Goal: Task Accomplishment & Management: Manage account settings

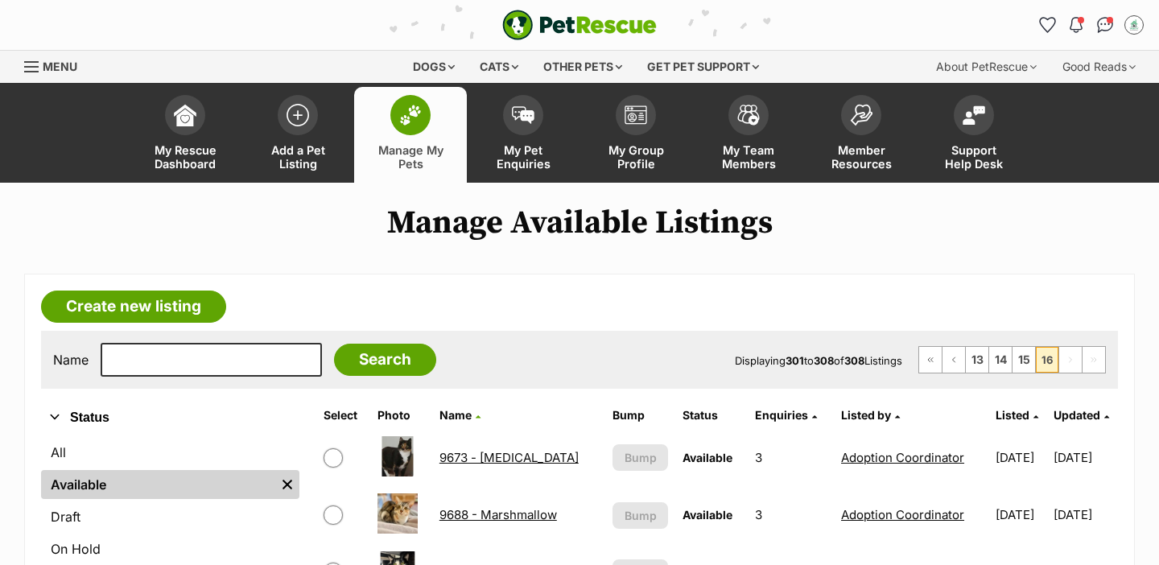
click at [434, 109] on link "Manage My Pets" at bounding box center [410, 135] width 113 height 96
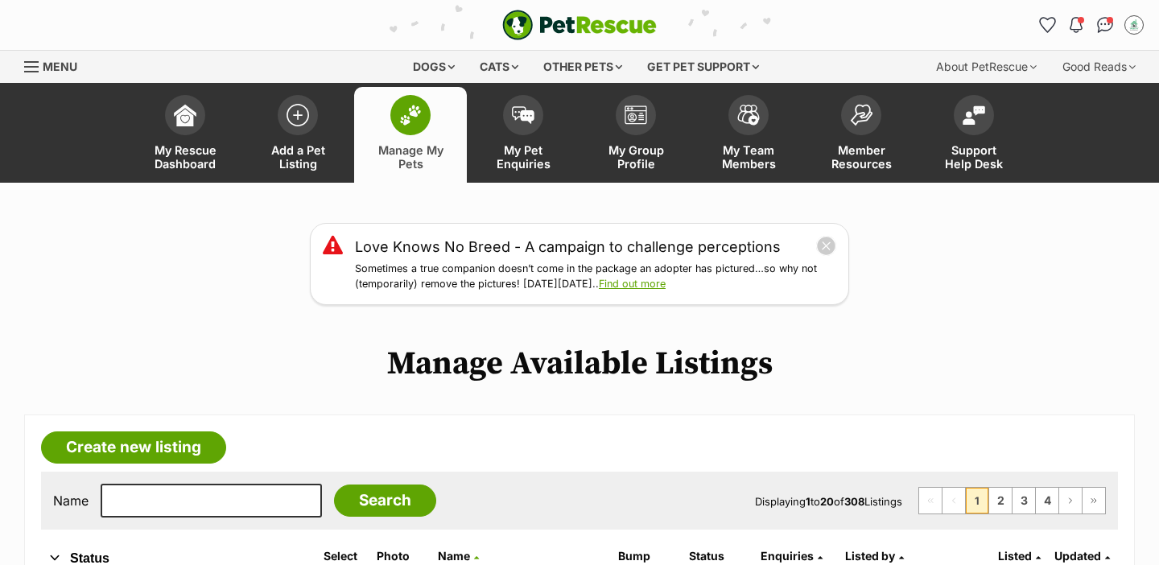
click at [433, 139] on link "Manage My Pets" at bounding box center [410, 135] width 113 height 96
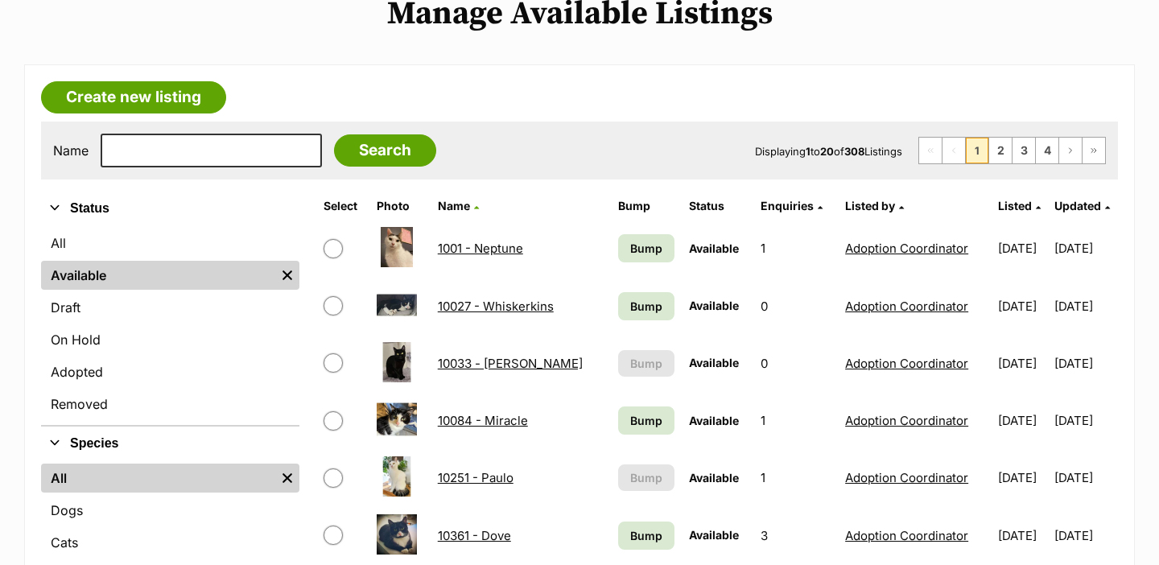
scroll to position [352, 0]
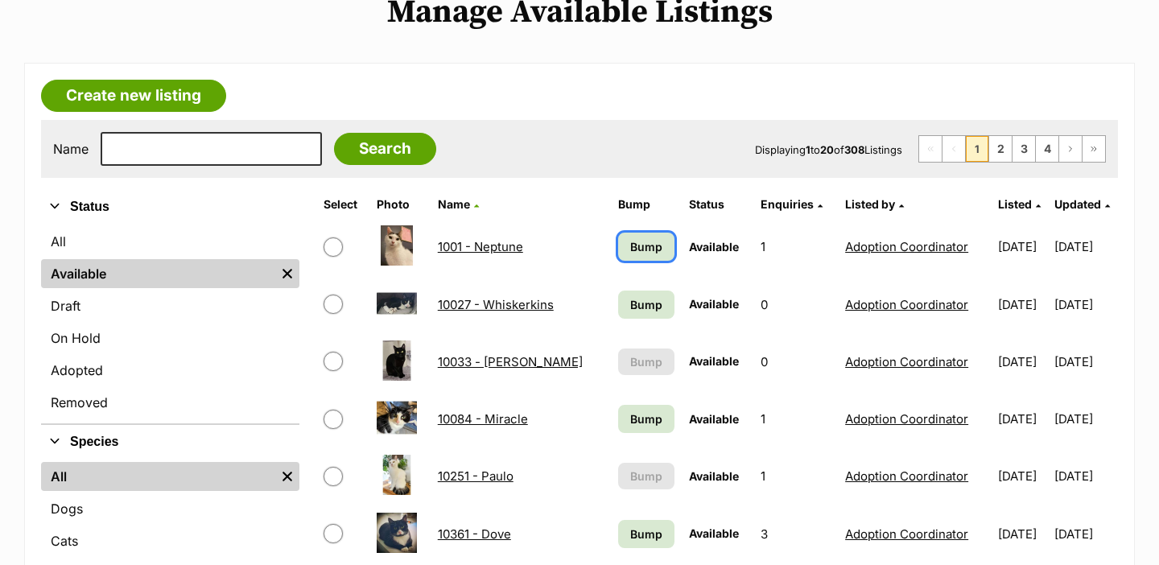
click at [630, 250] on span "Bump" at bounding box center [646, 246] width 32 height 17
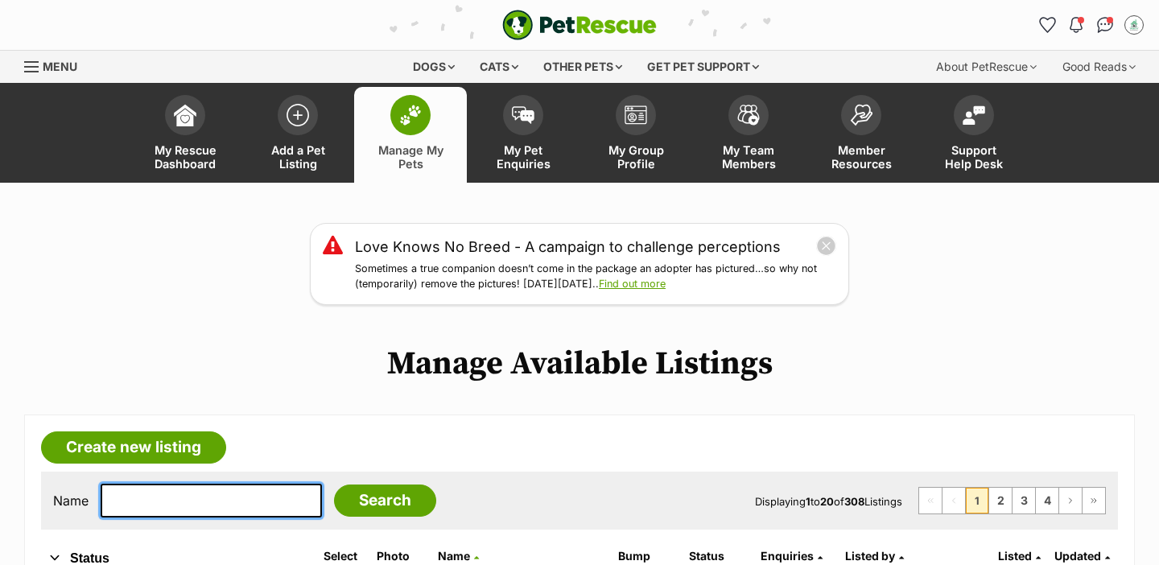
click at [216, 500] on input "text" at bounding box center [211, 501] width 221 height 34
type input "nic"
click at [334, 484] on input "Search" at bounding box center [385, 500] width 102 height 32
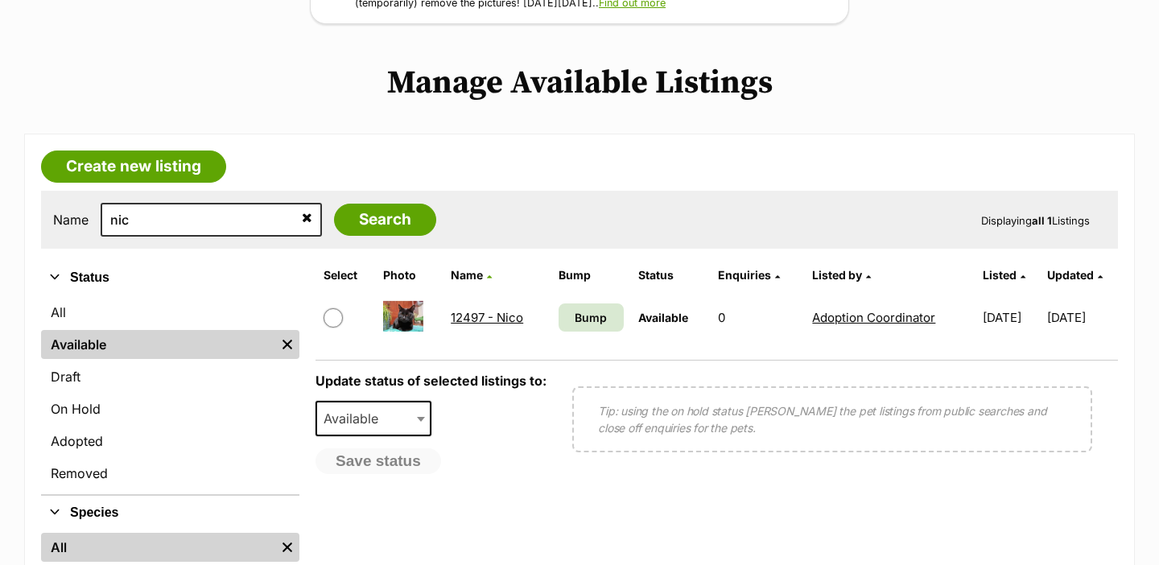
scroll to position [282, 0]
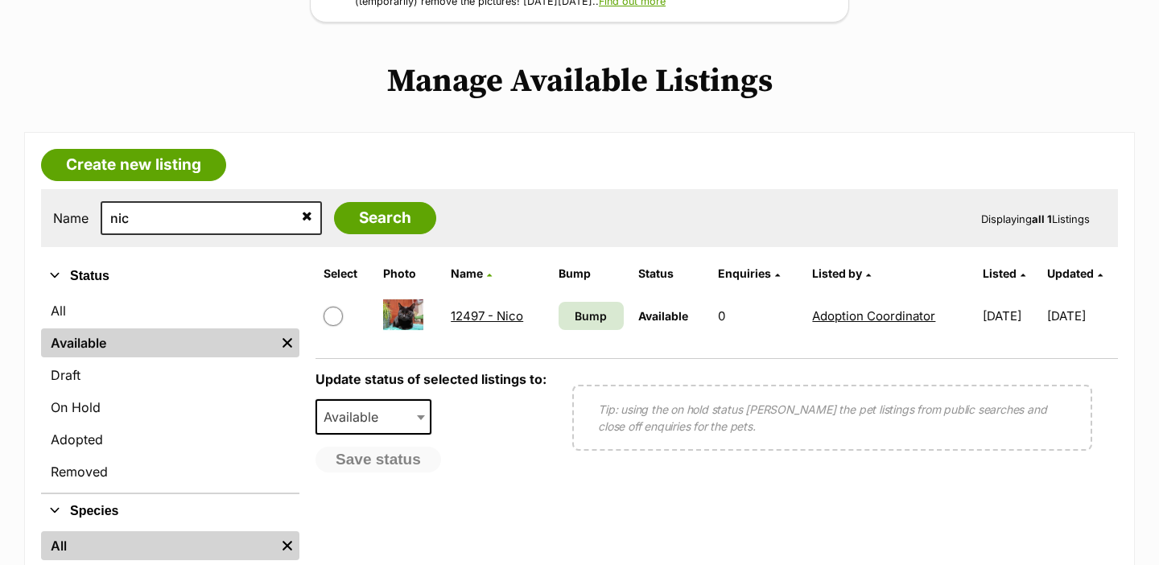
click at [496, 318] on link "12497 - Nico" at bounding box center [487, 315] width 72 height 15
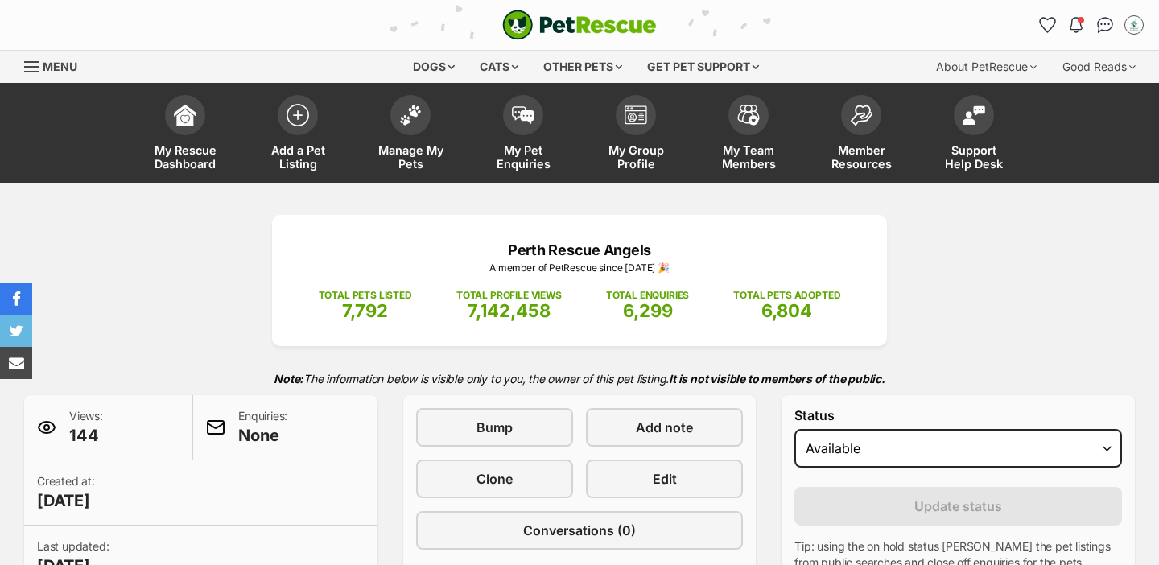
select select "rehomed"
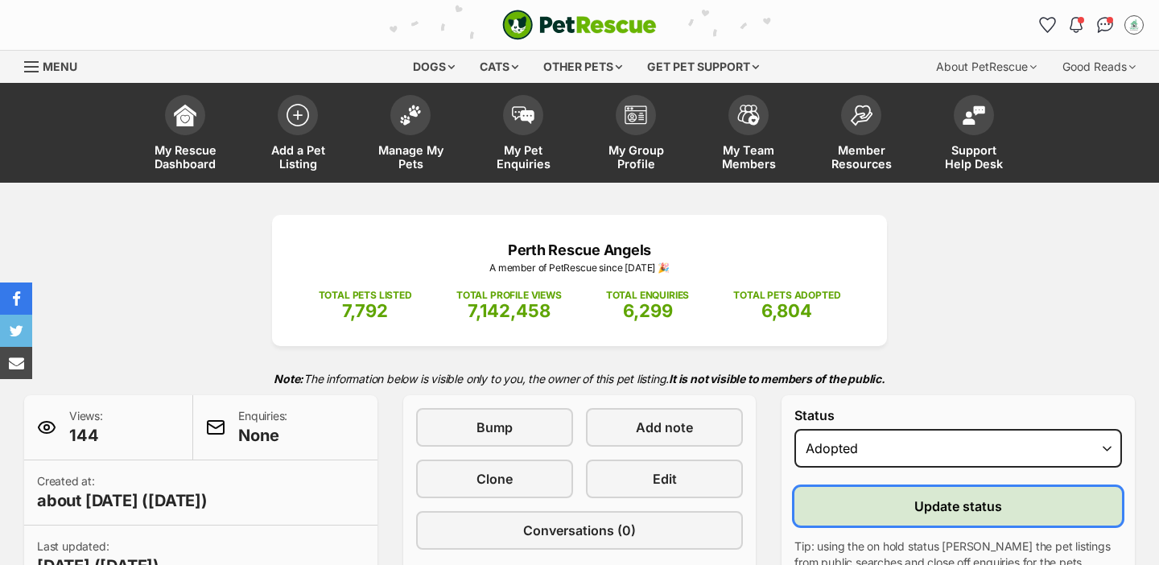
click at [874, 507] on button "Update status" at bounding box center [957, 506] width 327 height 39
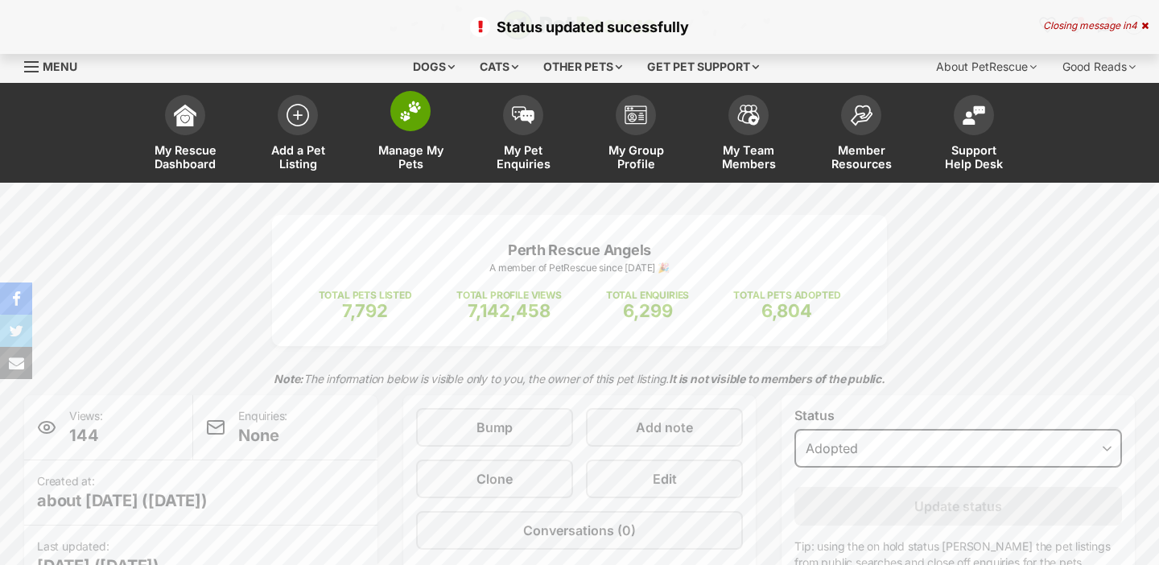
click at [427, 104] on link "Manage My Pets" at bounding box center [410, 135] width 113 height 96
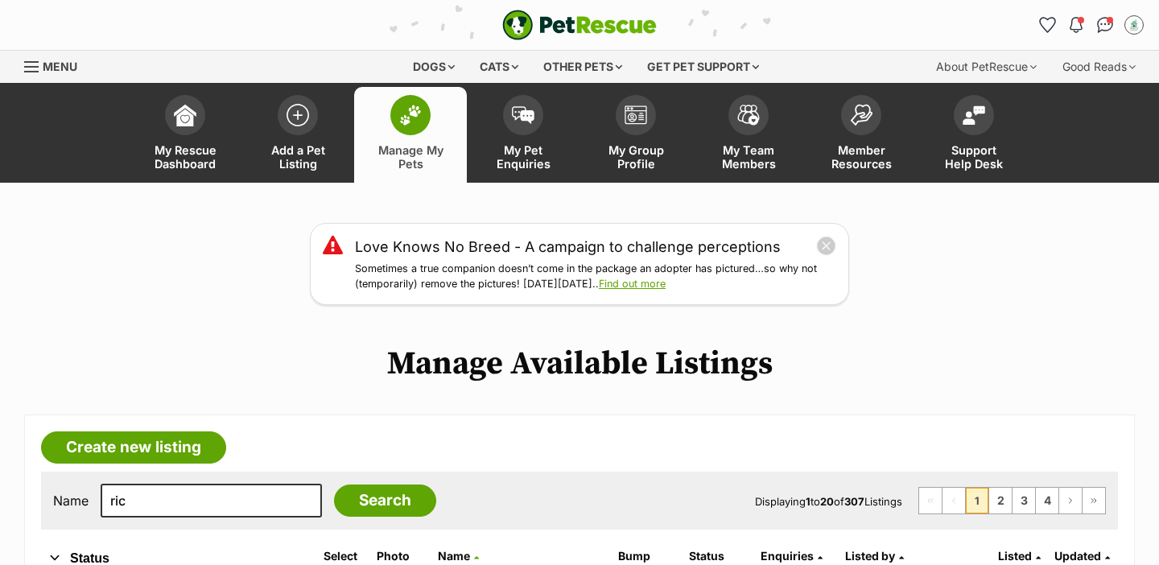
type input "ric"
click at [334, 484] on input "Search" at bounding box center [385, 500] width 102 height 32
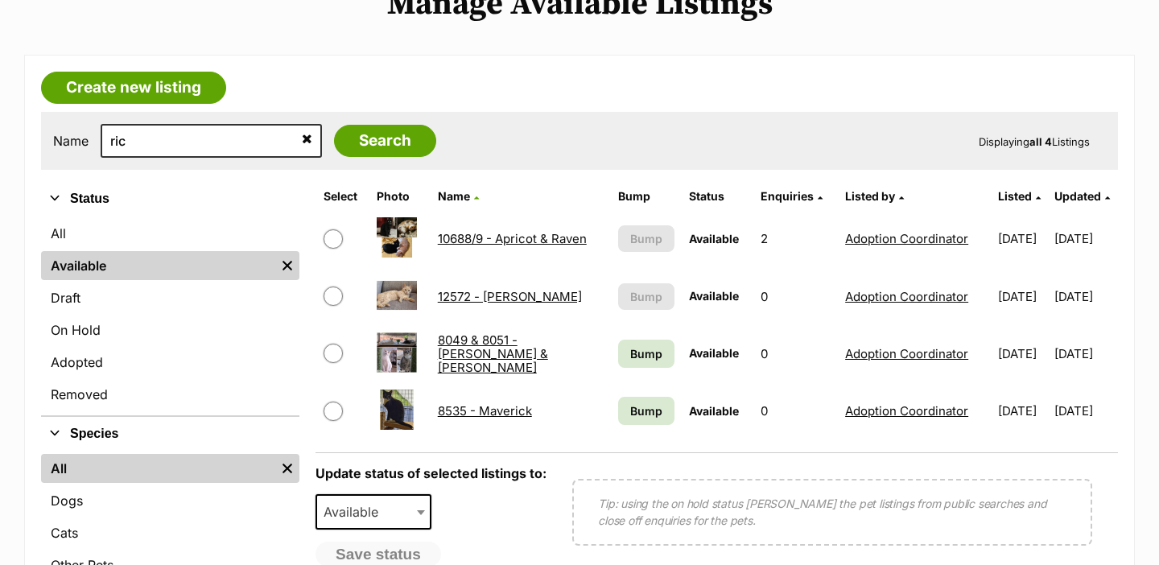
click at [491, 292] on link "12572 - Ricky" at bounding box center [510, 296] width 144 height 15
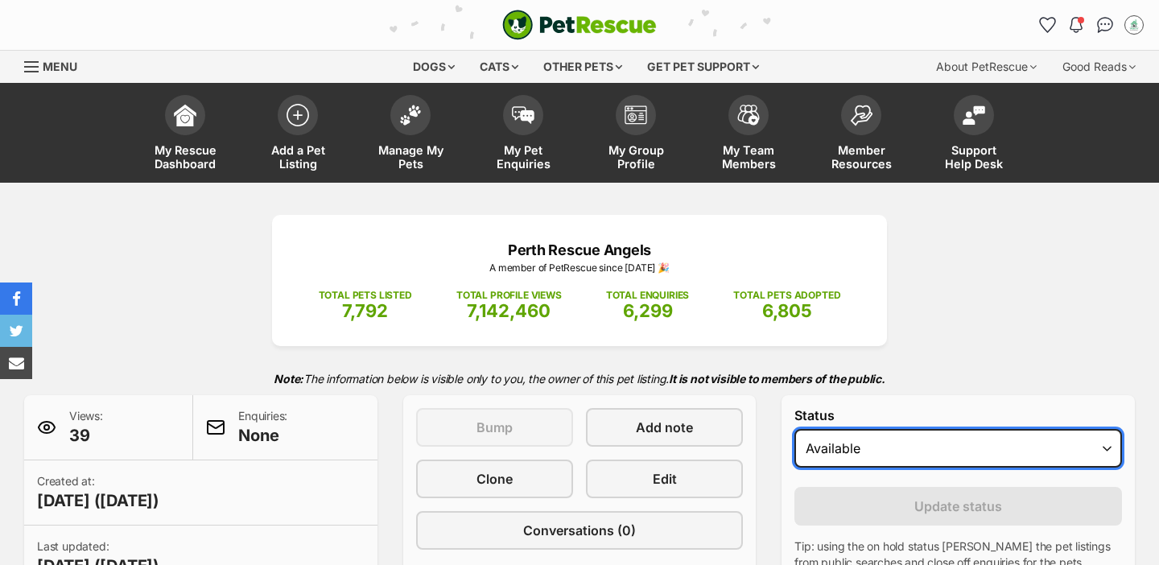
click at [817, 457] on select "Draft Available On hold Adopted" at bounding box center [957, 448] width 327 height 39
select select "rehomed"
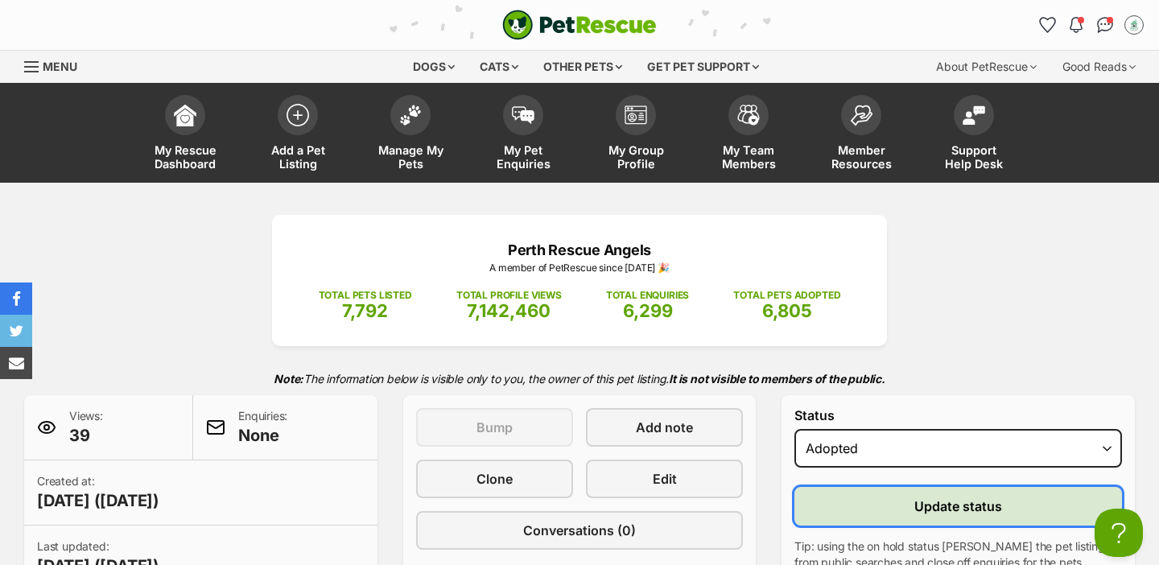
click at [839, 504] on button "Update status" at bounding box center [957, 506] width 327 height 39
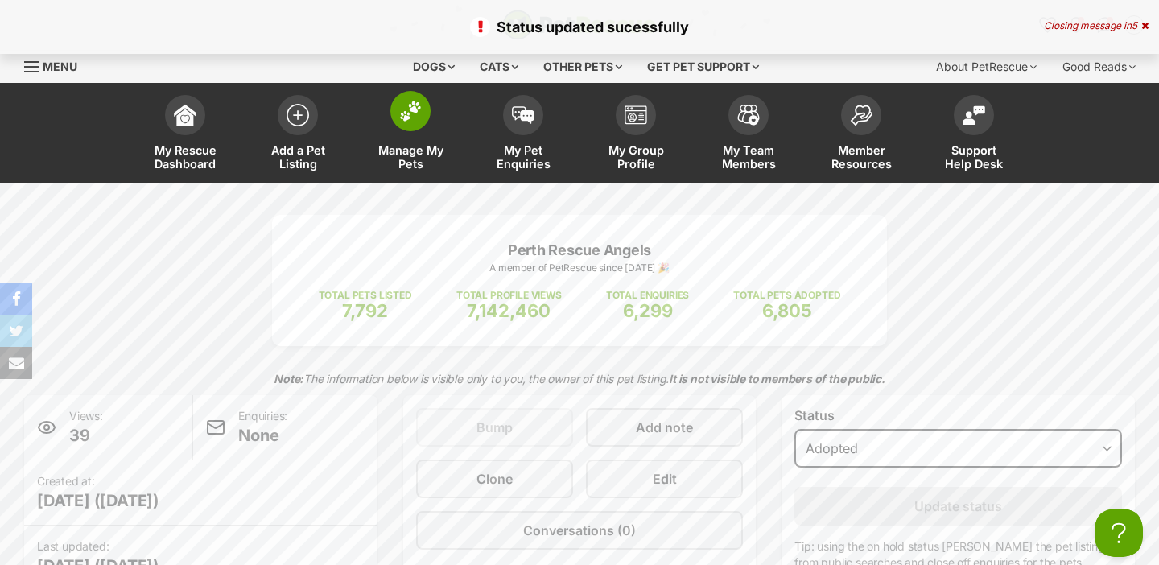
click at [402, 143] on span "Manage My Pets" at bounding box center [410, 156] width 72 height 27
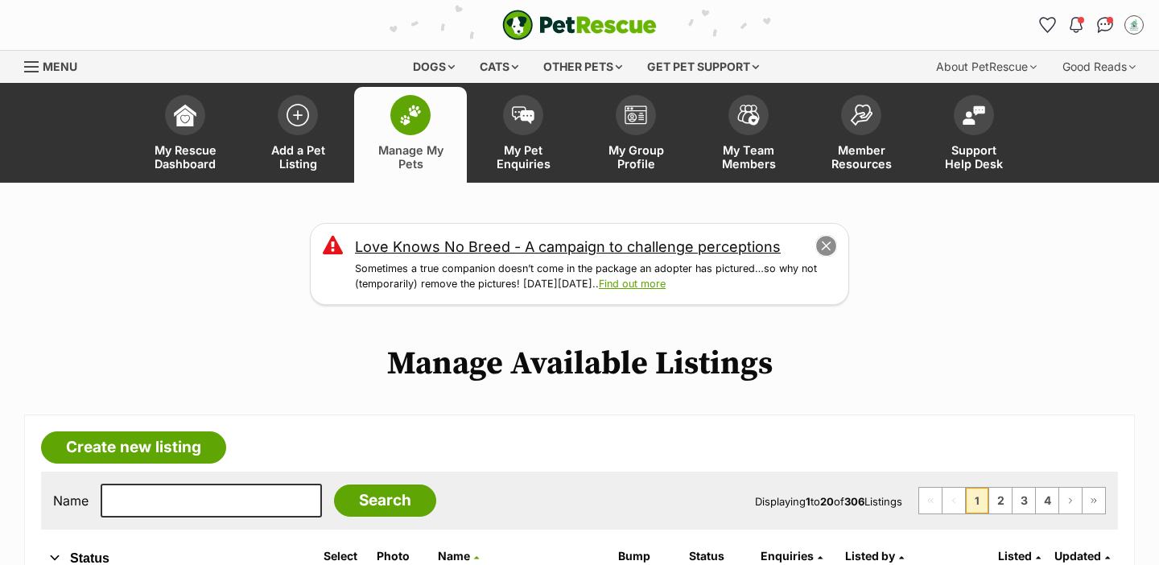
click at [824, 249] on button "close" at bounding box center [826, 246] width 23 height 23
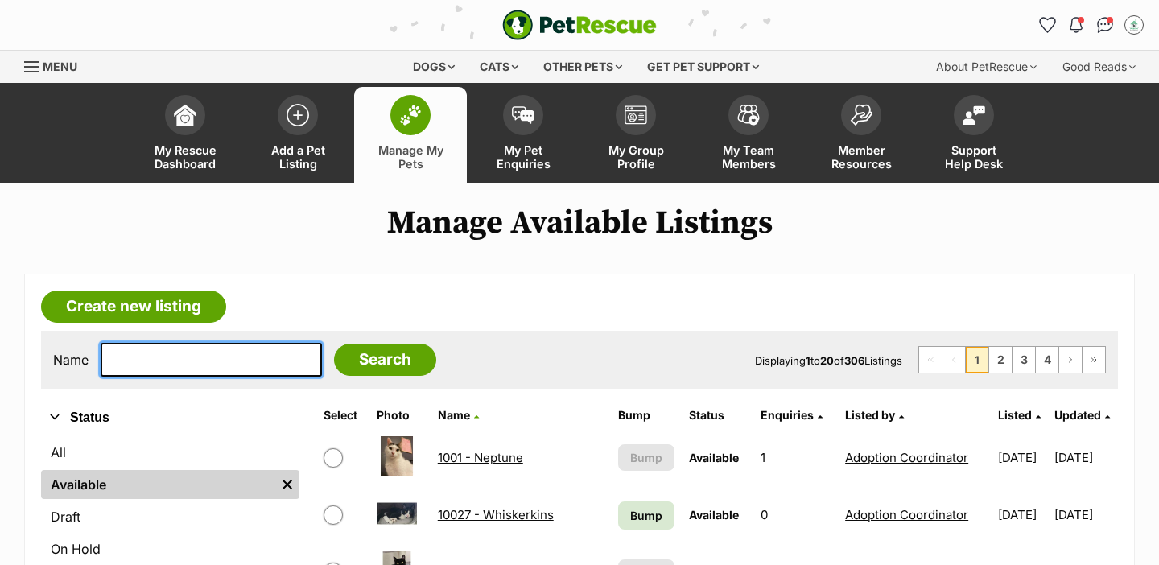
click at [162, 355] on input "text" at bounding box center [211, 360] width 221 height 34
type input "mar"
click at [334, 344] on input "Search" at bounding box center [385, 360] width 102 height 32
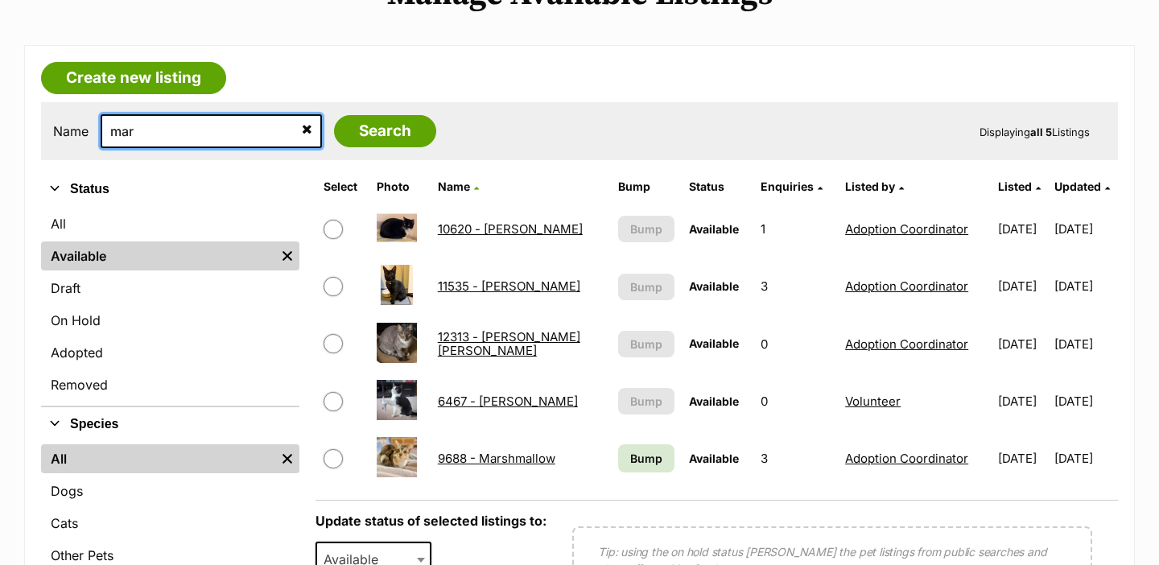
click at [193, 132] on input "mar" at bounding box center [211, 131] width 221 height 34
type input "tik"
click at [334, 115] on input "Search" at bounding box center [385, 131] width 102 height 32
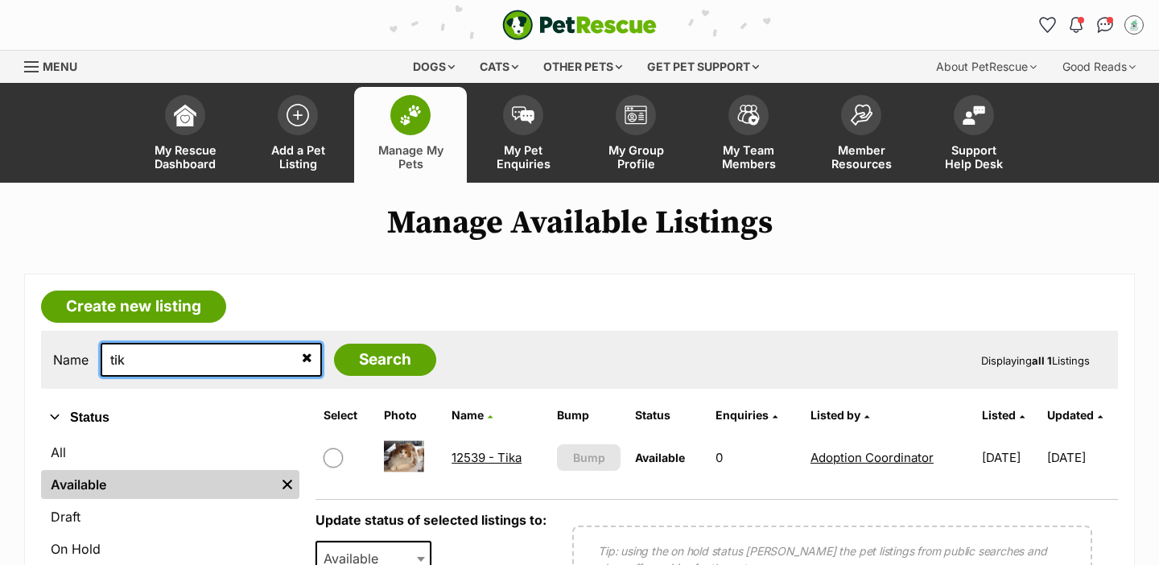
click at [165, 364] on input "tik" at bounding box center [211, 360] width 221 height 34
type input "eli"
click at [334, 344] on input "Search" at bounding box center [385, 360] width 102 height 32
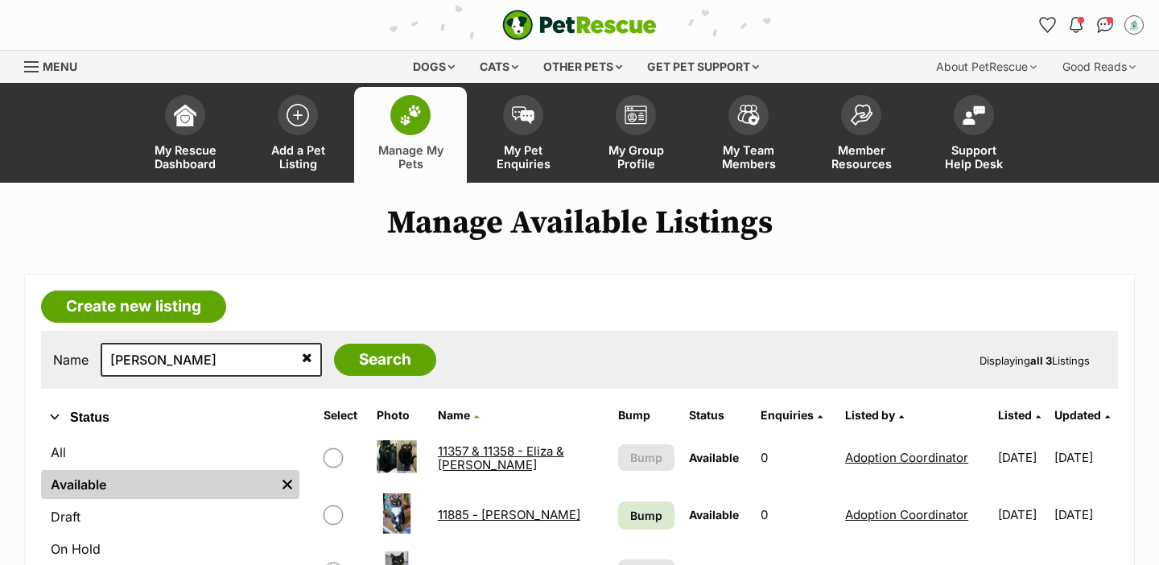
click at [471, 454] on link "11357 & 11358 - Eliza & [PERSON_NAME]" at bounding box center [501, 457] width 126 height 29
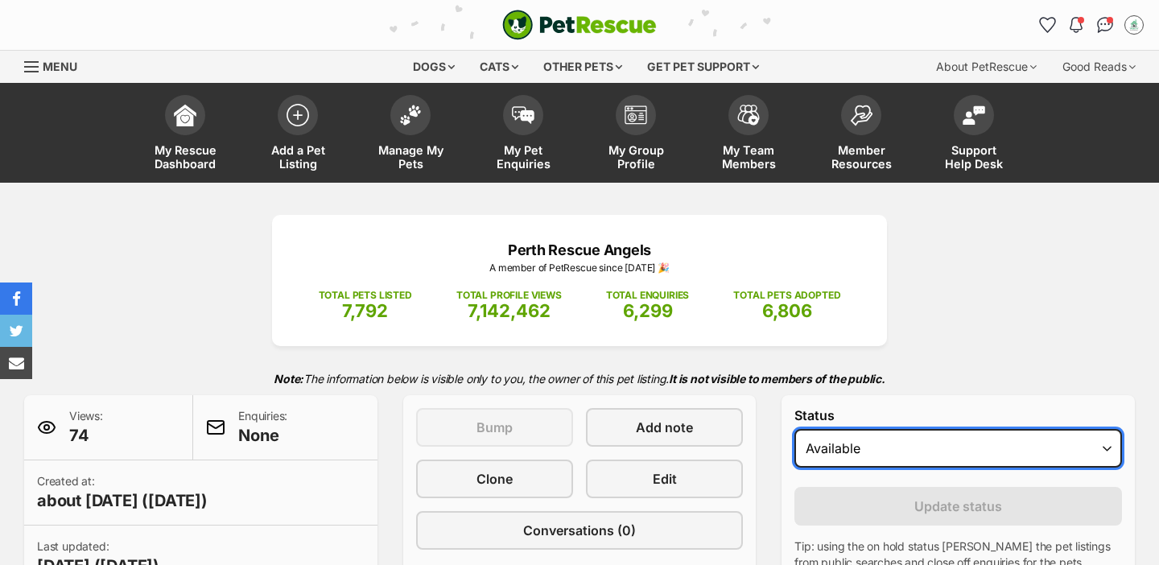
click at [832, 457] on select "Draft Available On hold Adopted" at bounding box center [957, 448] width 327 height 39
select select "rehomed"
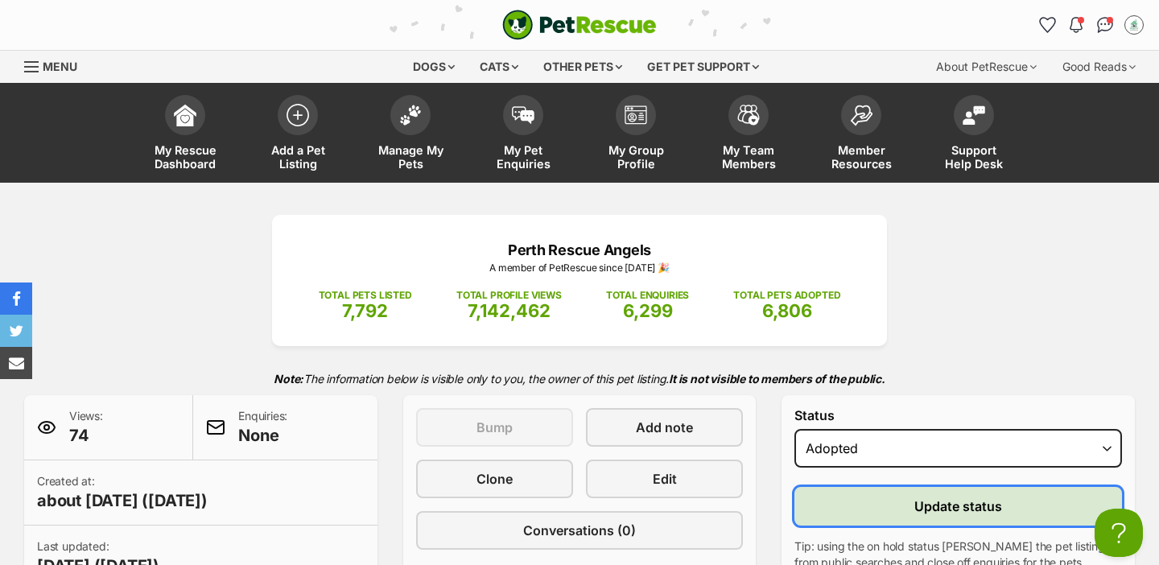
click at [834, 502] on button "Update status" at bounding box center [957, 506] width 327 height 39
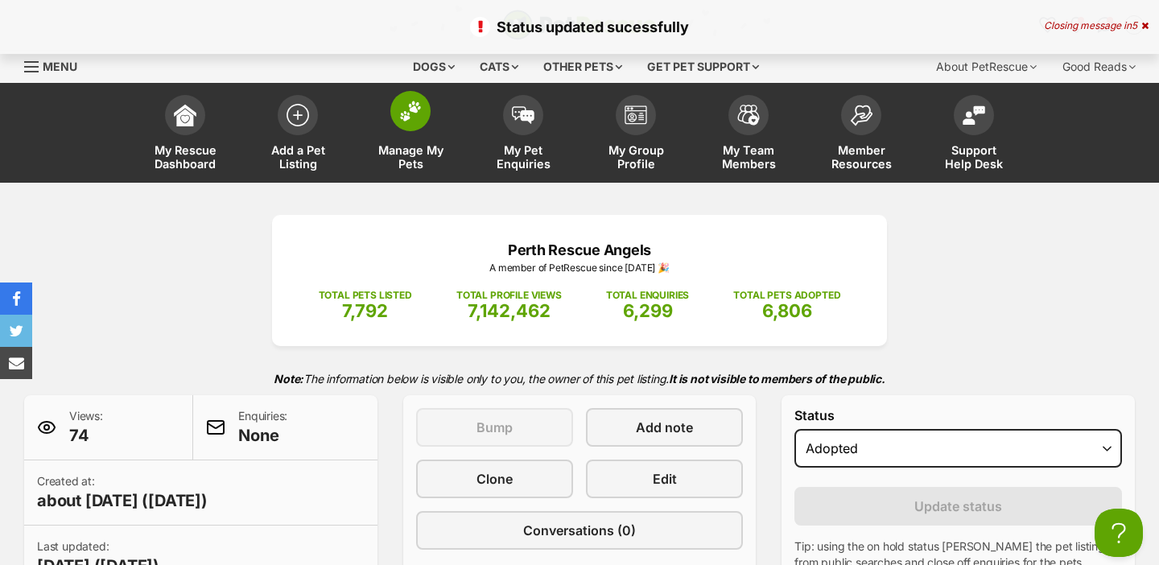
click at [400, 114] on img at bounding box center [410, 111] width 23 height 21
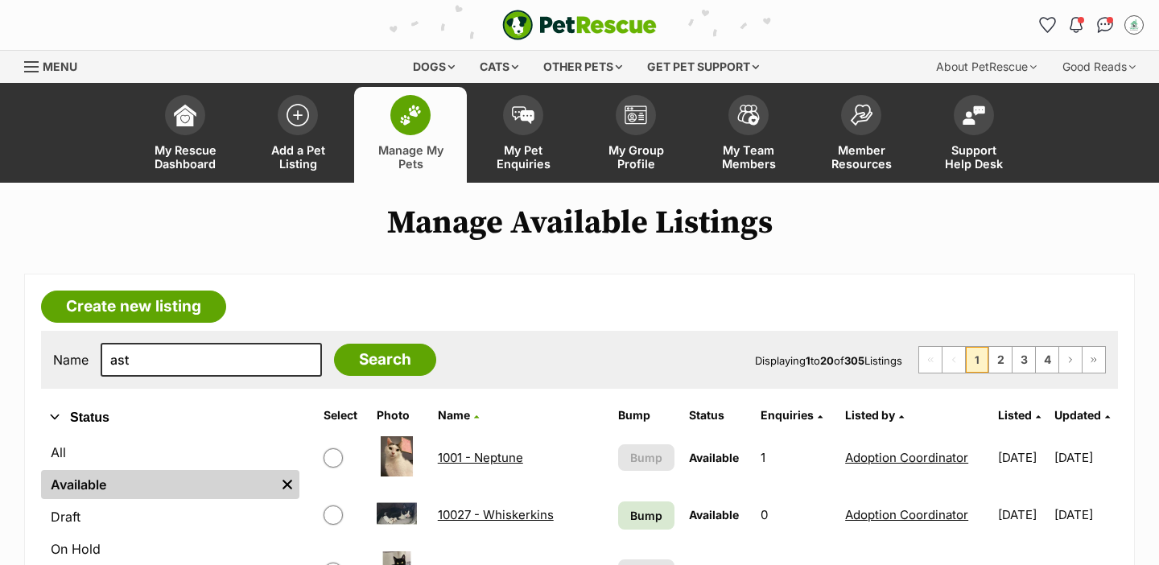
type input "ast"
click at [334, 344] on input "Search" at bounding box center [385, 360] width 102 height 32
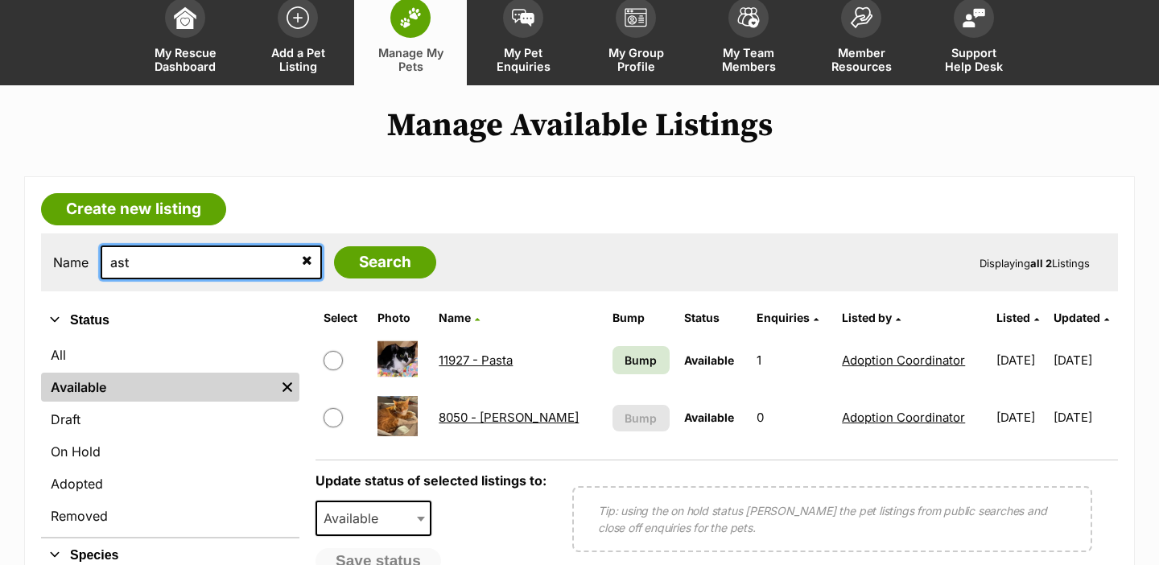
click at [202, 265] on input "ast" at bounding box center [211, 262] width 221 height 34
type input "ree"
click at [334, 246] on input "Search" at bounding box center [385, 262] width 102 height 32
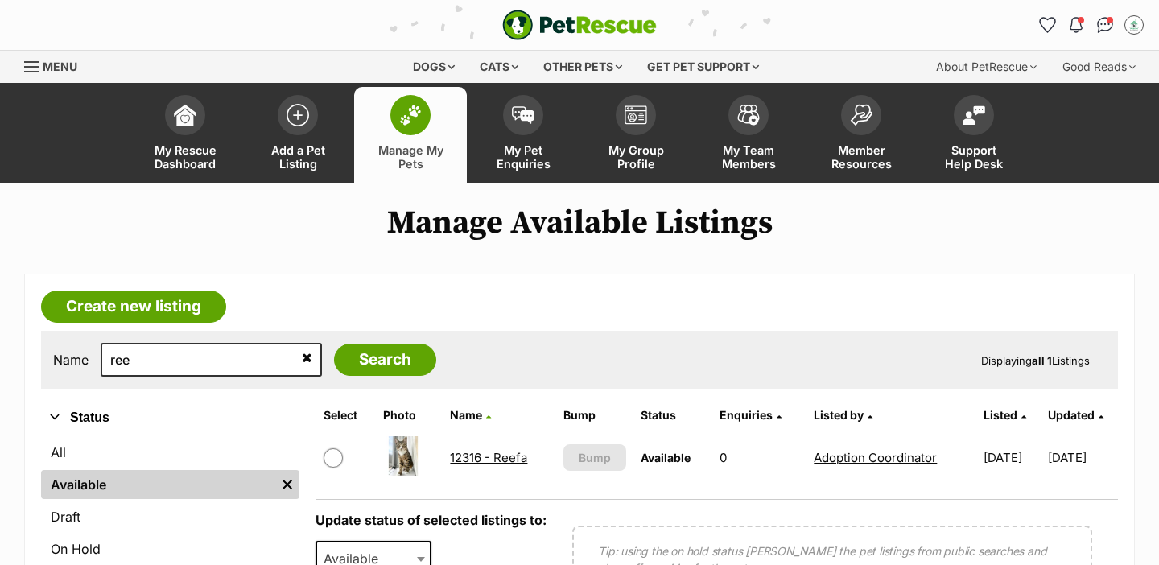
click at [503, 459] on link "12316 - Reefa" at bounding box center [488, 457] width 77 height 15
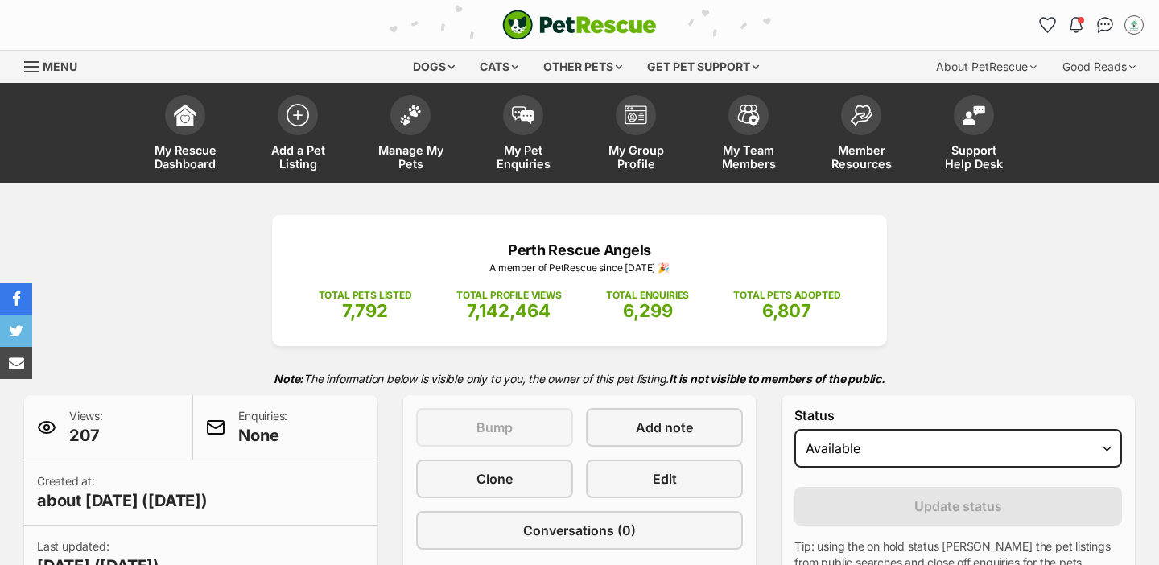
click at [821, 451] on select "Draft Available On hold Adopted" at bounding box center [957, 448] width 327 height 39
select select "rehomed"
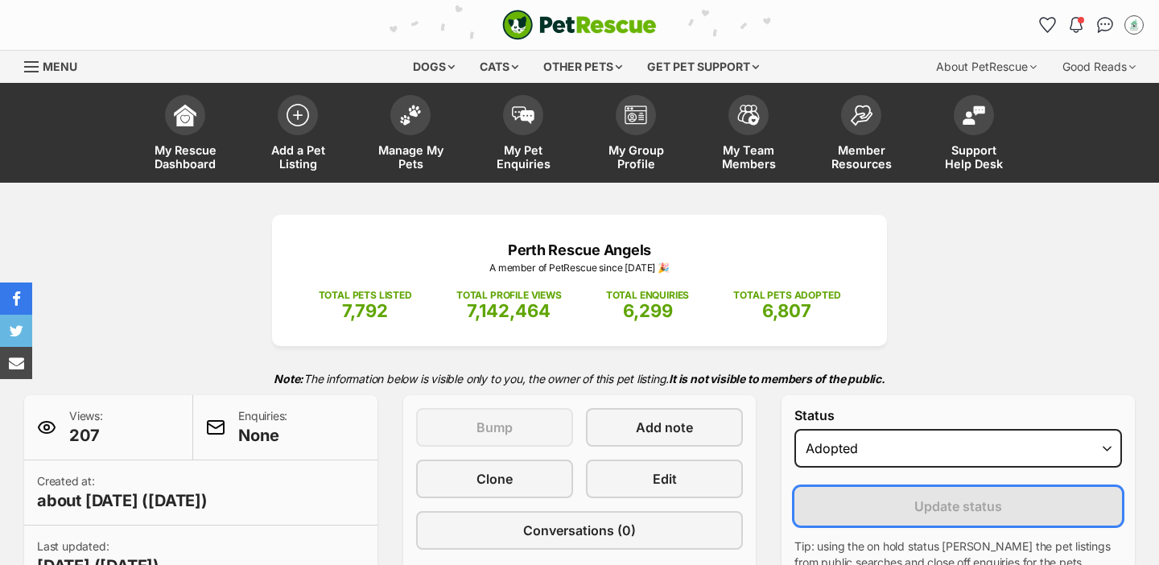
click at [864, 503] on button "Update status" at bounding box center [957, 506] width 327 height 39
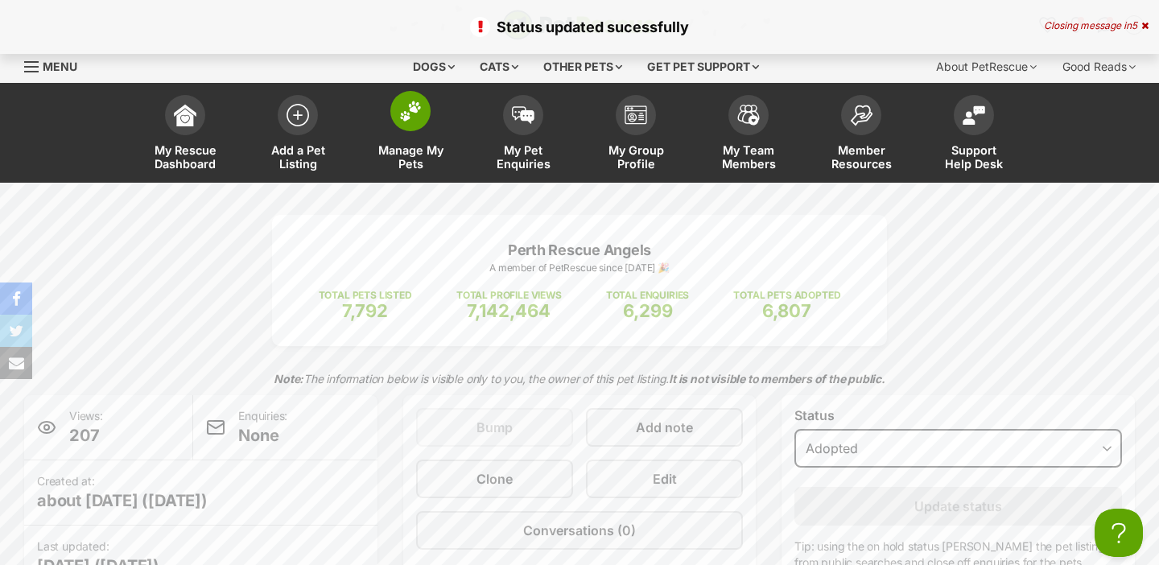
click at [412, 113] on img at bounding box center [410, 111] width 23 height 21
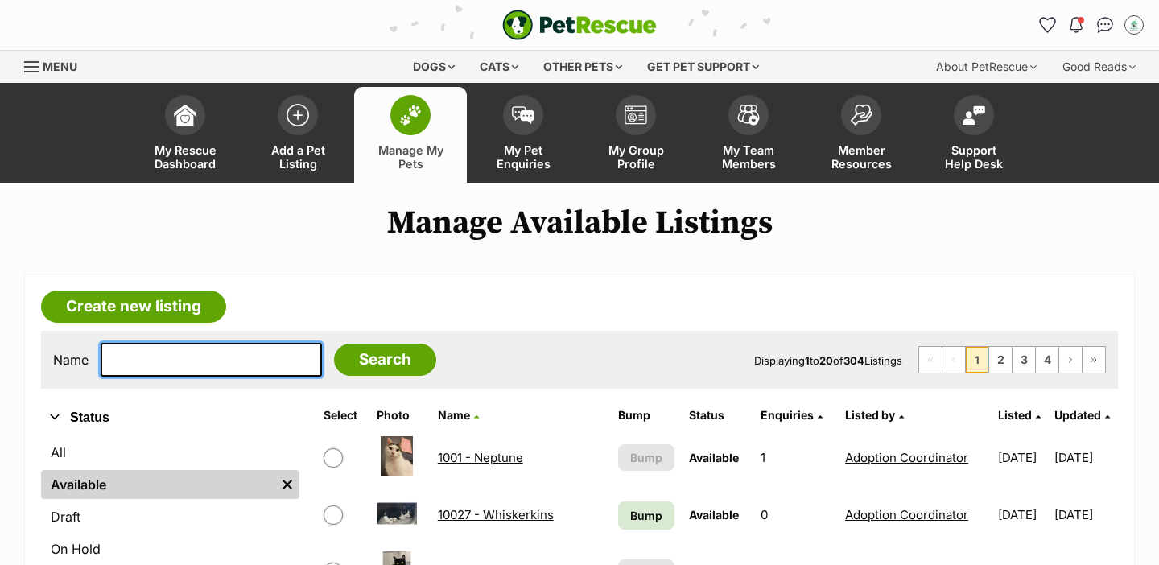
click at [204, 355] on input "text" at bounding box center [211, 360] width 221 height 34
type input "nam"
click at [334, 344] on input "Search" at bounding box center [385, 360] width 102 height 32
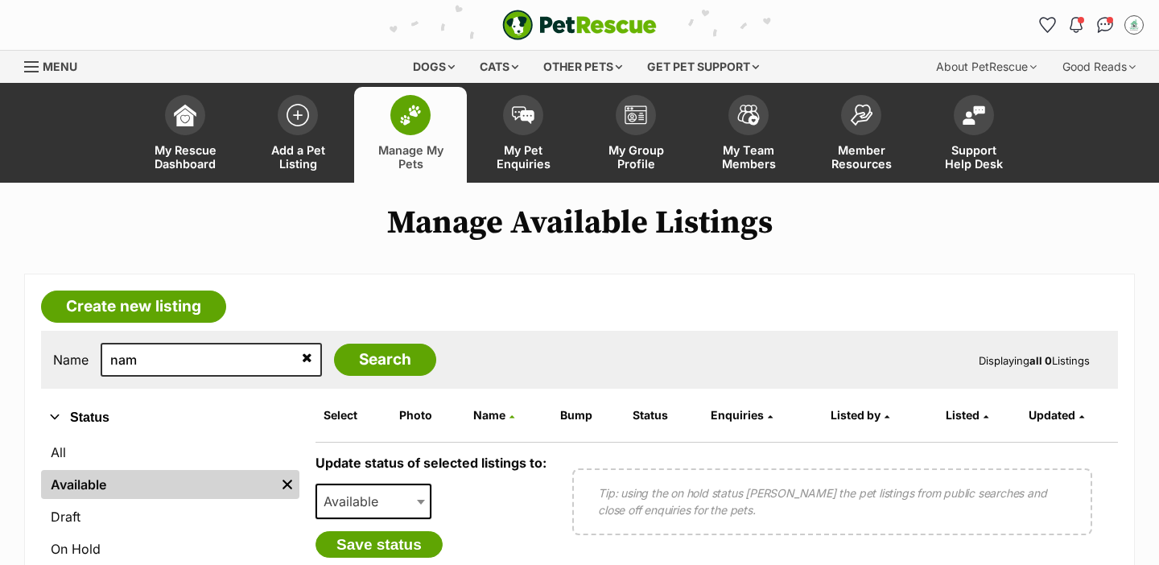
click at [398, 172] on link "Manage My Pets" at bounding box center [410, 135] width 113 height 96
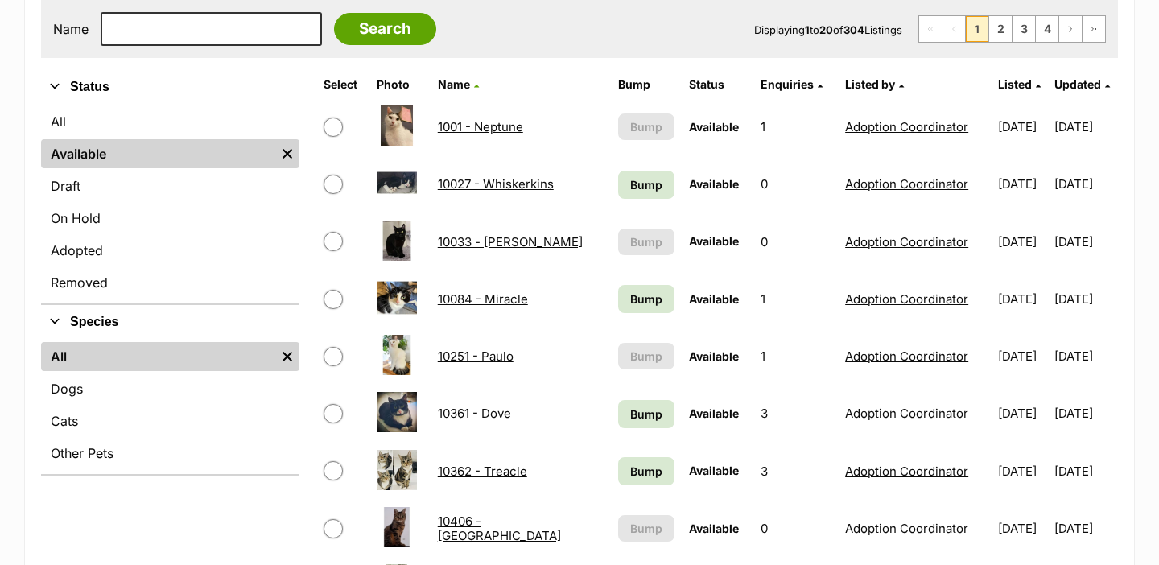
scroll to position [332, 0]
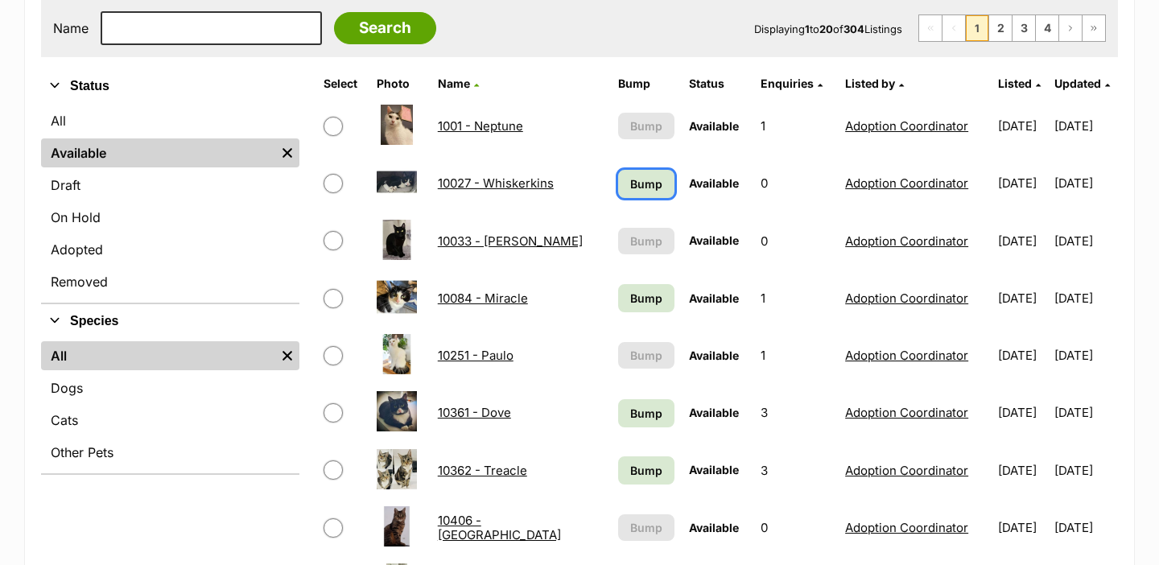
click at [630, 186] on span "Bump" at bounding box center [646, 183] width 32 height 17
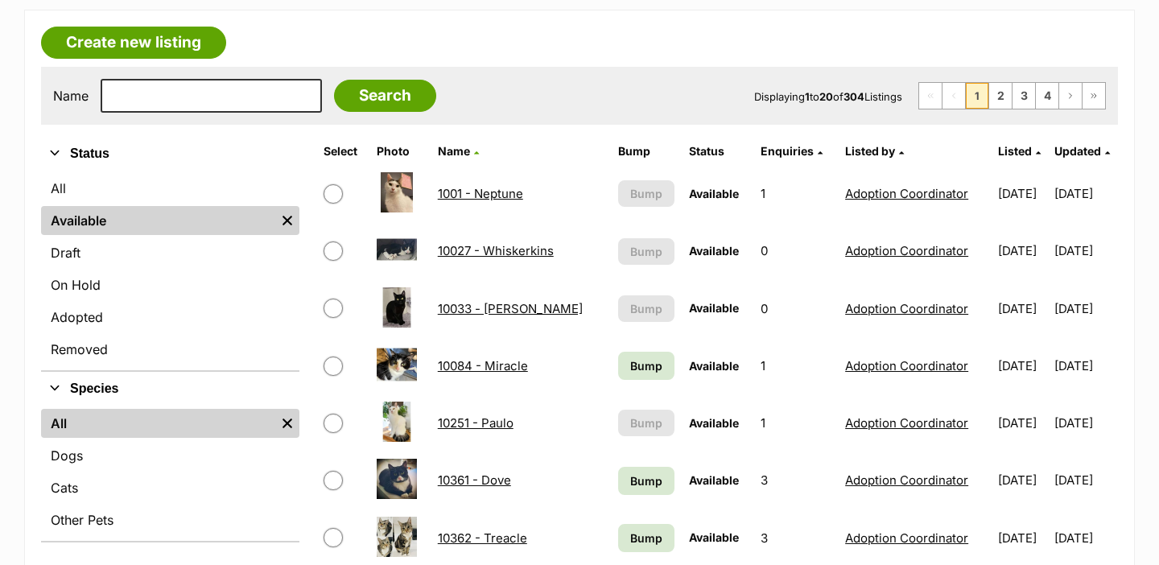
scroll to position [270, 0]
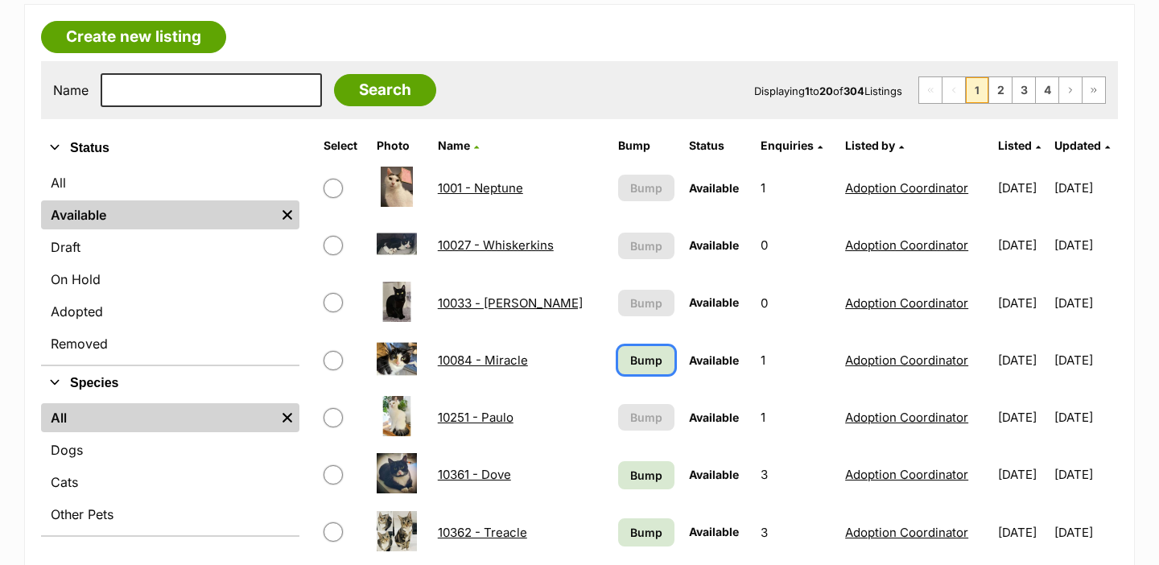
click at [630, 356] on span "Bump" at bounding box center [646, 360] width 32 height 17
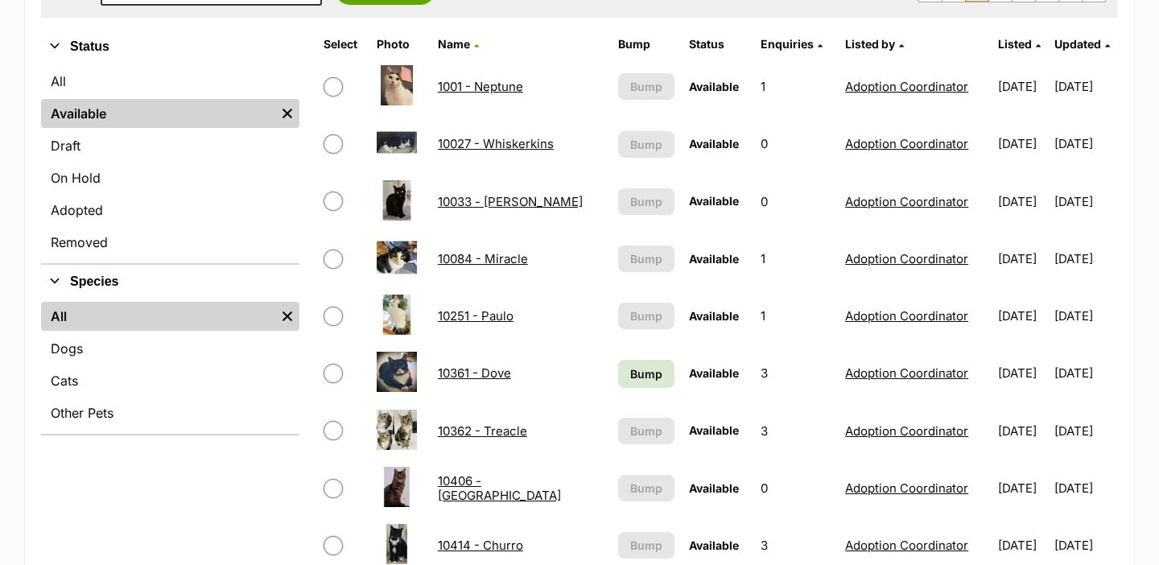
scroll to position [370, 0]
click at [630, 373] on span "Bump" at bounding box center [646, 374] width 32 height 17
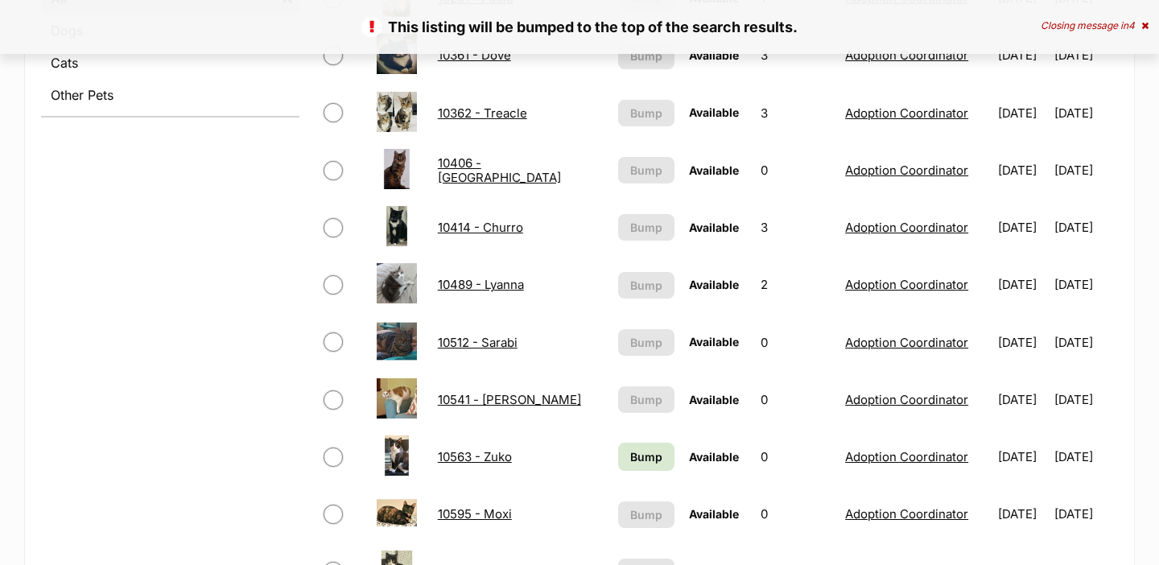
scroll to position [828, 0]
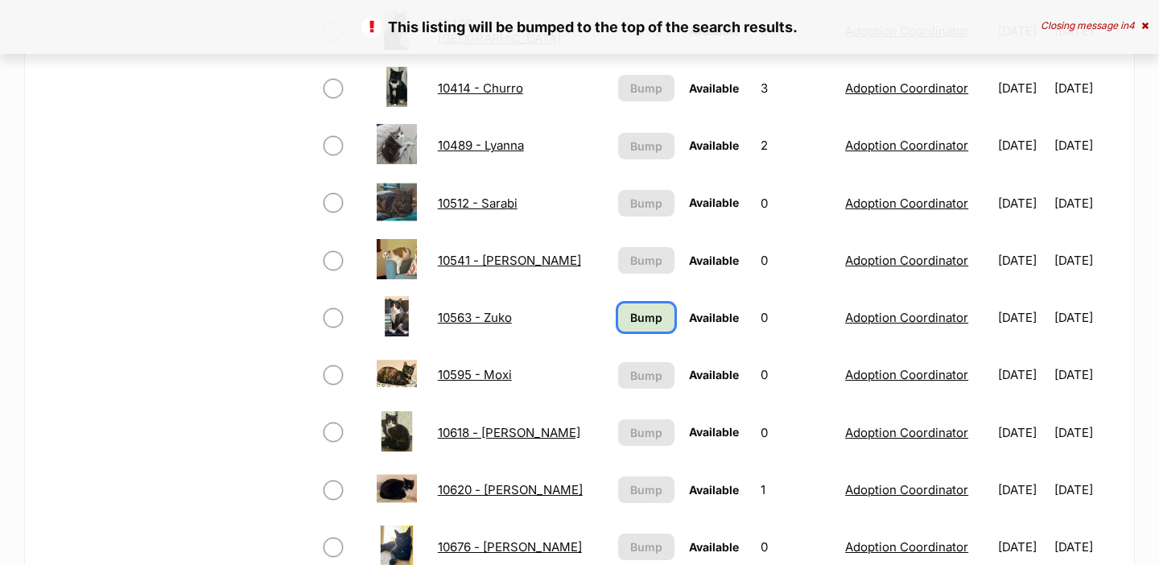
click at [628, 328] on link "Bump" at bounding box center [646, 317] width 57 height 28
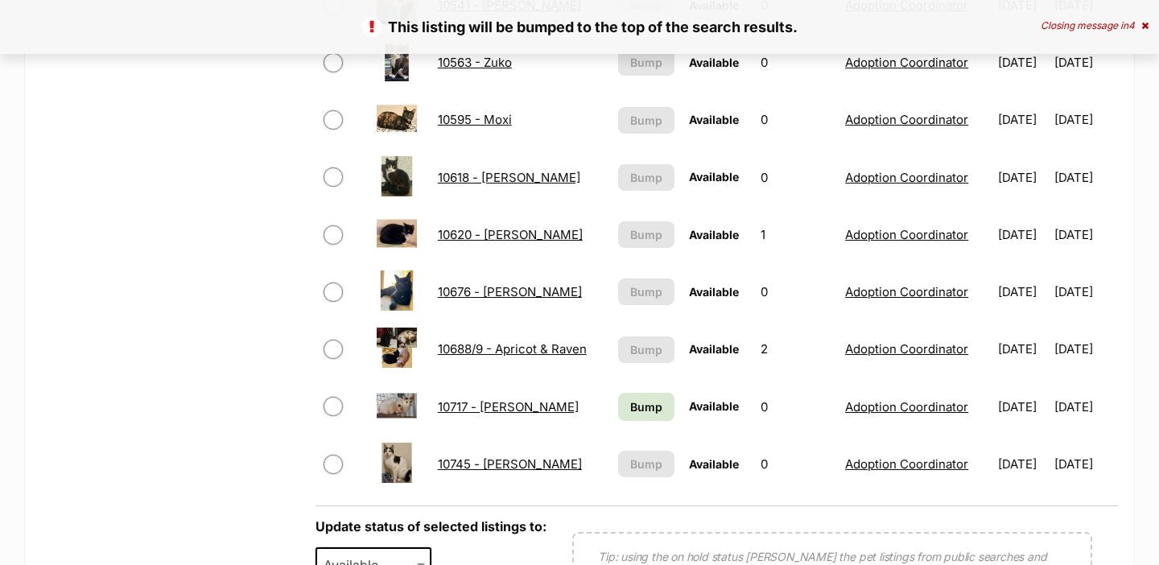
scroll to position [1175, 0]
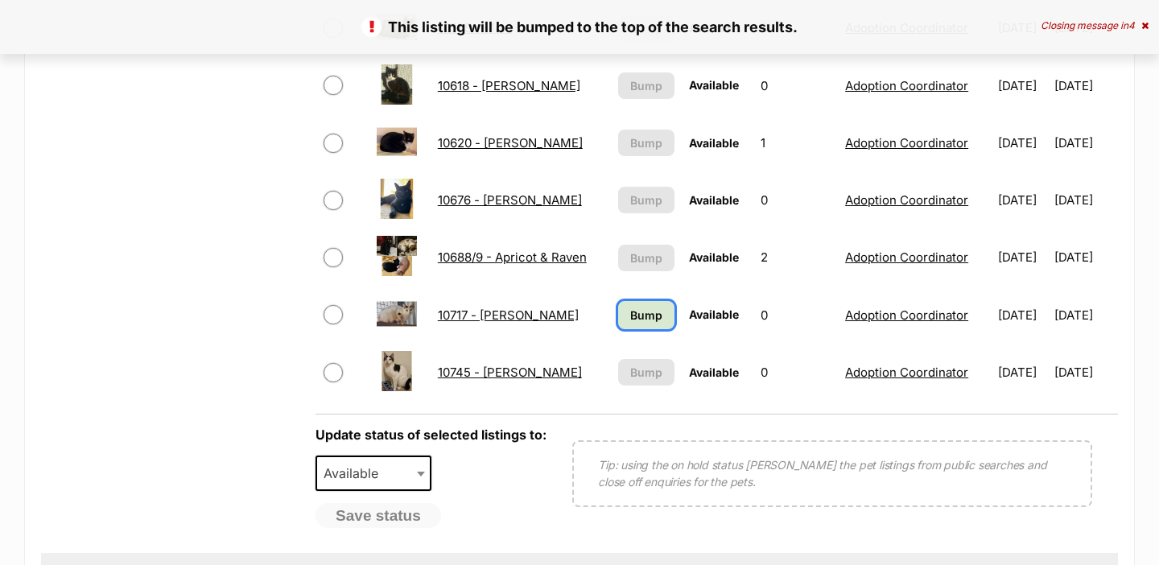
click at [628, 328] on link "Bump" at bounding box center [646, 315] width 57 height 28
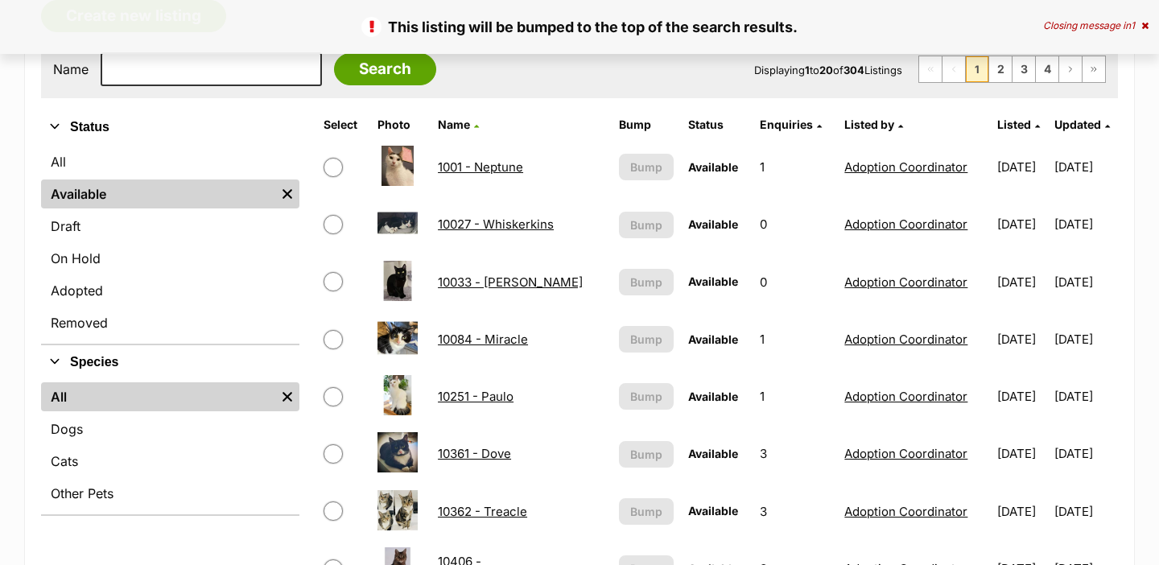
scroll to position [290, 0]
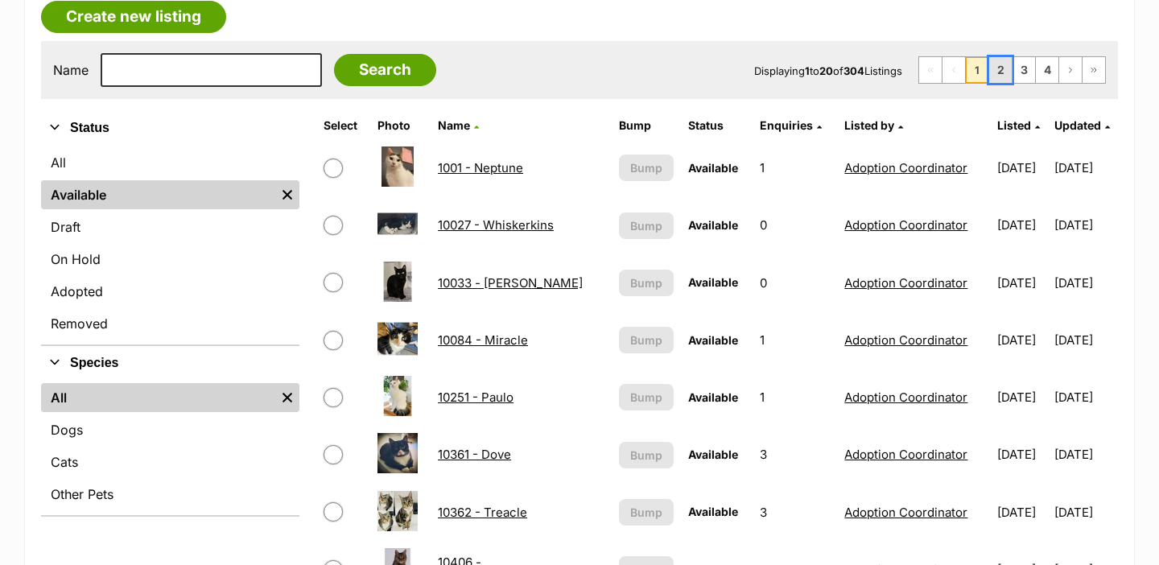
click at [995, 72] on link "2" at bounding box center [1000, 70] width 23 height 26
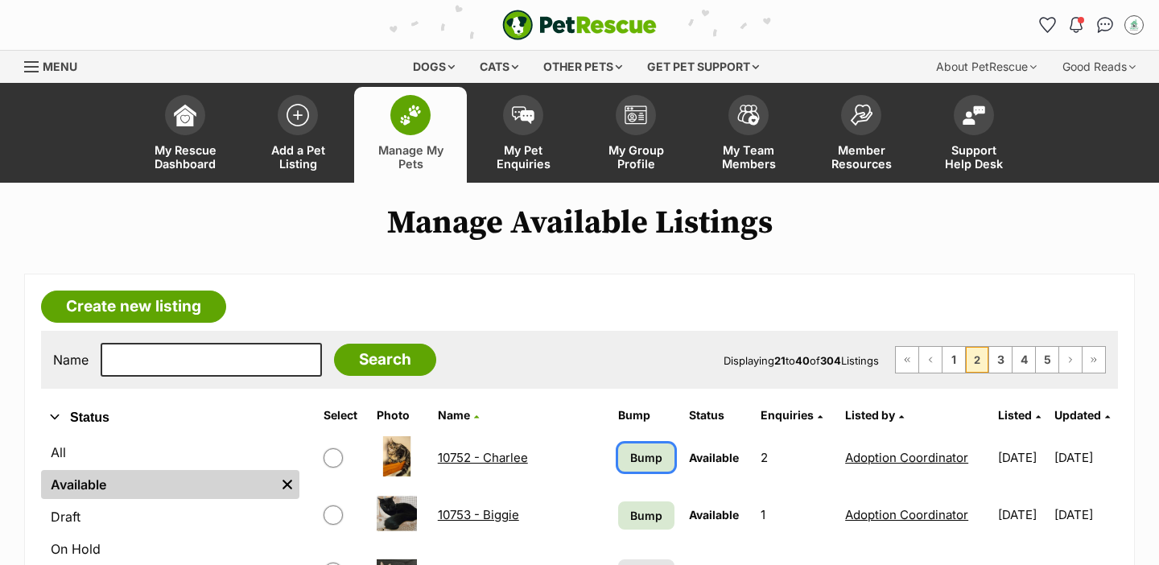
click at [630, 461] on span "Bump" at bounding box center [646, 457] width 32 height 17
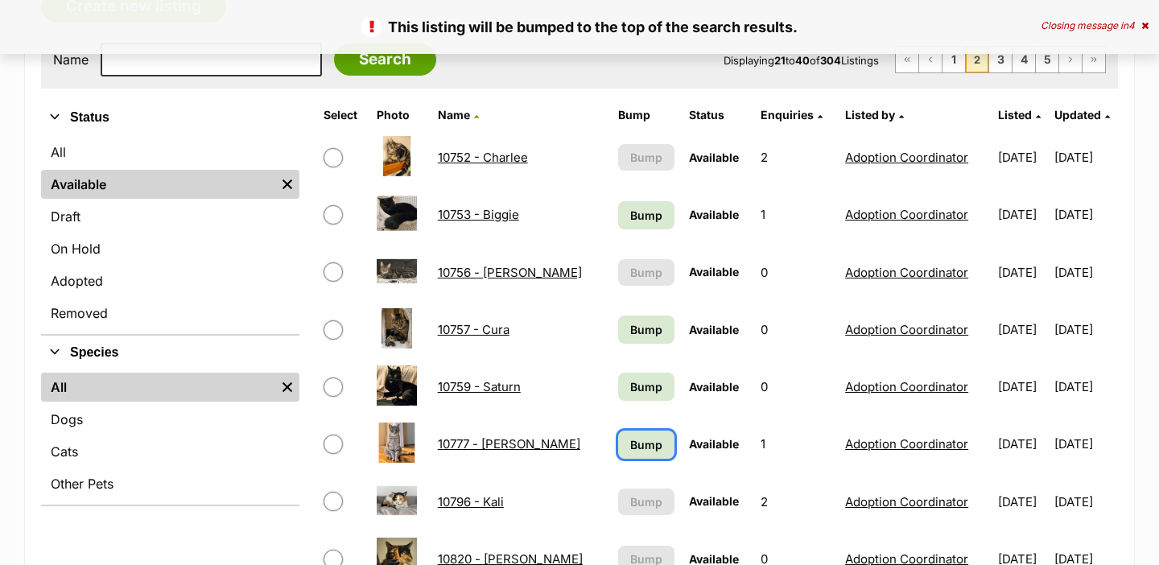
click at [630, 440] on span "Bump" at bounding box center [646, 444] width 32 height 17
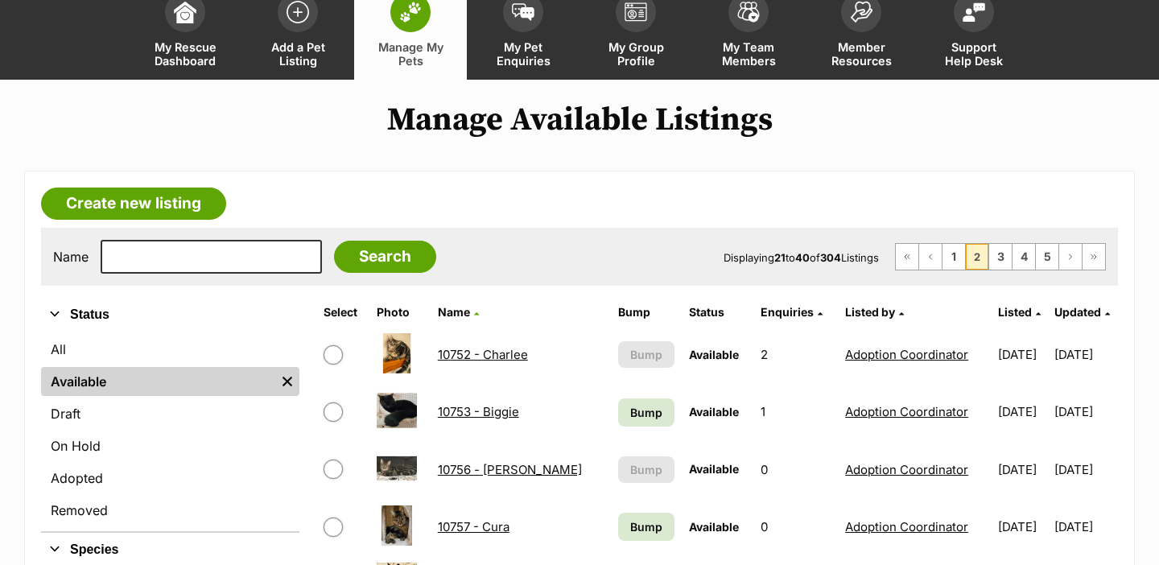
scroll to position [104, 0]
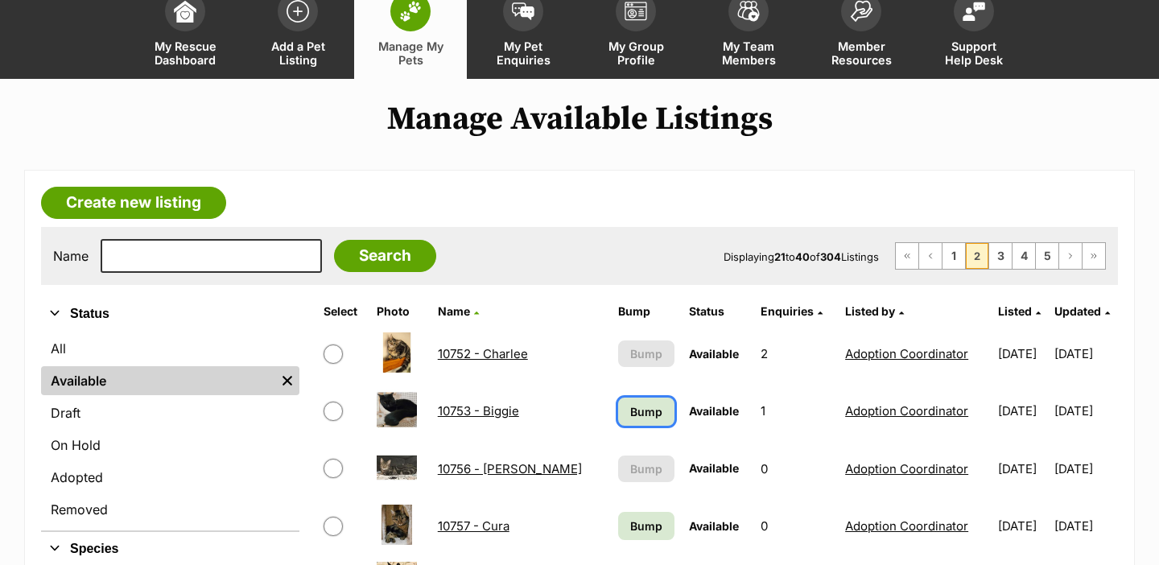
click at [632, 411] on span "Bump" at bounding box center [646, 411] width 32 height 17
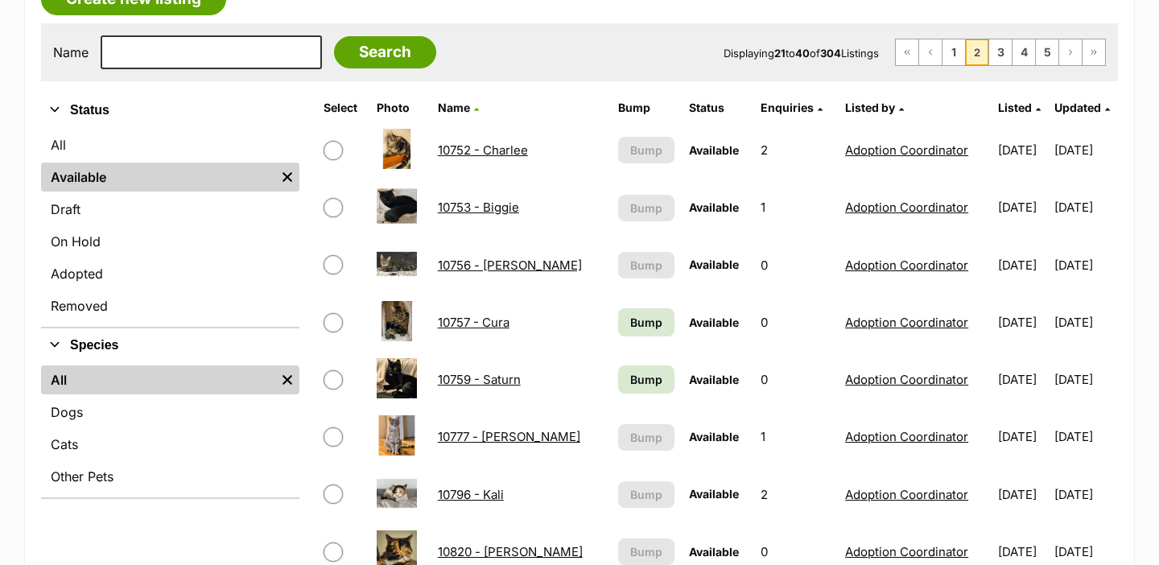
scroll to position [319, 0]
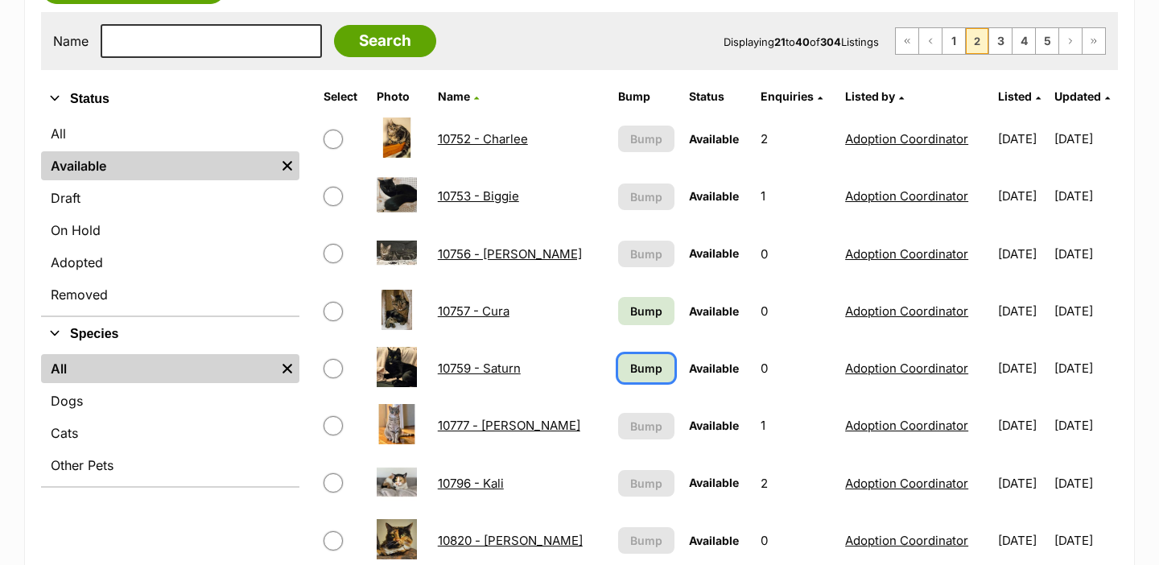
click at [637, 365] on span "Bump" at bounding box center [646, 368] width 32 height 17
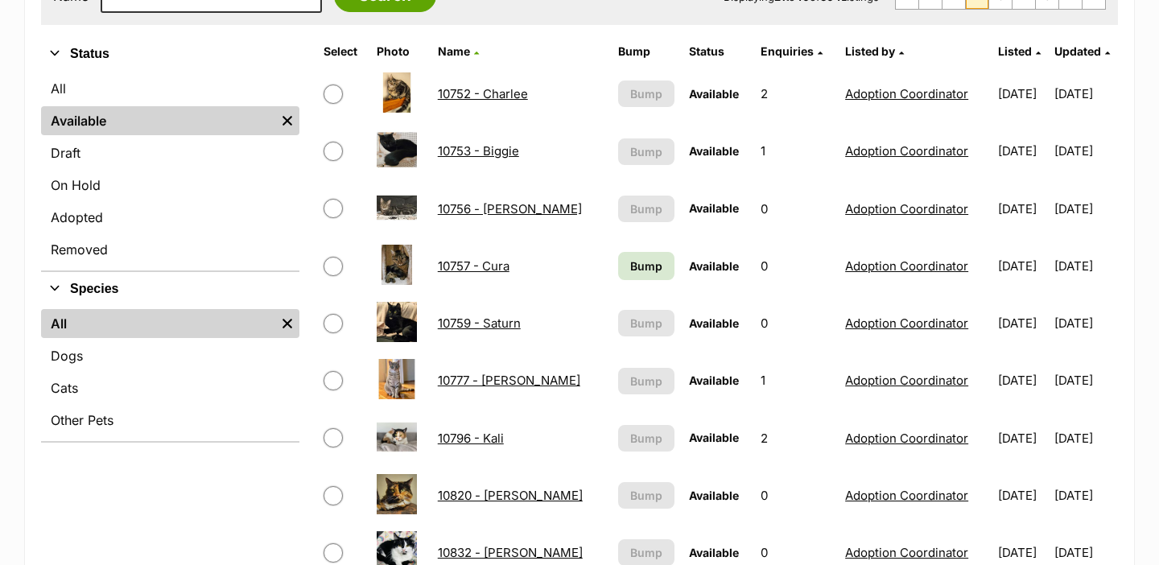
scroll to position [365, 0]
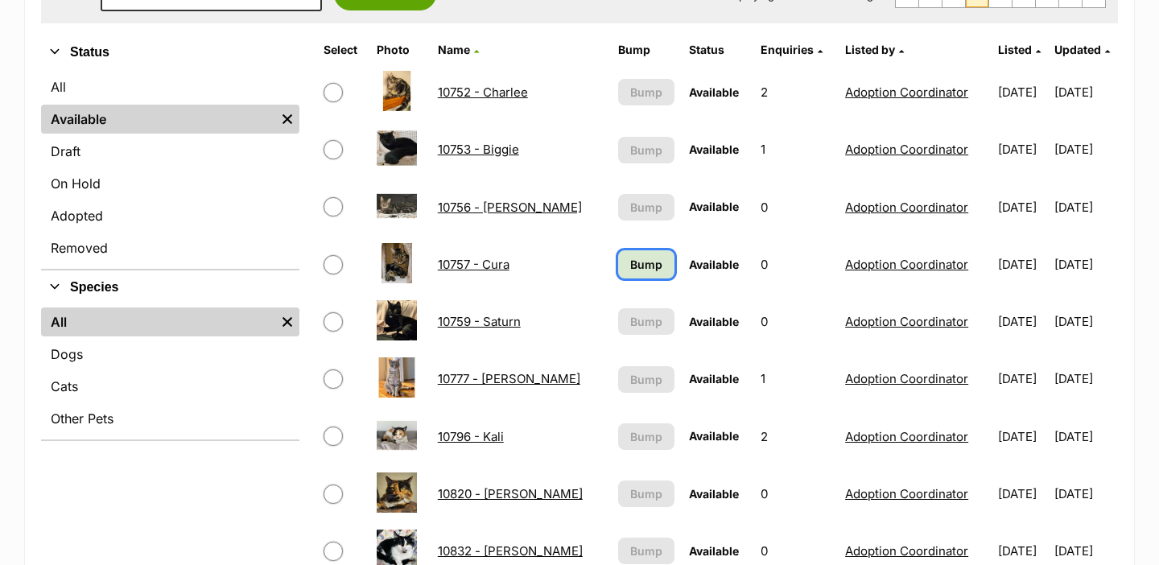
click at [632, 262] on span "Bump" at bounding box center [646, 264] width 32 height 17
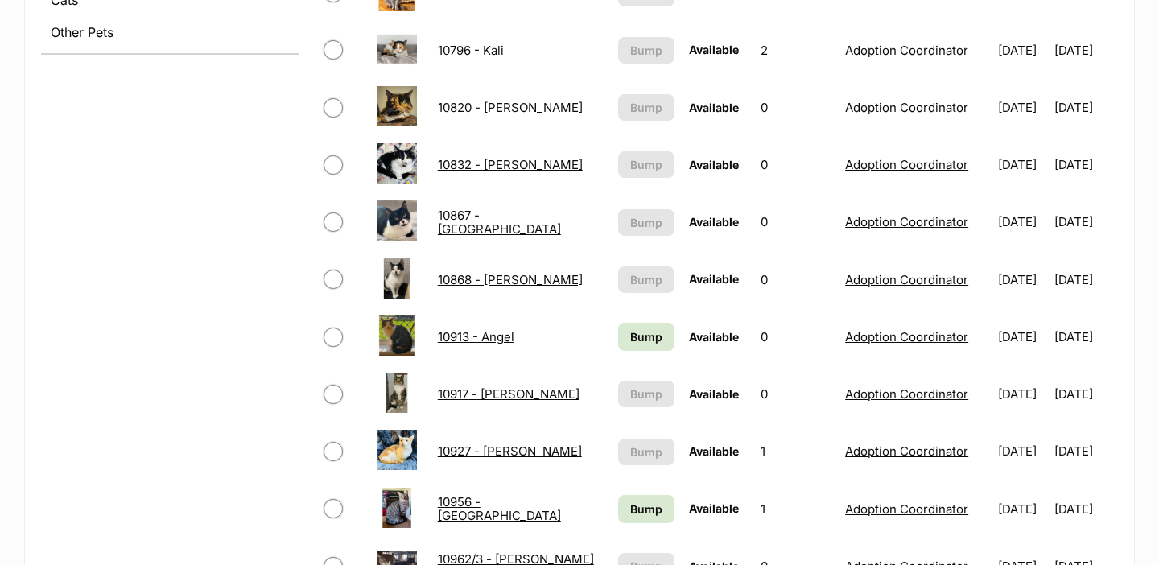
scroll to position [752, 0]
click at [637, 335] on span "Bump" at bounding box center [646, 335] width 32 height 17
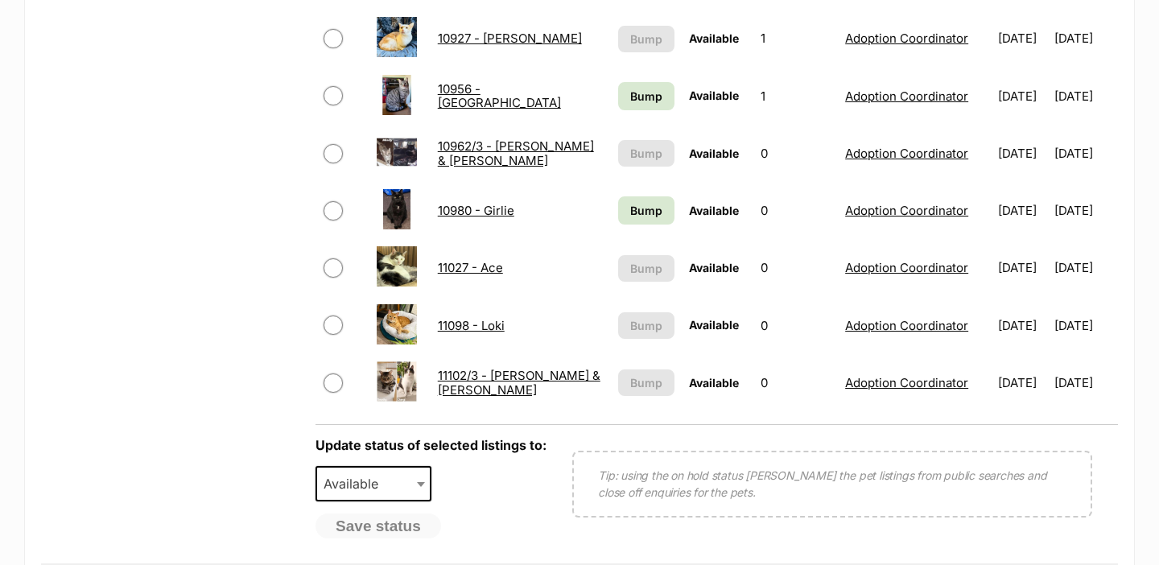
scroll to position [1165, 0]
click at [635, 94] on span "Bump" at bounding box center [646, 95] width 32 height 17
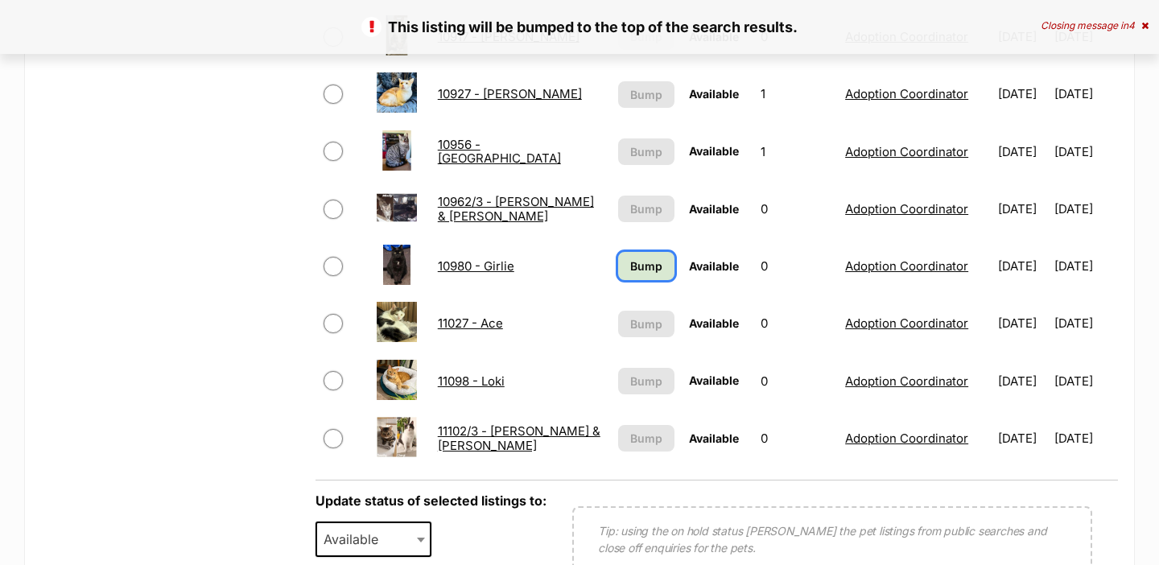
click at [630, 266] on span "Bump" at bounding box center [646, 265] width 32 height 17
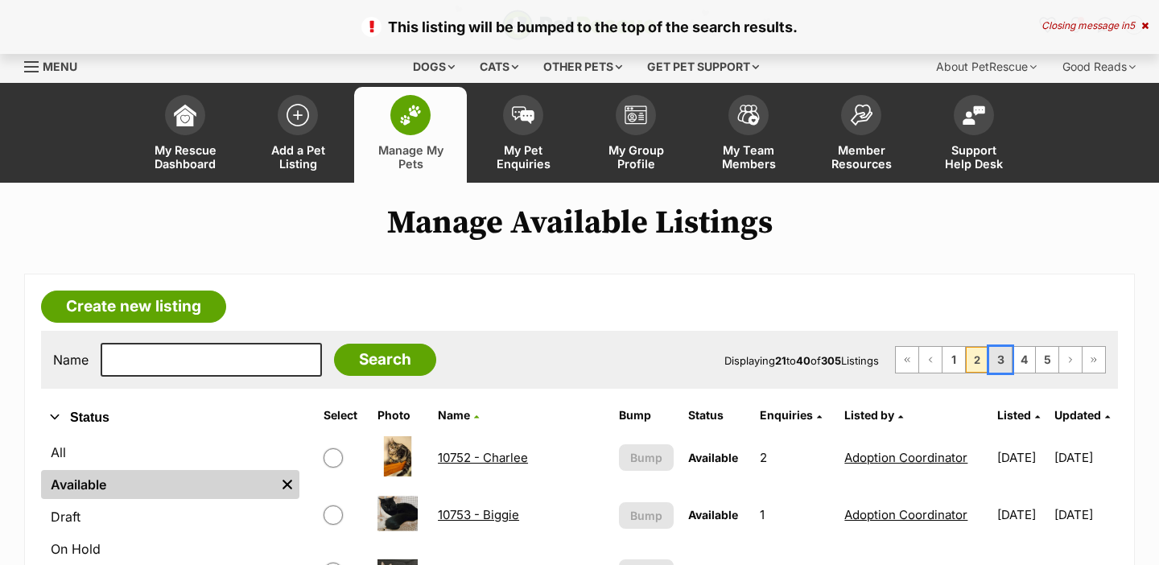
click at [995, 364] on link "3" at bounding box center [1000, 360] width 23 height 26
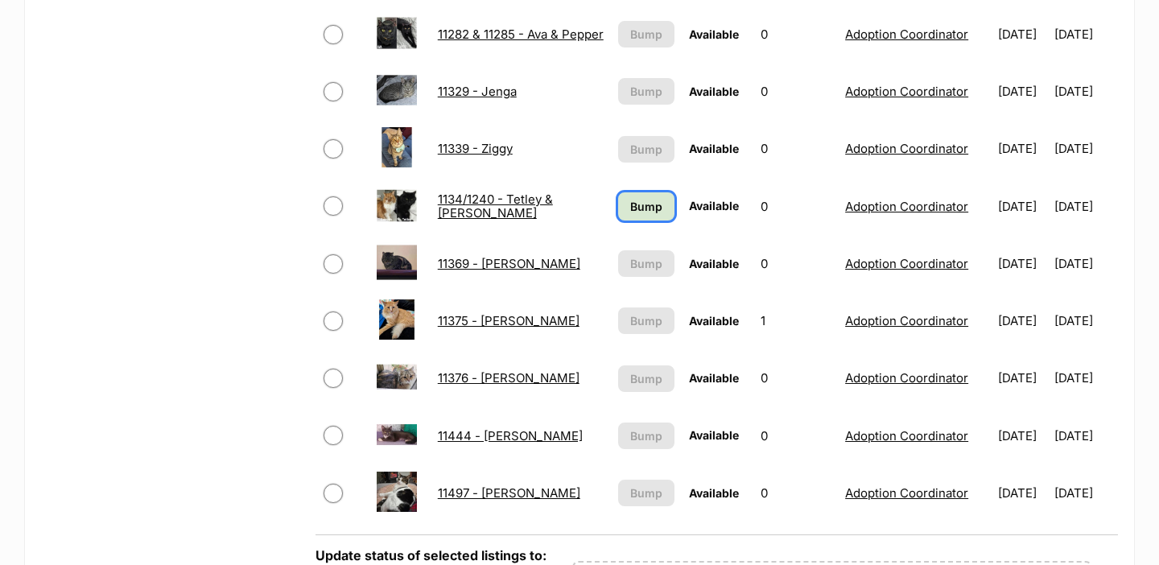
click at [630, 203] on span "Bump" at bounding box center [646, 206] width 32 height 17
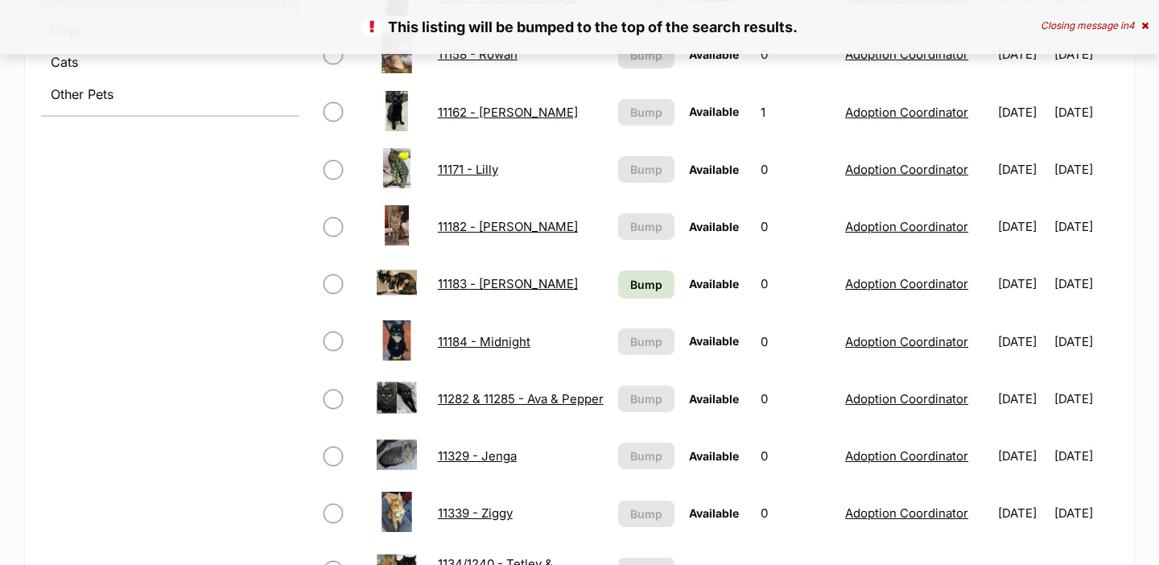
scroll to position [736, 0]
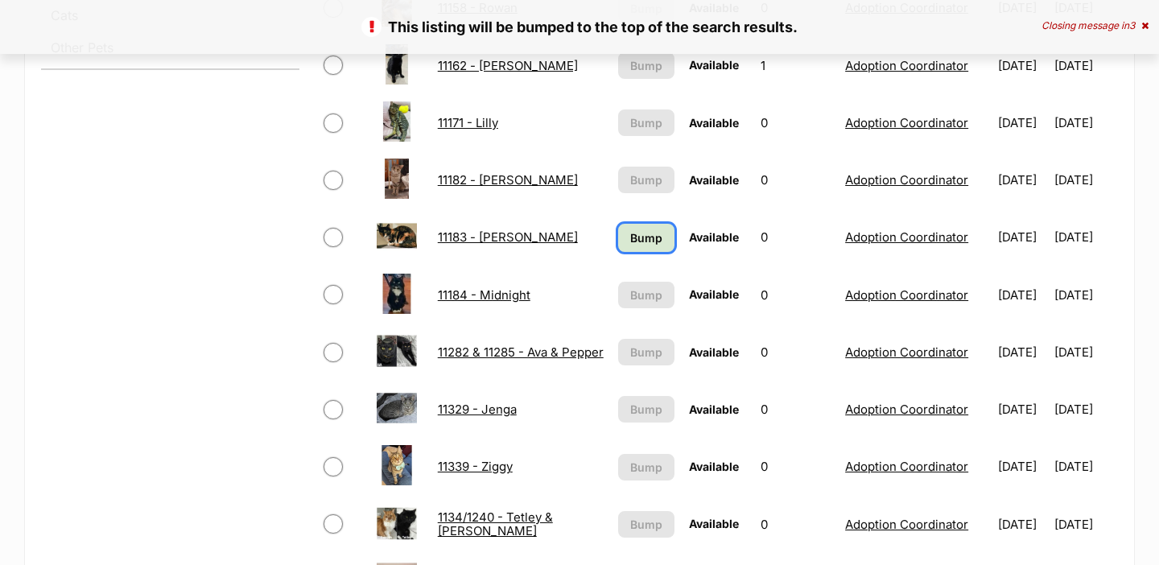
click at [618, 248] on link "Bump" at bounding box center [646, 238] width 57 height 28
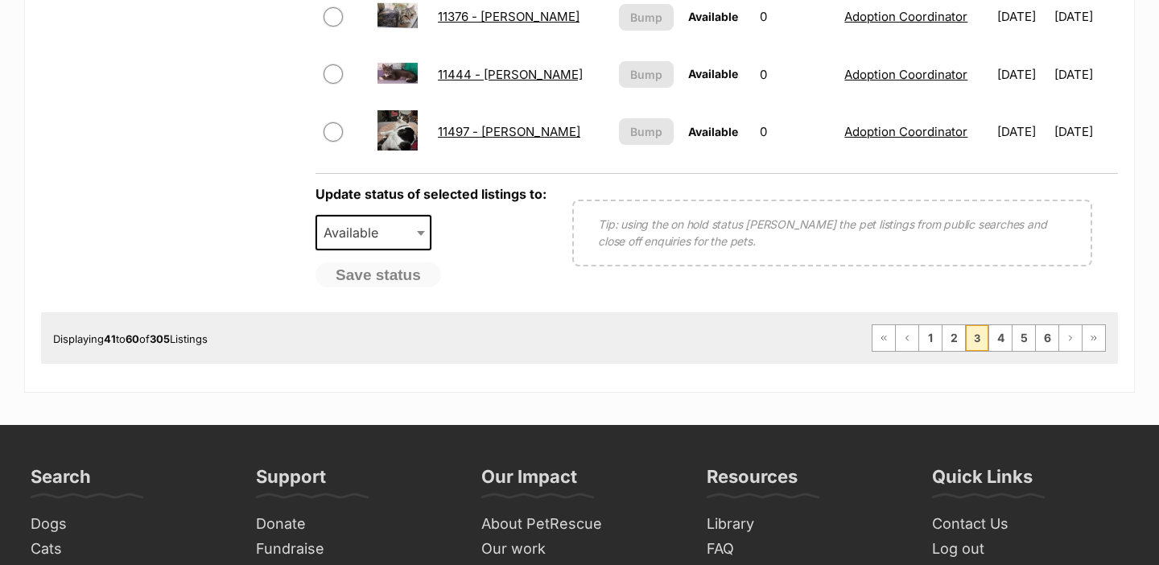
scroll to position [1418, 0]
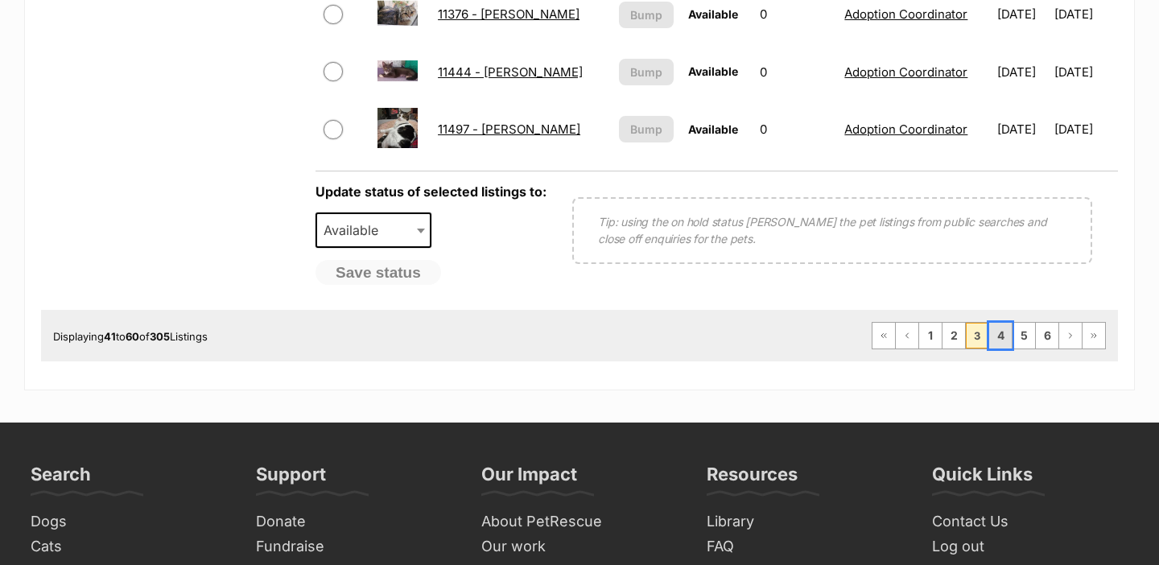
click at [1002, 344] on link "4" at bounding box center [1000, 336] width 23 height 26
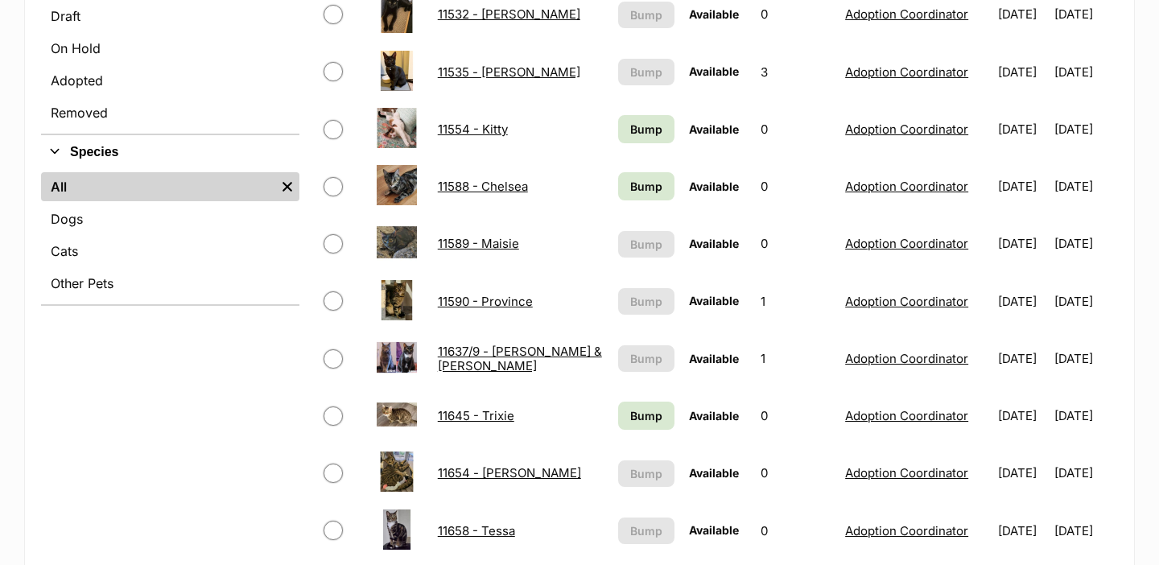
scroll to position [622, 0]
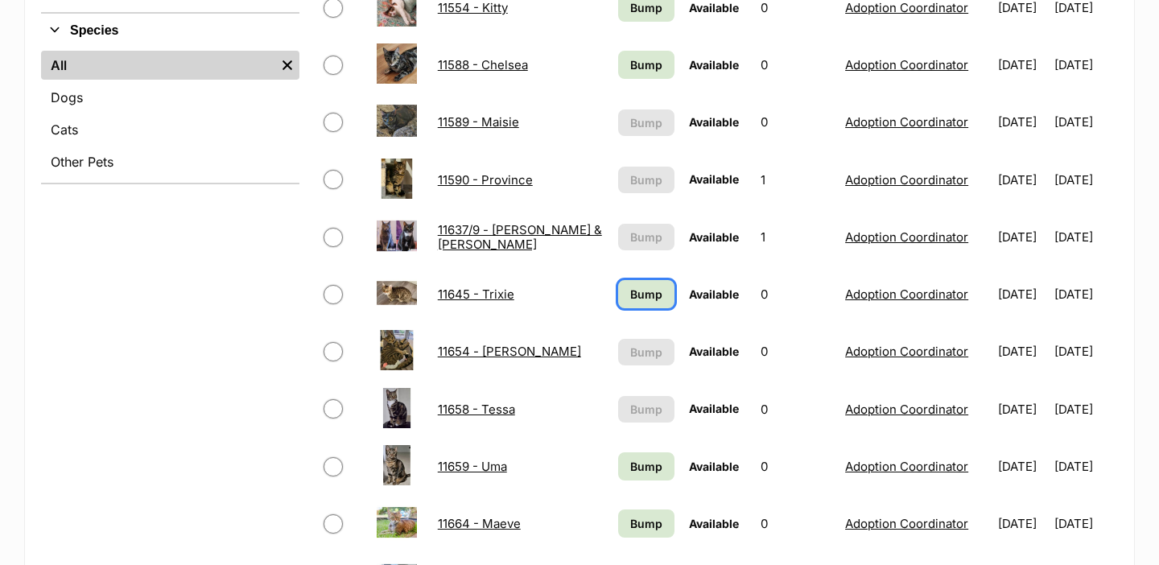
click at [630, 295] on span "Bump" at bounding box center [646, 294] width 32 height 17
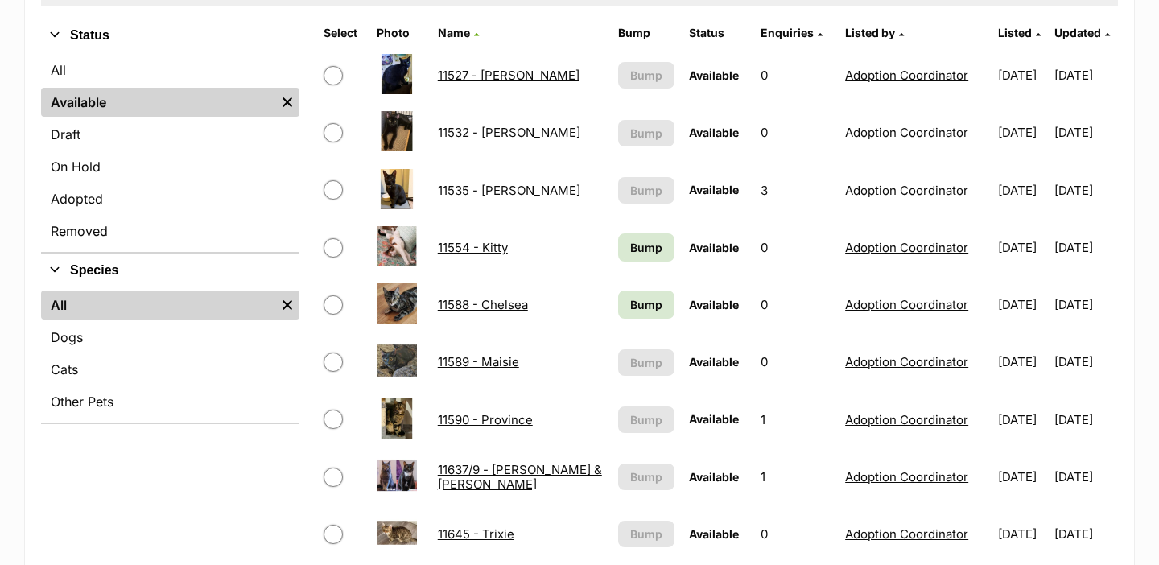
scroll to position [411, 0]
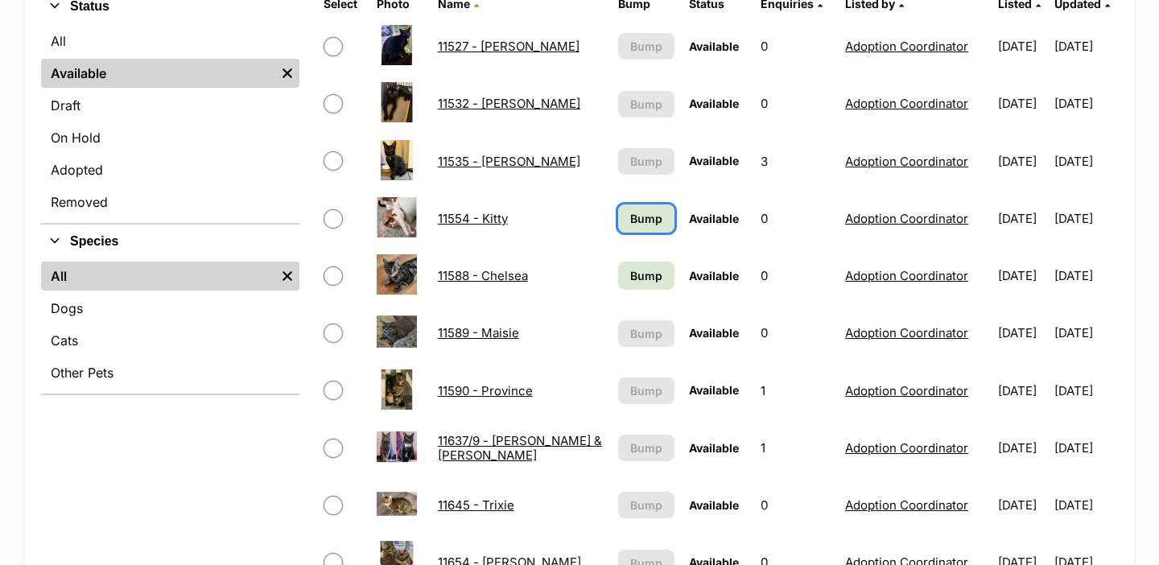
click at [630, 214] on span "Bump" at bounding box center [646, 218] width 32 height 17
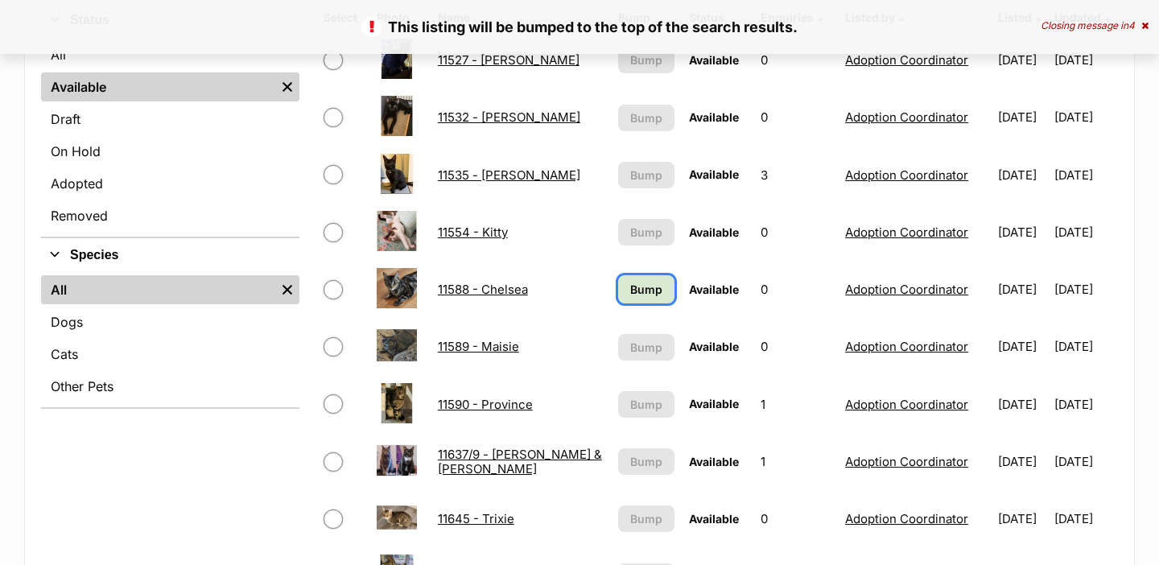
click at [630, 293] on span "Bump" at bounding box center [646, 289] width 32 height 17
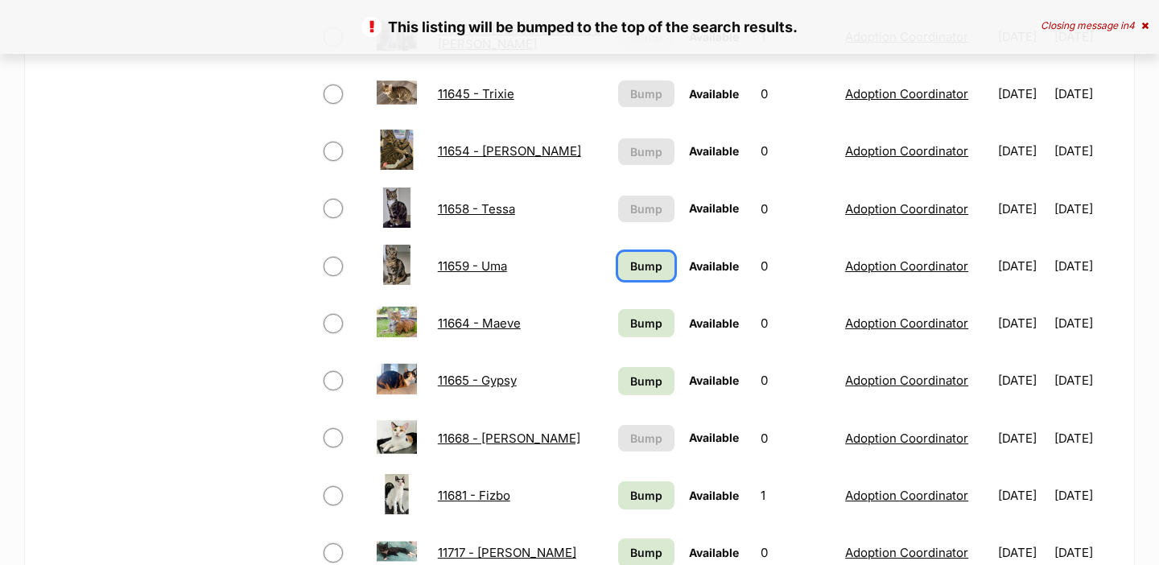
click at [630, 263] on span "Bump" at bounding box center [646, 265] width 32 height 17
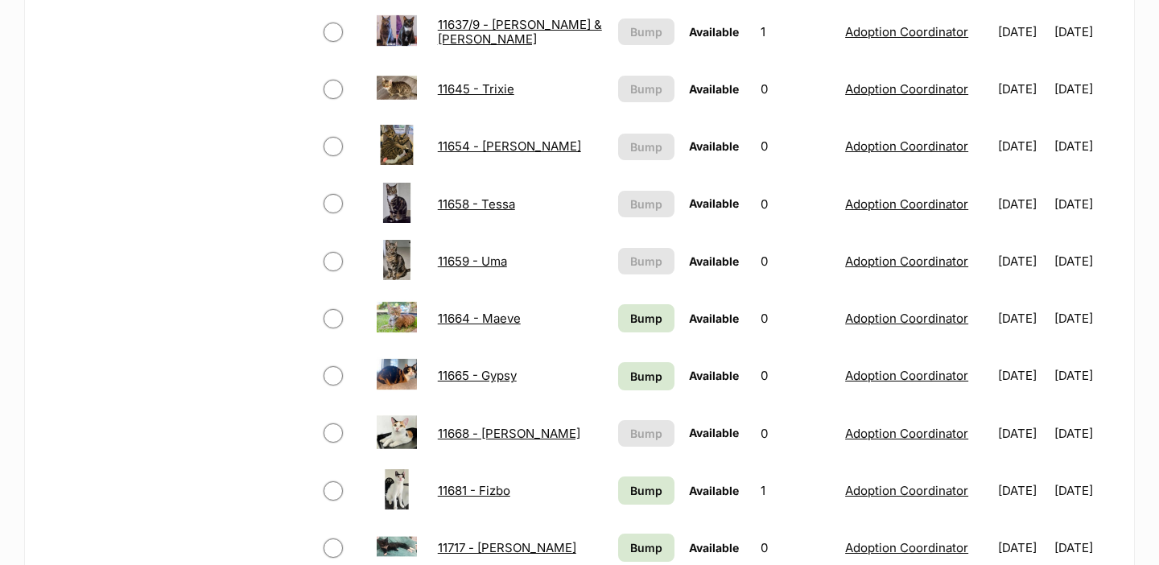
scroll to position [847, 0]
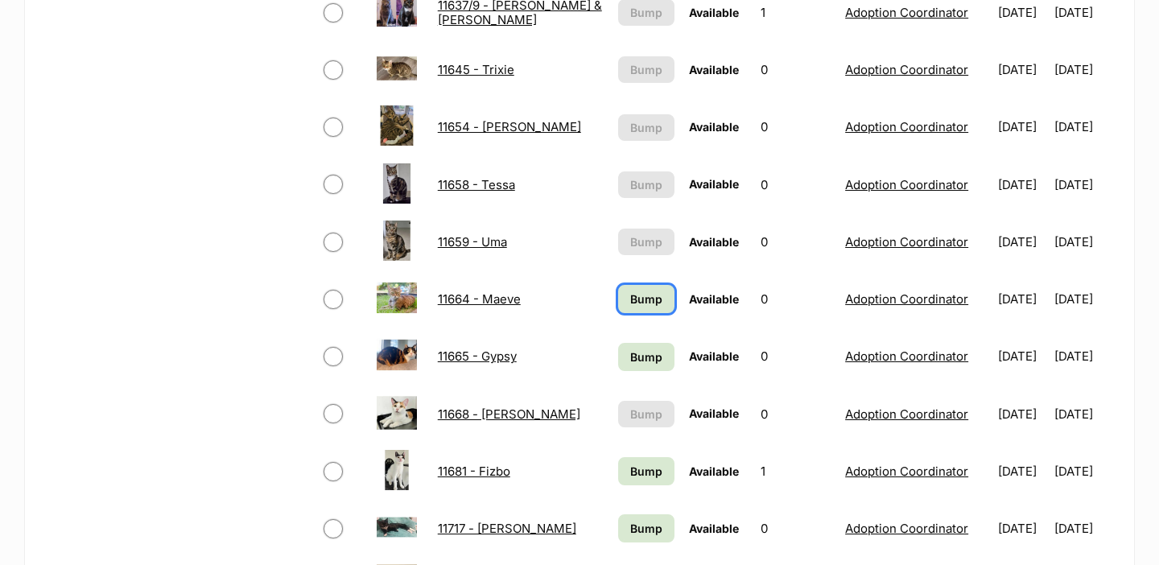
click at [630, 300] on span "Bump" at bounding box center [646, 298] width 32 height 17
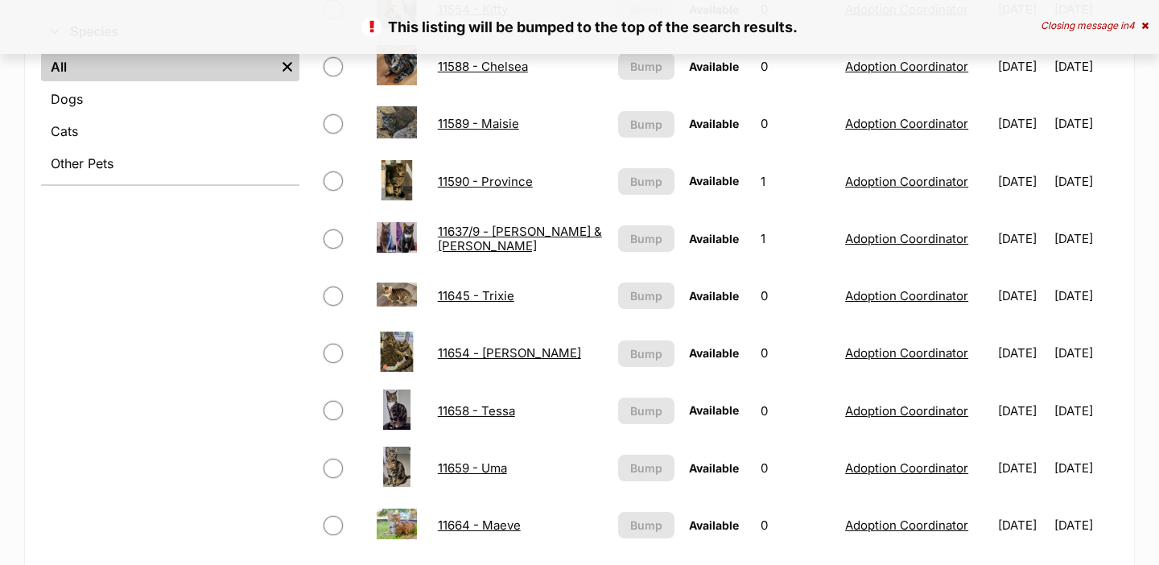
scroll to position [942, 0]
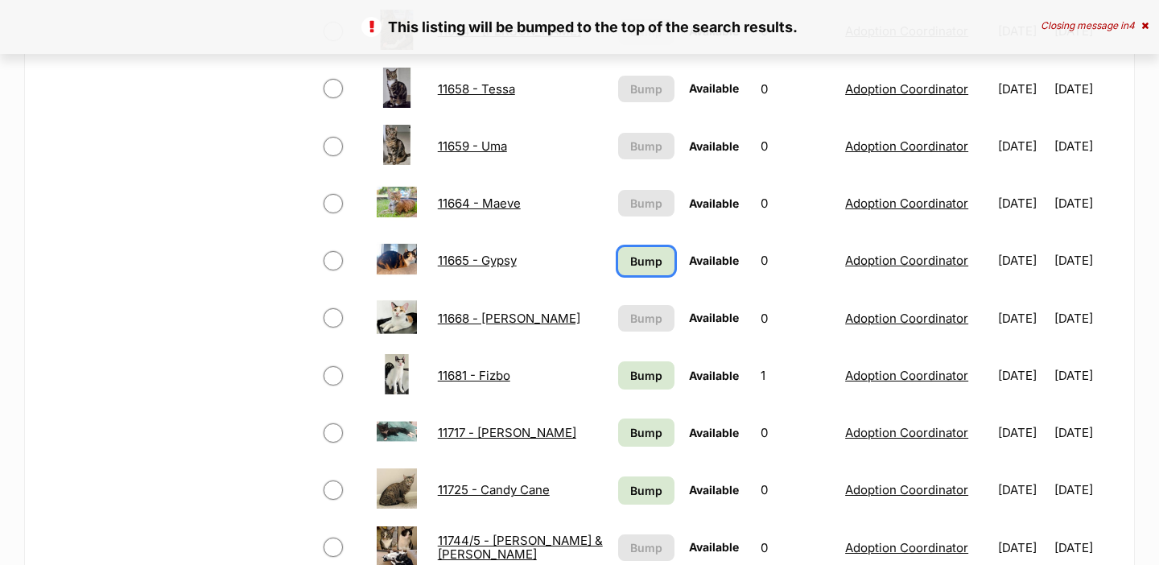
click at [631, 257] on span "Bump" at bounding box center [646, 261] width 32 height 17
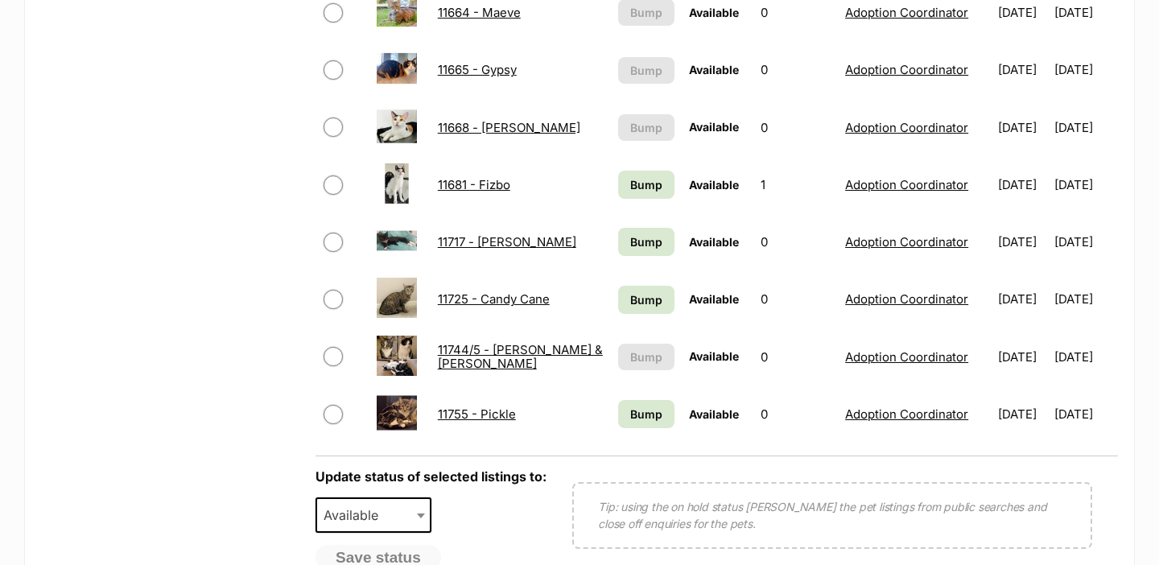
scroll to position [1138, 0]
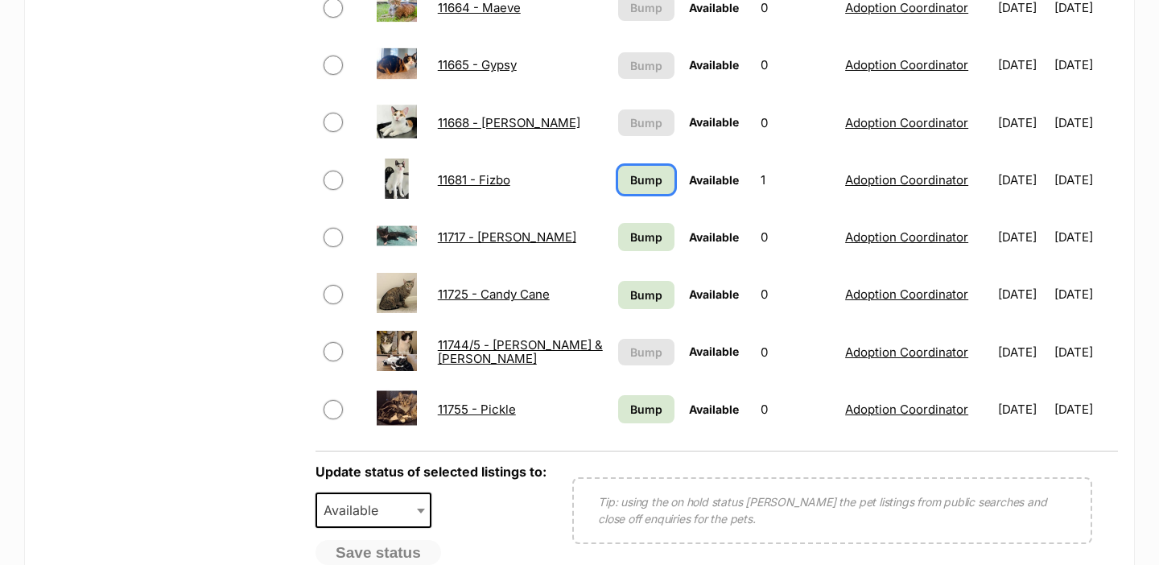
click at [633, 175] on span "Bump" at bounding box center [646, 179] width 32 height 17
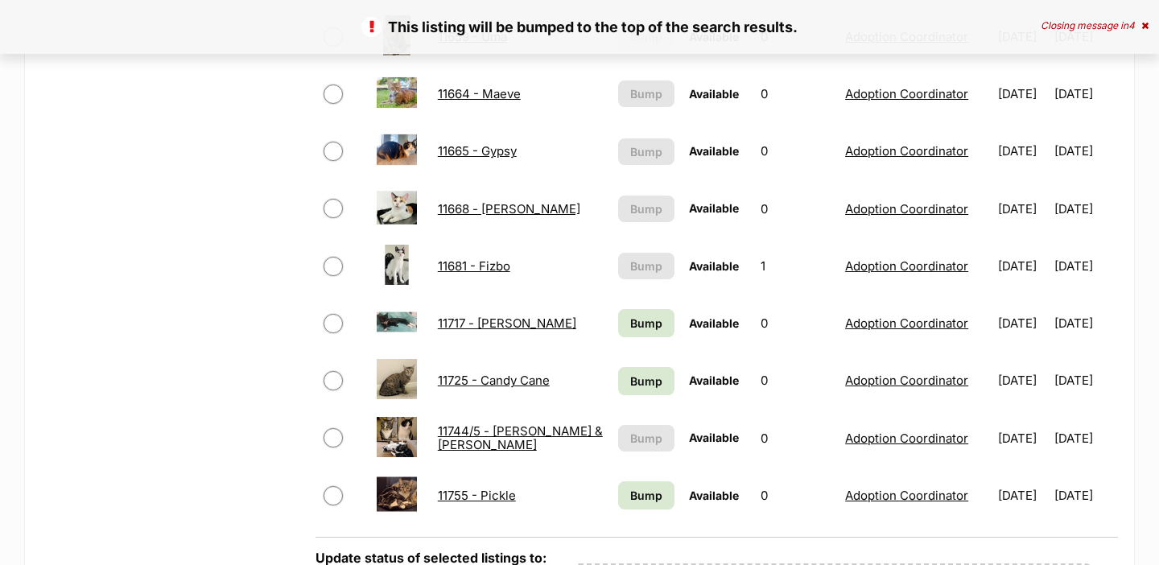
scroll to position [1054, 0]
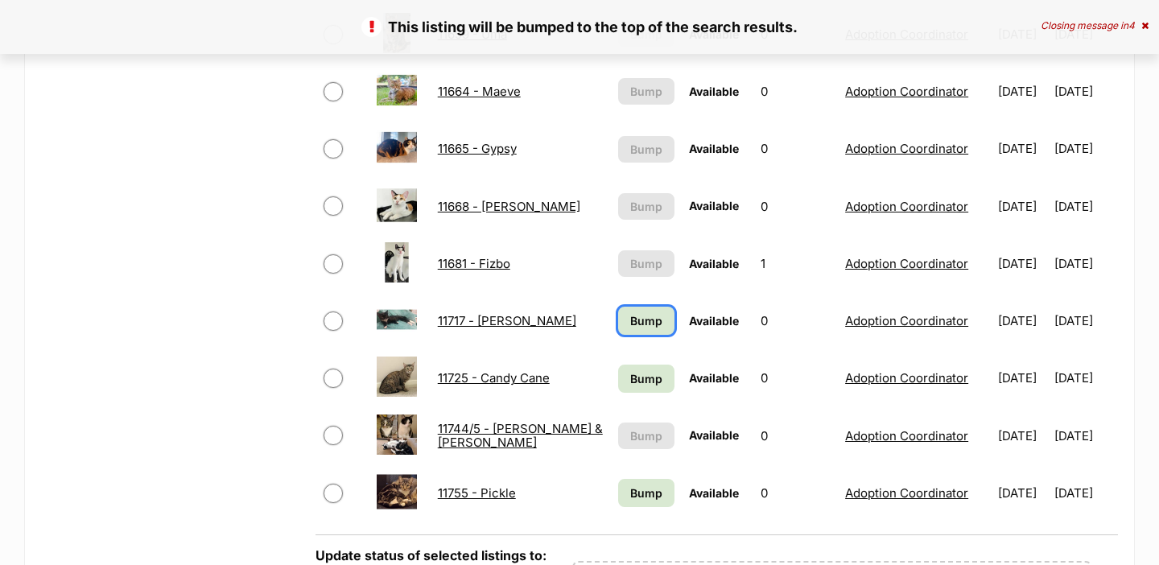
click at [630, 316] on span "Bump" at bounding box center [646, 320] width 32 height 17
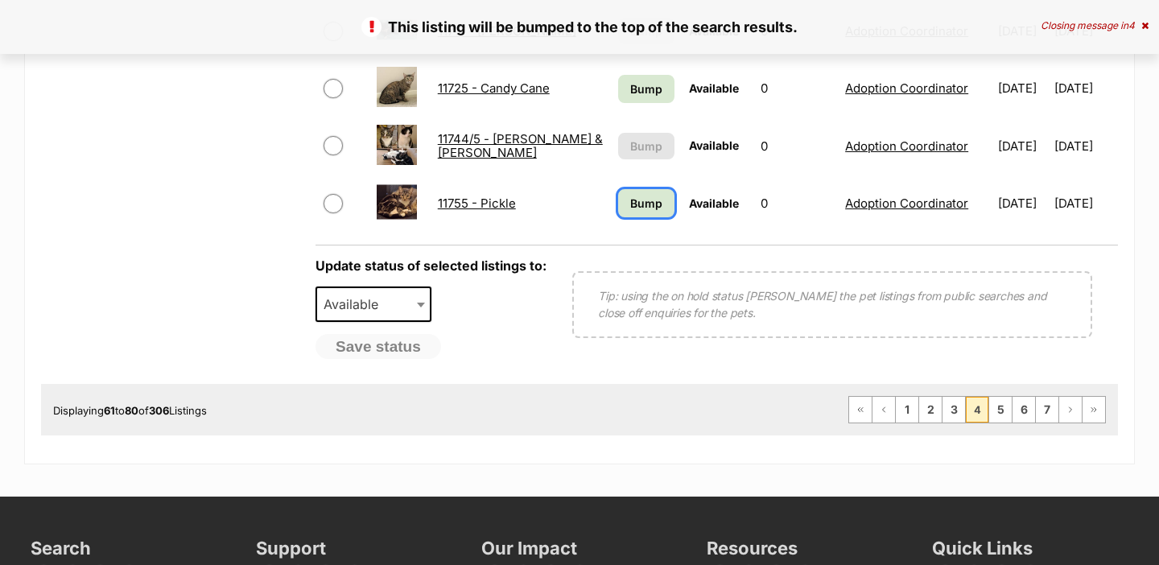
click at [630, 211] on span "Bump" at bounding box center [646, 203] width 32 height 17
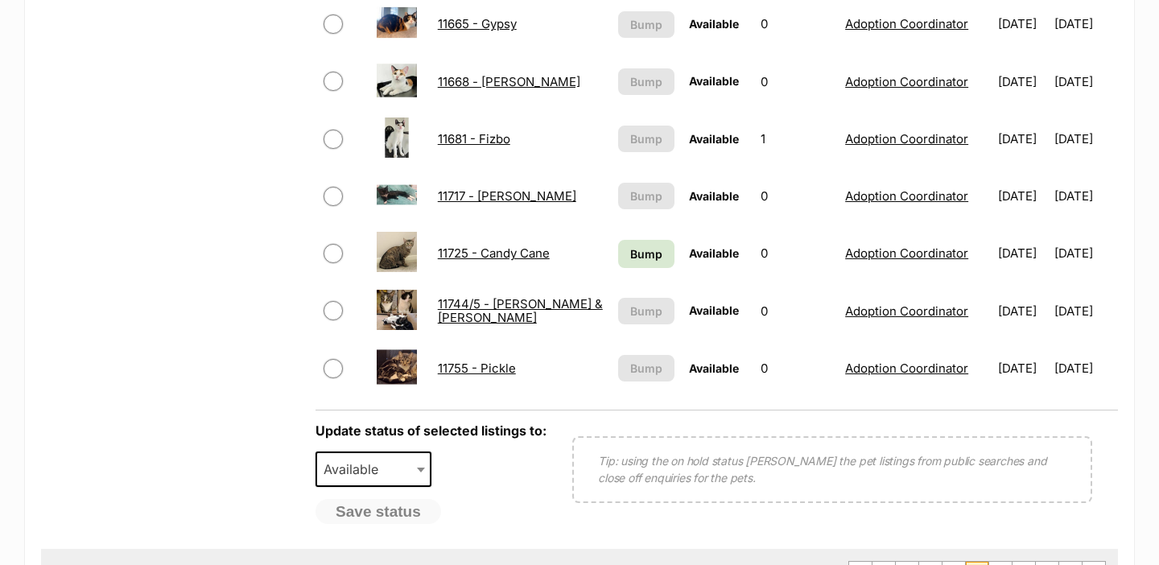
scroll to position [1225, 0]
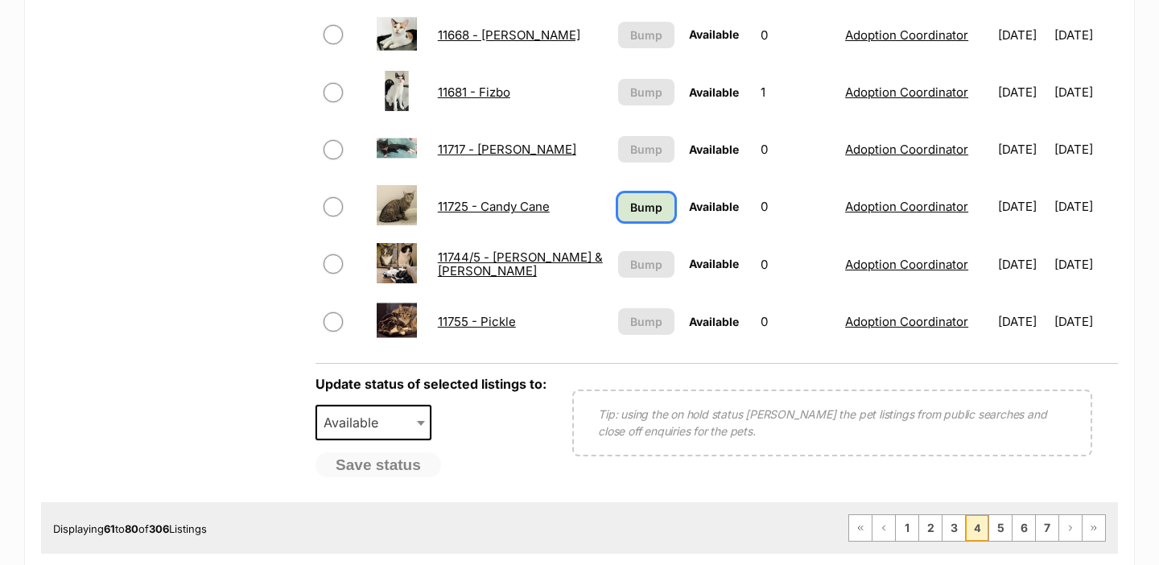
click at [630, 211] on span "Bump" at bounding box center [646, 207] width 32 height 17
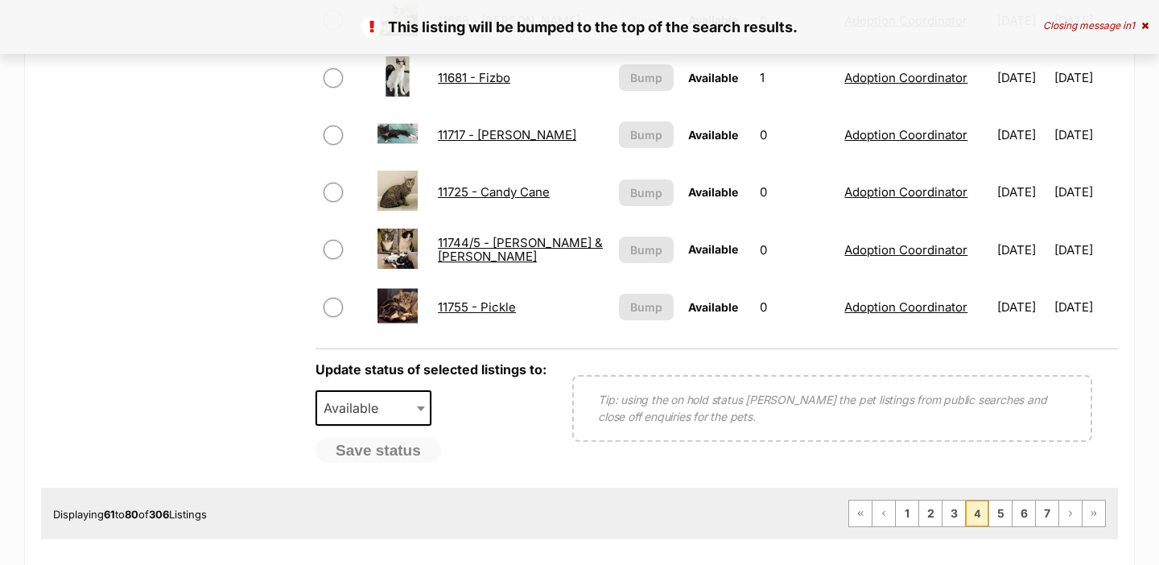
scroll to position [1276, 0]
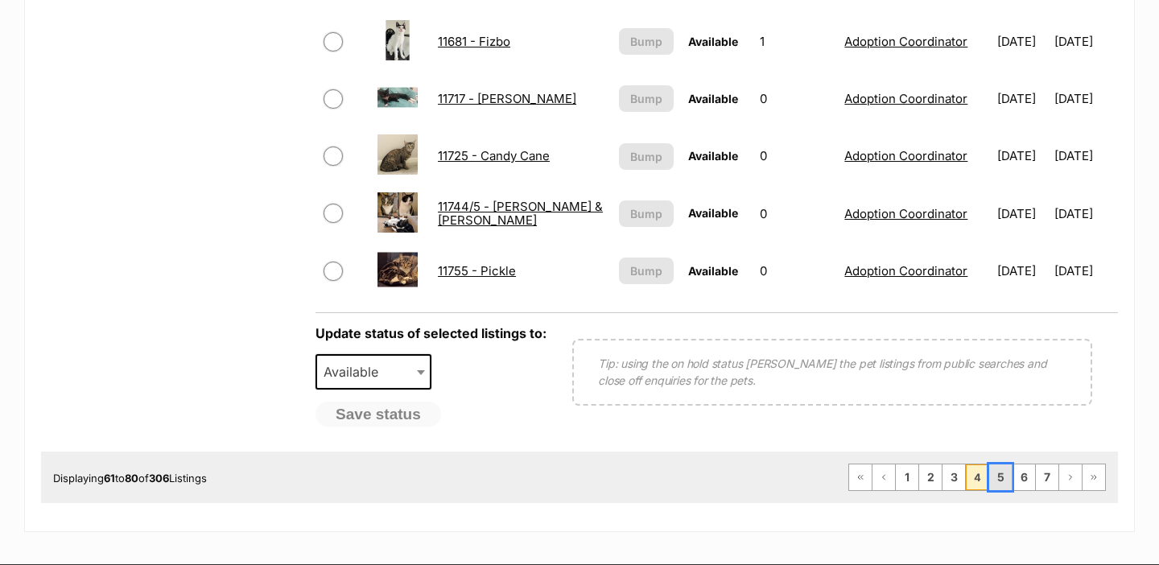
click at [1007, 476] on link "5" at bounding box center [1000, 477] width 23 height 26
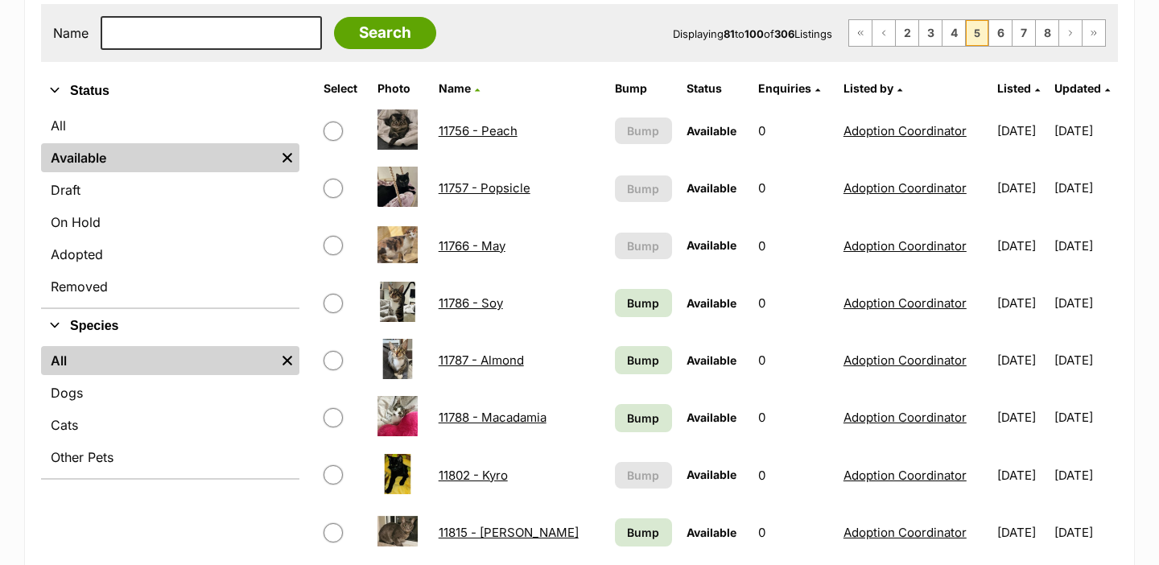
scroll to position [808, 0]
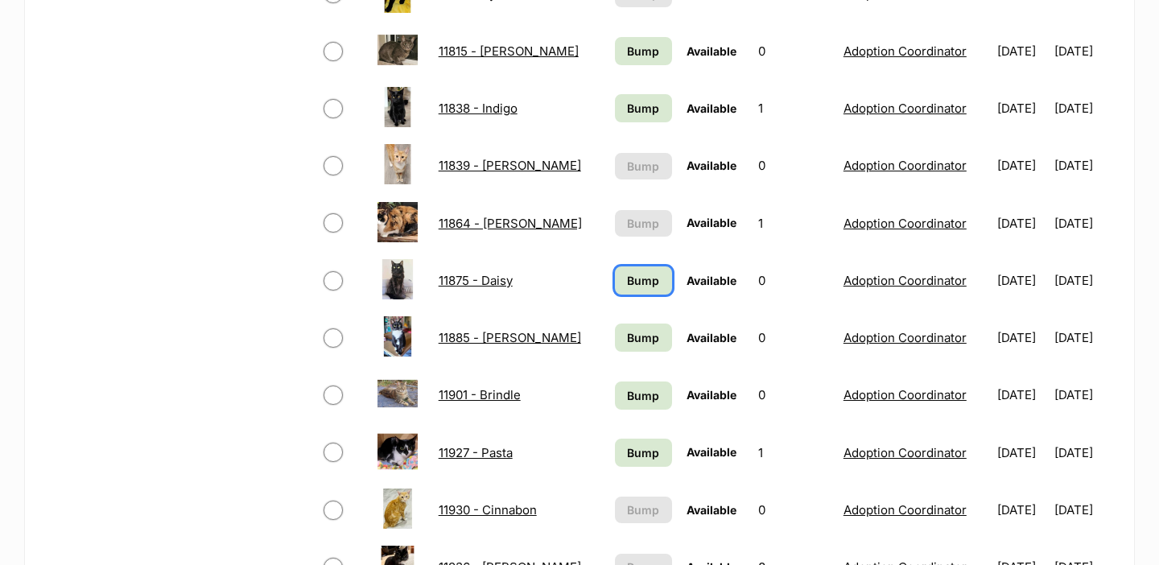
click at [627, 275] on span "Bump" at bounding box center [643, 280] width 32 height 17
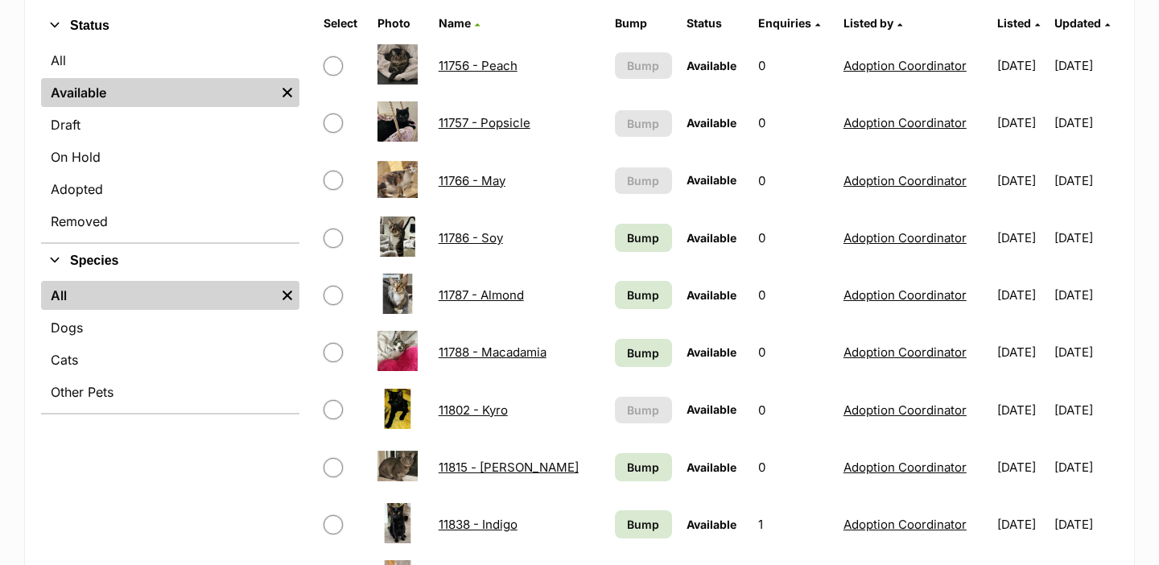
scroll to position [393, 0]
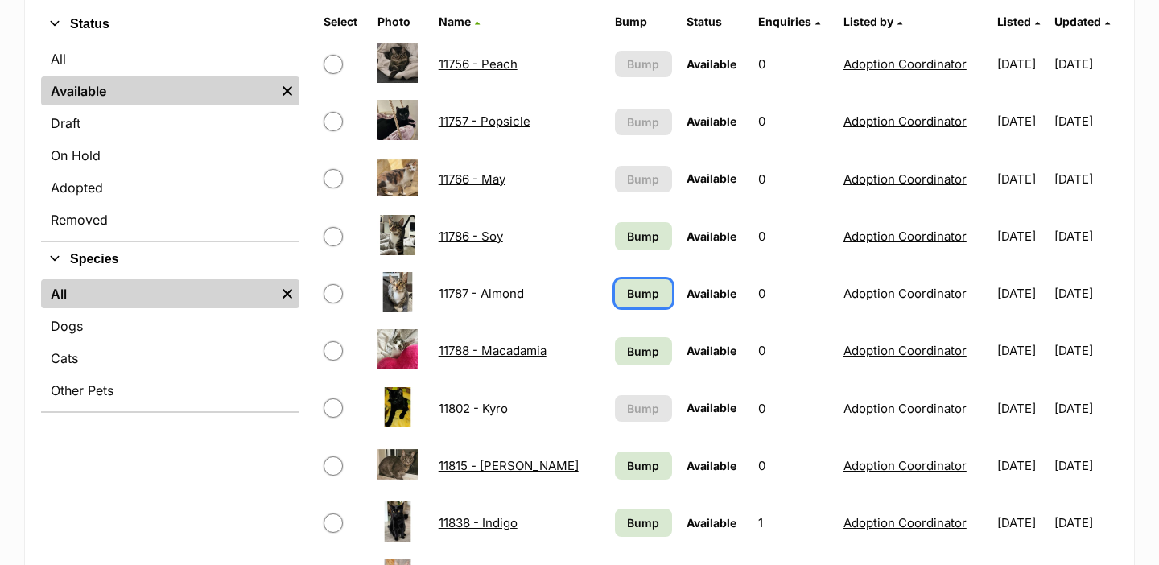
click at [627, 286] on span "Bump" at bounding box center [643, 293] width 32 height 17
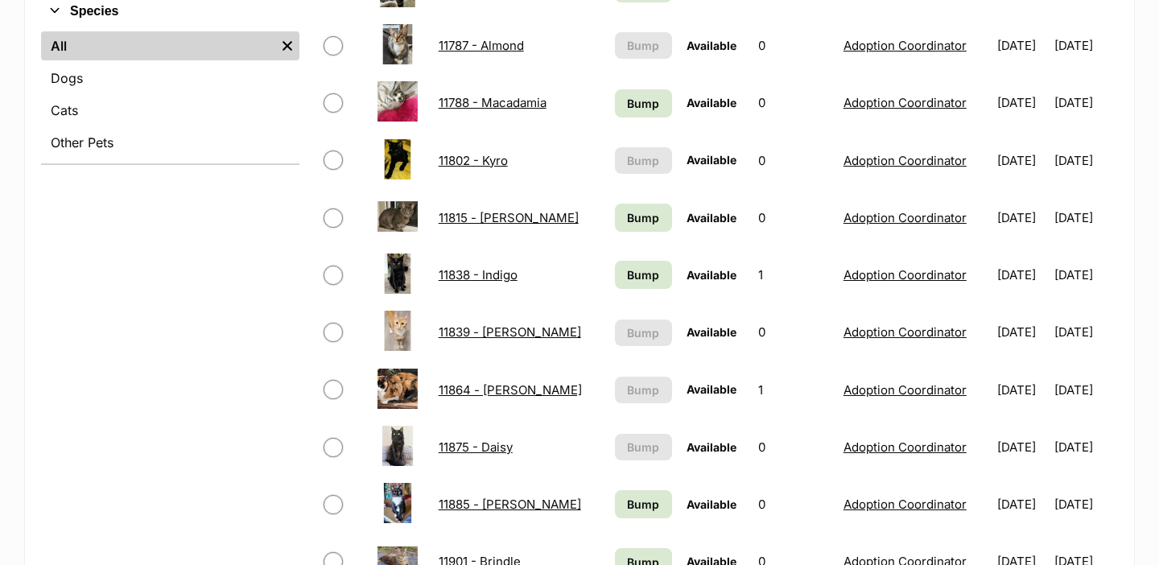
scroll to position [728, 0]
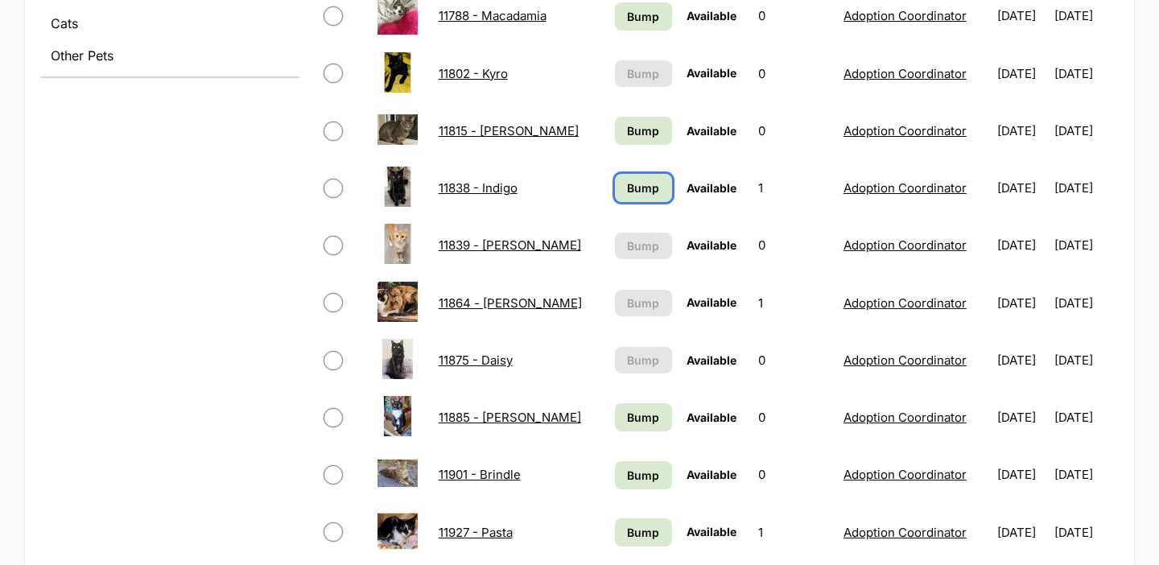
click at [615, 196] on link "Bump" at bounding box center [643, 188] width 57 height 28
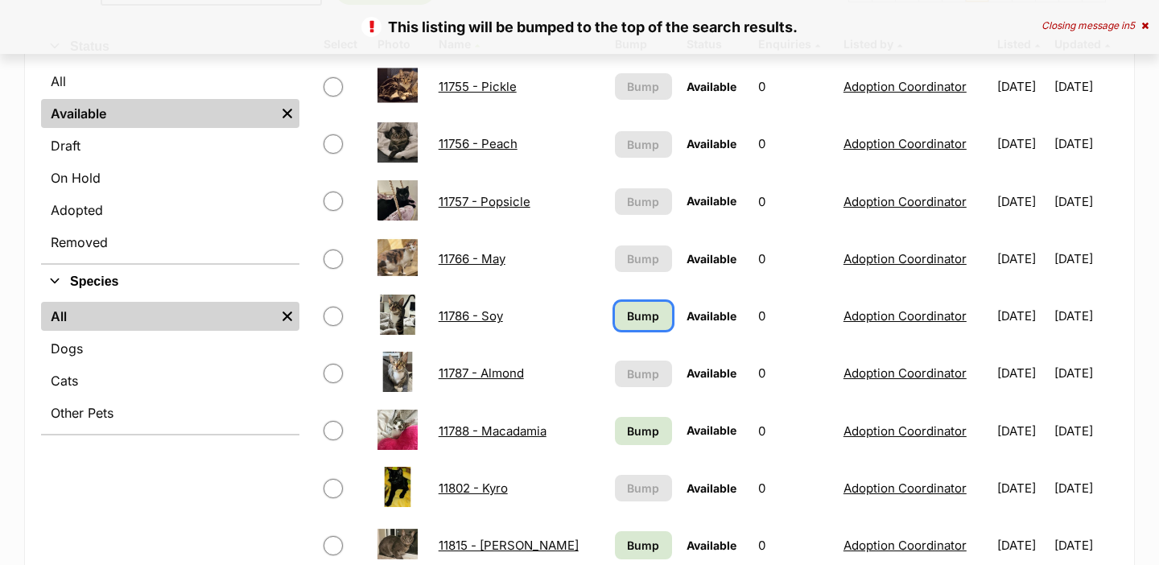
click at [627, 321] on span "Bump" at bounding box center [643, 315] width 32 height 17
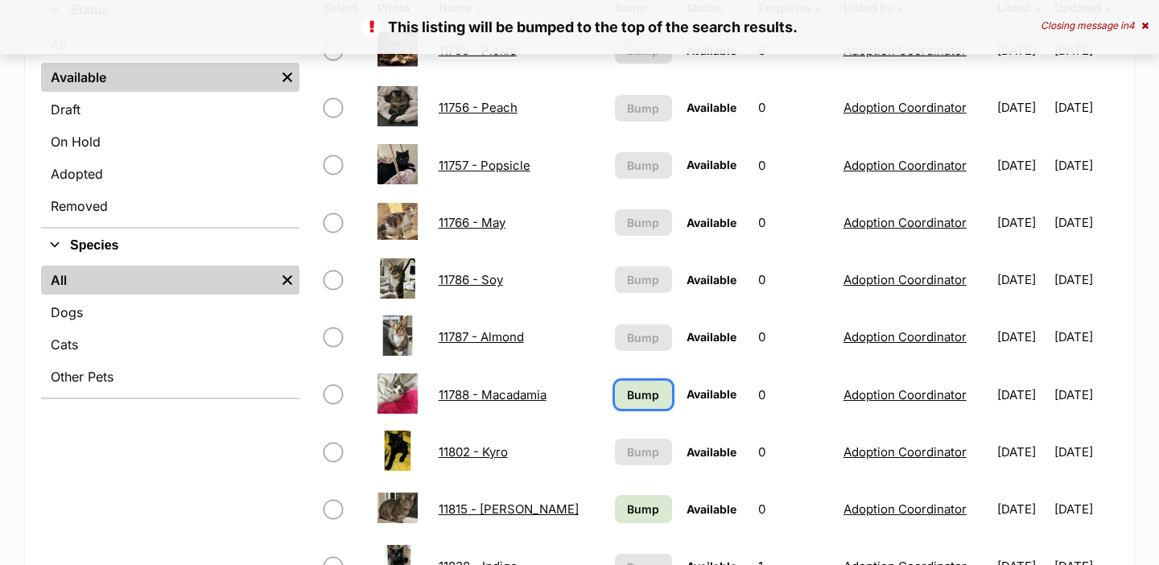
click at [627, 399] on span "Bump" at bounding box center [643, 394] width 32 height 17
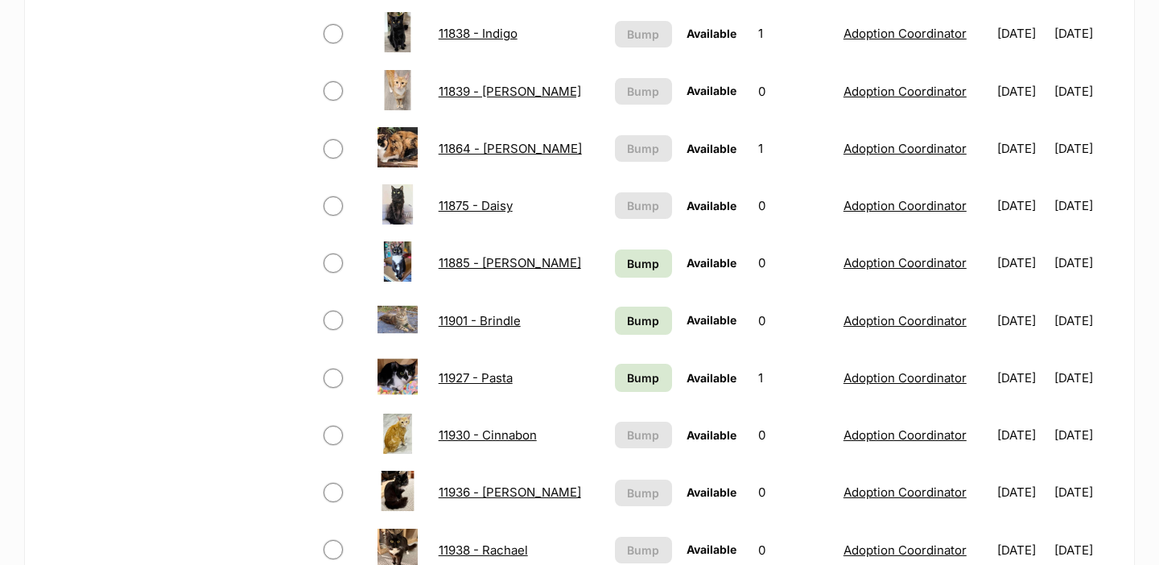
scroll to position [941, 0]
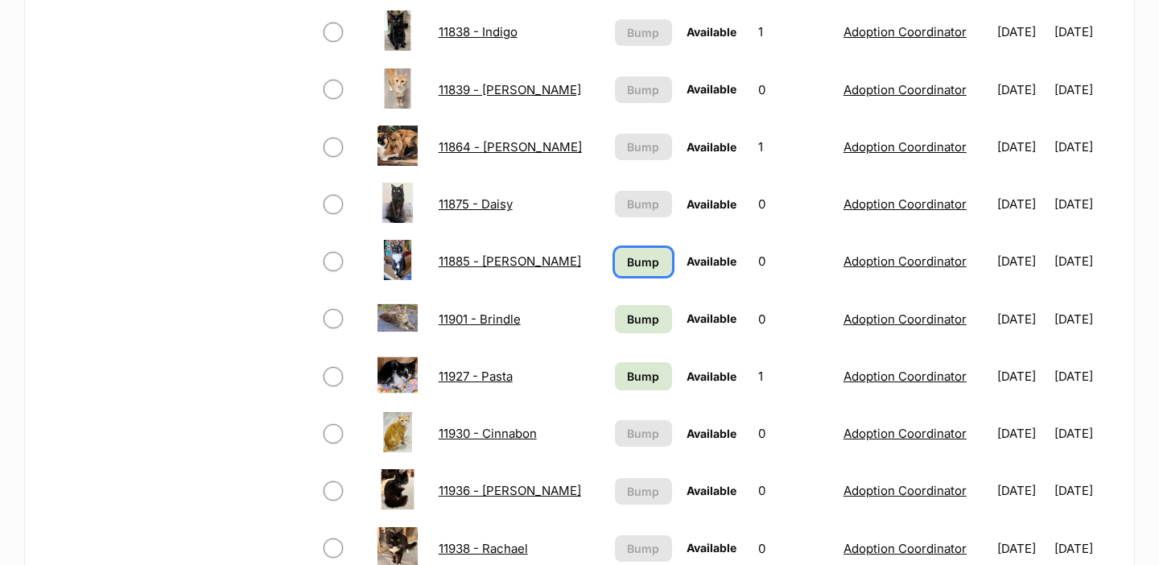
click at [627, 259] on span "Bump" at bounding box center [643, 261] width 32 height 17
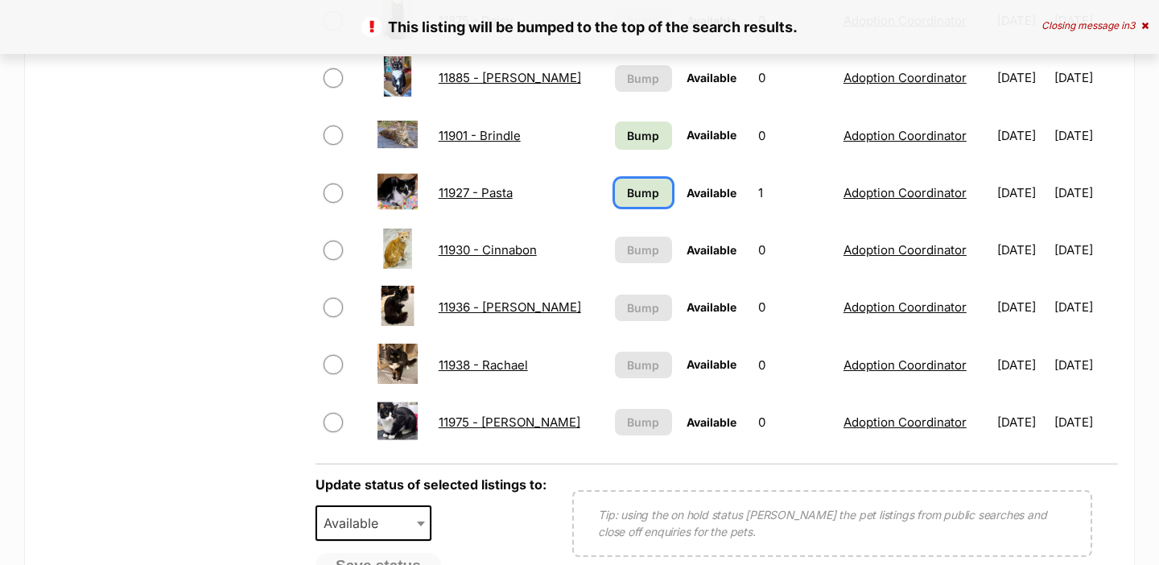
click at [627, 200] on span "Bump" at bounding box center [643, 192] width 32 height 17
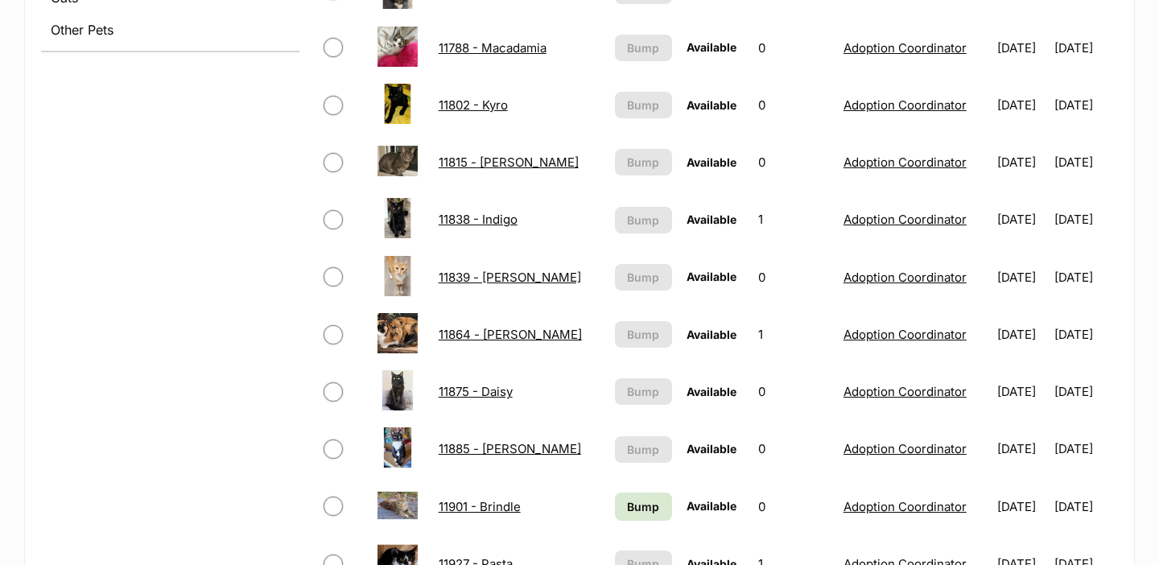
scroll to position [930, 0]
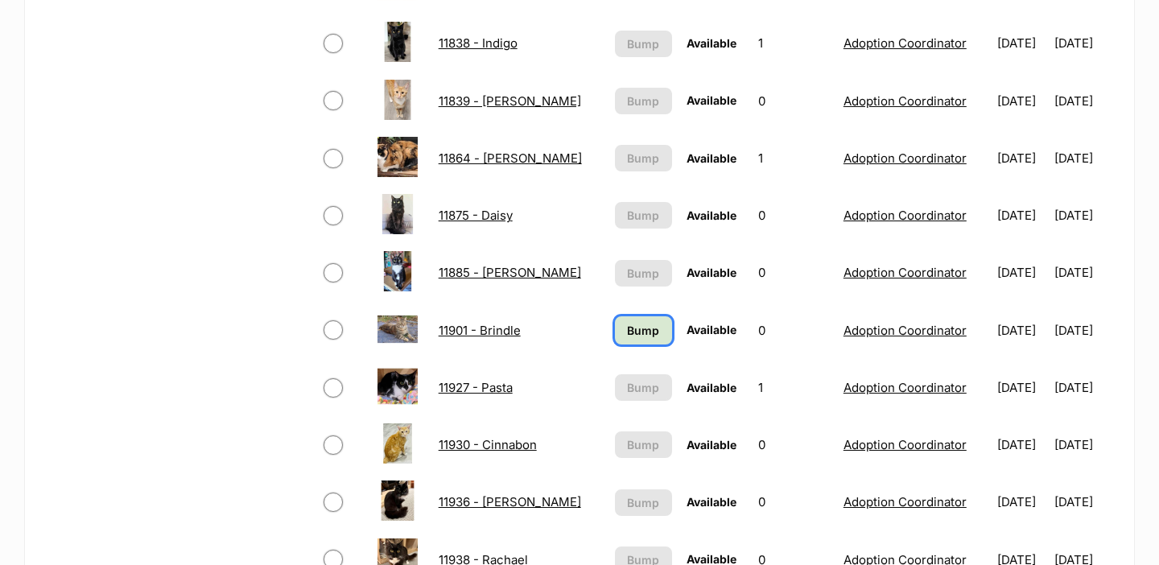
click at [627, 327] on span "Bump" at bounding box center [643, 330] width 32 height 17
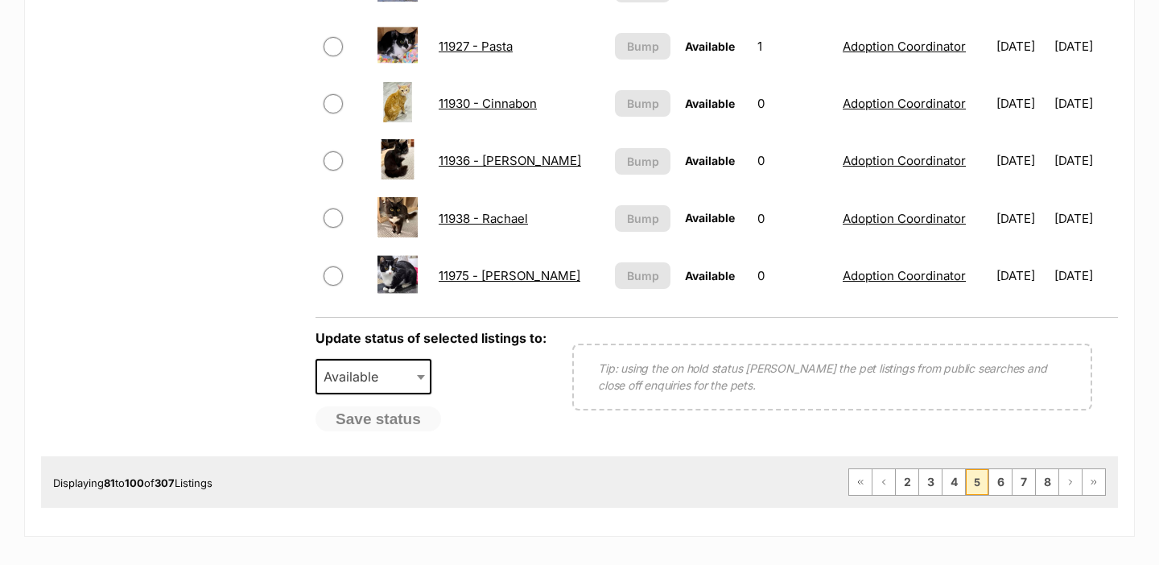
scroll to position [1283, 0]
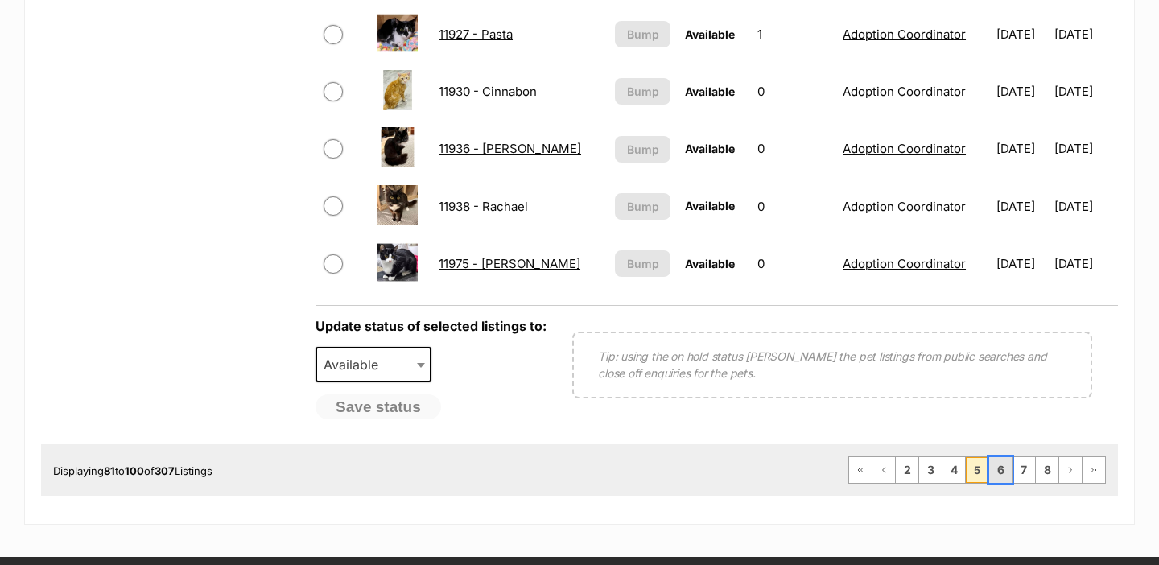
click at [1007, 476] on link "6" at bounding box center [1000, 470] width 23 height 26
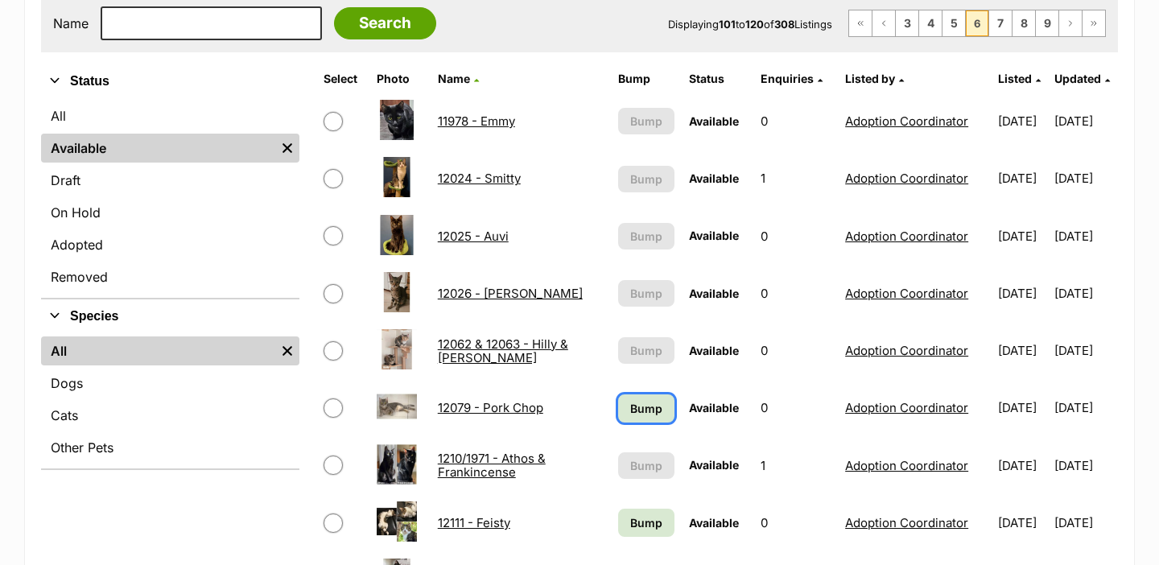
click at [630, 400] on span "Bump" at bounding box center [646, 408] width 32 height 17
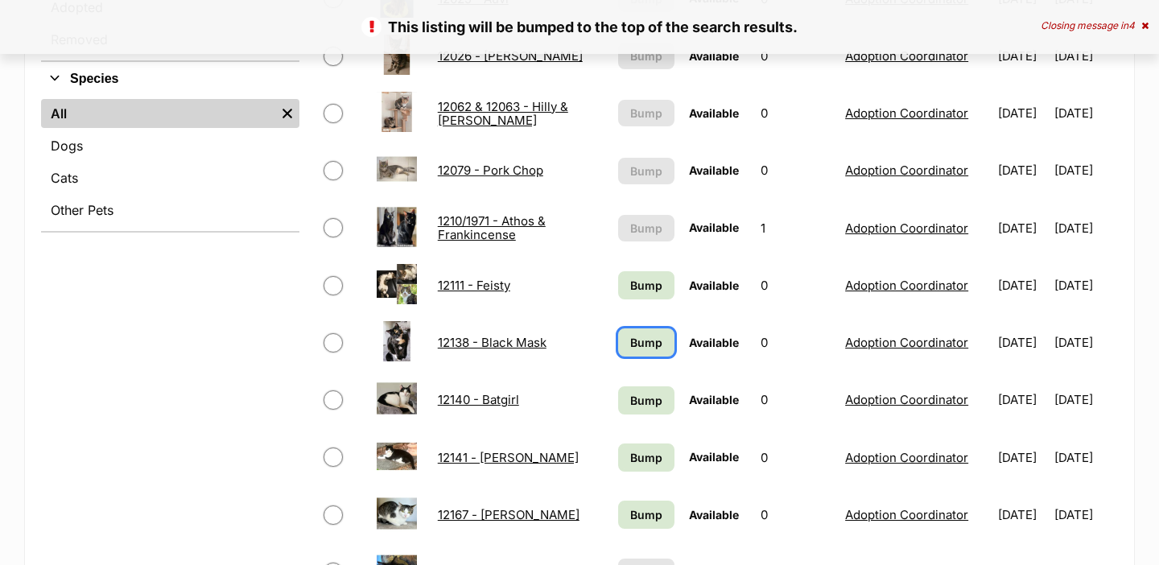
click at [635, 337] on span "Bump" at bounding box center [646, 342] width 32 height 17
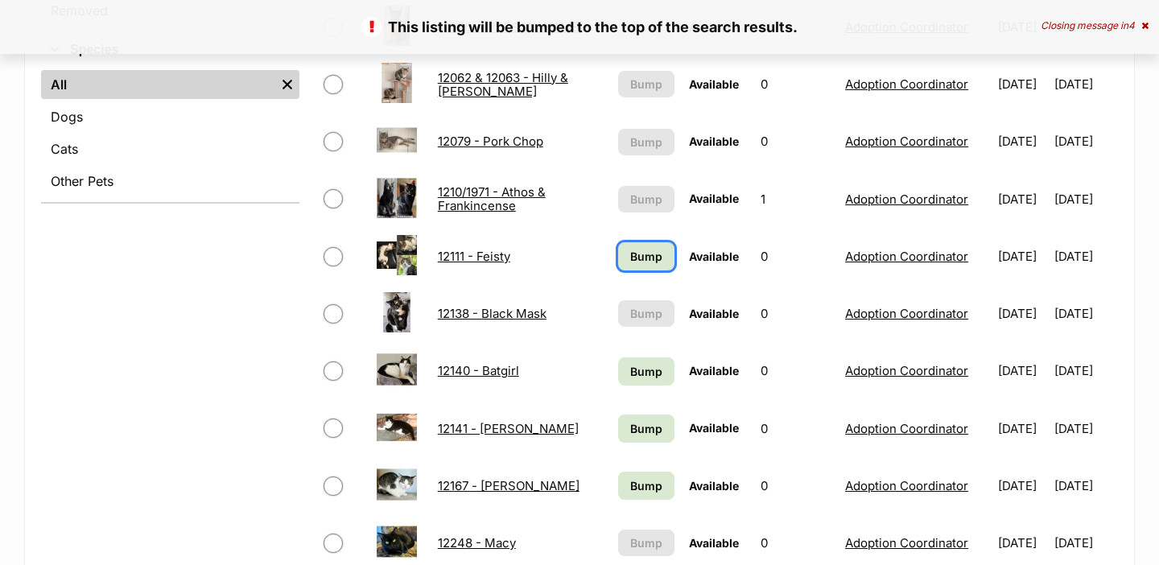
click at [640, 248] on span "Bump" at bounding box center [646, 256] width 32 height 17
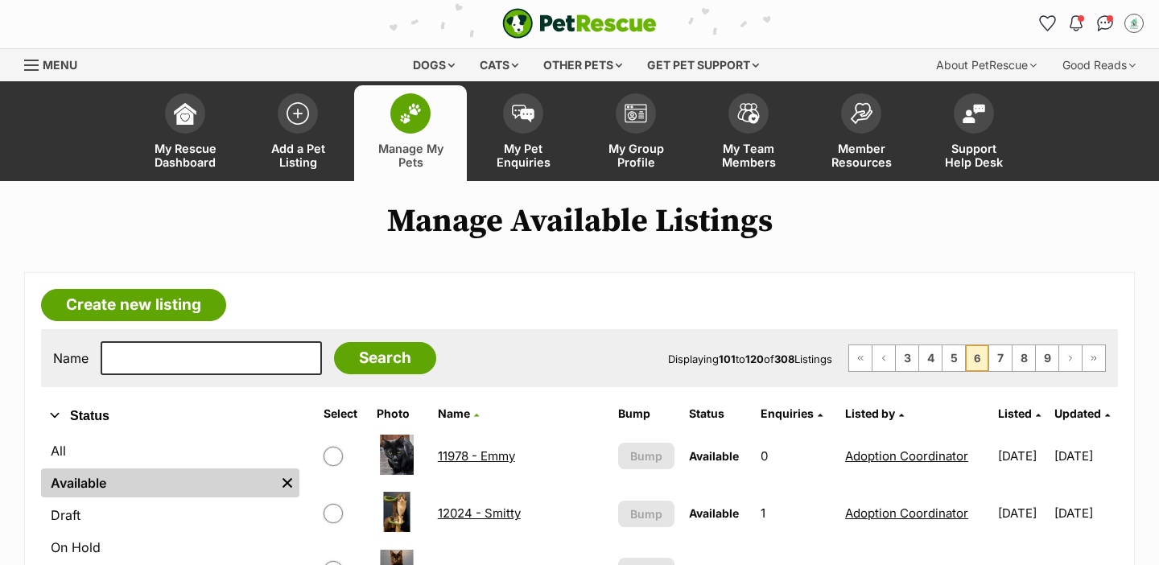
scroll to position [750, 0]
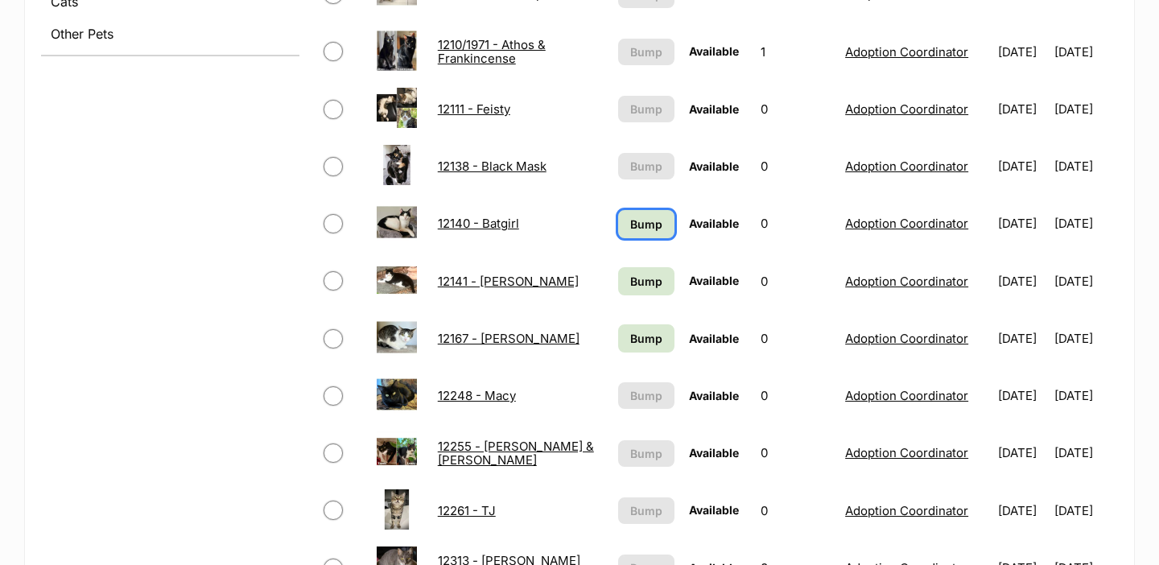
click at [630, 213] on link "Bump" at bounding box center [646, 224] width 57 height 28
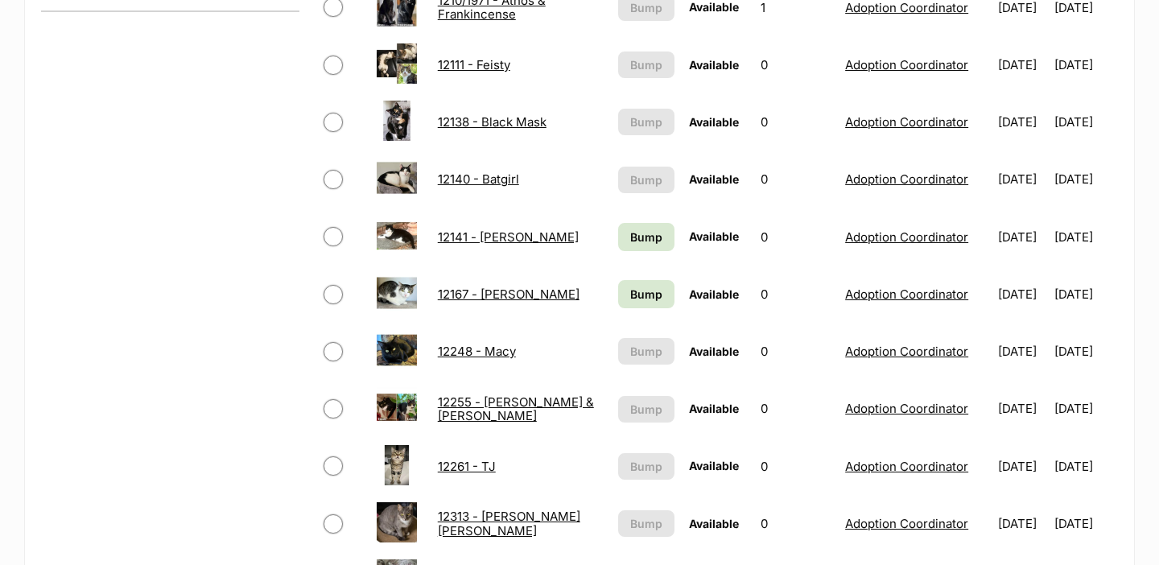
scroll to position [805, 0]
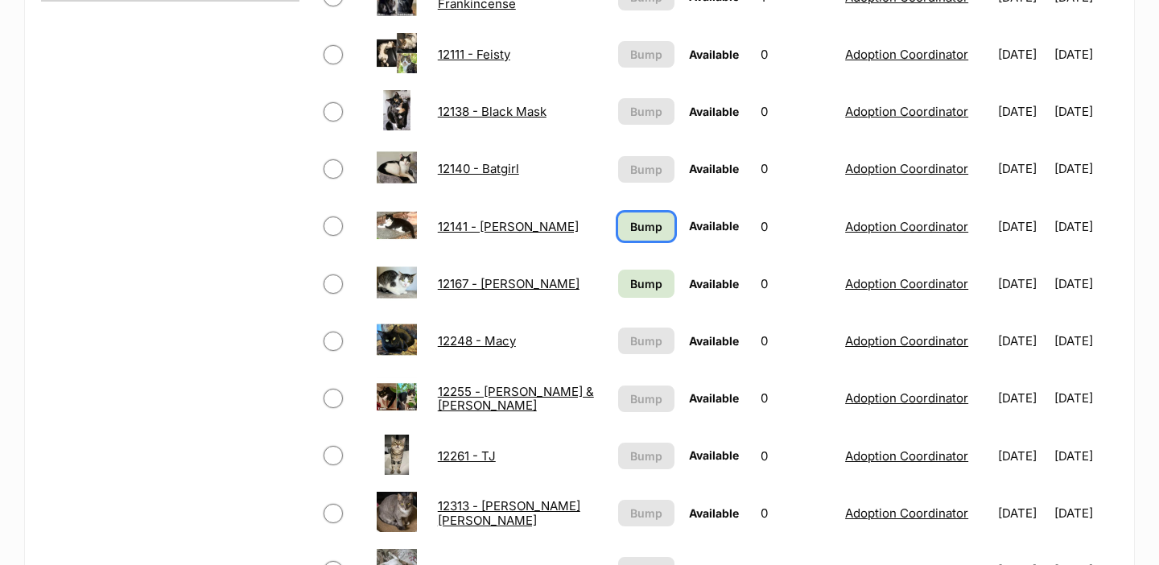
click at [649, 233] on link "Bump" at bounding box center [646, 226] width 57 height 28
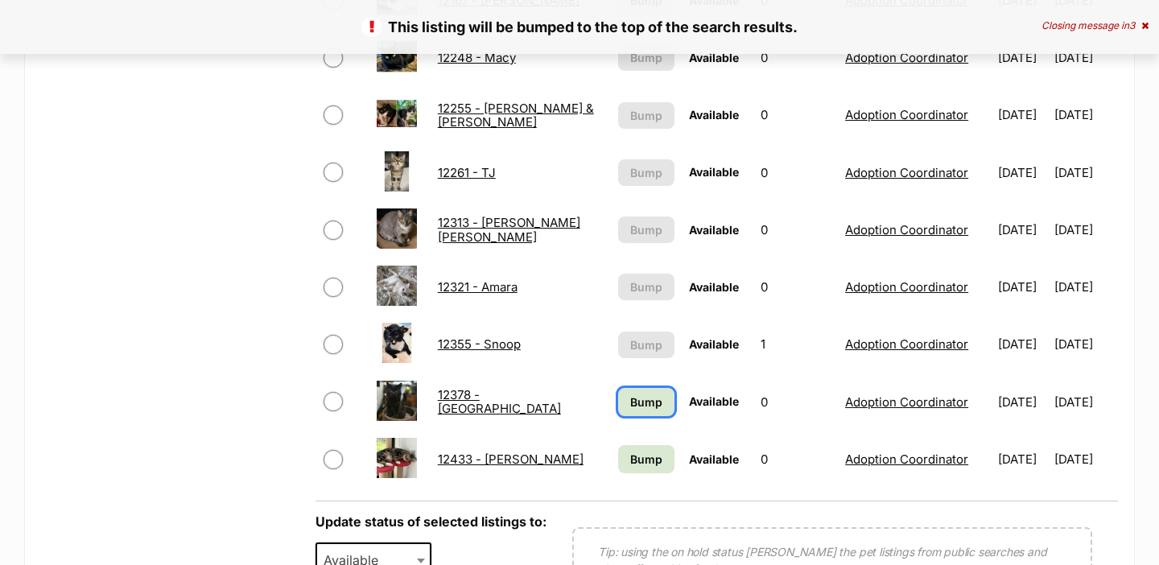
click at [632, 405] on span "Bump" at bounding box center [646, 401] width 32 height 17
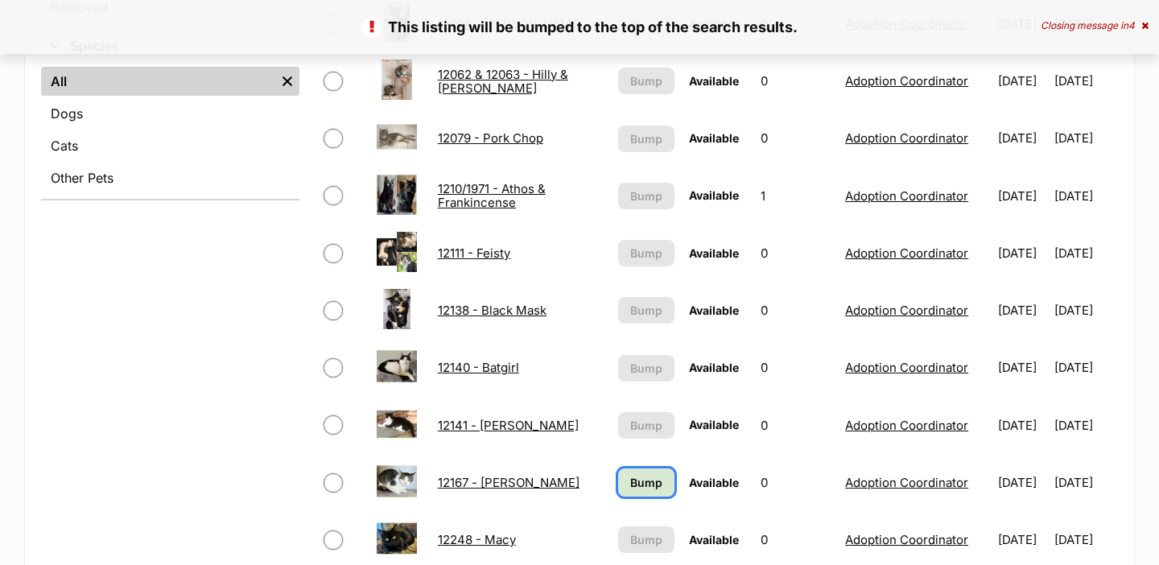
click at [630, 478] on span "Bump" at bounding box center [646, 482] width 32 height 17
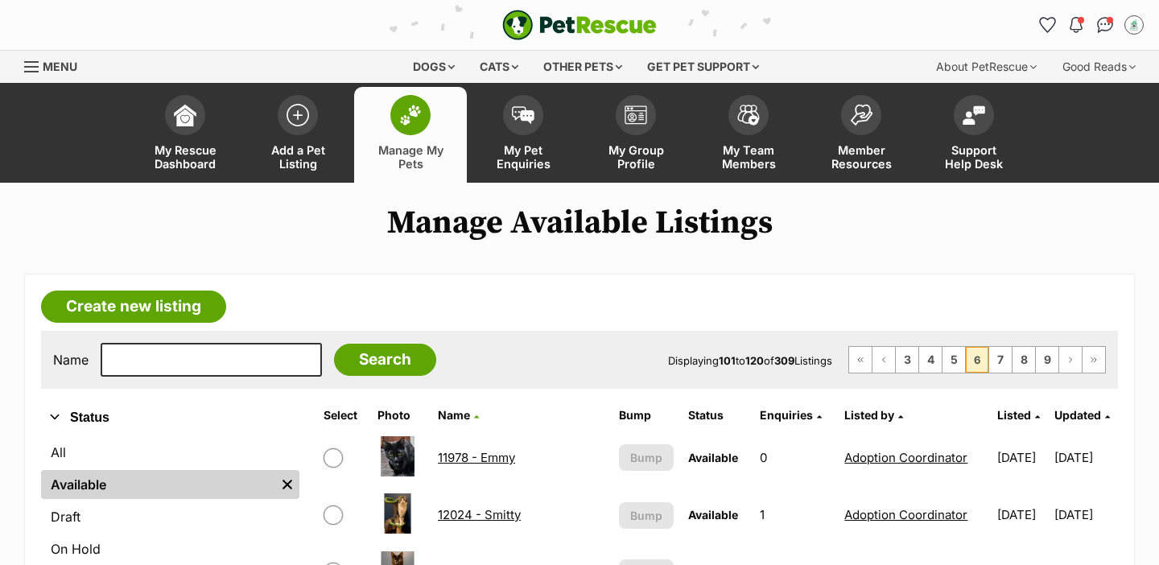
scroll to position [1555, 0]
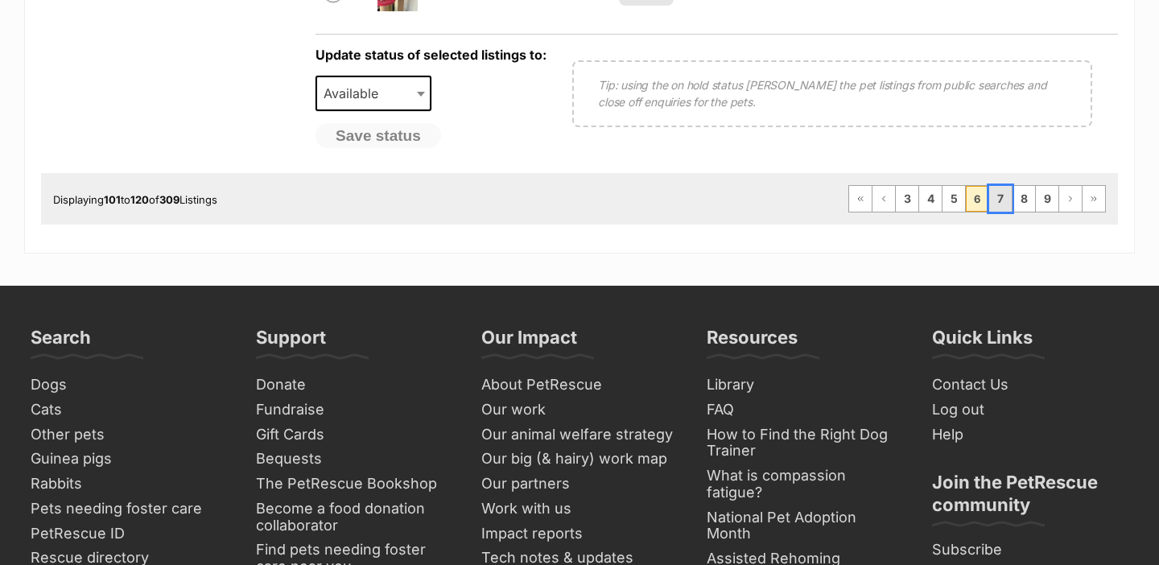
click at [1007, 194] on link "7" at bounding box center [1000, 199] width 23 height 26
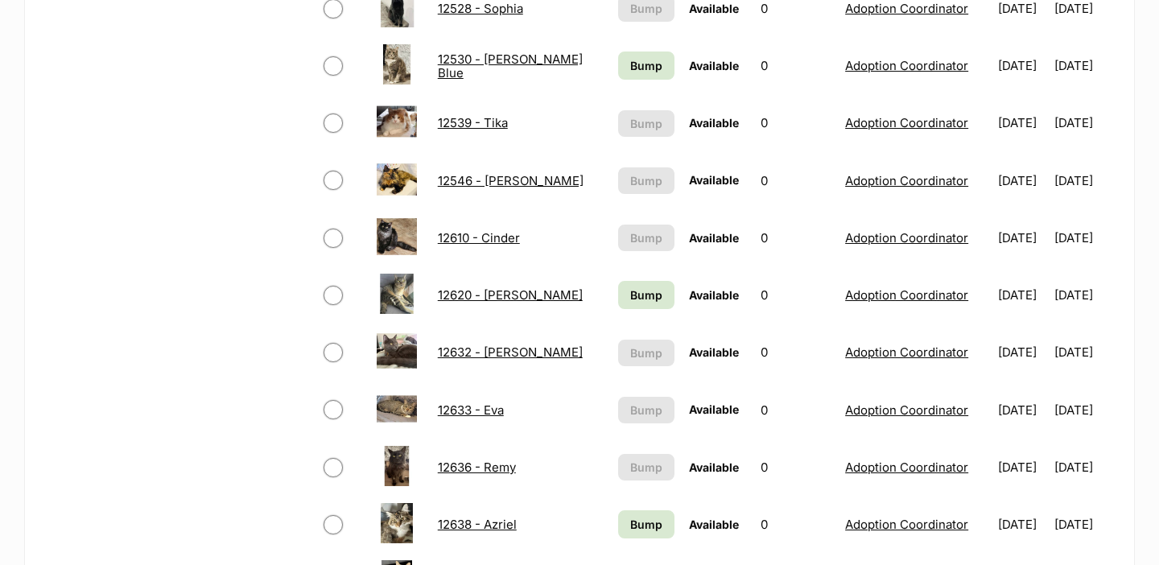
scroll to position [885, 0]
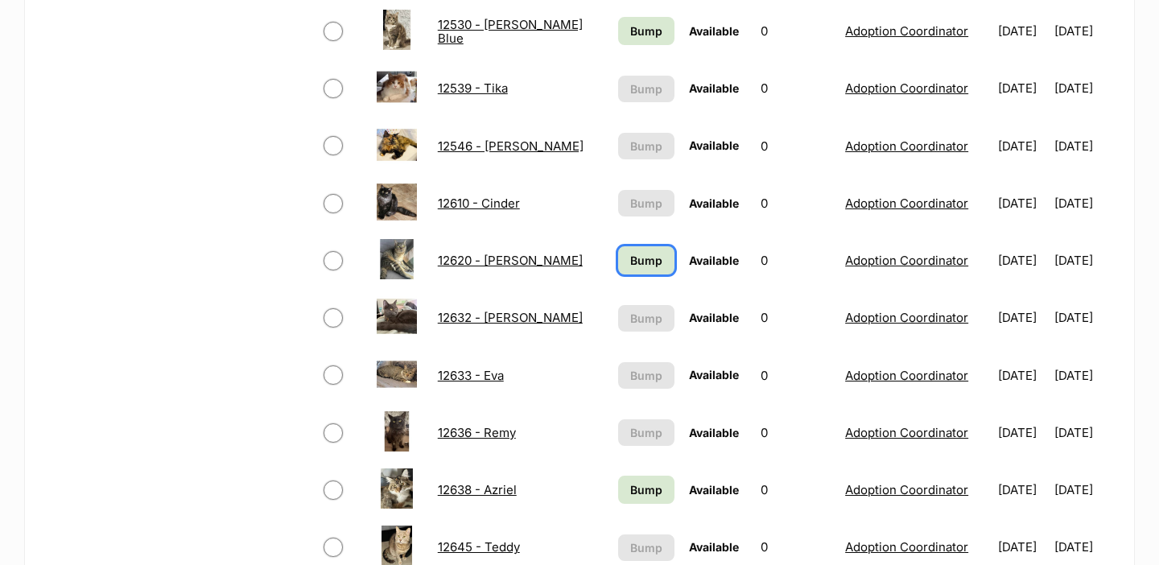
click at [653, 264] on link "Bump" at bounding box center [646, 260] width 57 height 28
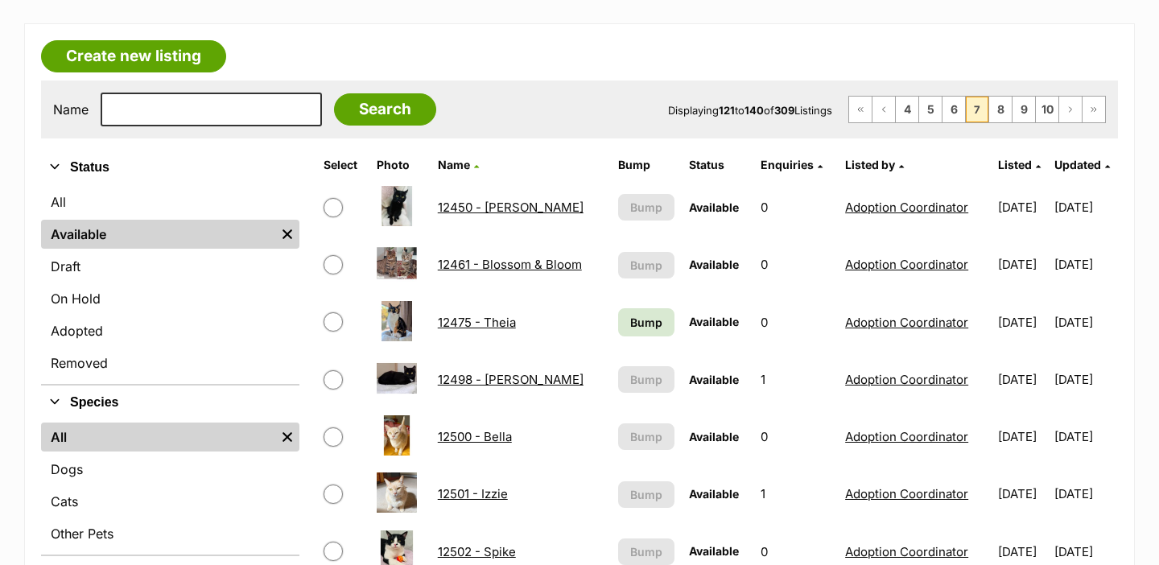
scroll to position [252, 0]
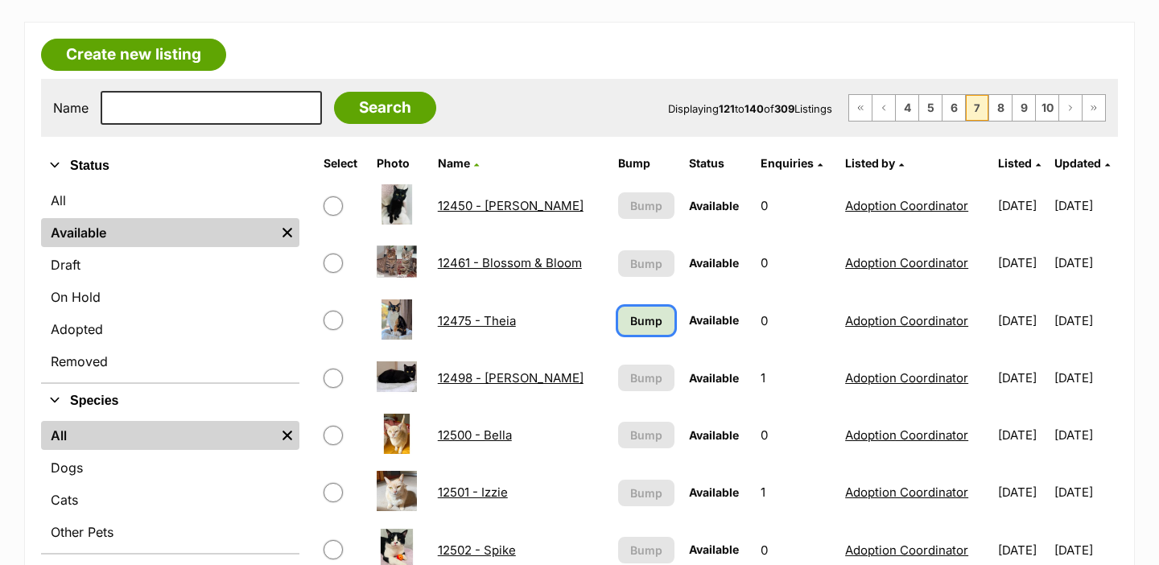
click at [630, 327] on span "Bump" at bounding box center [646, 320] width 32 height 17
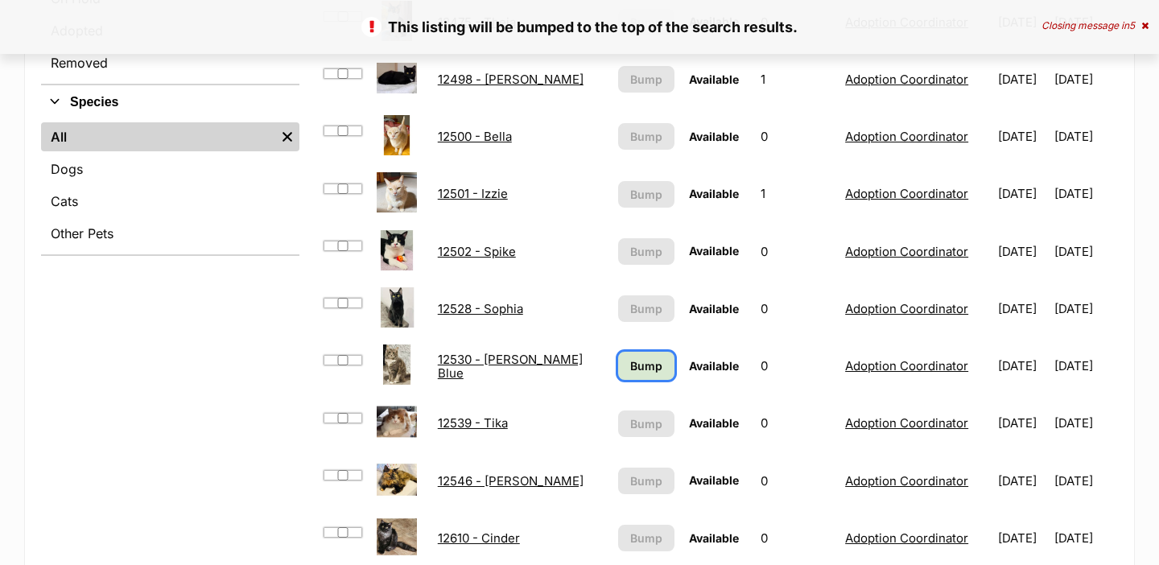
click at [630, 369] on span "Bump" at bounding box center [646, 365] width 32 height 17
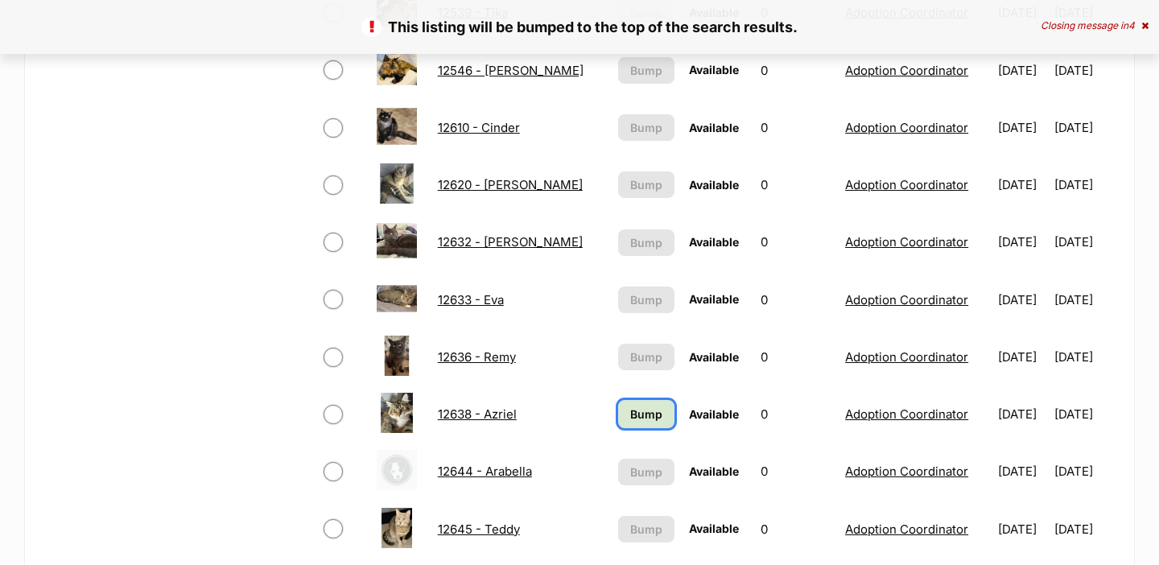
click at [622, 403] on link "Bump" at bounding box center [646, 414] width 57 height 28
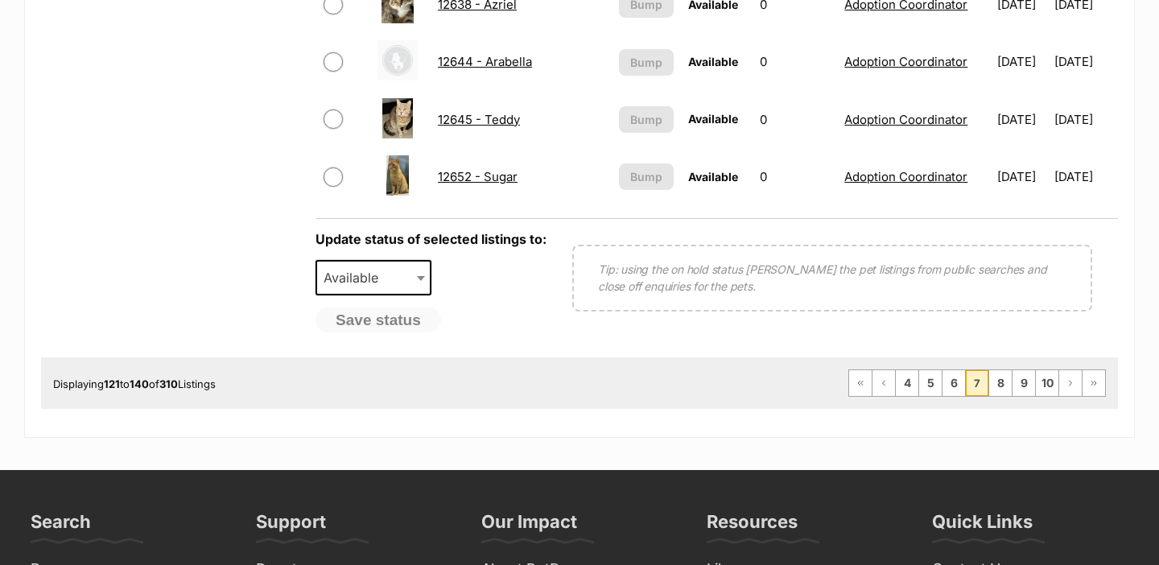
scroll to position [1371, 0]
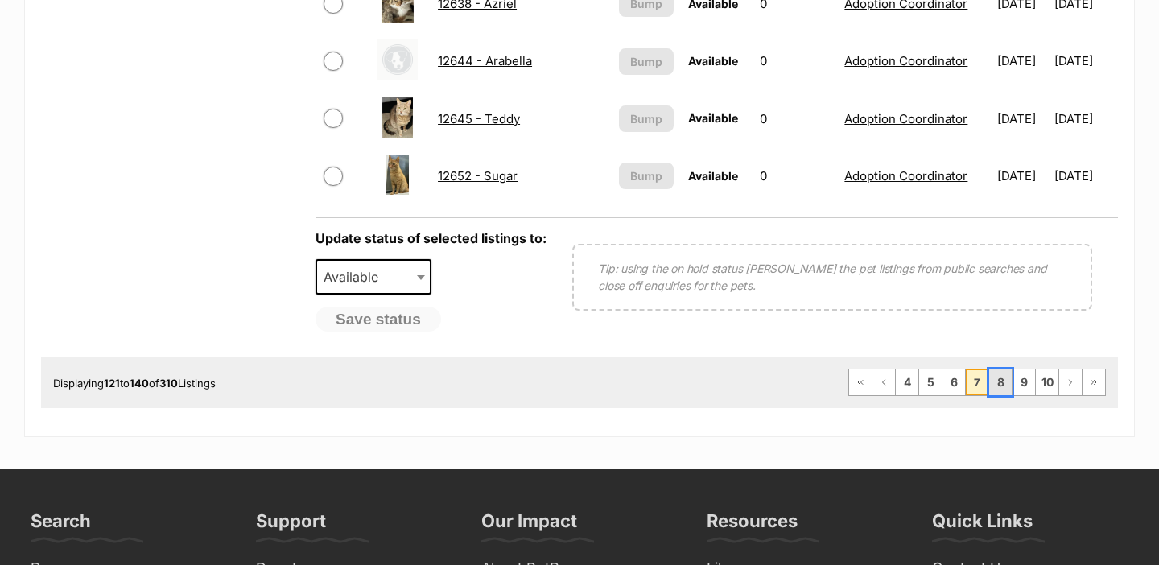
click at [1007, 383] on link "8" at bounding box center [1000, 382] width 23 height 26
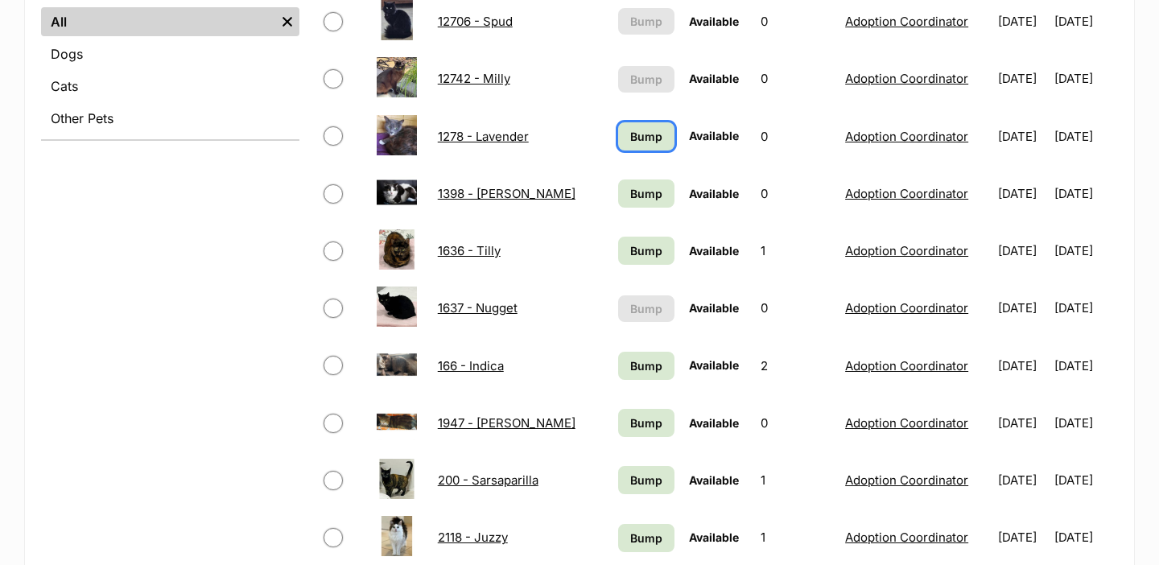
click at [630, 128] on span "Bump" at bounding box center [646, 136] width 32 height 17
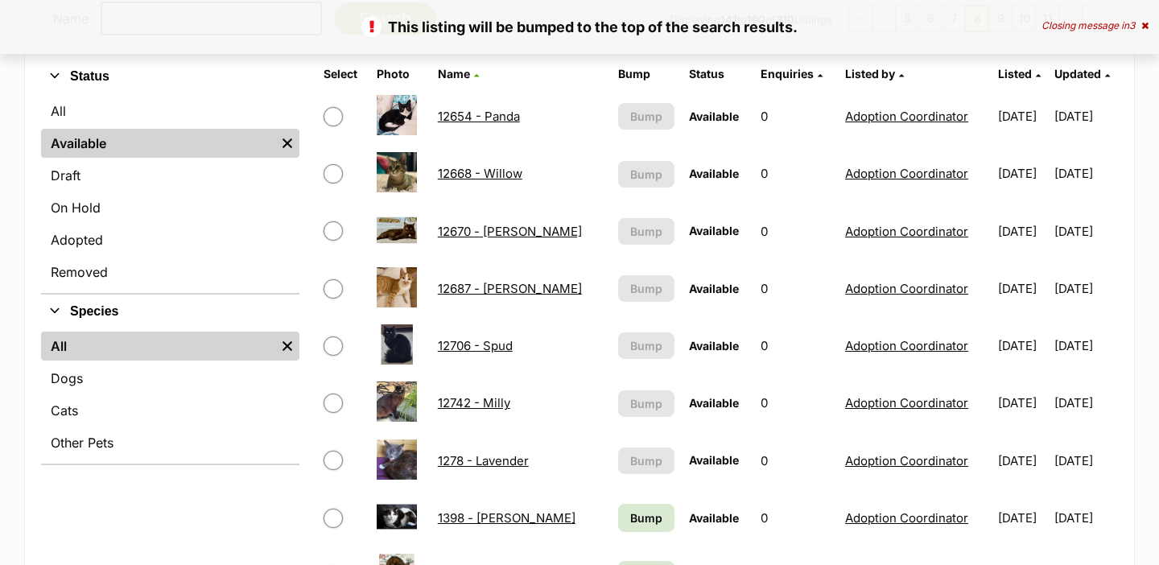
scroll to position [620, 0]
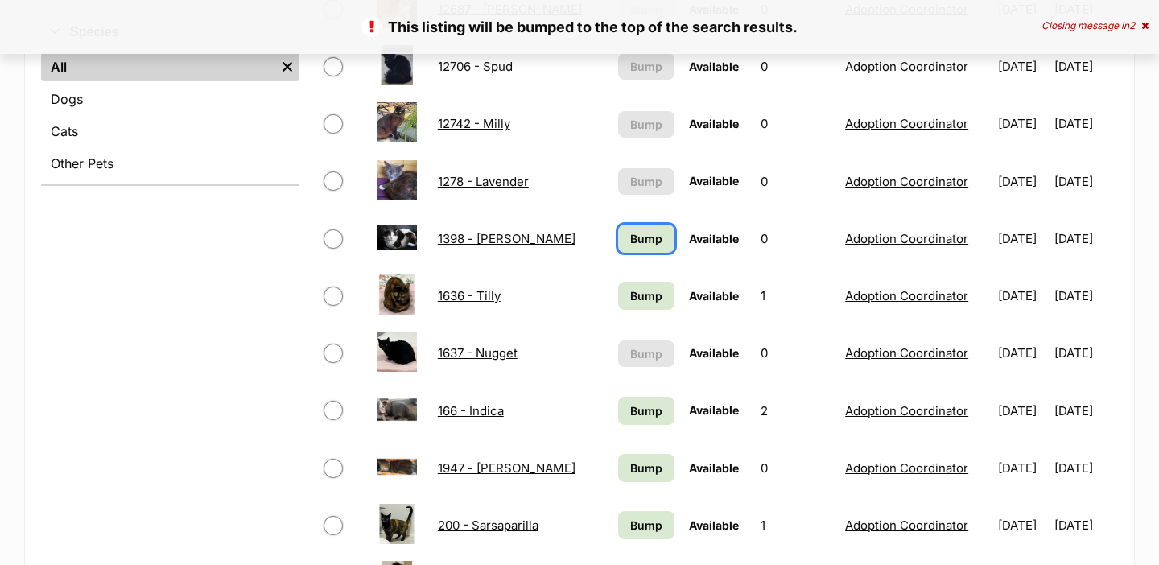
click at [630, 233] on span "Bump" at bounding box center [646, 238] width 32 height 17
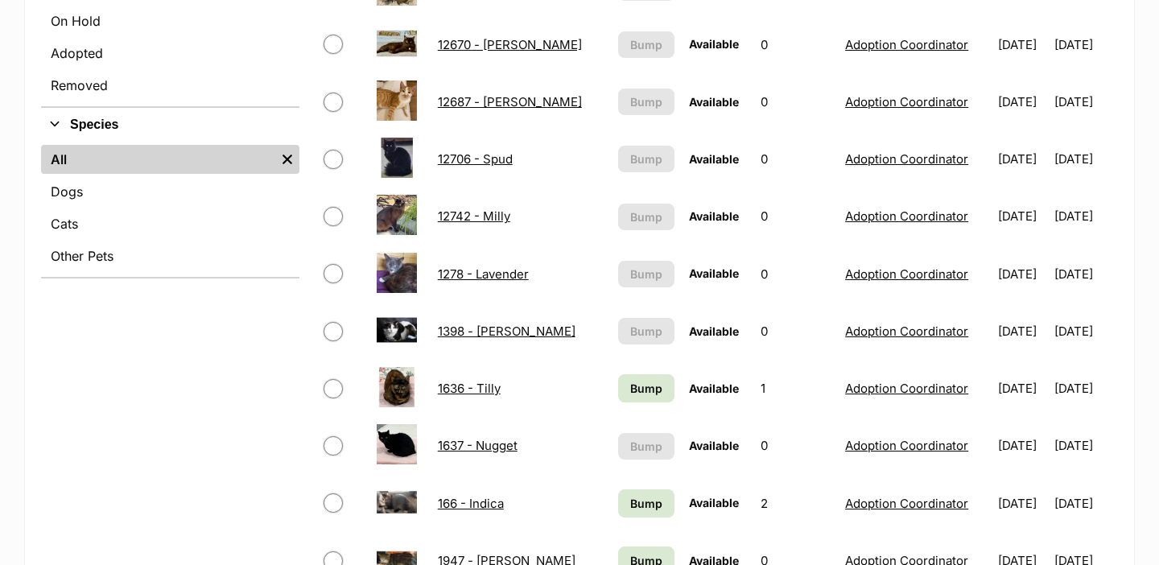
scroll to position [720, 0]
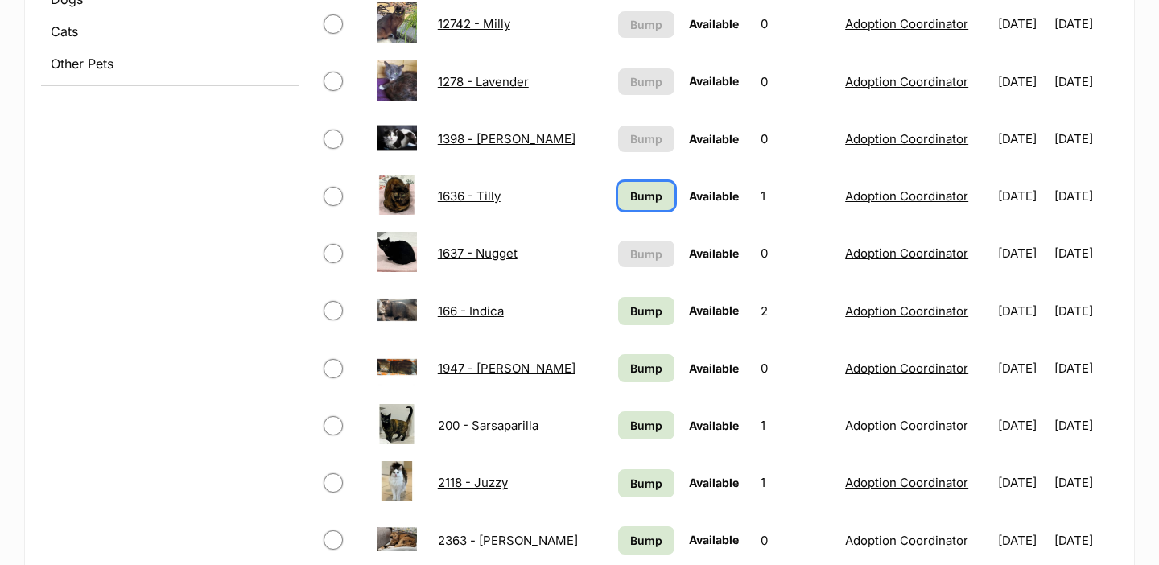
click at [633, 194] on link "Bump" at bounding box center [646, 196] width 57 height 28
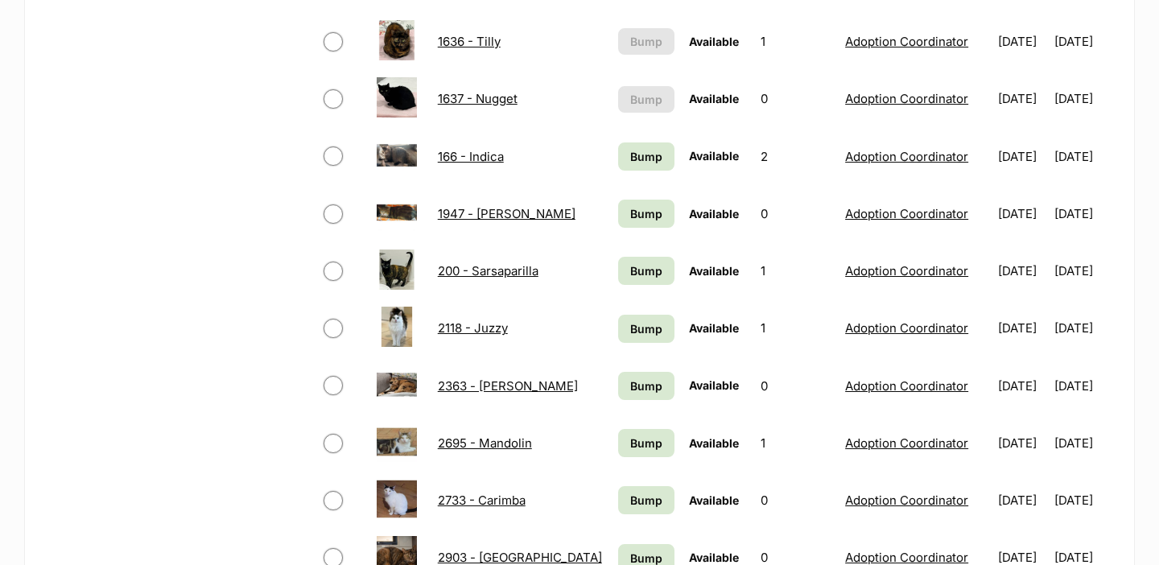
scroll to position [873, 0]
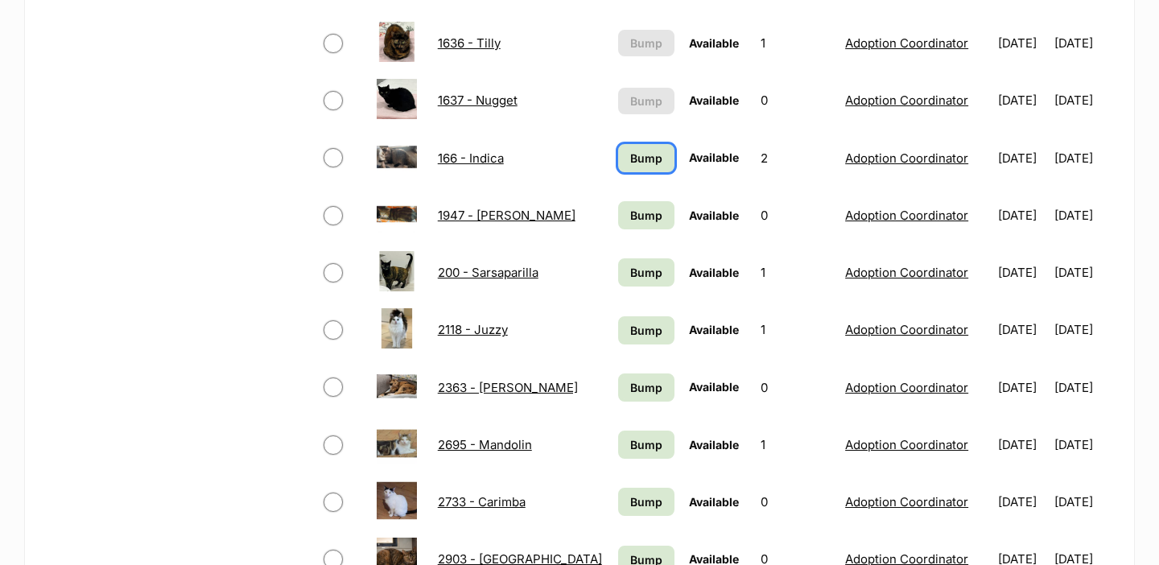
click at [630, 154] on span "Bump" at bounding box center [646, 158] width 32 height 17
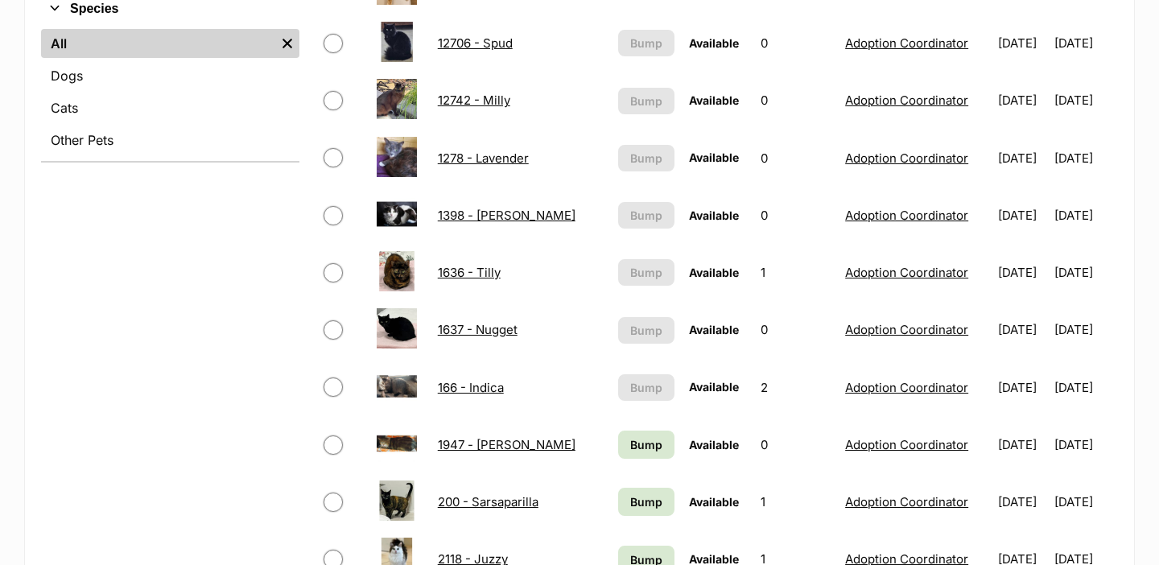
scroll to position [966, 0]
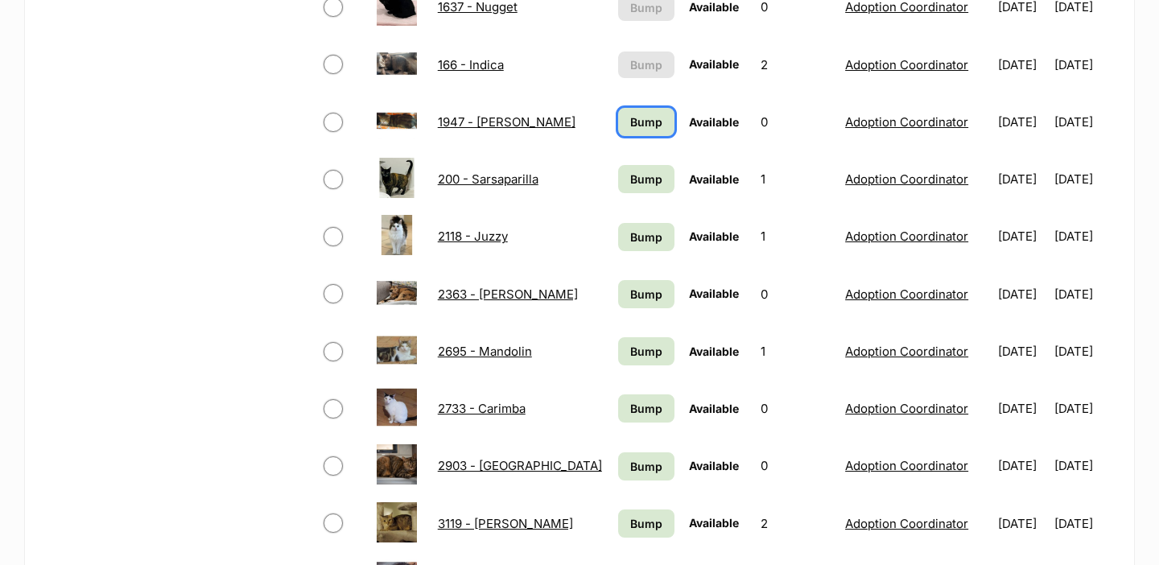
click at [630, 122] on span "Bump" at bounding box center [646, 121] width 32 height 17
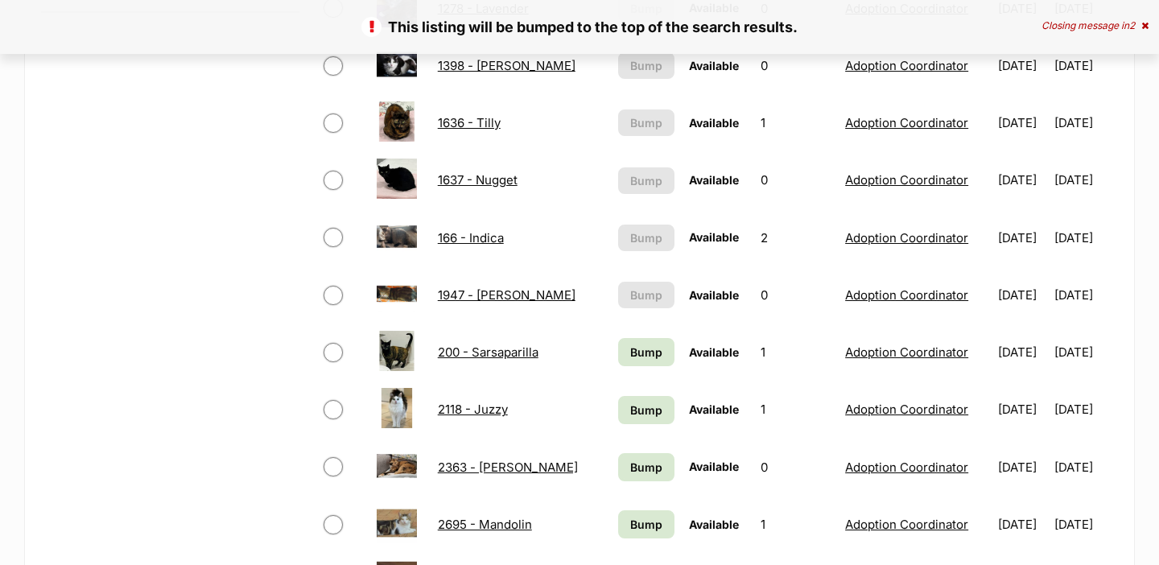
scroll to position [832, 0]
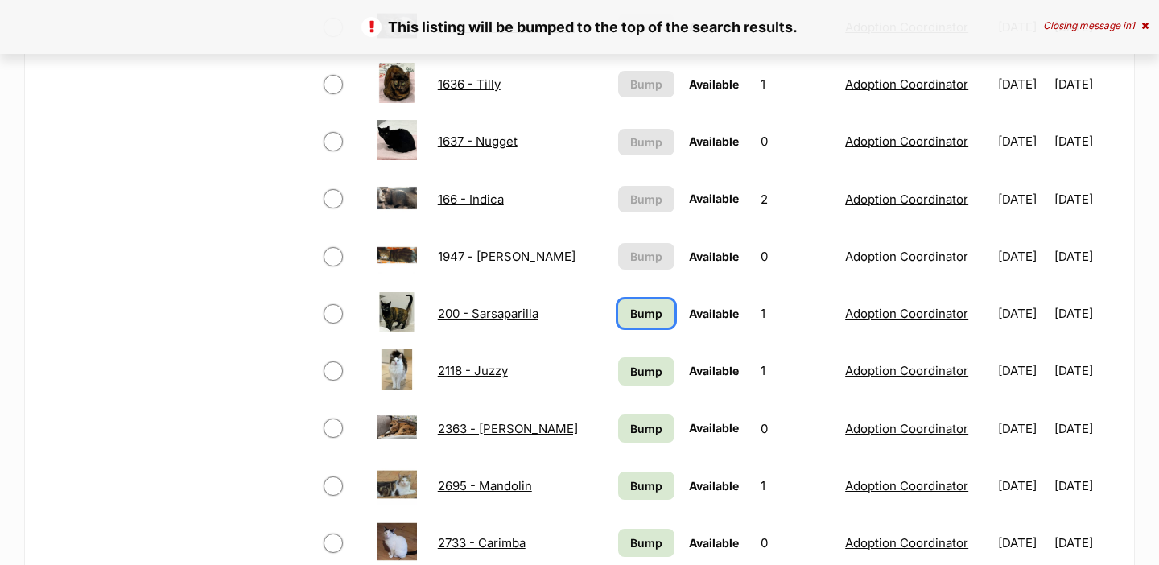
click at [630, 319] on span "Bump" at bounding box center [646, 313] width 32 height 17
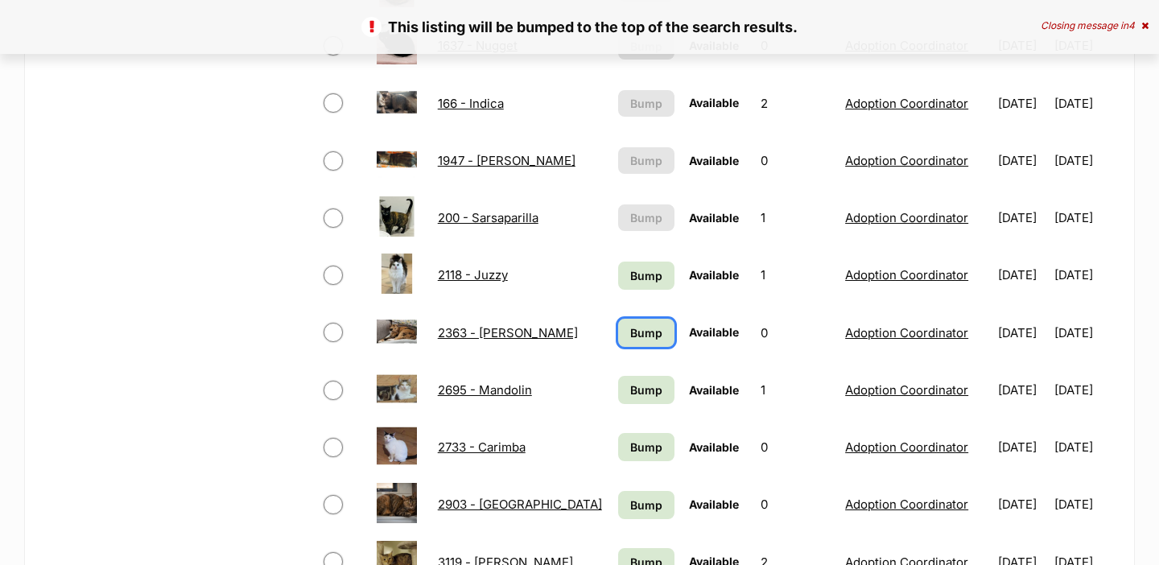
click at [630, 332] on span "Bump" at bounding box center [646, 332] width 32 height 17
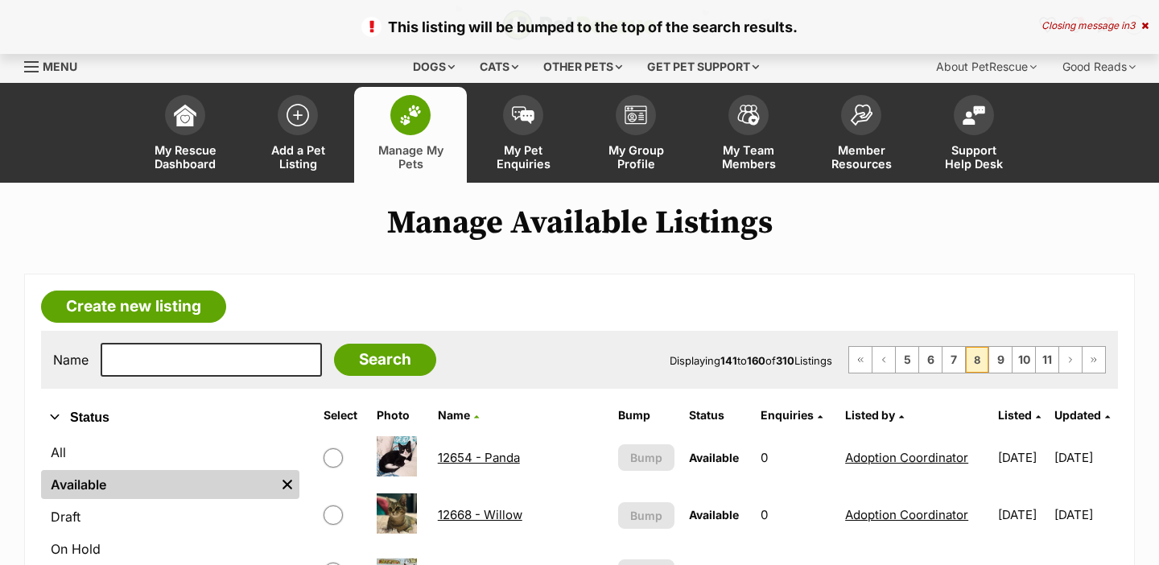
scroll to position [866, 0]
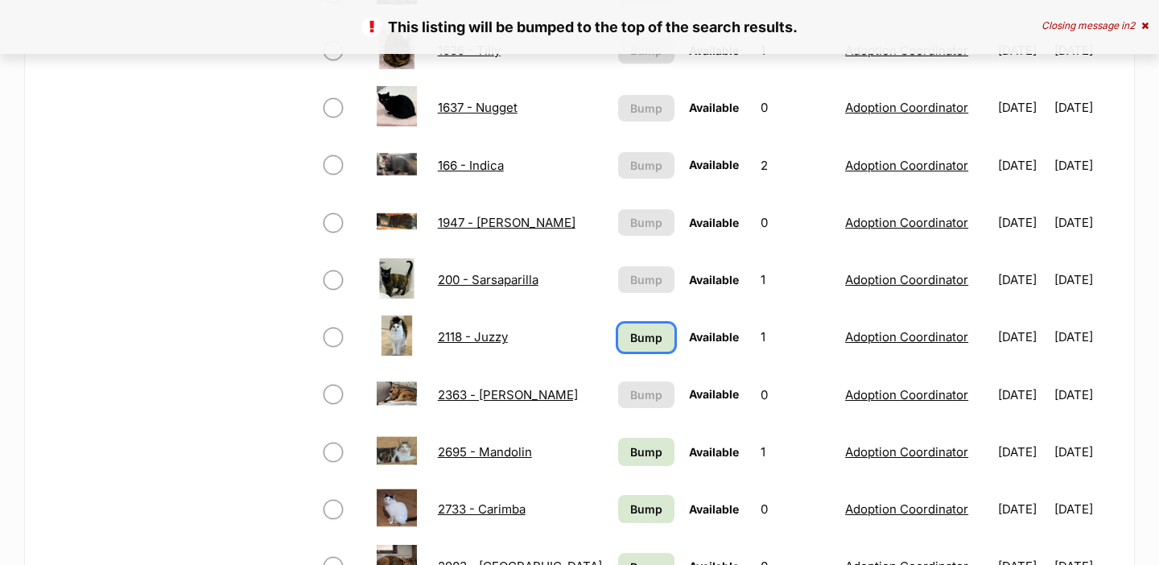
click at [630, 332] on span "Bump" at bounding box center [646, 337] width 32 height 17
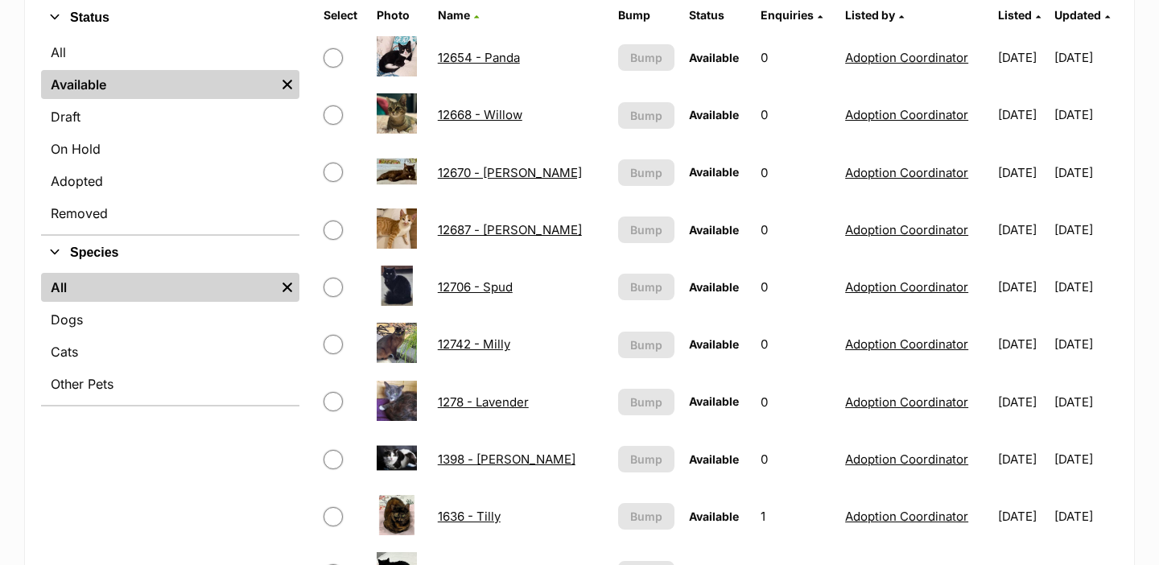
scroll to position [923, 0]
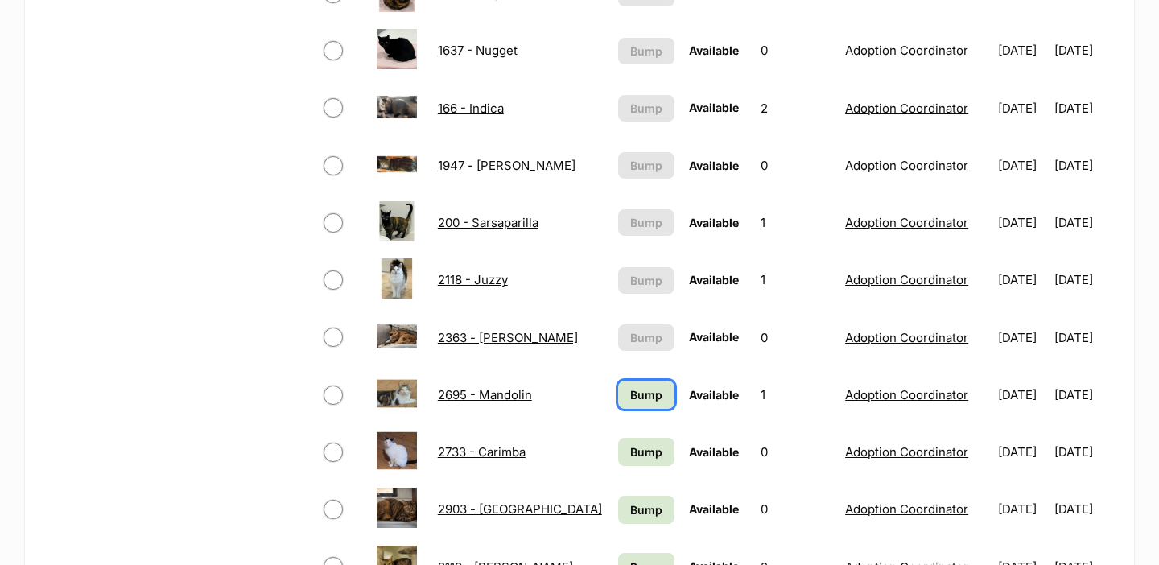
click at [630, 390] on span "Bump" at bounding box center [646, 394] width 32 height 17
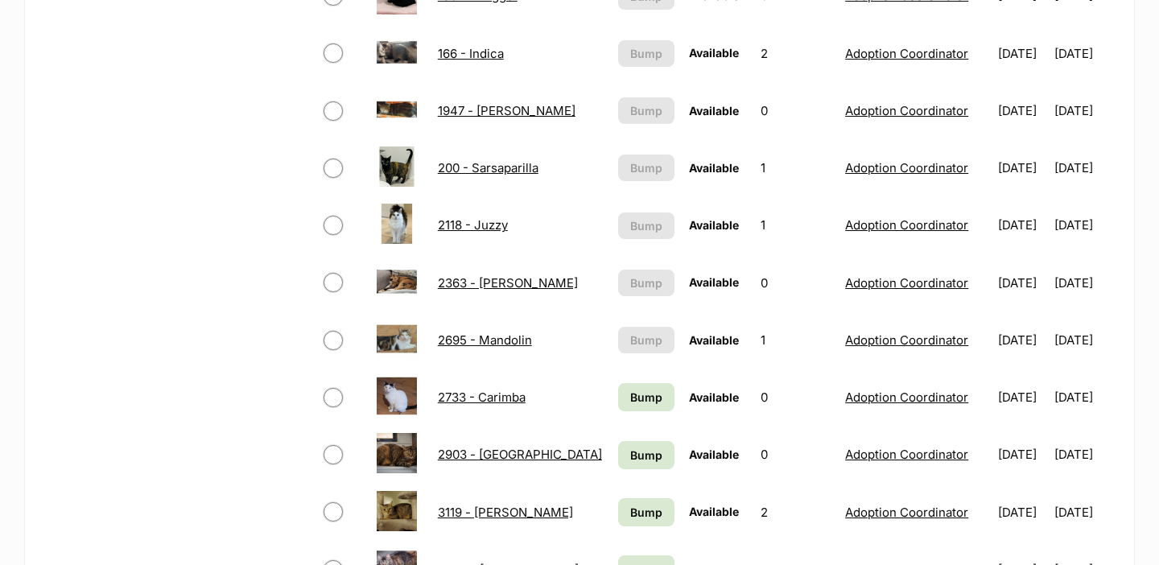
scroll to position [1009, 0]
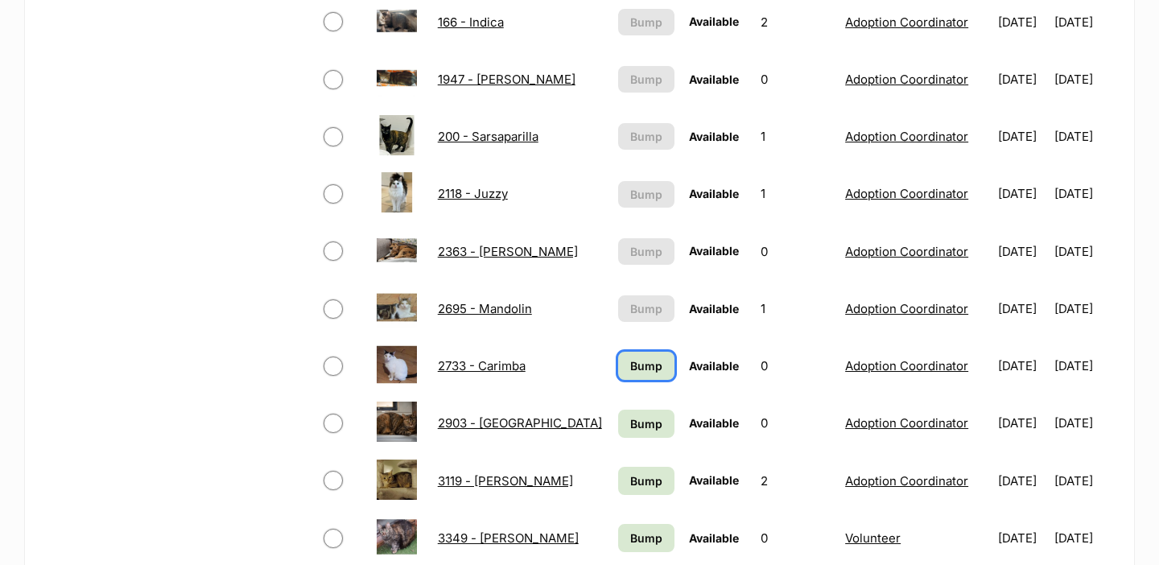
click at [630, 361] on span "Bump" at bounding box center [646, 365] width 32 height 17
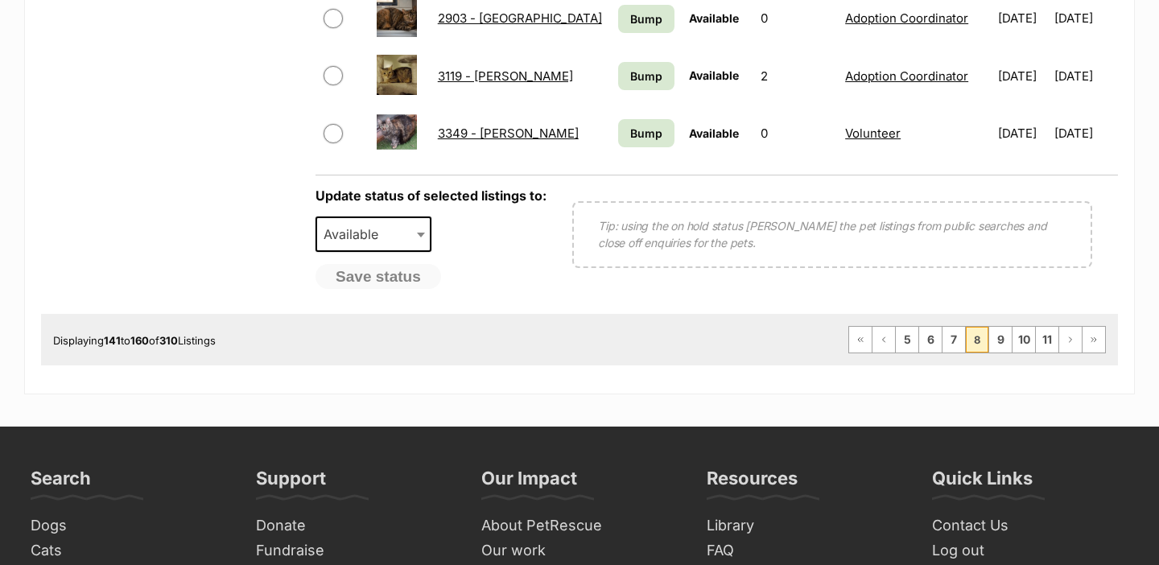
scroll to position [1411, 0]
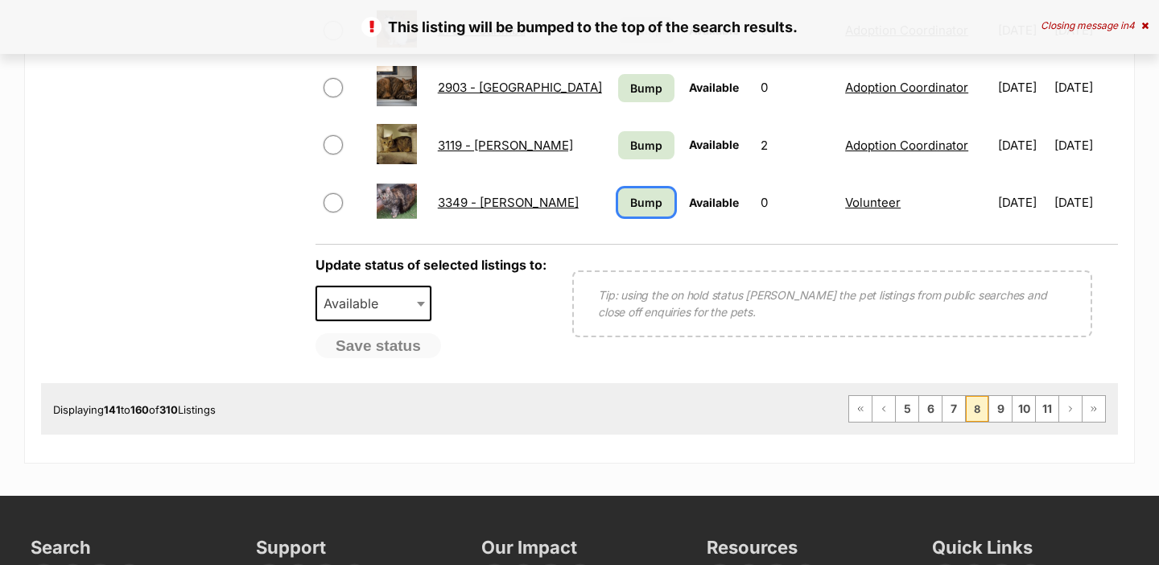
click at [630, 203] on span "Bump" at bounding box center [646, 202] width 32 height 17
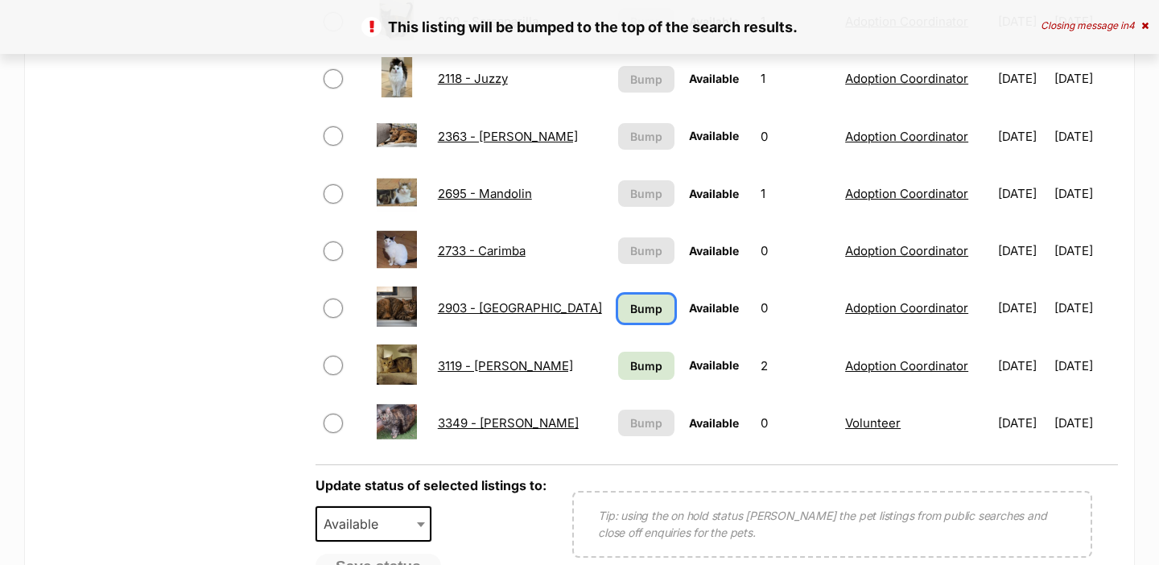
click at [630, 307] on span "Bump" at bounding box center [646, 308] width 32 height 17
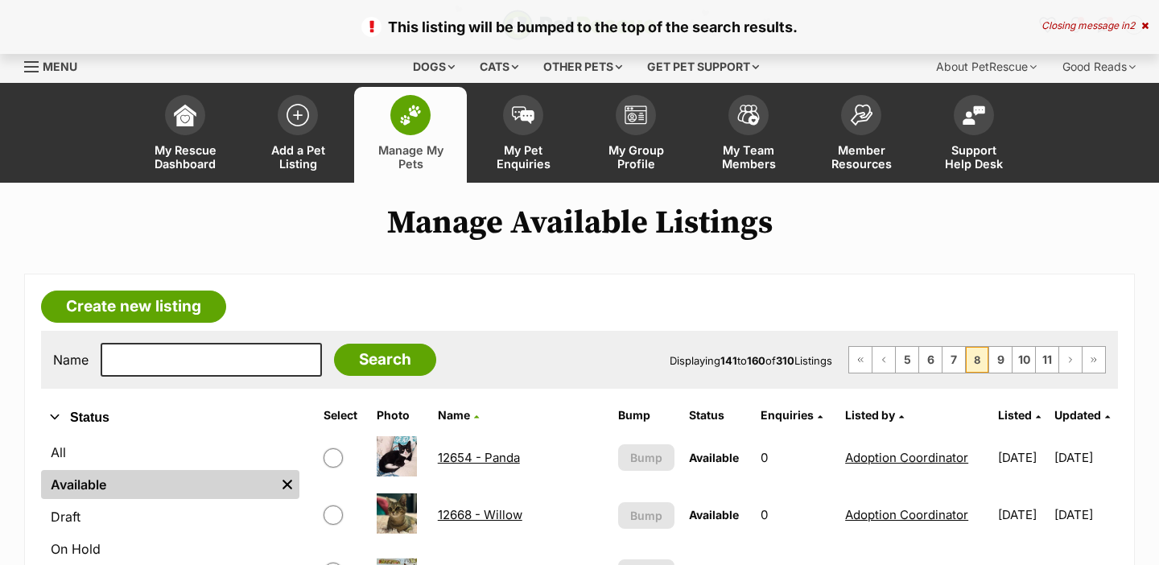
scroll to position [1154, 0]
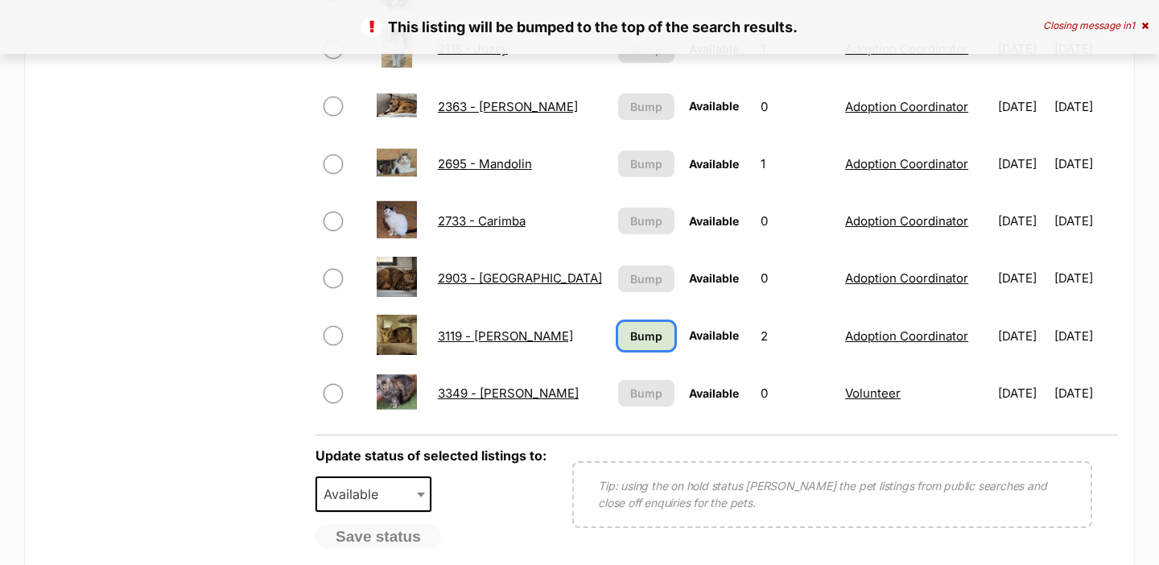
click at [620, 346] on link "Bump" at bounding box center [646, 336] width 57 height 28
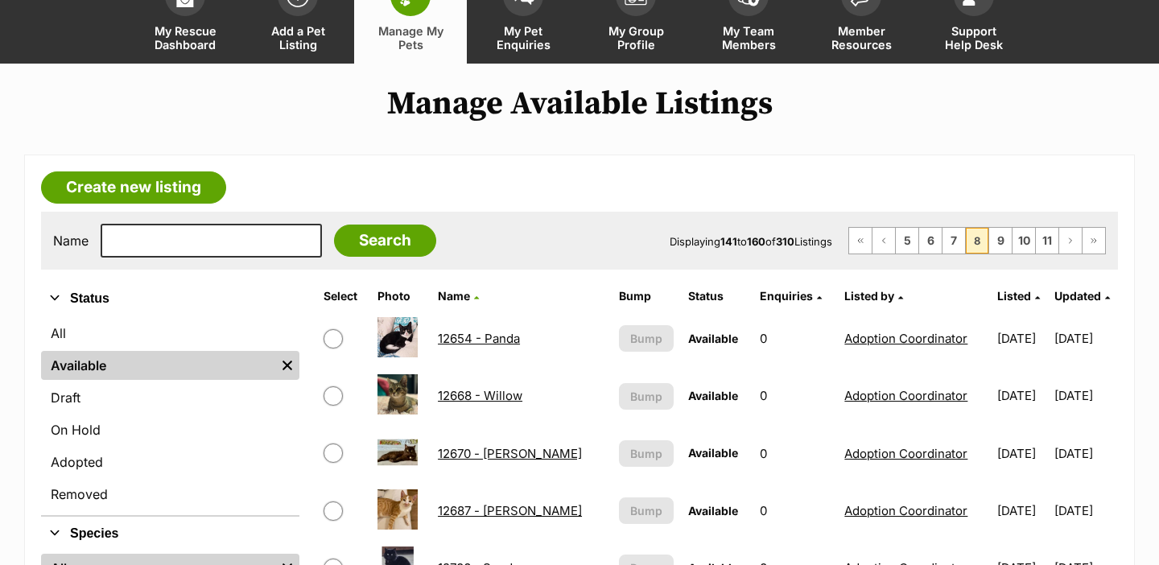
scroll to position [103, 0]
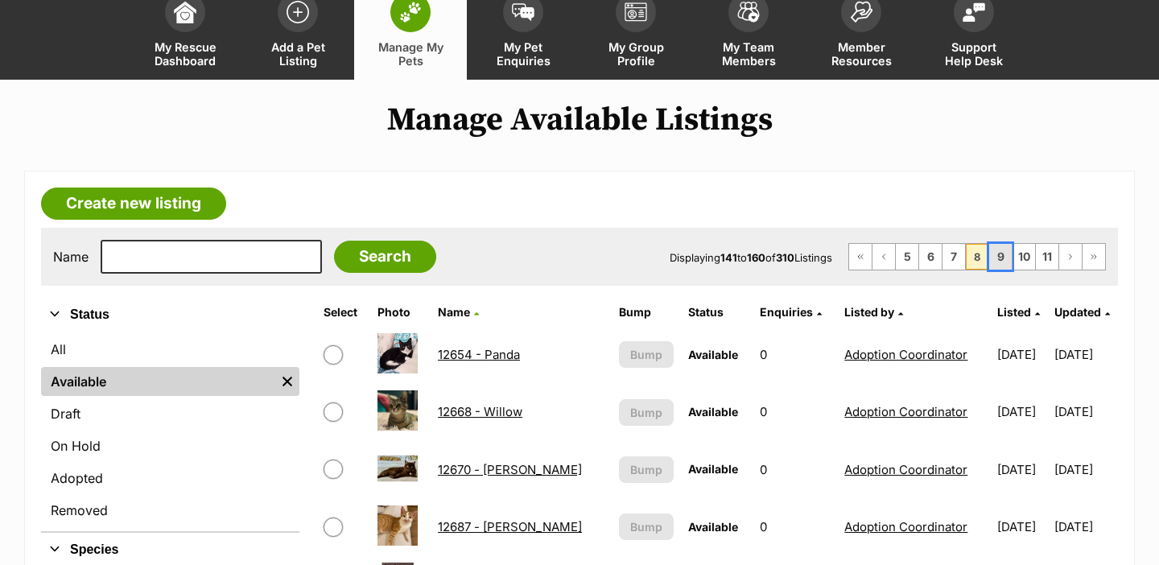
click at [1005, 267] on link "9" at bounding box center [1000, 257] width 23 height 26
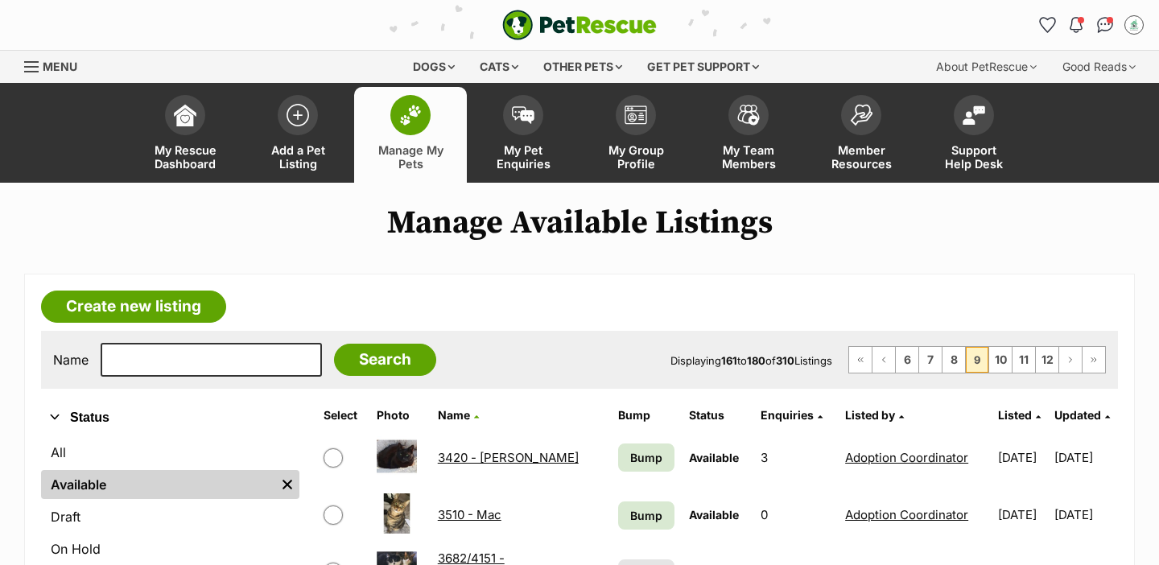
scroll to position [373, 0]
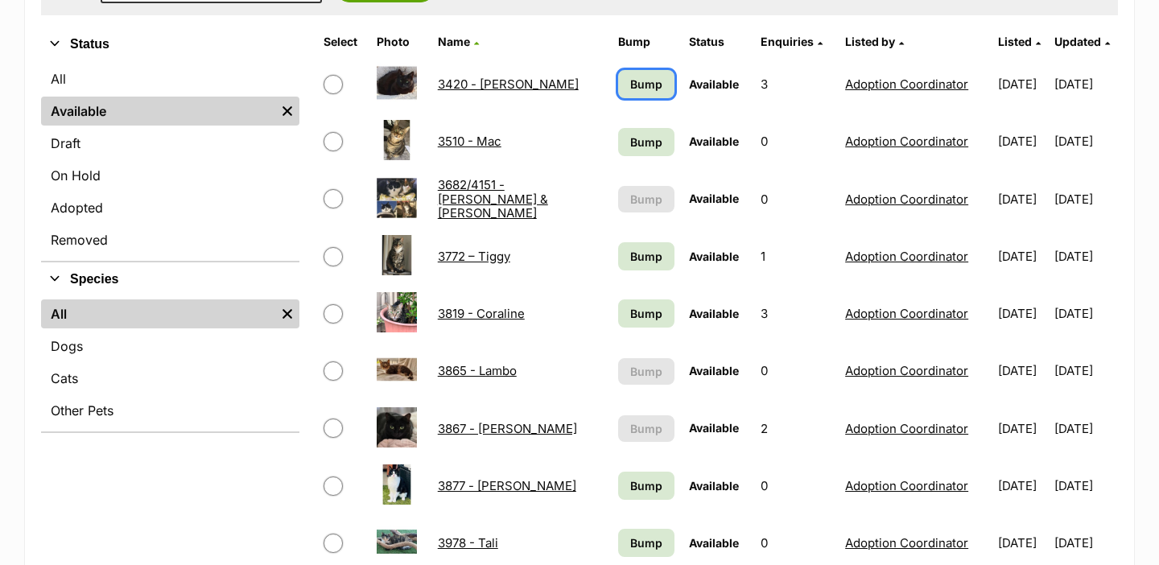
click at [632, 97] on link "Bump" at bounding box center [646, 84] width 57 height 28
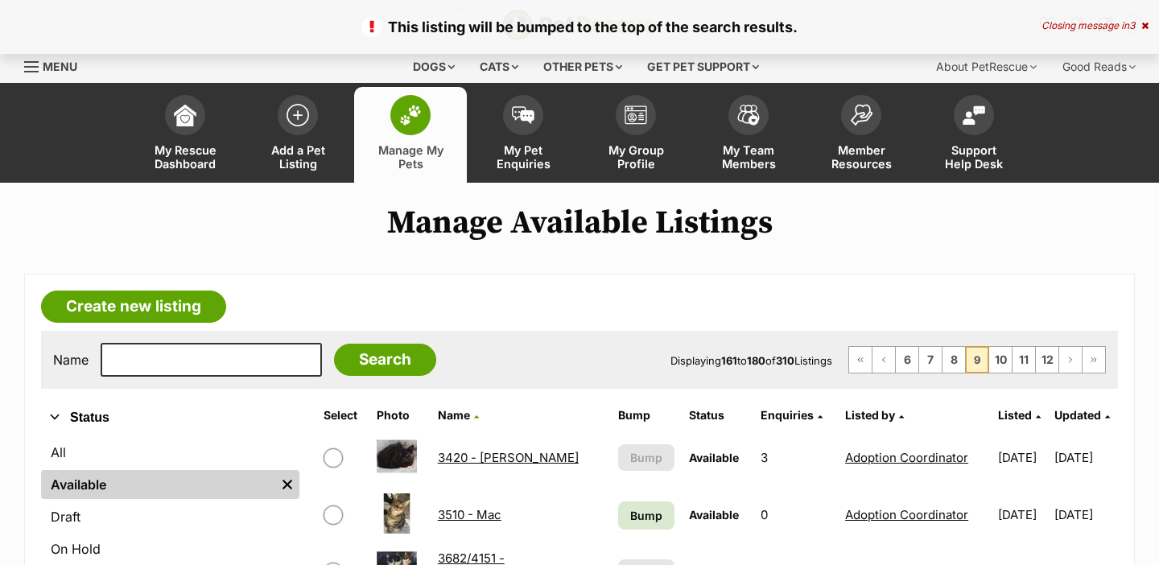
scroll to position [152, 0]
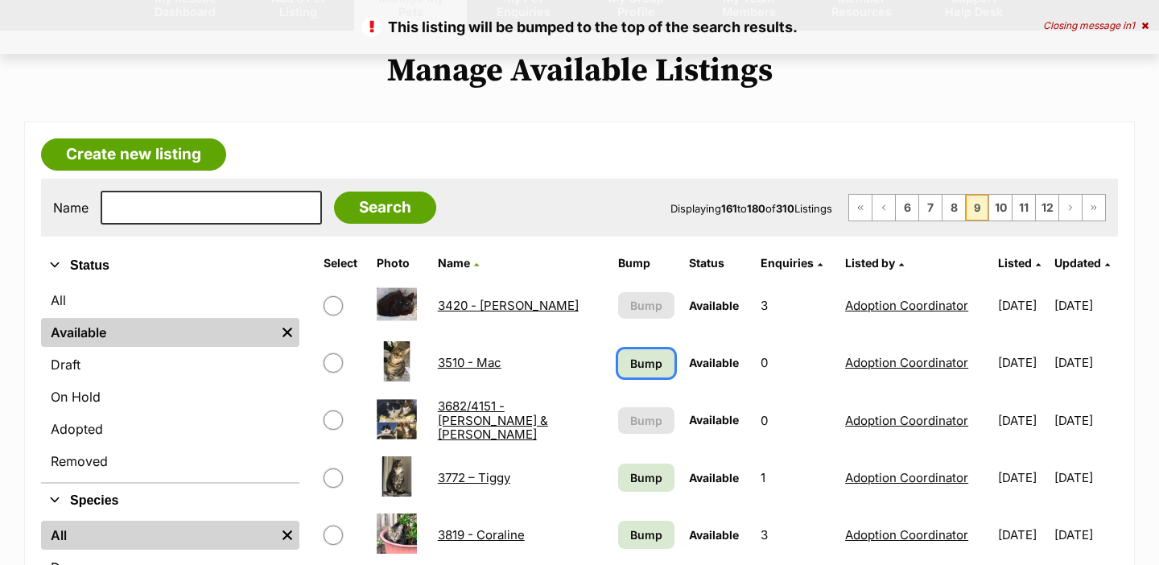
click at [622, 376] on link "Bump" at bounding box center [646, 363] width 57 height 28
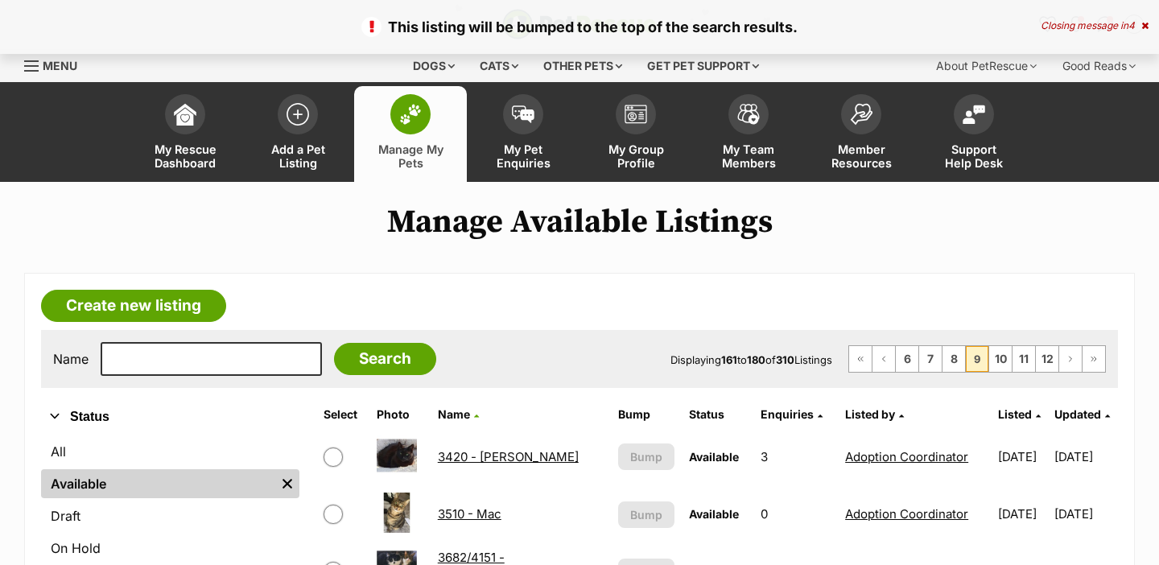
scroll to position [394, 0]
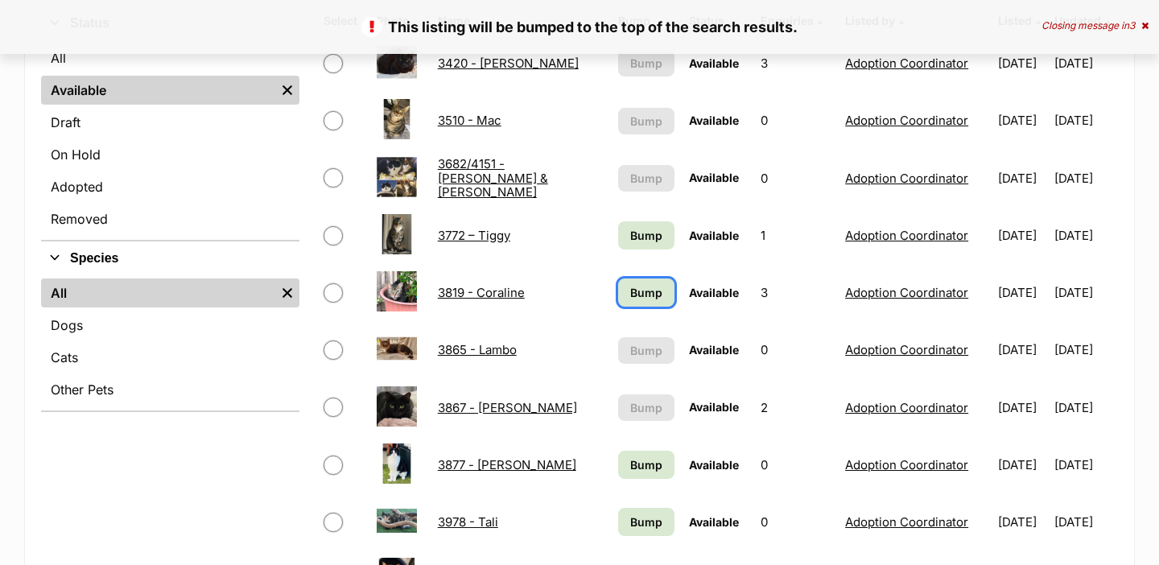
click at [632, 302] on link "Bump" at bounding box center [646, 292] width 57 height 28
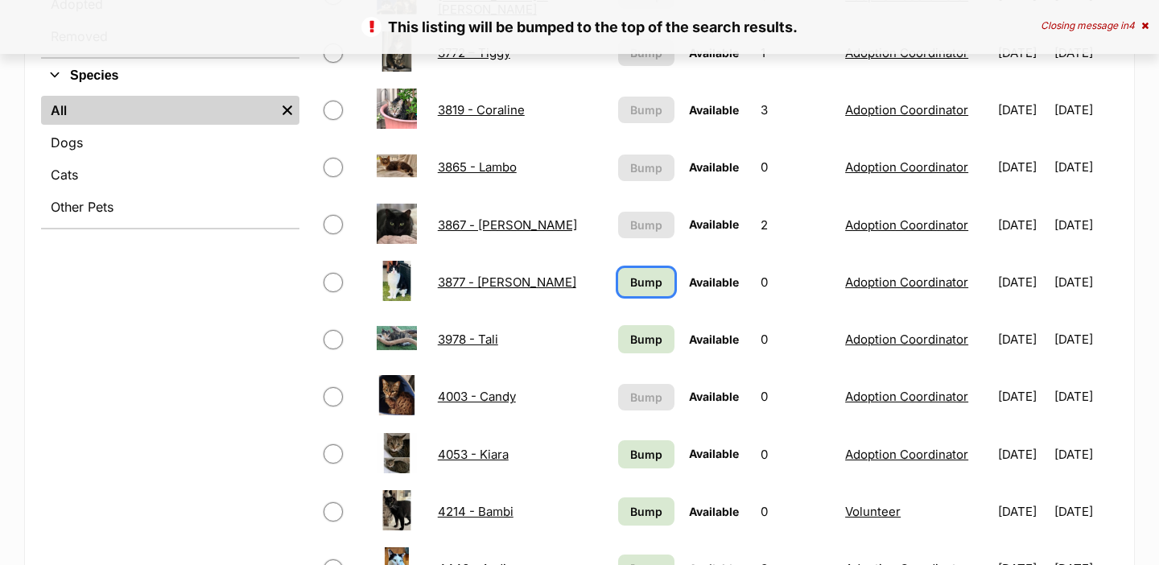
click at [630, 284] on span "Bump" at bounding box center [646, 282] width 32 height 17
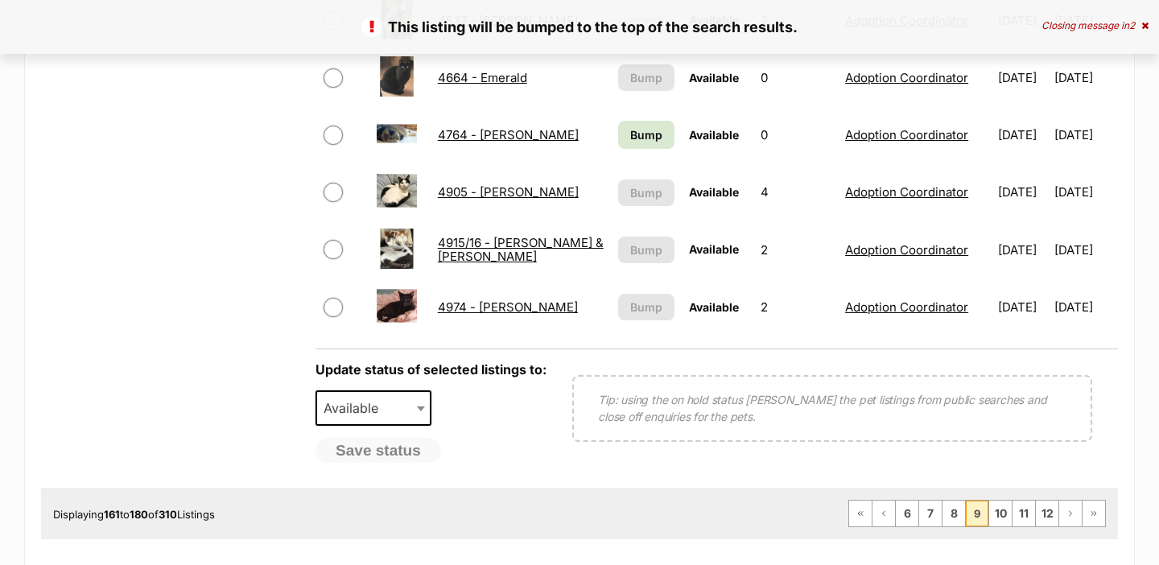
scroll to position [1237, 0]
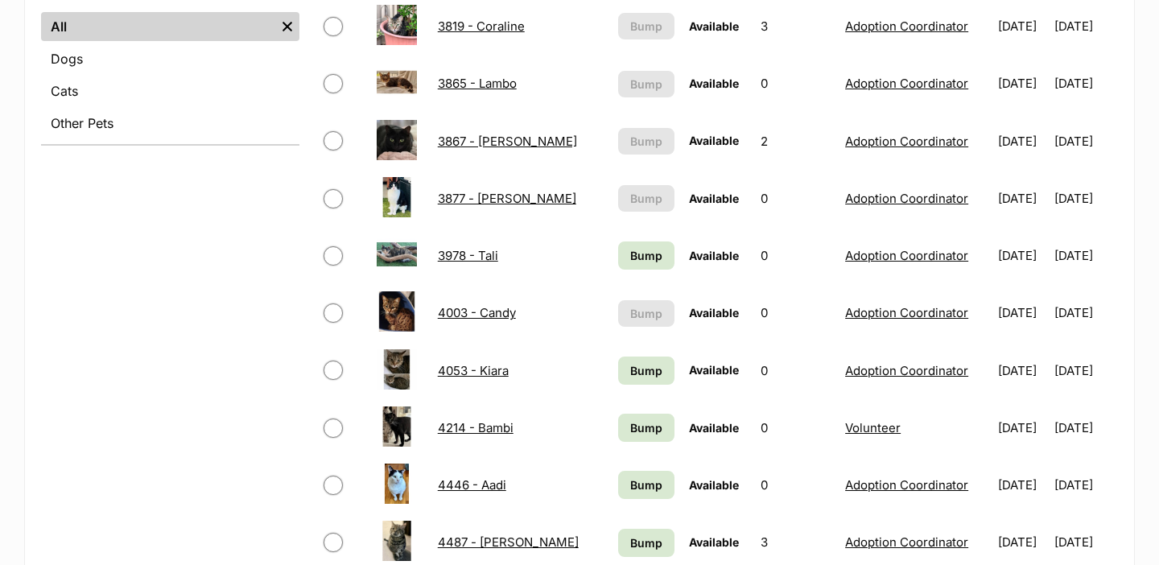
scroll to position [784, 0]
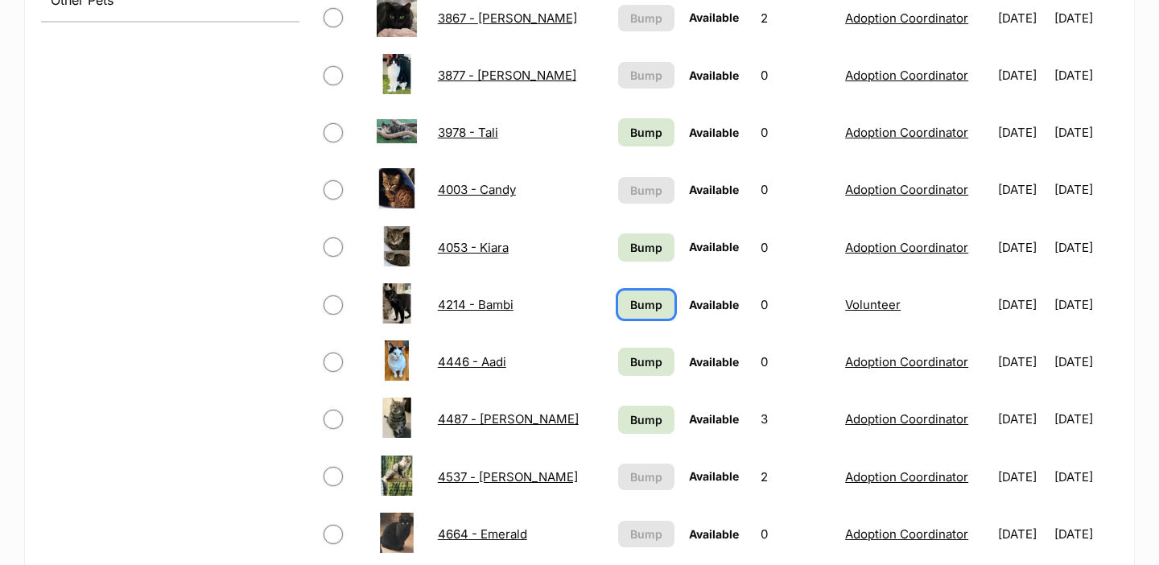
click at [630, 303] on span "Bump" at bounding box center [646, 304] width 32 height 17
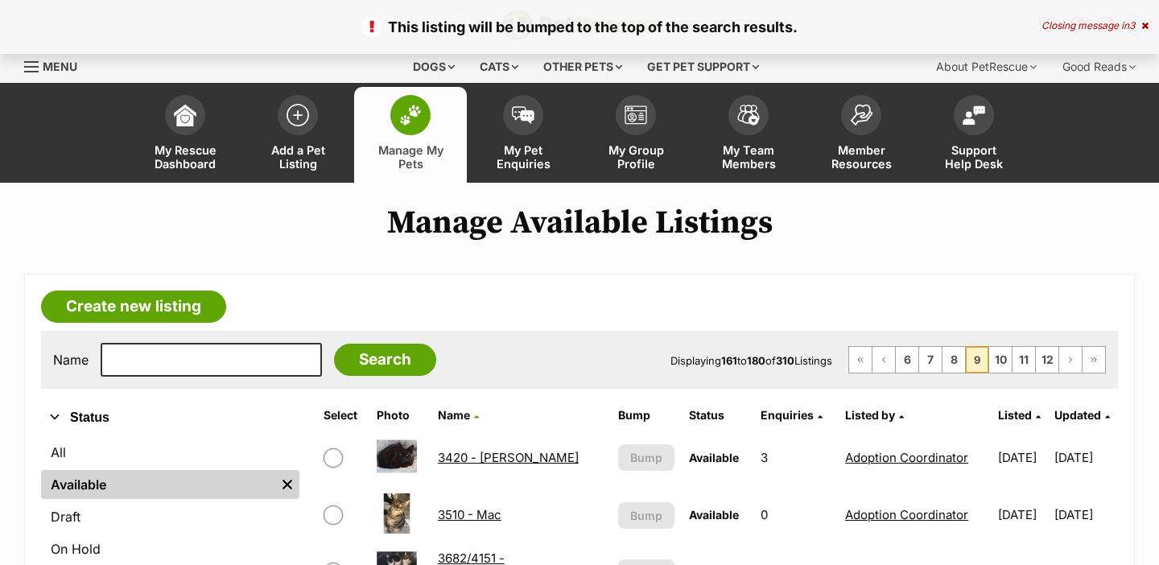
scroll to position [552, 0]
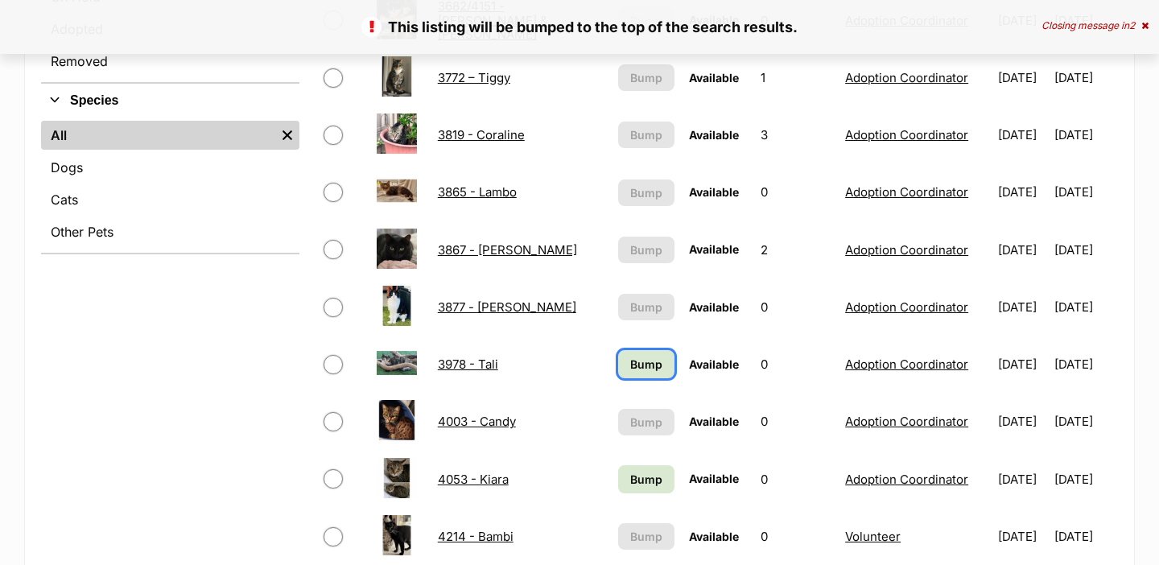
click at [631, 357] on span "Bump" at bounding box center [646, 364] width 32 height 17
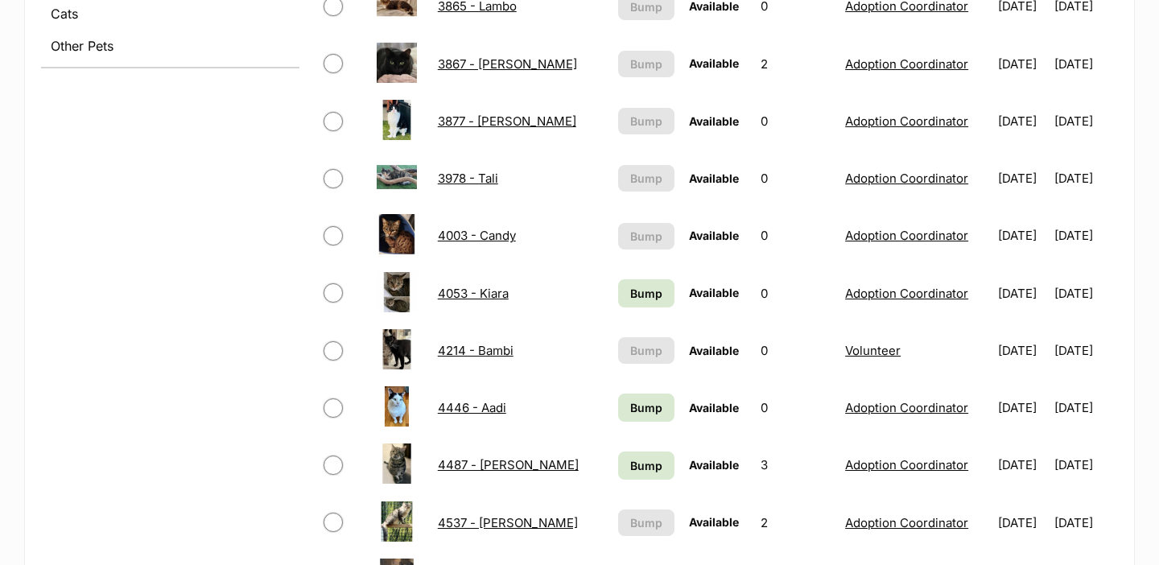
scroll to position [742, 0]
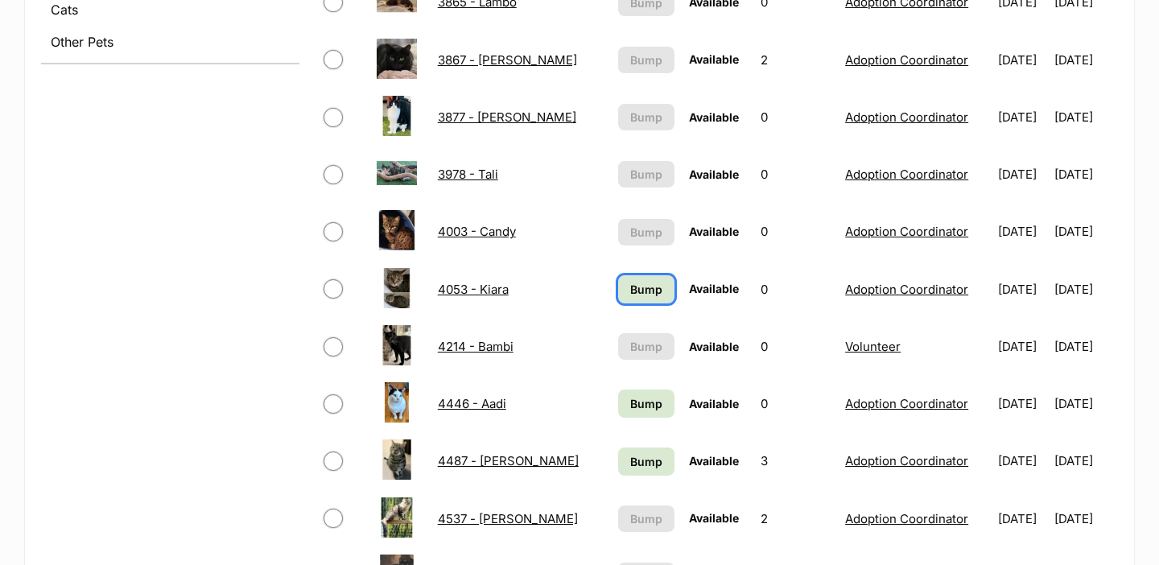
click at [638, 294] on span "Bump" at bounding box center [646, 289] width 32 height 17
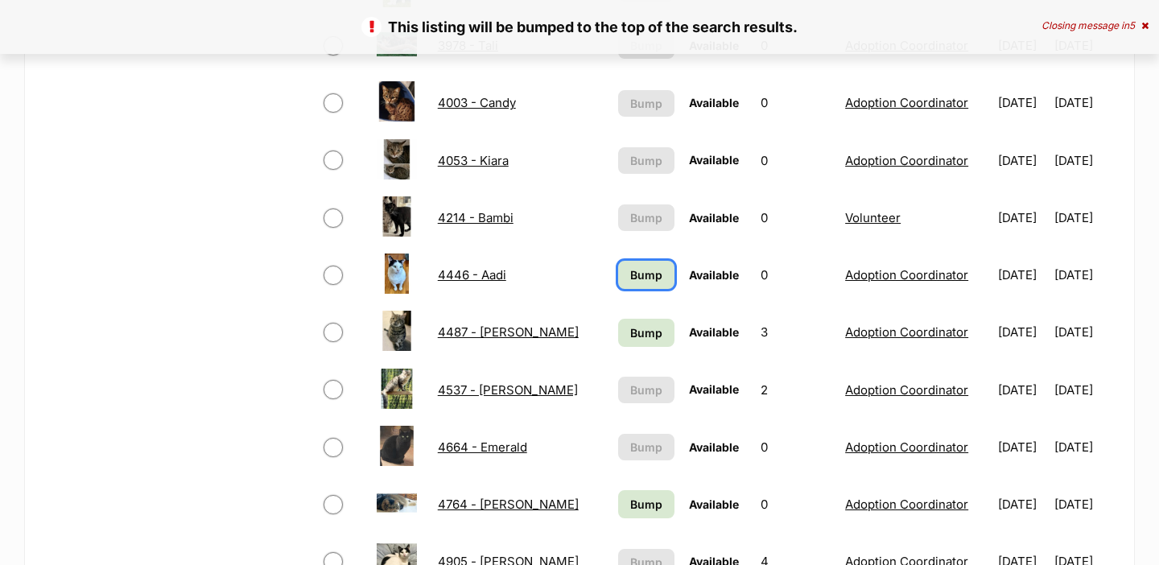
click at [630, 279] on span "Bump" at bounding box center [646, 274] width 32 height 17
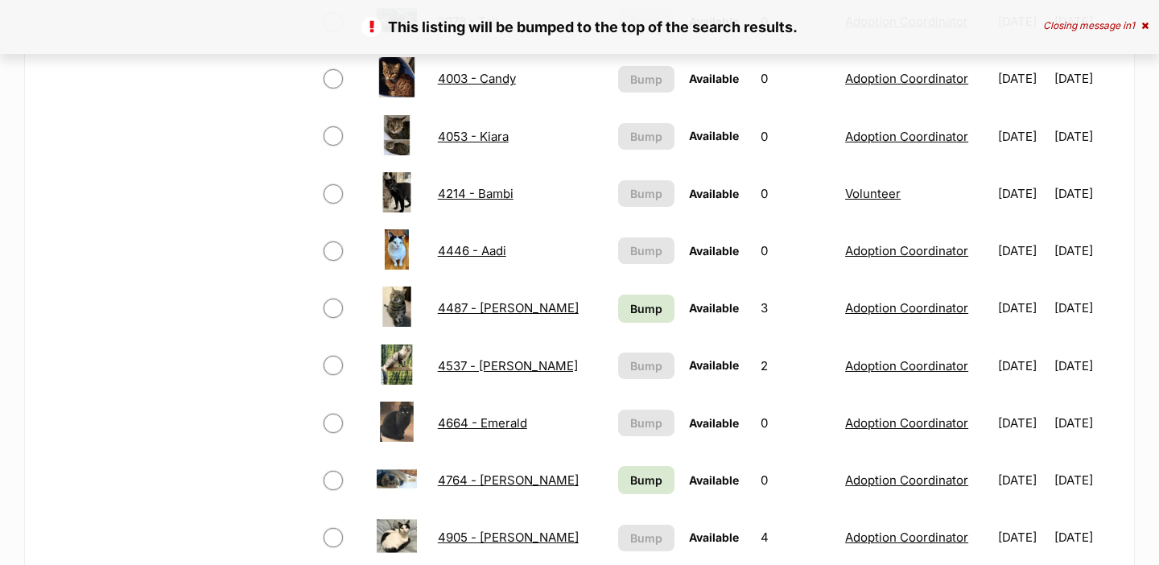
scroll to position [897, 0]
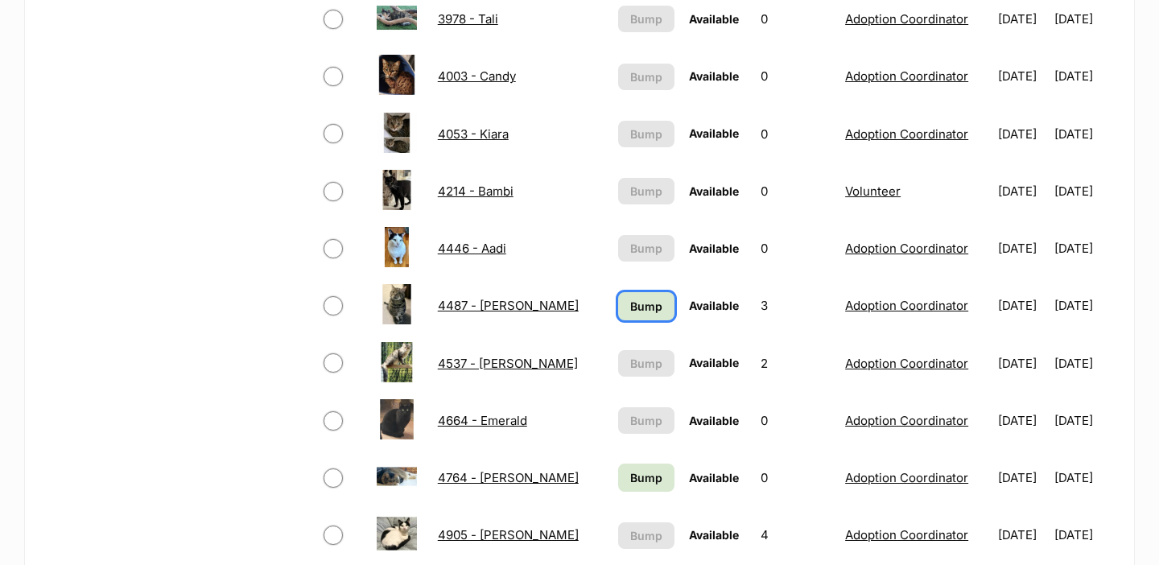
click at [630, 299] on span "Bump" at bounding box center [646, 306] width 32 height 17
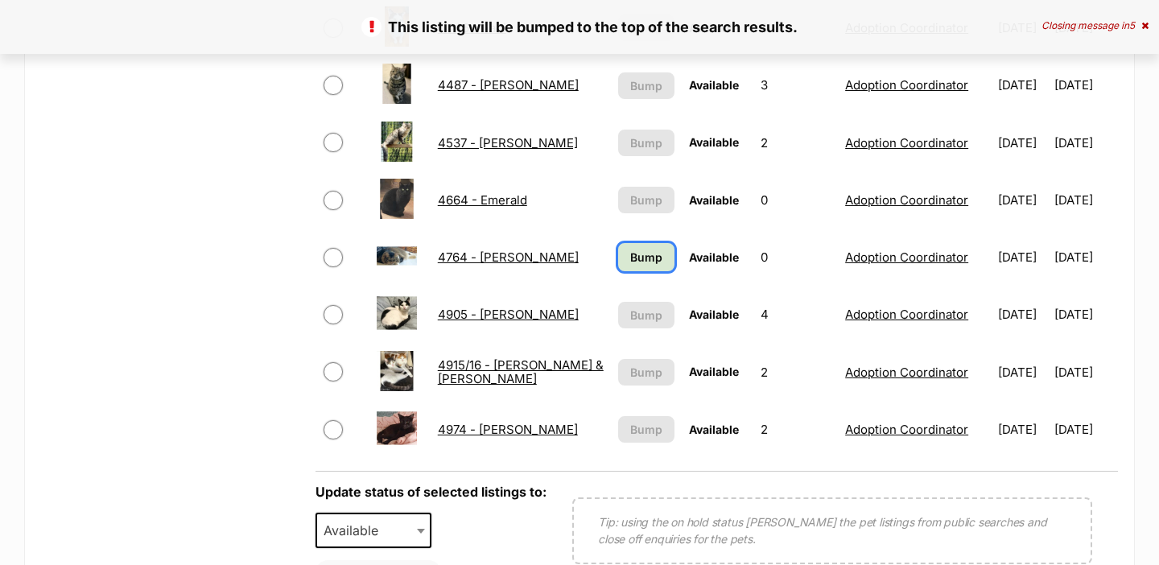
click at [630, 253] on span "Bump" at bounding box center [646, 257] width 32 height 17
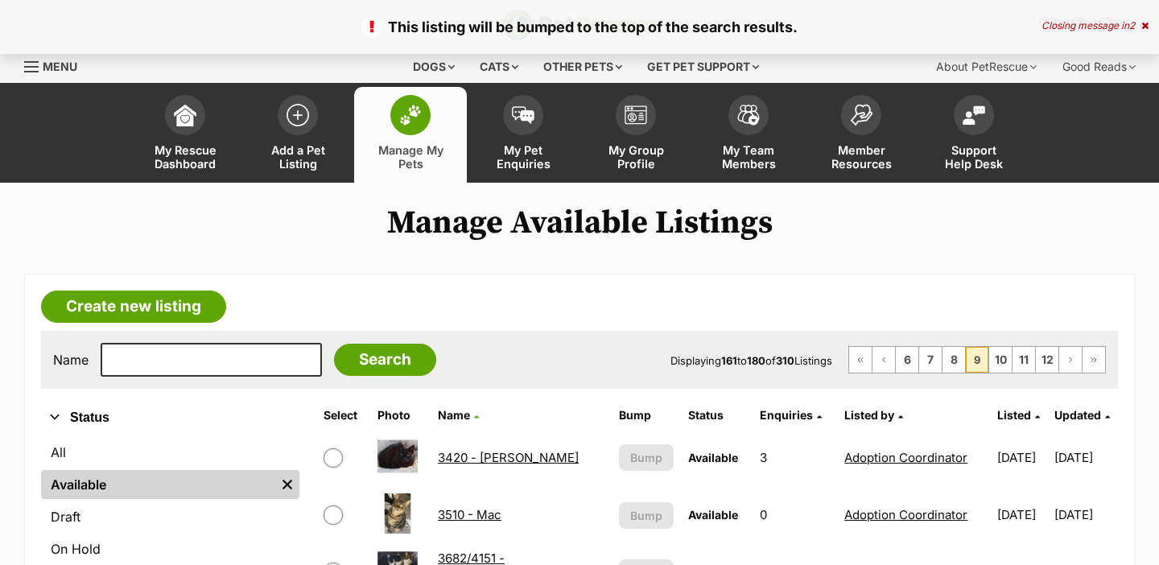
scroll to position [1427, 0]
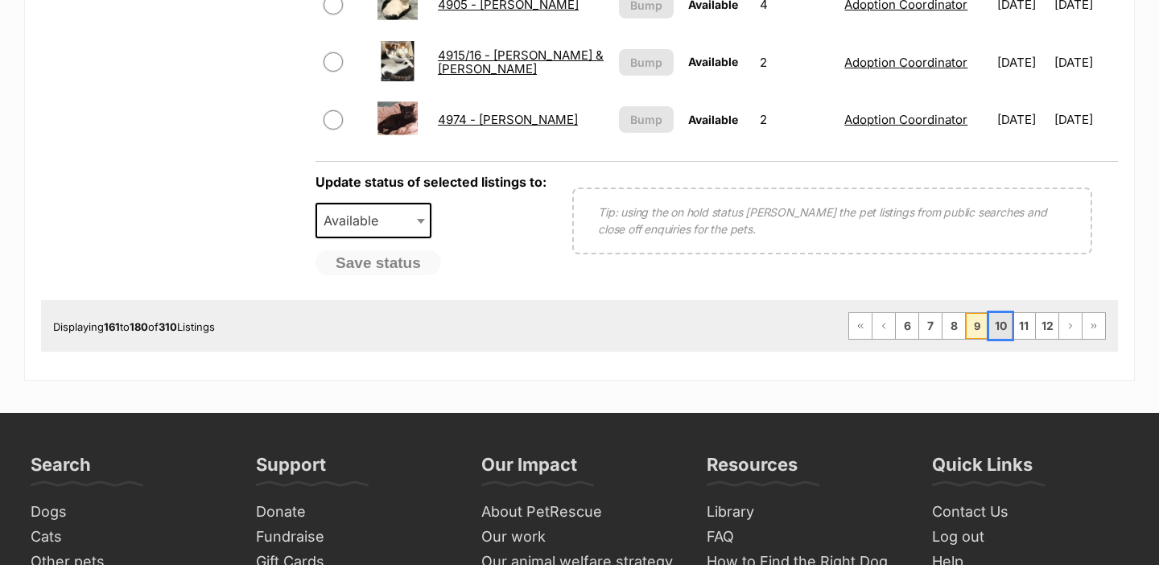
click at [998, 330] on link "10" at bounding box center [1000, 326] width 23 height 26
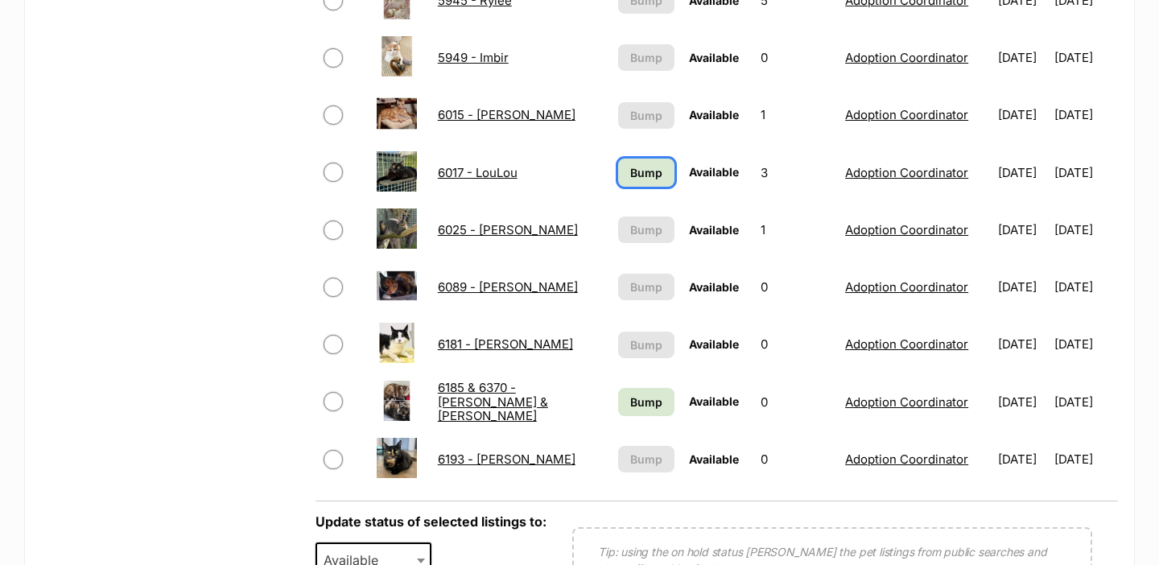
click at [630, 170] on span "Bump" at bounding box center [646, 172] width 32 height 17
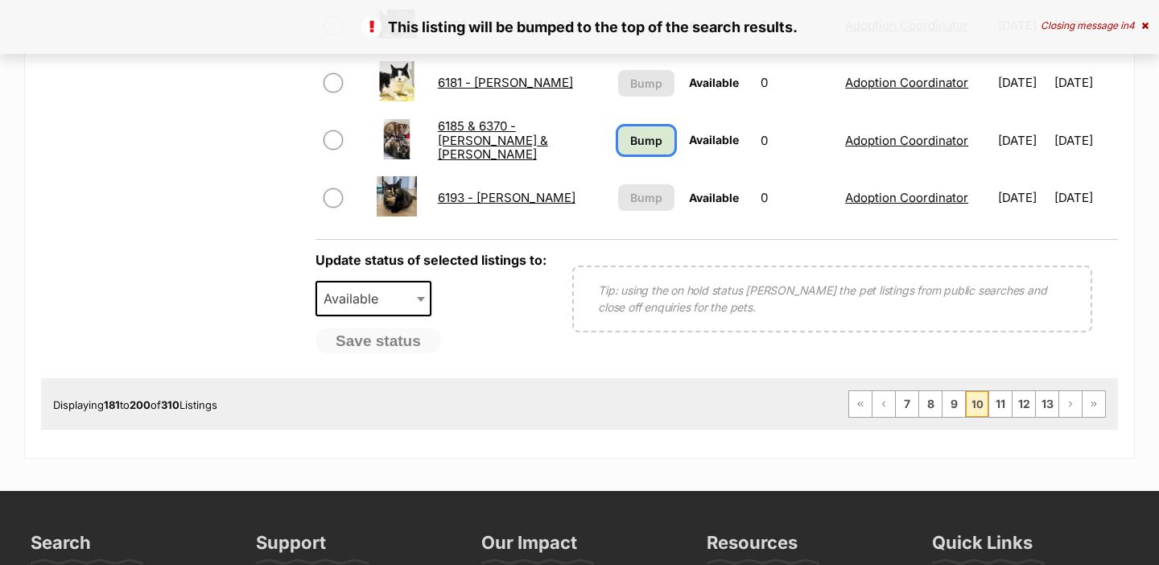
click at [630, 145] on span "Bump" at bounding box center [646, 140] width 32 height 17
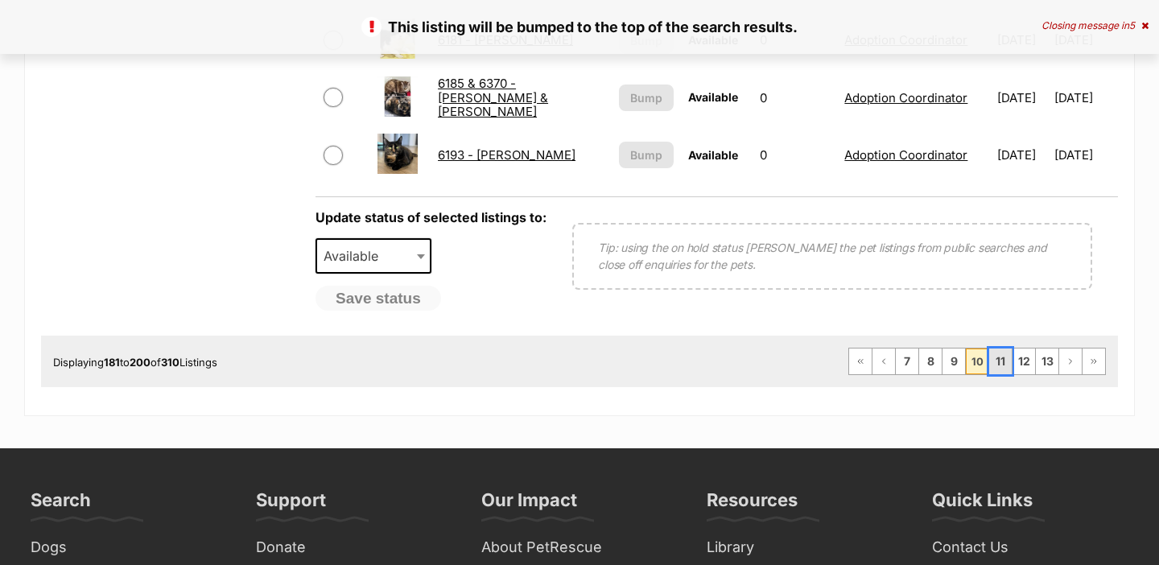
click at [1000, 356] on link "11" at bounding box center [1000, 361] width 23 height 26
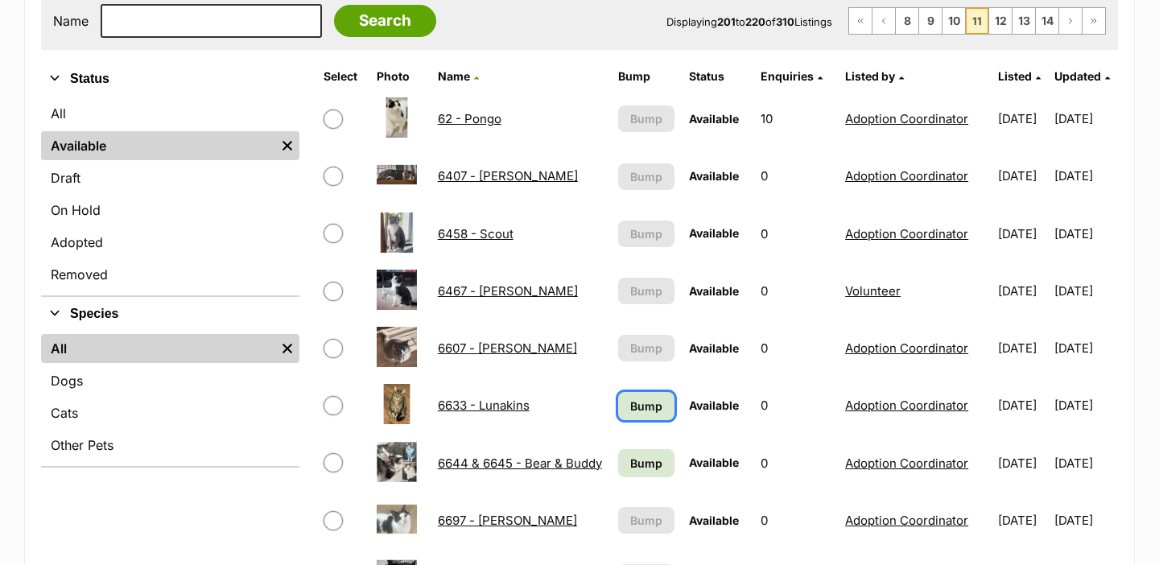
click at [630, 400] on span "Bump" at bounding box center [646, 406] width 32 height 17
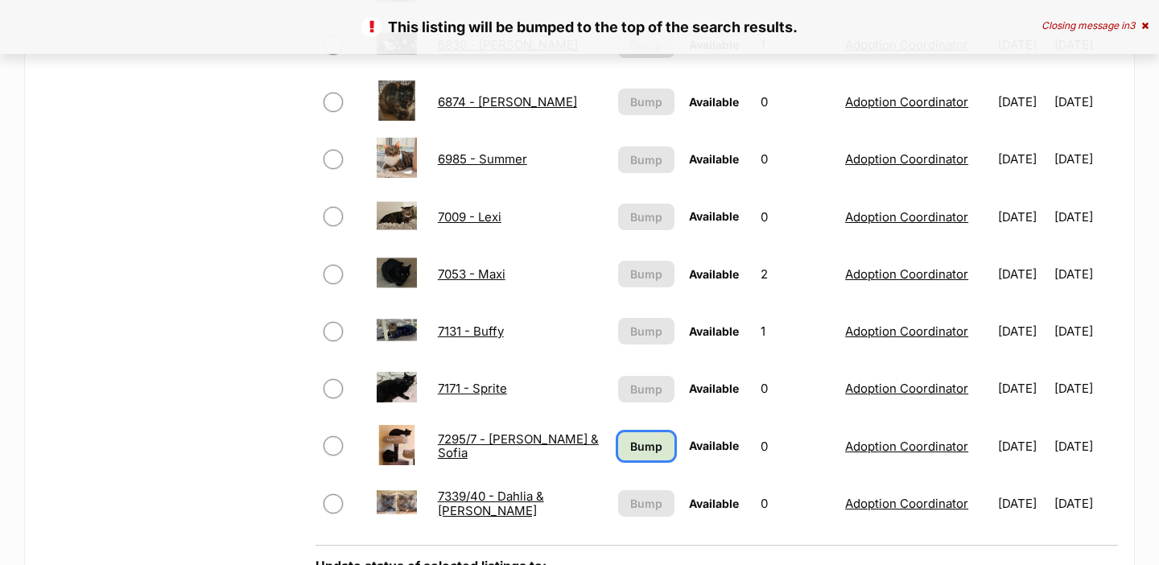
click at [631, 459] on link "Bump" at bounding box center [646, 446] width 57 height 28
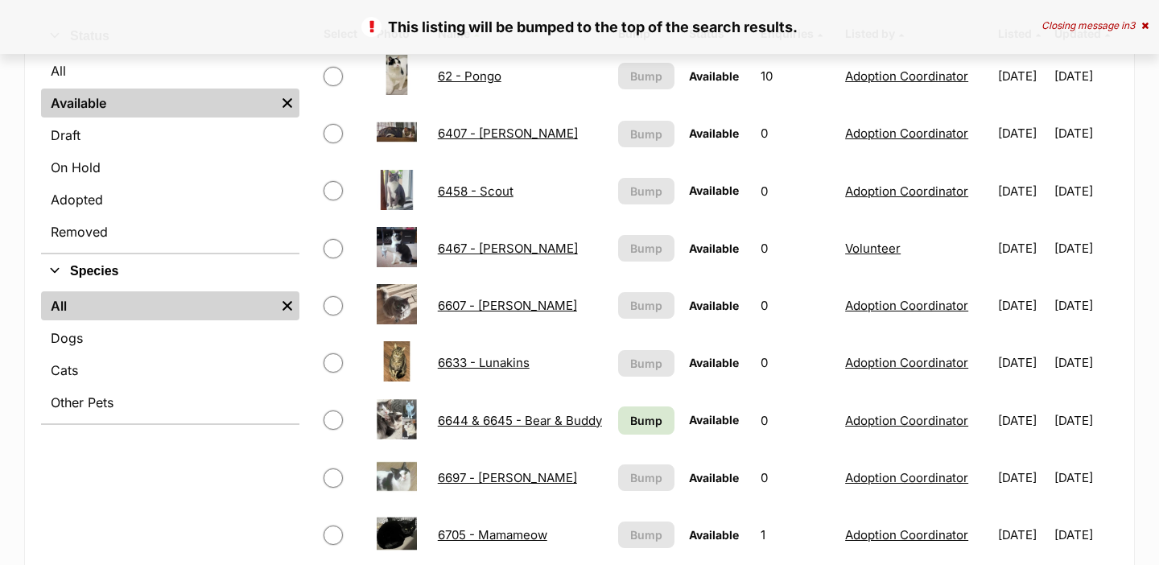
scroll to position [381, 0]
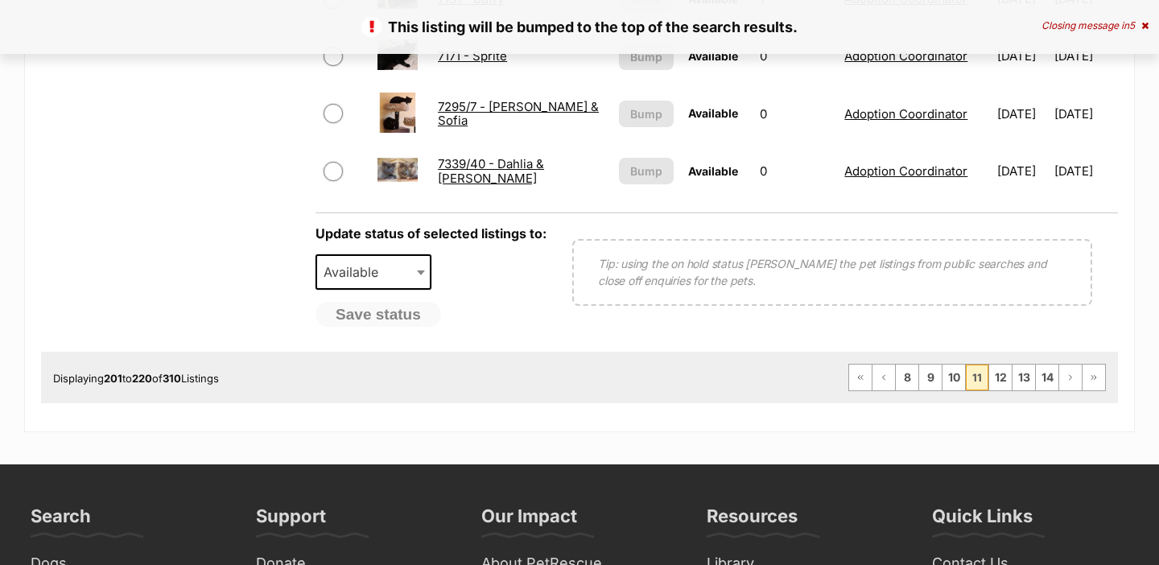
scroll to position [1378, 0]
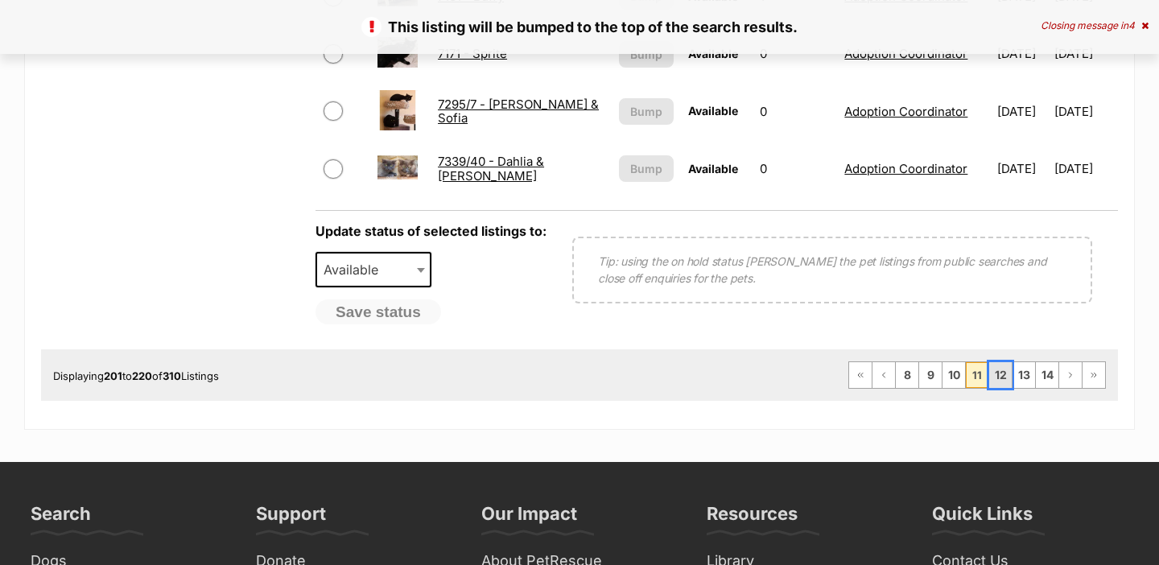
click at [997, 374] on link "12" at bounding box center [1000, 375] width 23 height 26
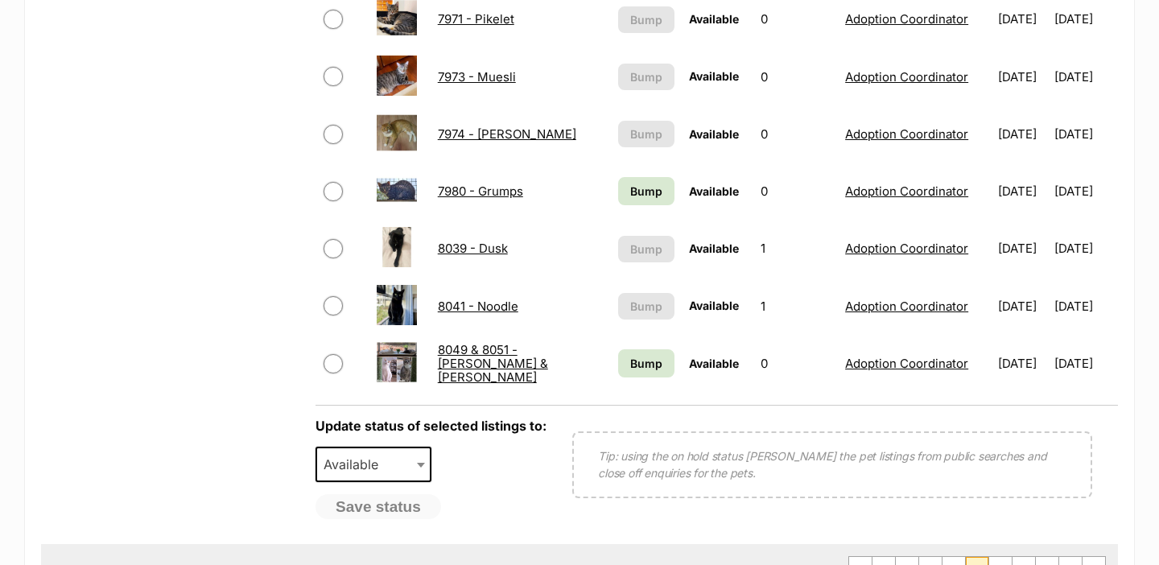
scroll to position [1230, 0]
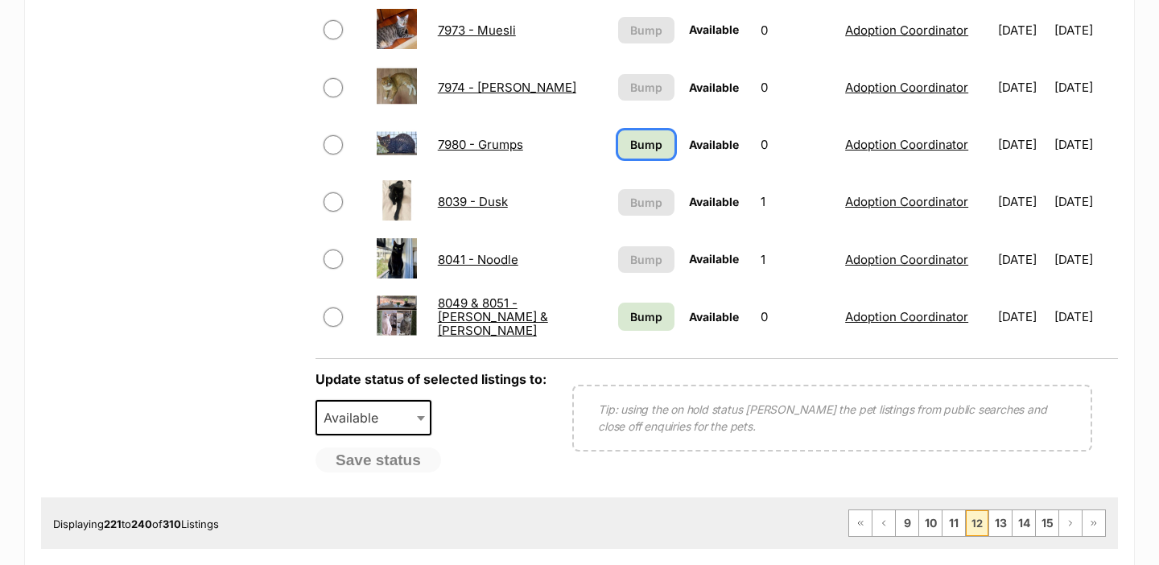
click at [636, 151] on span "Bump" at bounding box center [646, 144] width 32 height 17
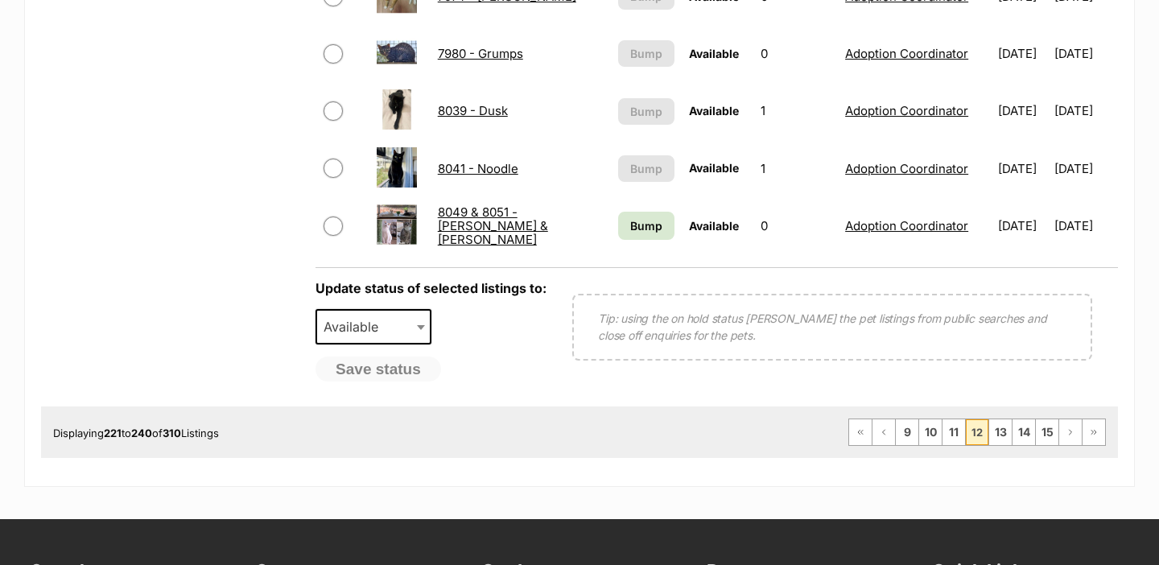
scroll to position [1345, 0]
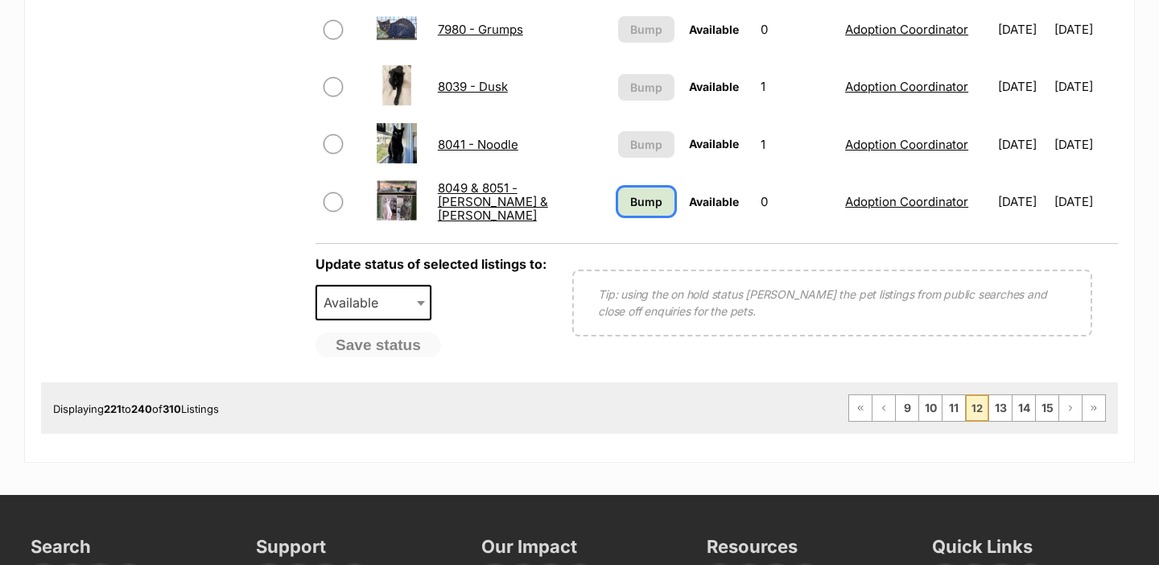
click at [618, 190] on link "Bump" at bounding box center [646, 201] width 57 height 28
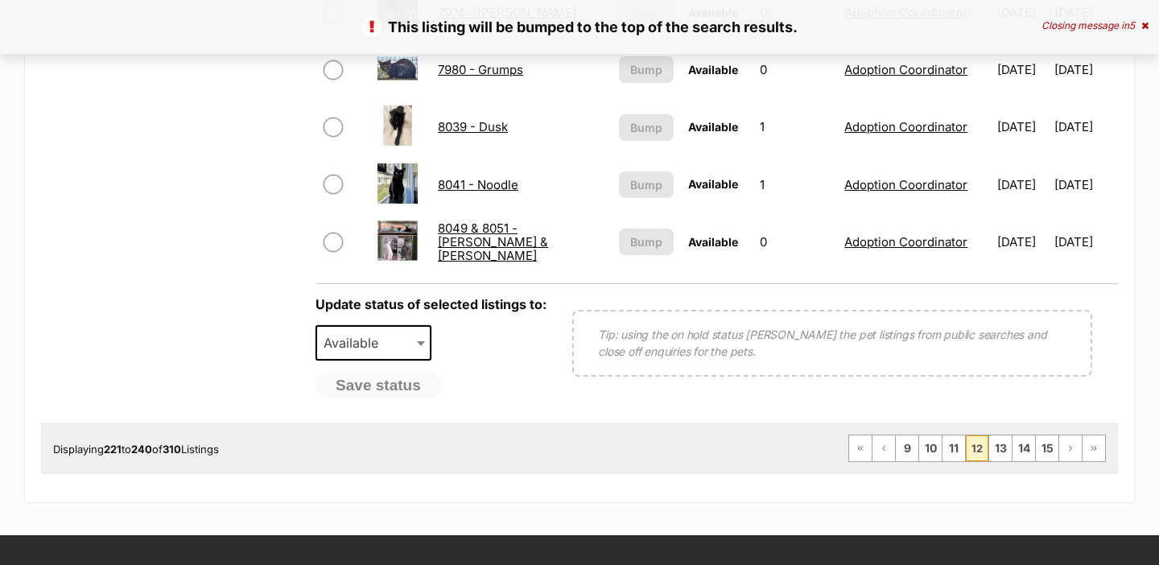
scroll to position [1387, 0]
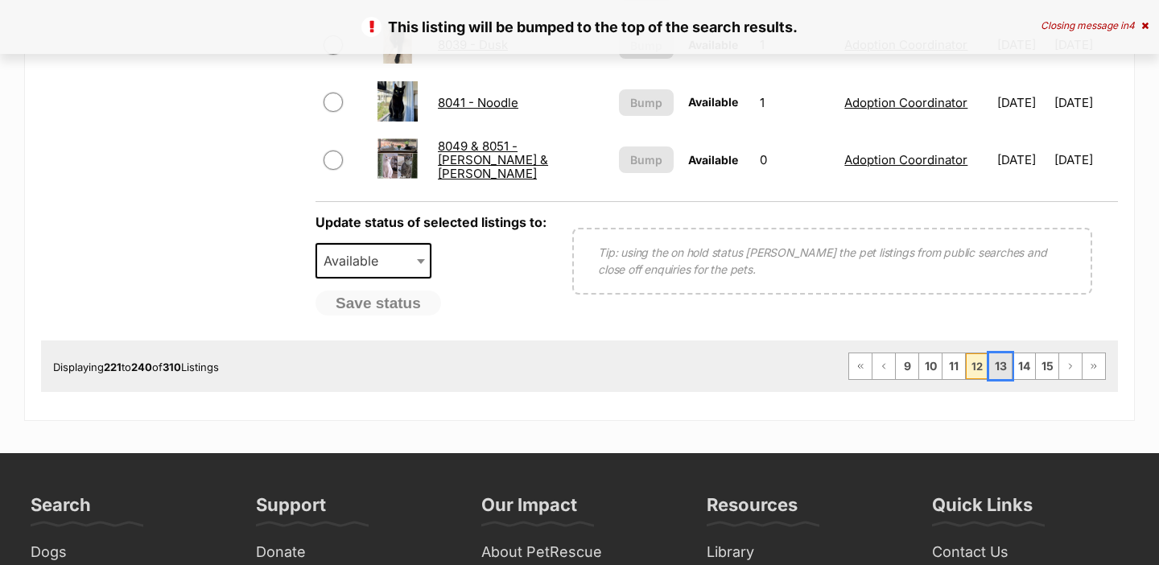
click at [999, 363] on link "13" at bounding box center [1000, 366] width 23 height 26
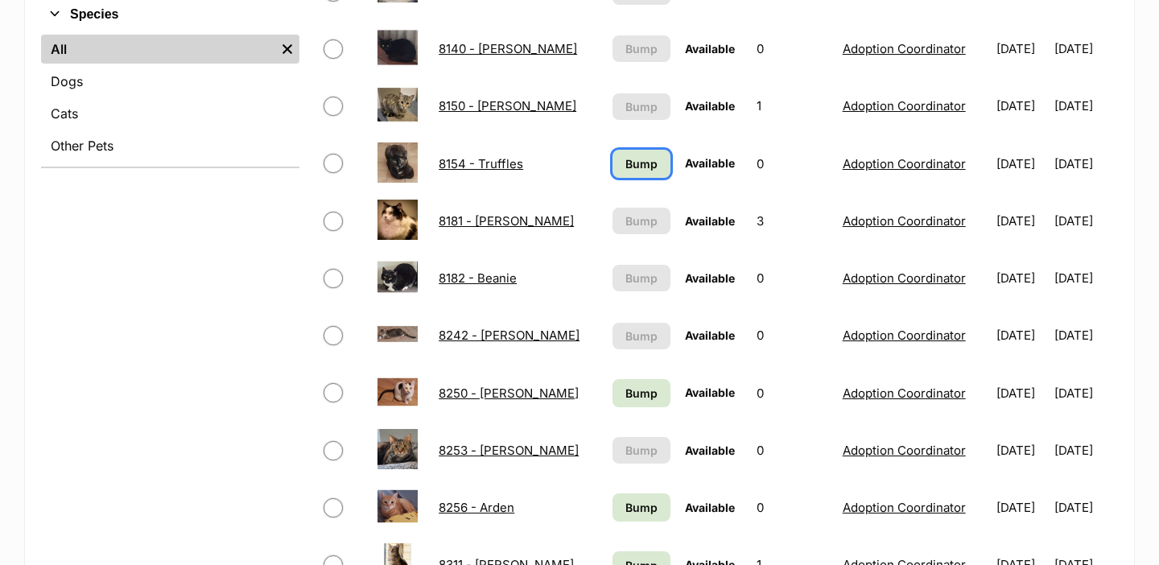
click at [625, 163] on span "Bump" at bounding box center [641, 163] width 32 height 17
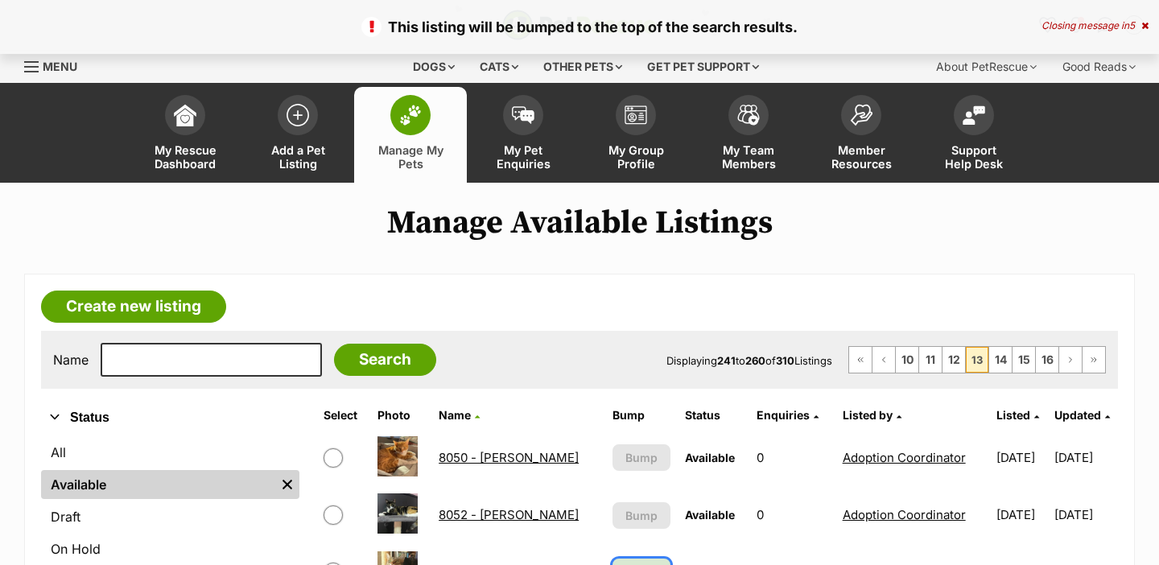
click at [623, 558] on link "Bump" at bounding box center [640, 572] width 57 height 28
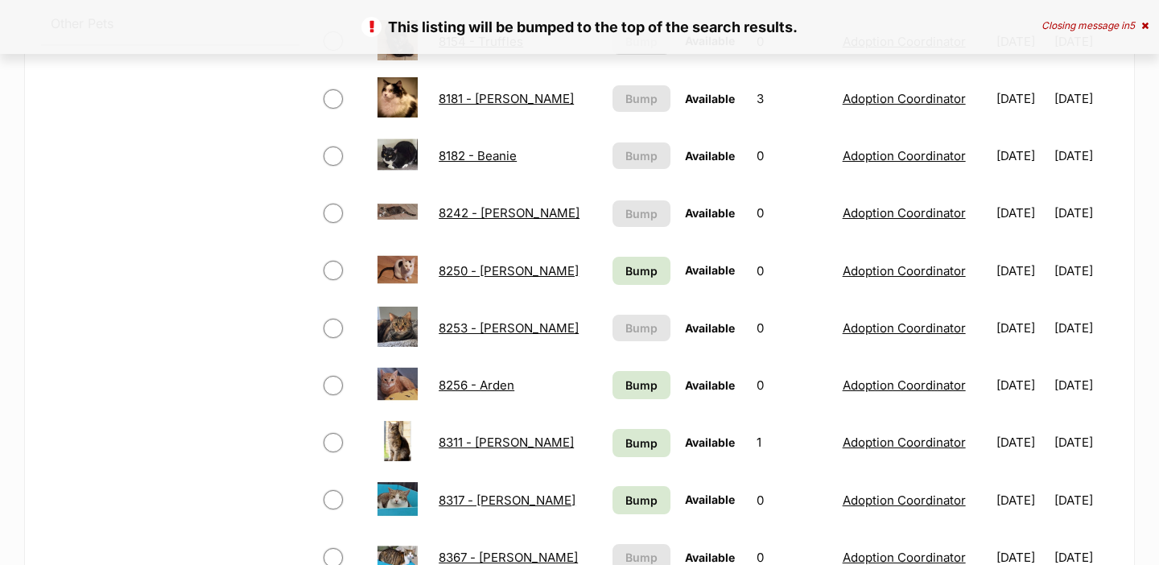
scroll to position [772, 0]
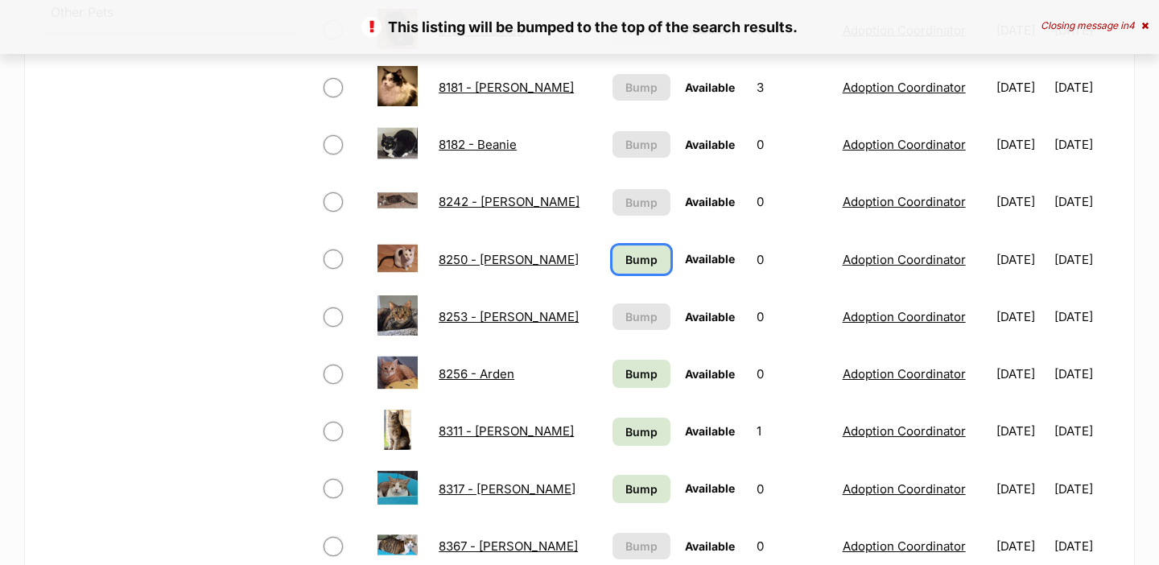
click at [625, 264] on span "Bump" at bounding box center [641, 259] width 32 height 17
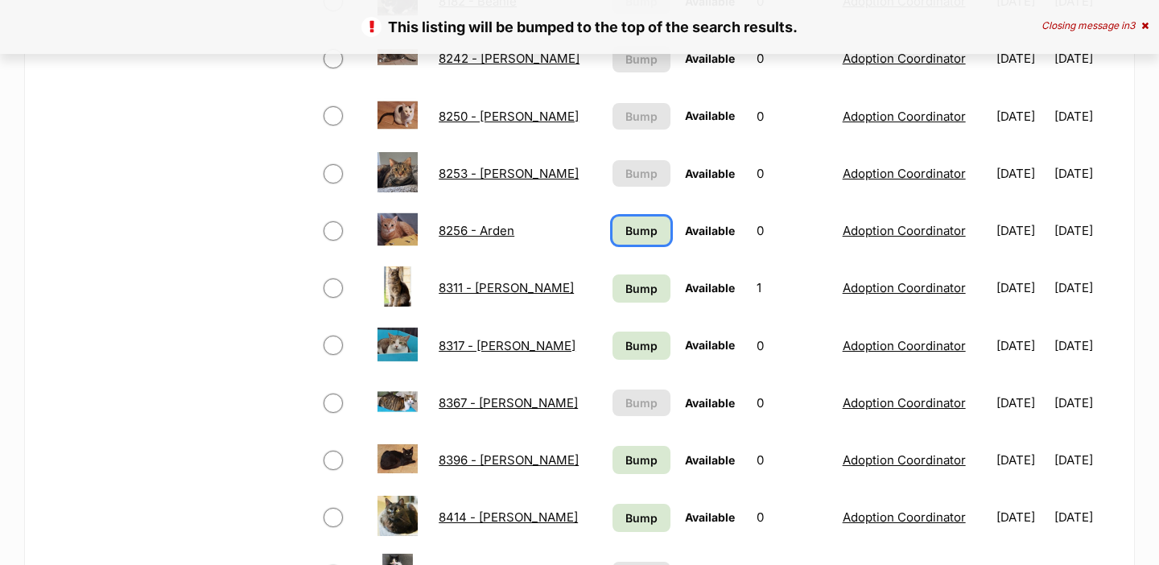
click at [625, 235] on span "Bump" at bounding box center [641, 230] width 32 height 17
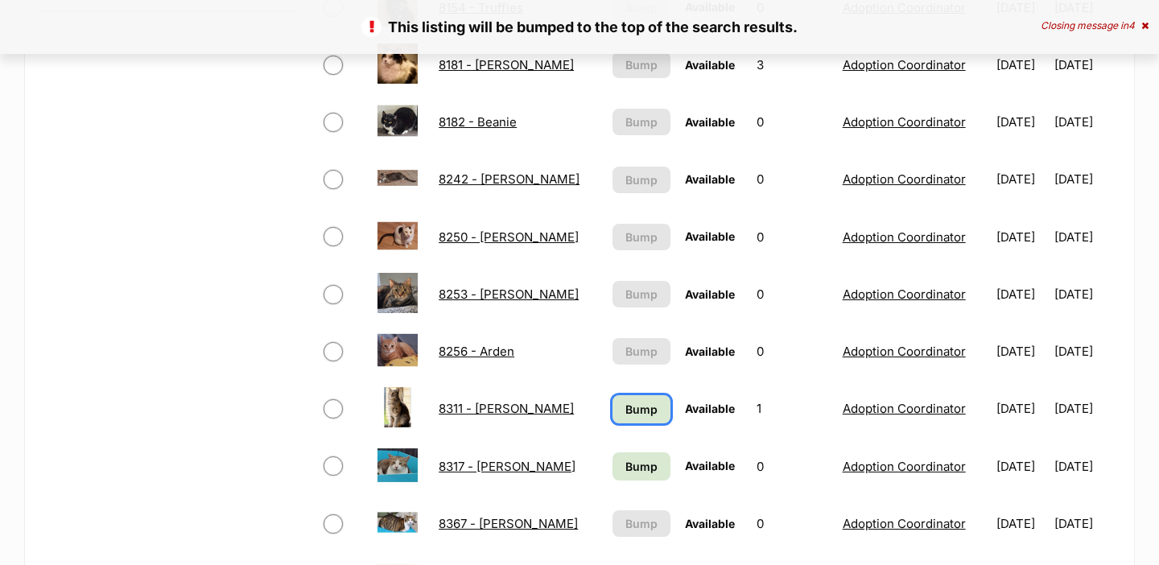
click at [612, 406] on link "Bump" at bounding box center [640, 409] width 57 height 28
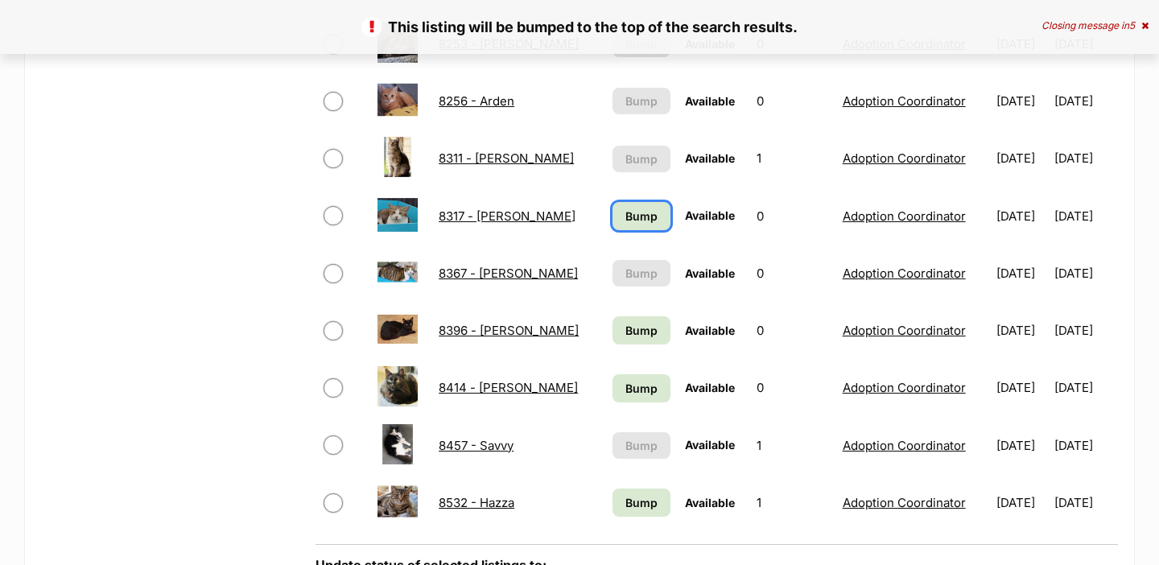
click at [625, 208] on span "Bump" at bounding box center [641, 216] width 32 height 17
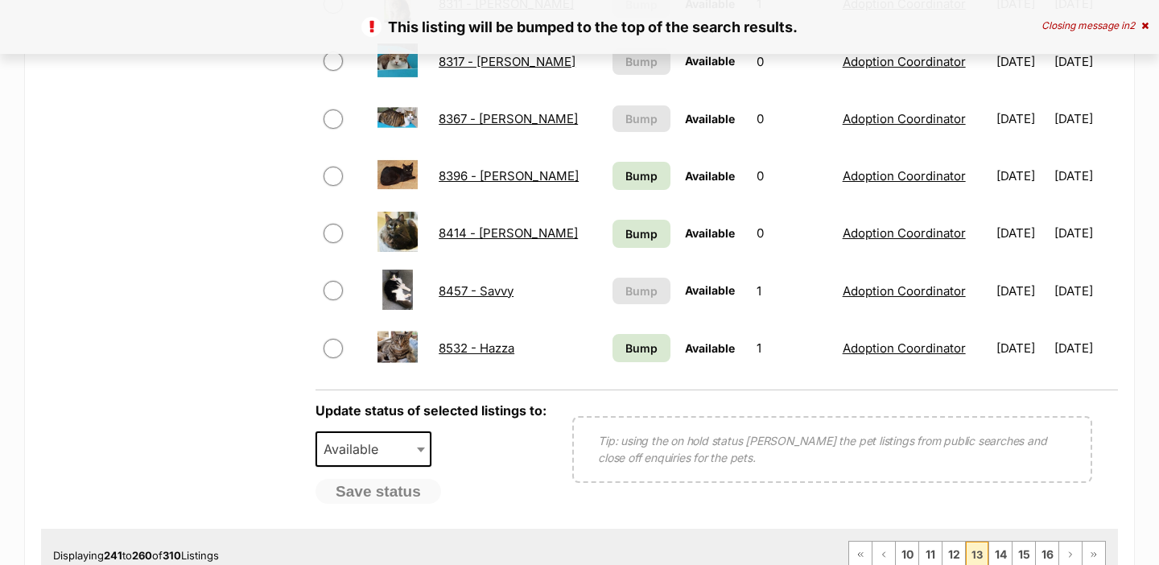
scroll to position [1239, 0]
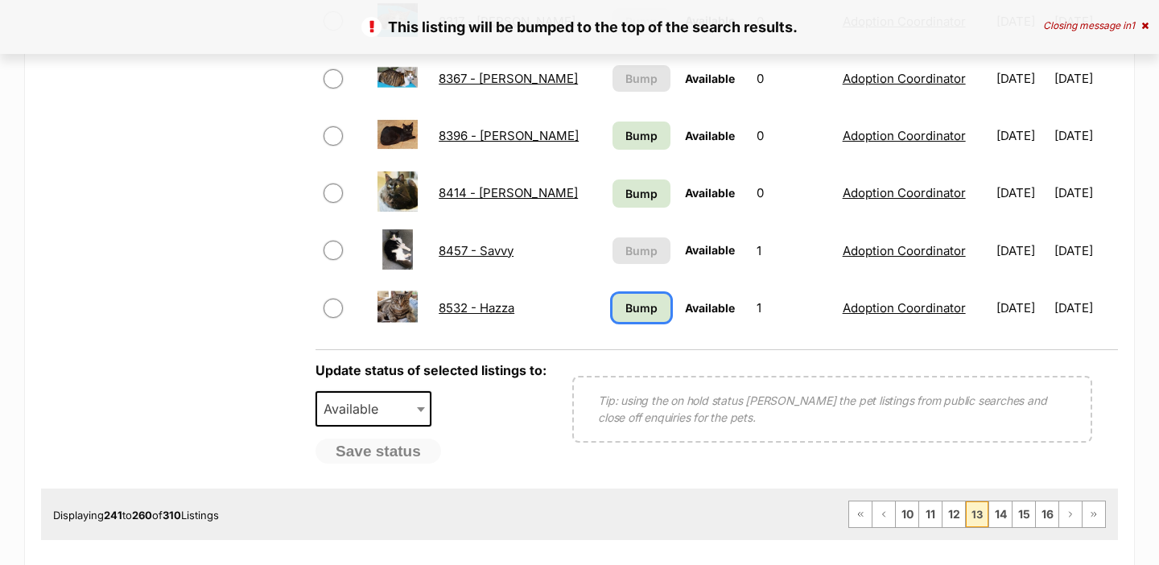
click at [625, 312] on span "Bump" at bounding box center [641, 307] width 32 height 17
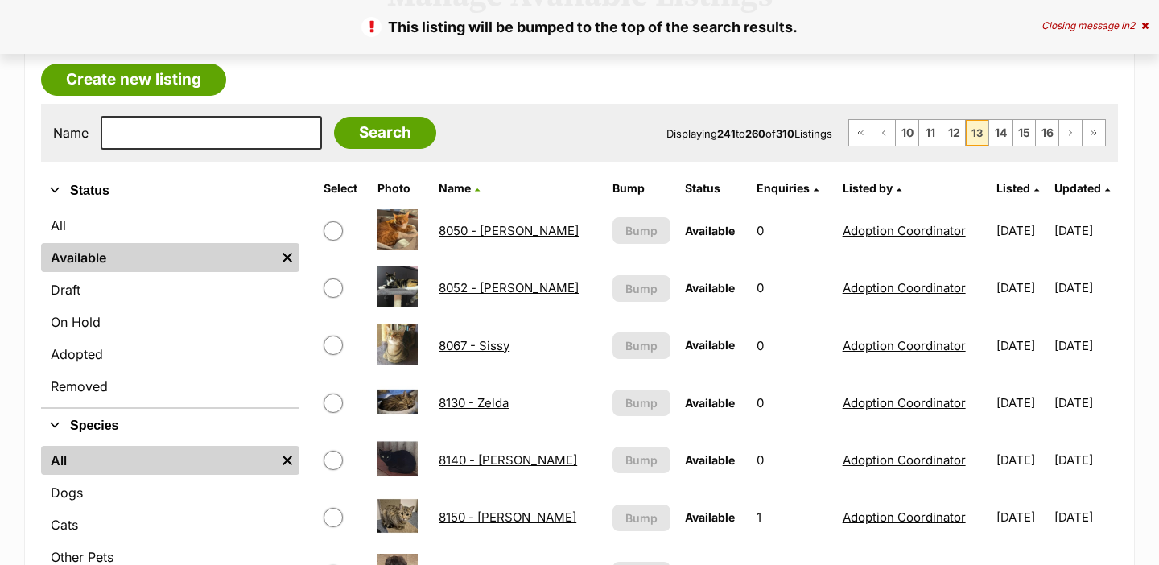
scroll to position [950, 0]
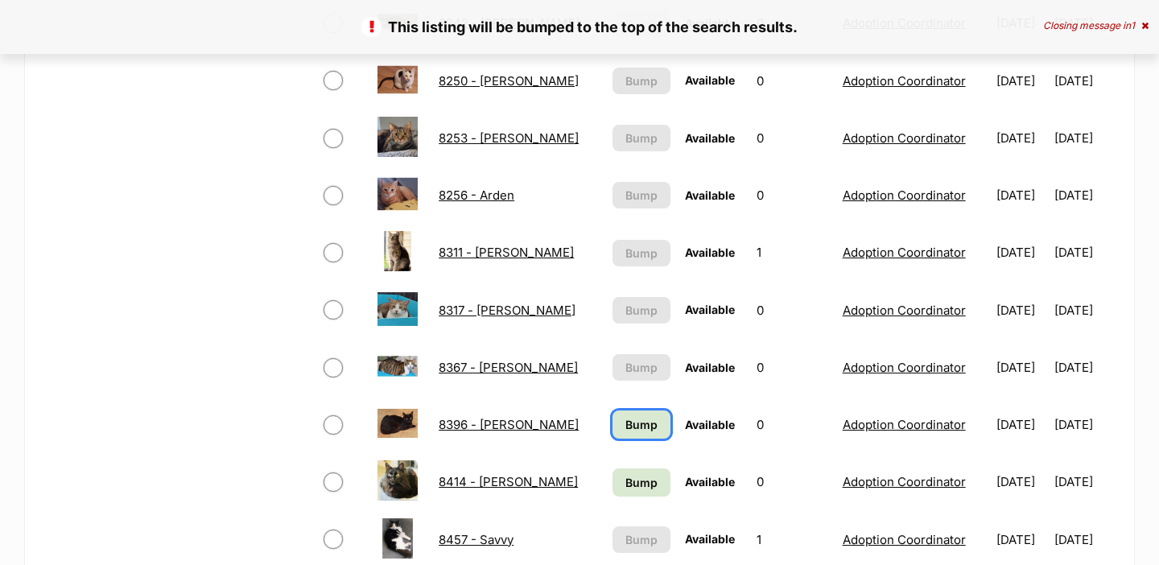
click at [625, 418] on span "Bump" at bounding box center [641, 424] width 32 height 17
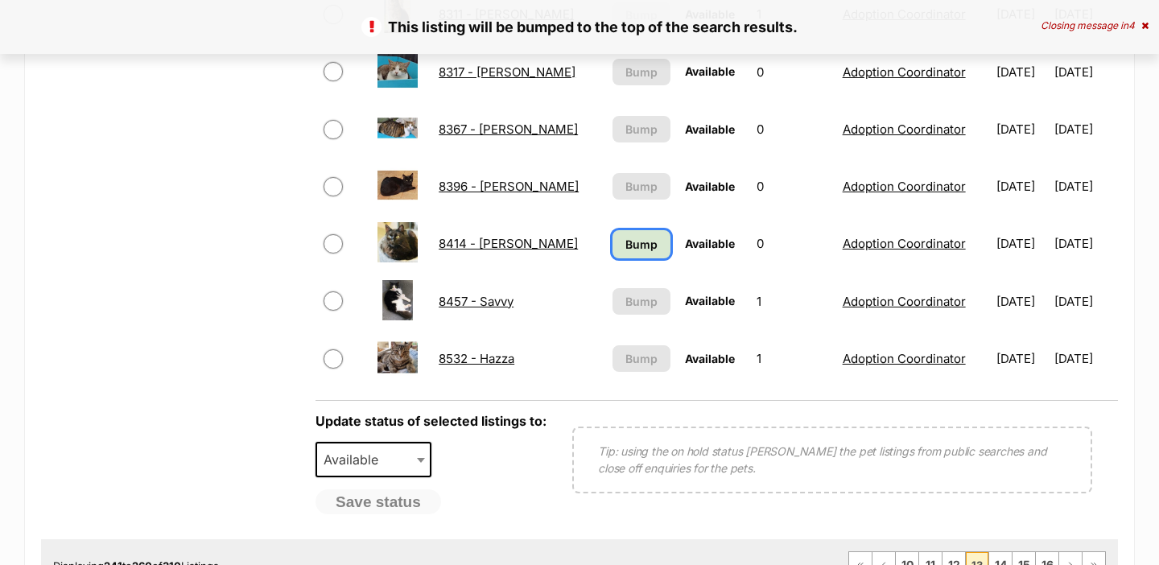
click at [627, 249] on link "Bump" at bounding box center [640, 244] width 57 height 28
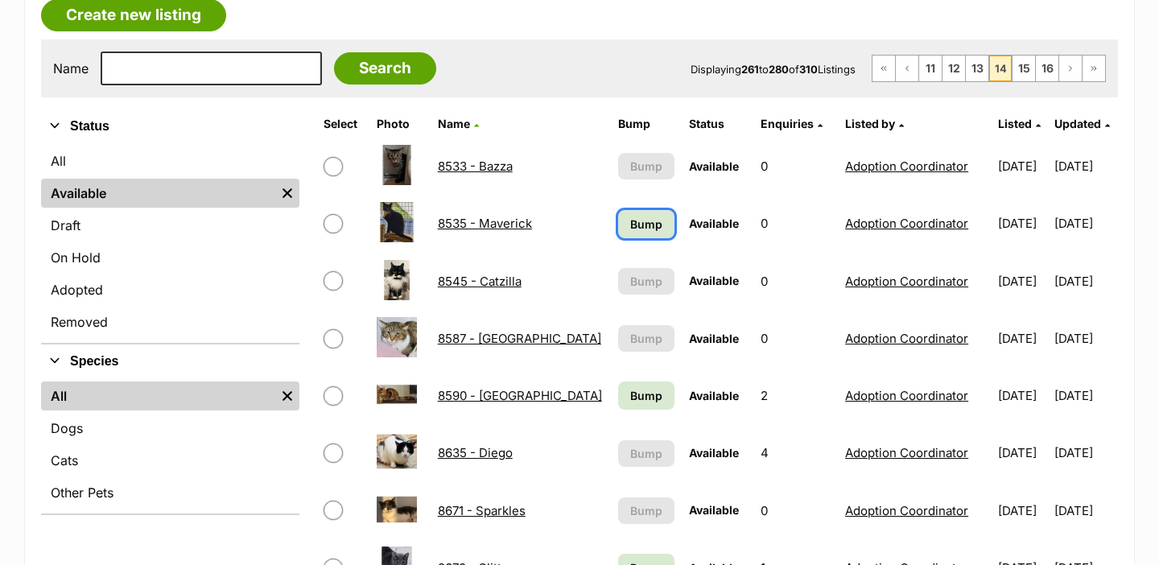
click at [636, 216] on span "Bump" at bounding box center [646, 224] width 32 height 17
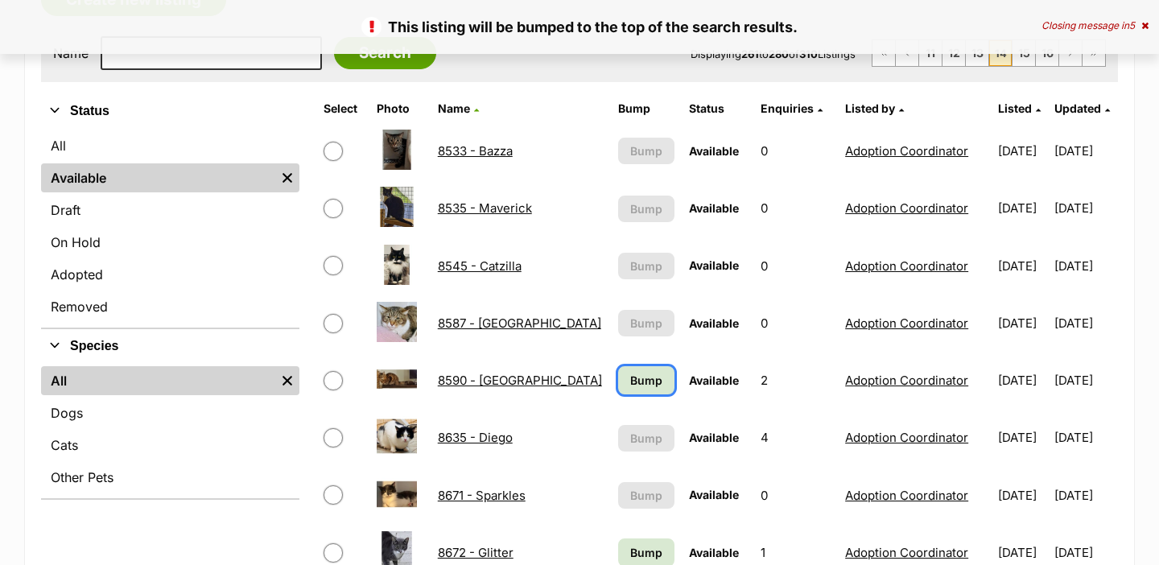
click at [637, 386] on span "Bump" at bounding box center [646, 380] width 32 height 17
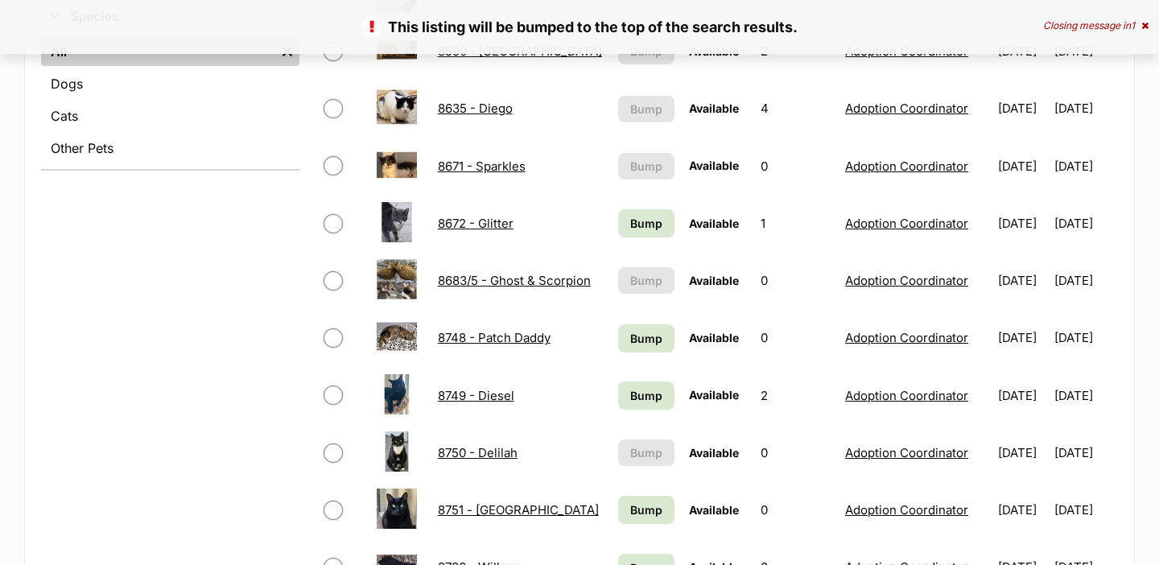
scroll to position [637, 0]
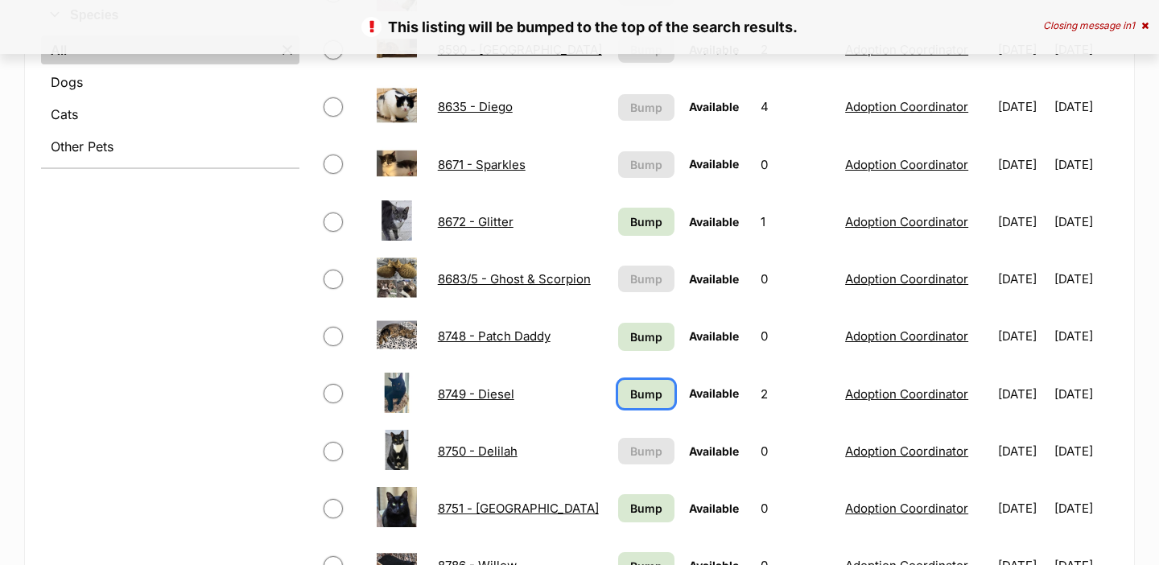
click at [635, 390] on span "Bump" at bounding box center [646, 393] width 32 height 17
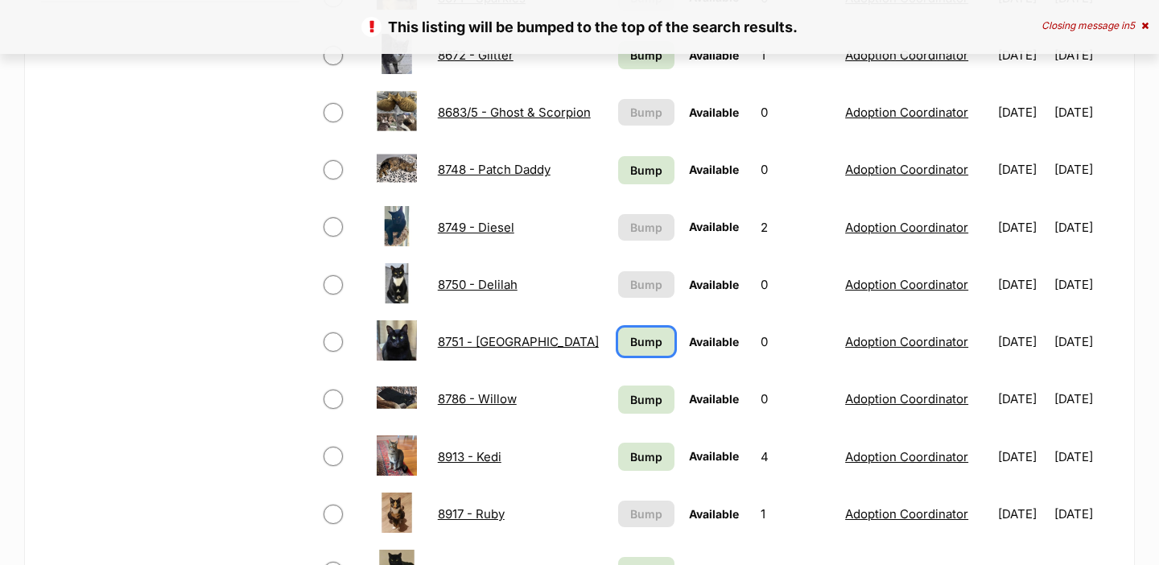
click at [635, 335] on span "Bump" at bounding box center [646, 341] width 32 height 17
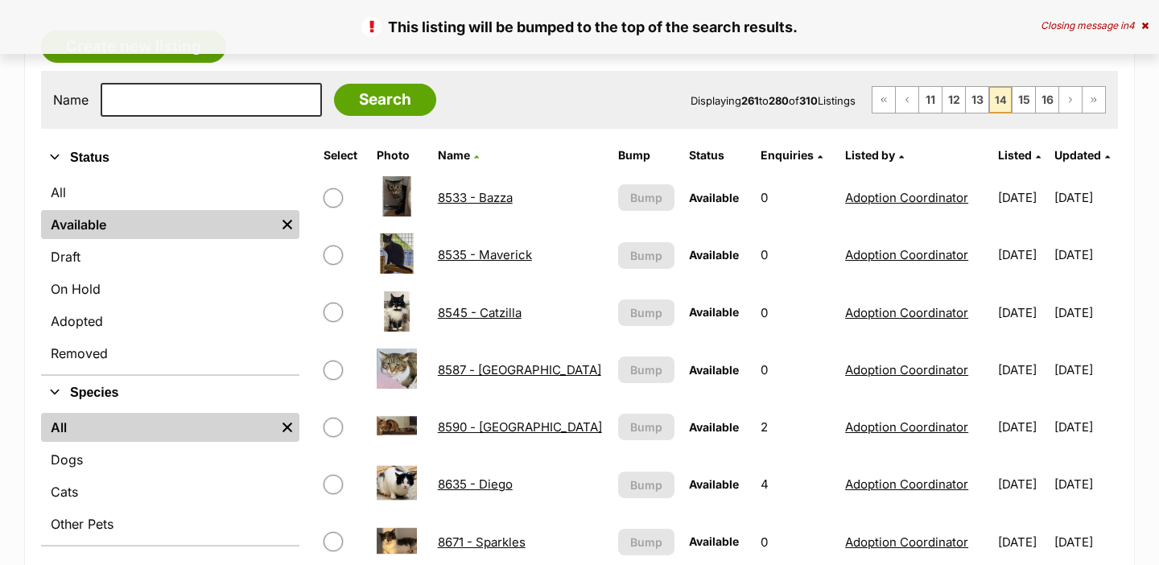
scroll to position [524, 0]
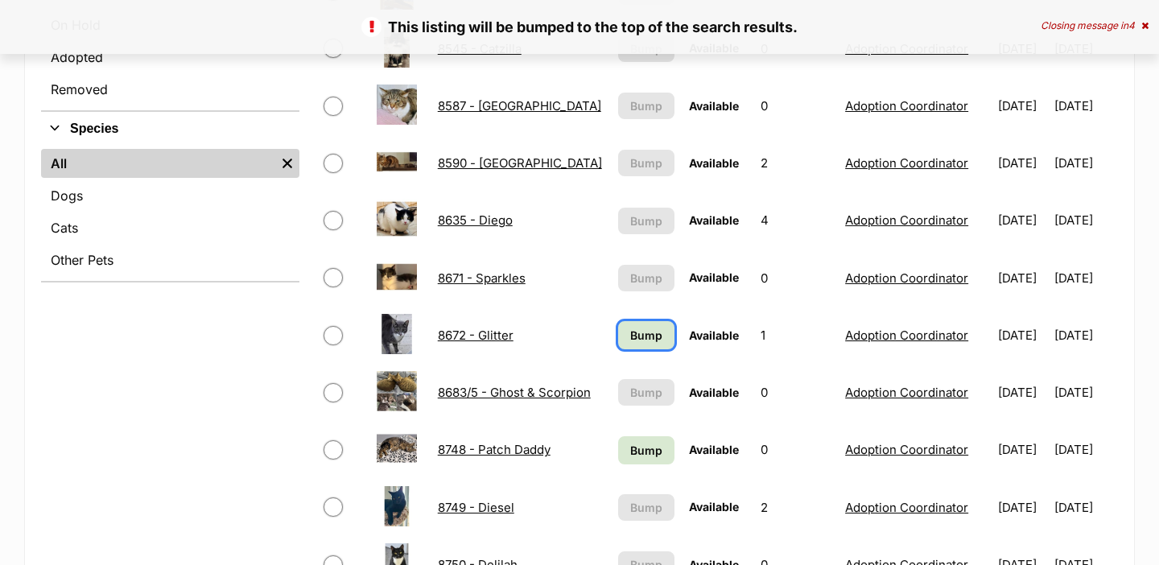
click at [635, 335] on span "Bump" at bounding box center [646, 335] width 32 height 17
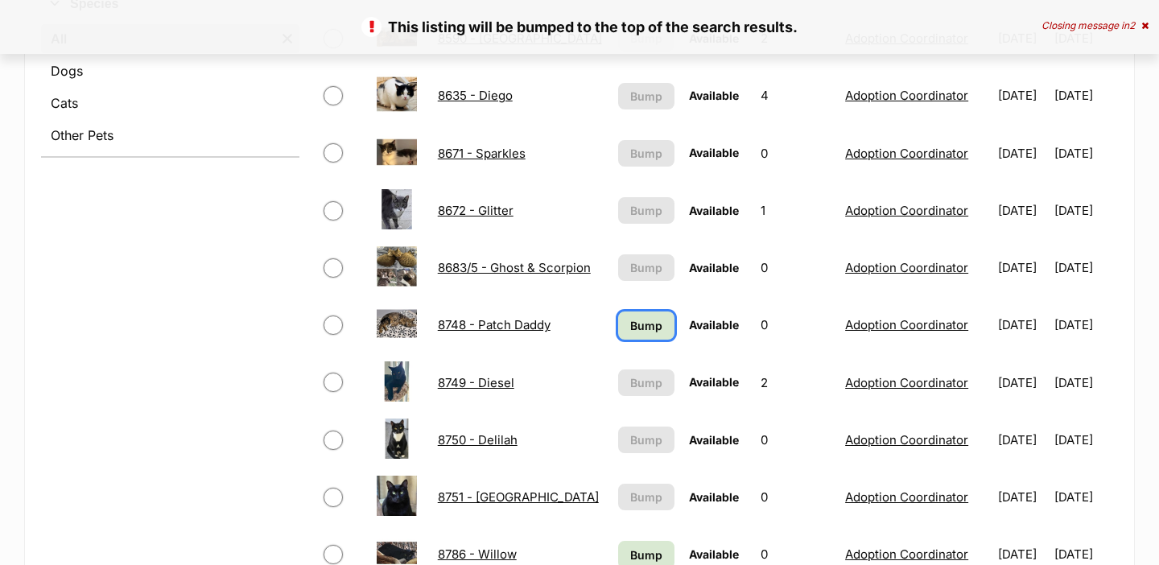
click at [634, 326] on span "Bump" at bounding box center [646, 325] width 32 height 17
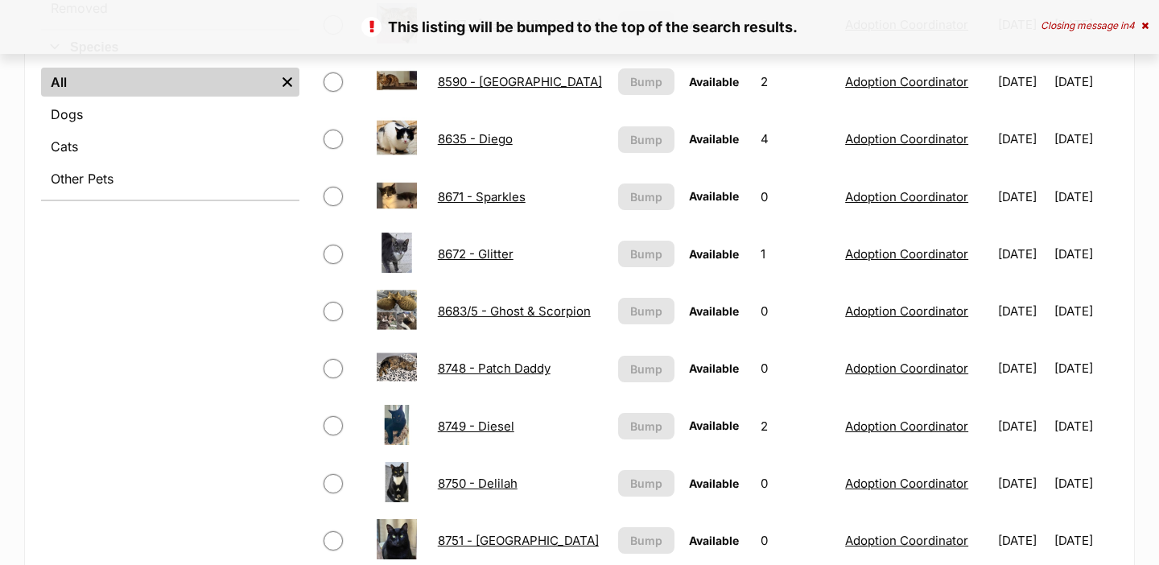
scroll to position [931, 0]
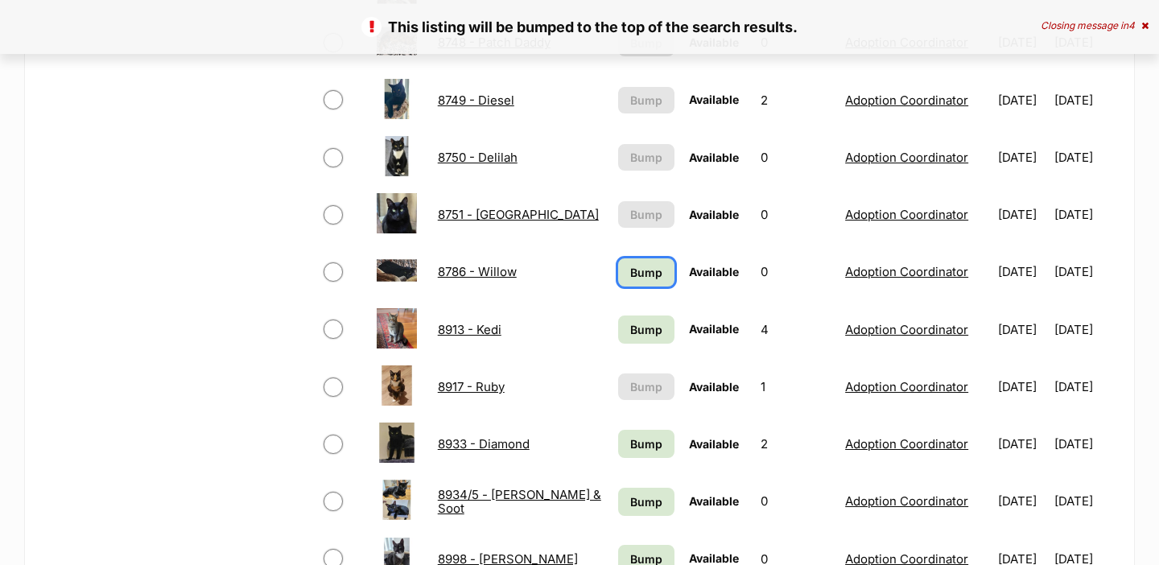
click at [631, 270] on span "Bump" at bounding box center [646, 272] width 32 height 17
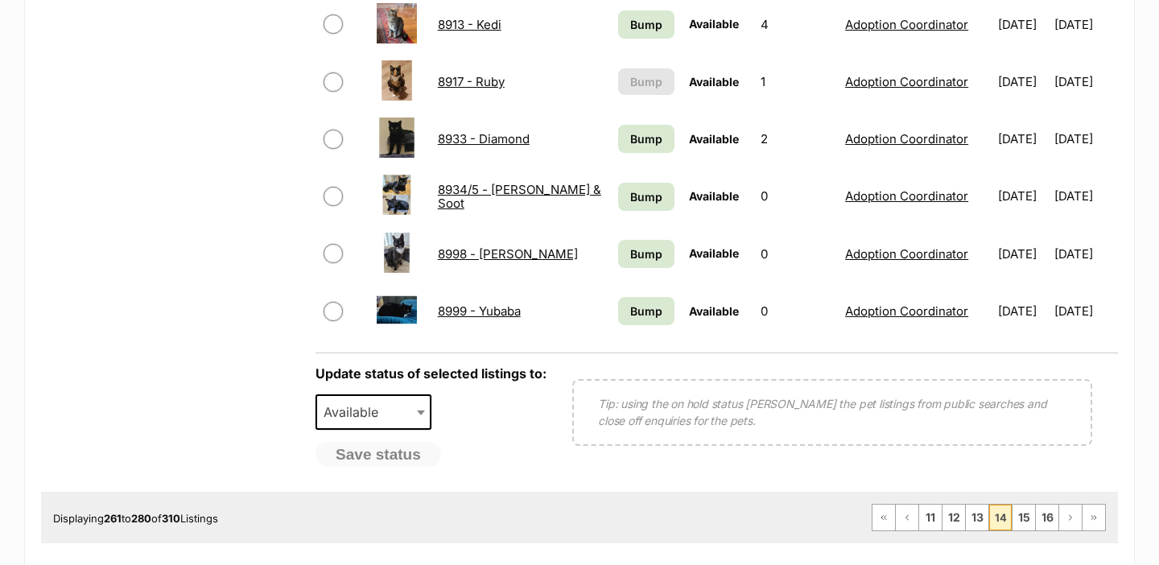
scroll to position [1113, 0]
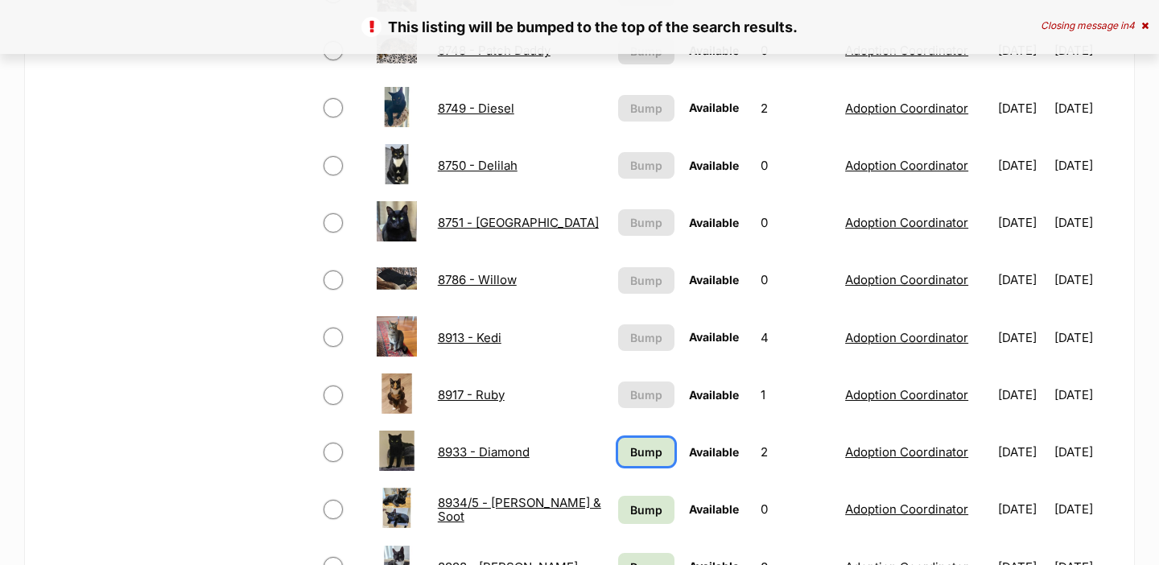
click at [639, 455] on span "Bump" at bounding box center [646, 451] width 32 height 17
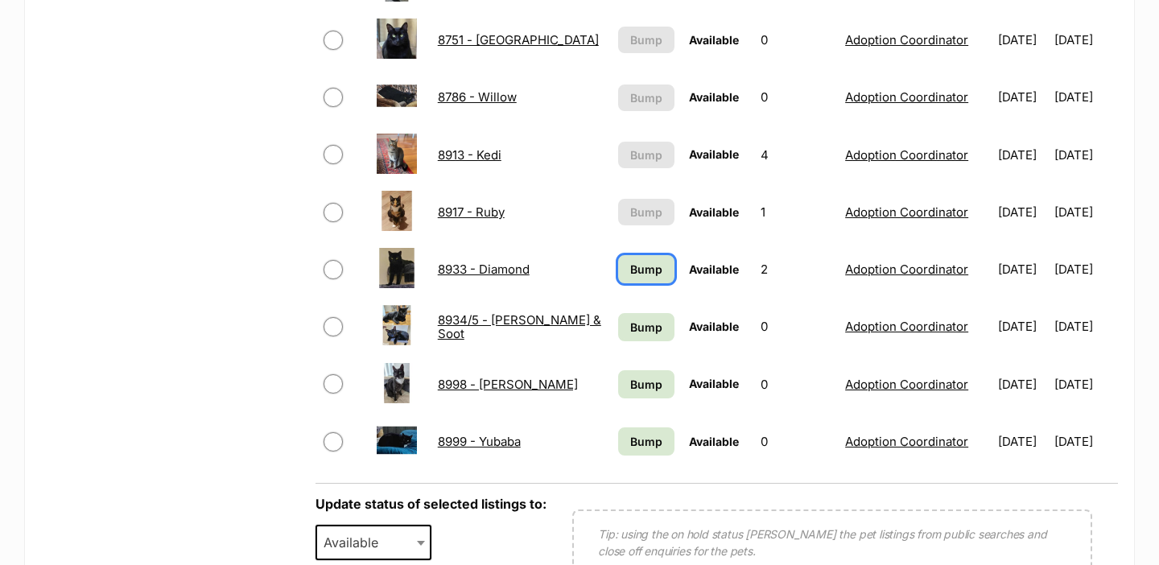
scroll to position [1107, 0]
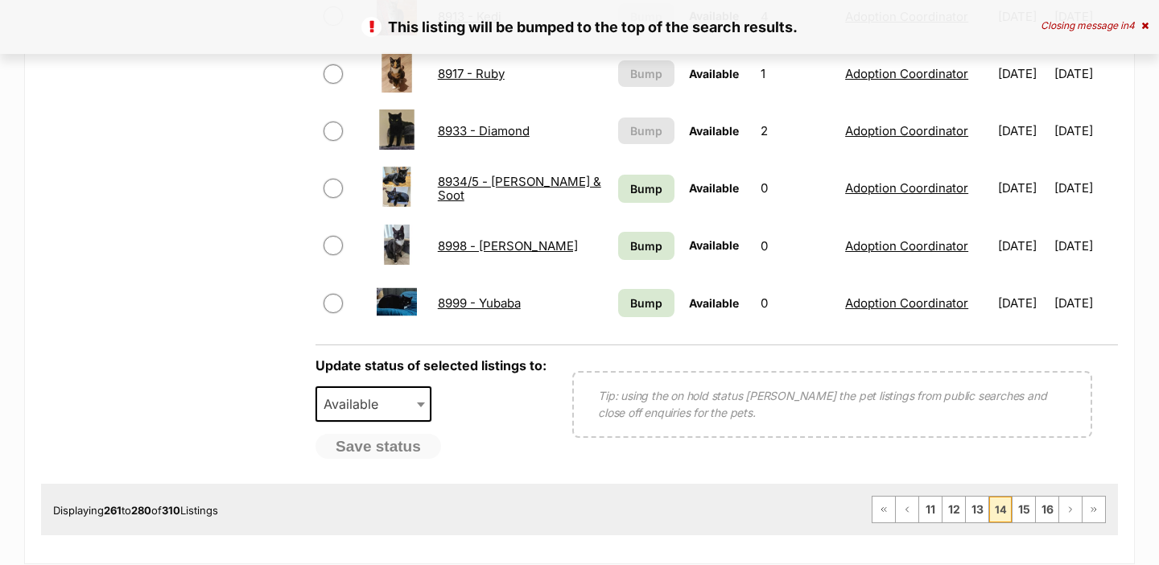
scroll to position [1243, 0]
click at [632, 188] on span "Bump" at bounding box center [646, 189] width 32 height 17
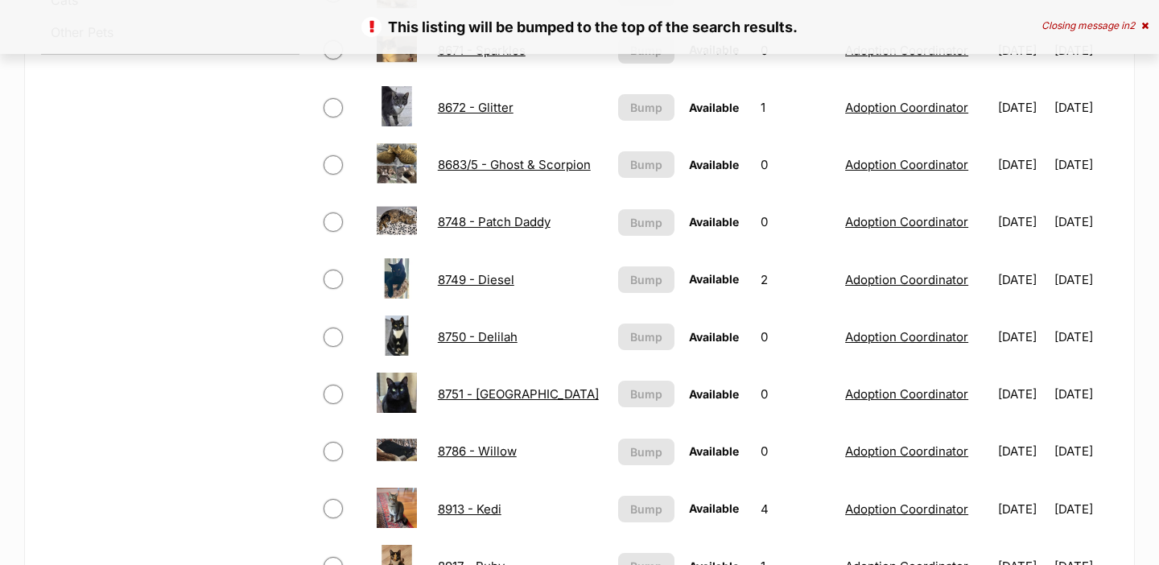
scroll to position [1270, 0]
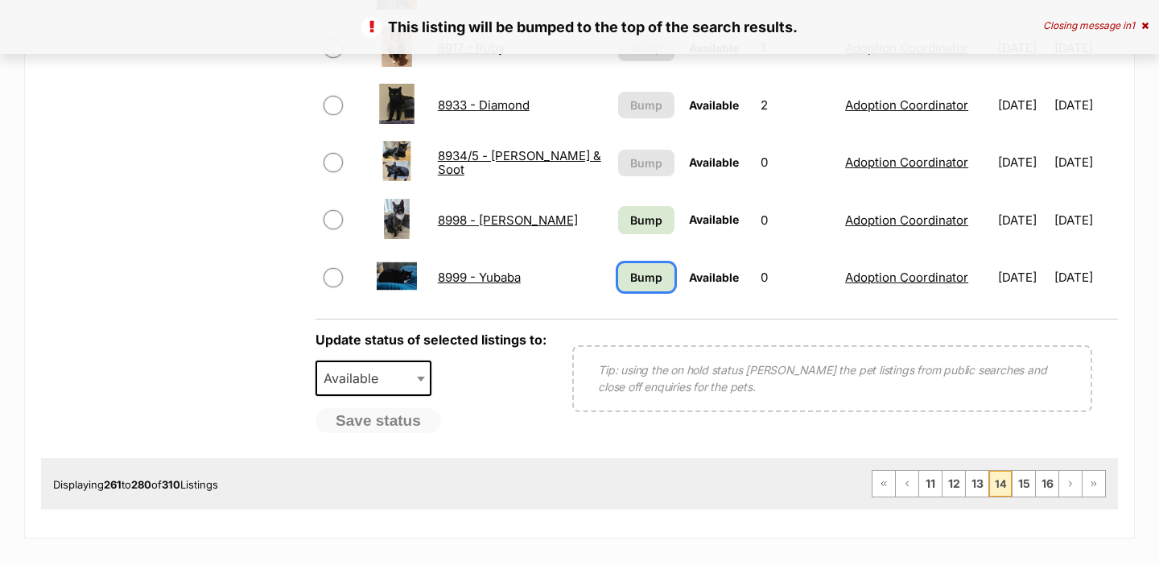
click at [630, 279] on span "Bump" at bounding box center [646, 277] width 32 height 17
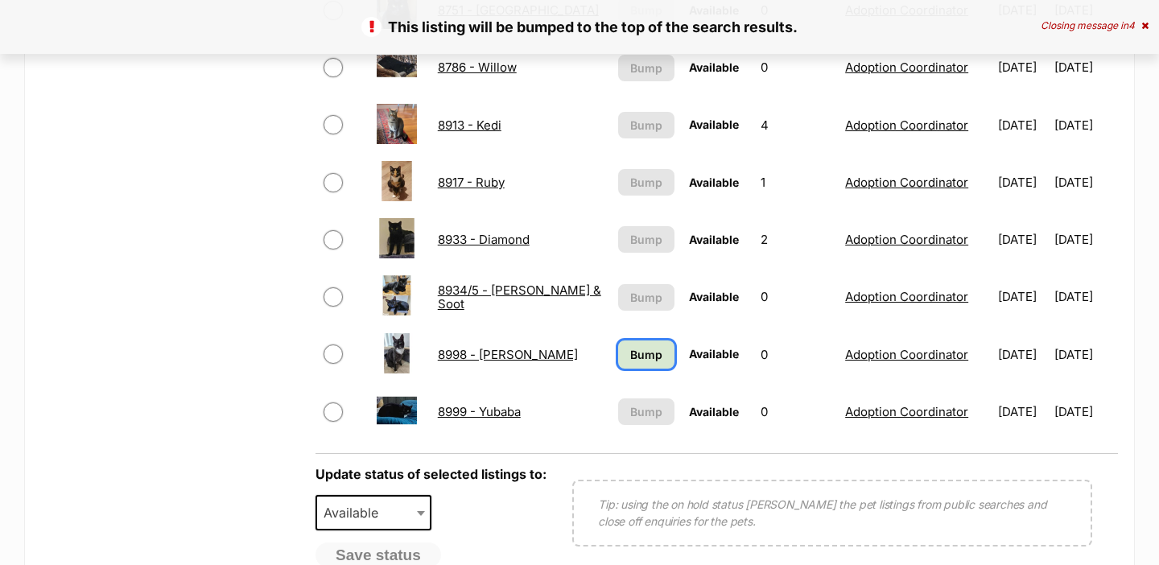
click at [630, 354] on span "Bump" at bounding box center [646, 354] width 32 height 17
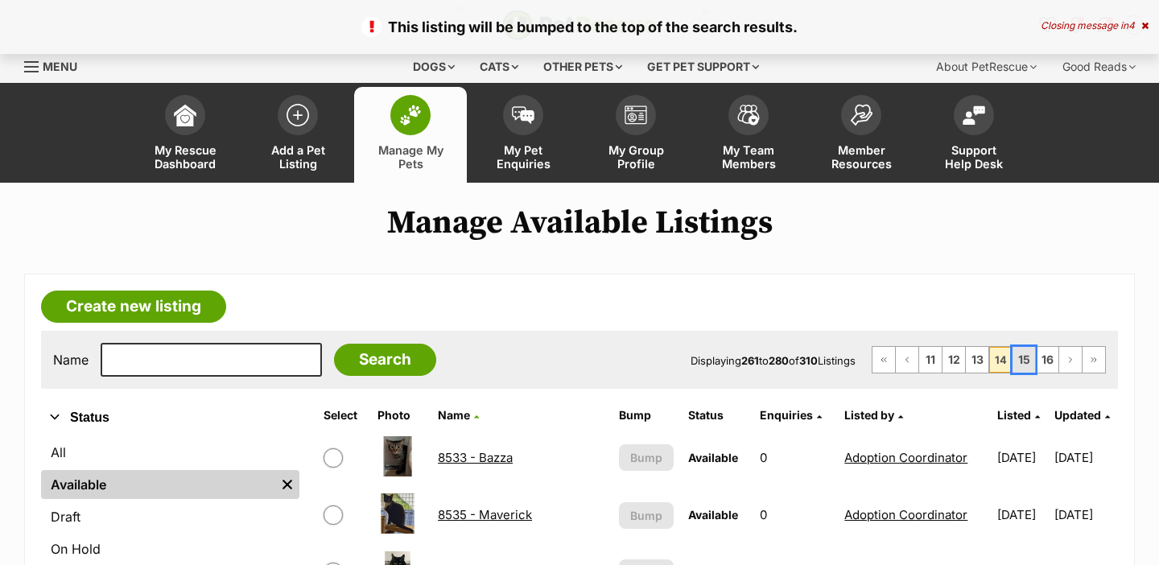
click at [1022, 358] on link "15" at bounding box center [1023, 360] width 23 height 26
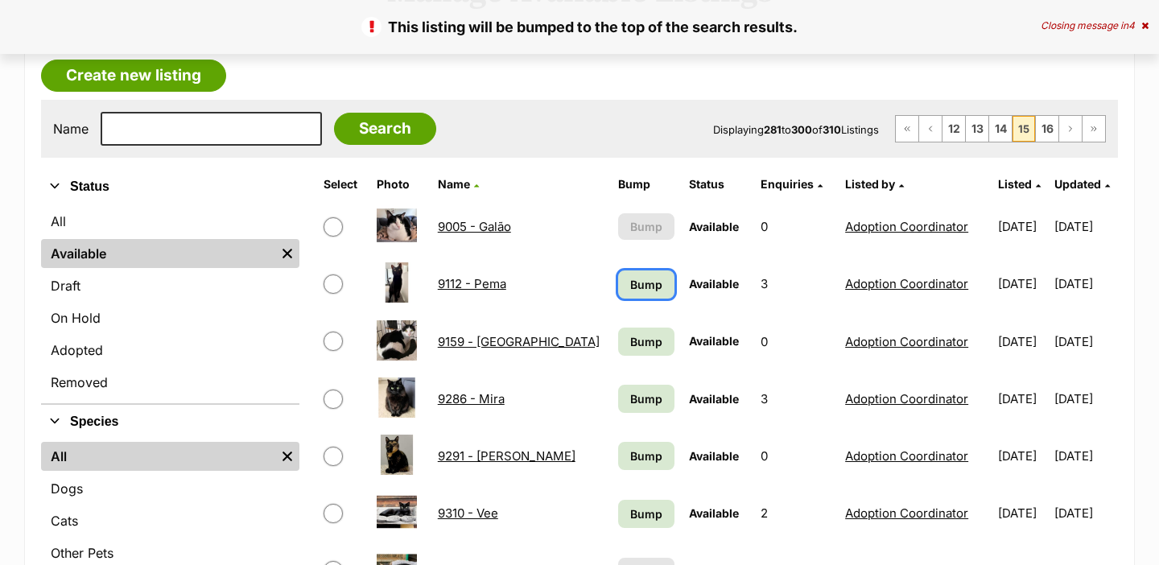
click at [630, 279] on span "Bump" at bounding box center [646, 284] width 32 height 17
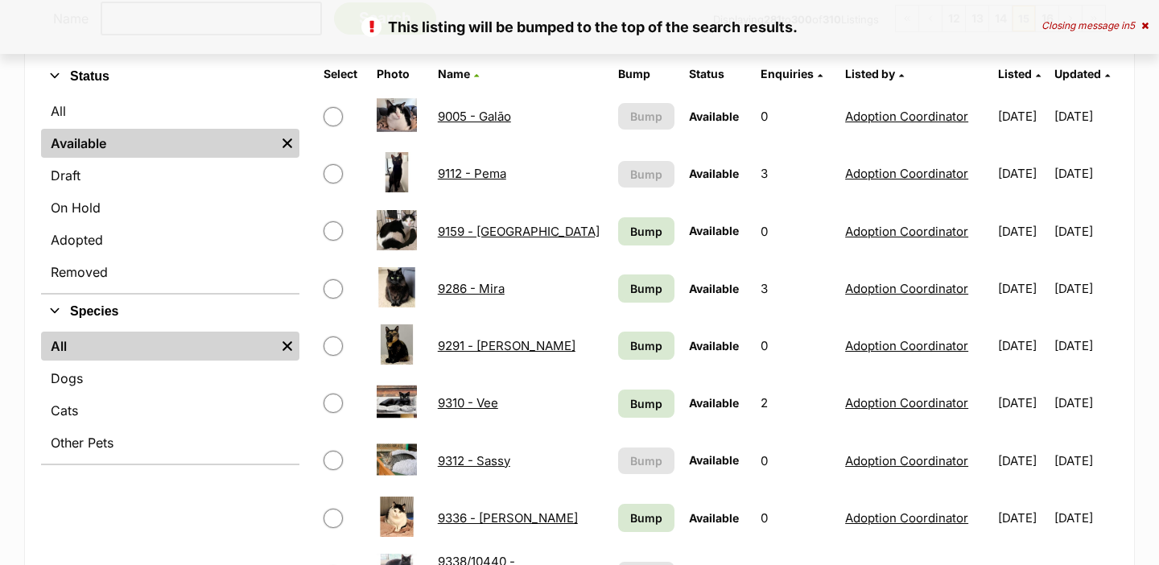
scroll to position [341, 0]
click at [632, 244] on link "Bump" at bounding box center [646, 231] width 57 height 28
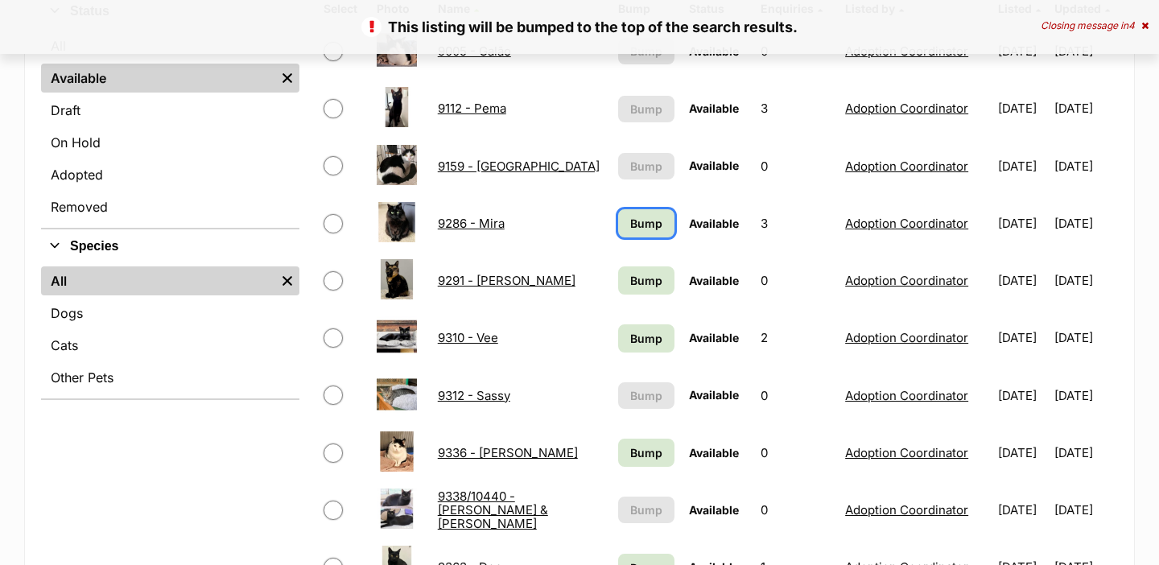
click at [630, 218] on span "Bump" at bounding box center [646, 223] width 32 height 17
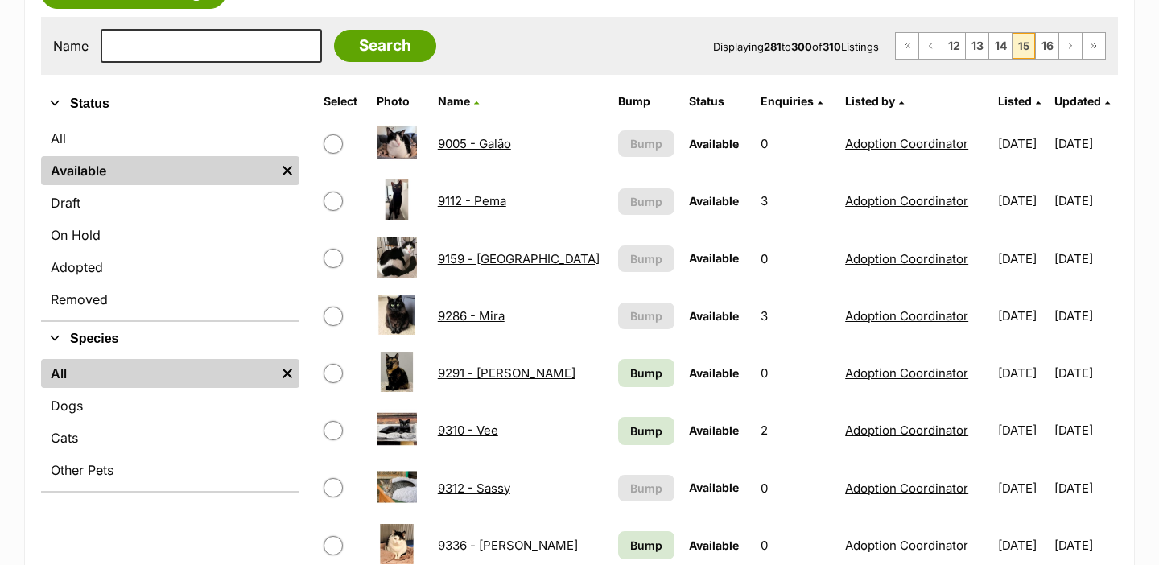
scroll to position [319, 0]
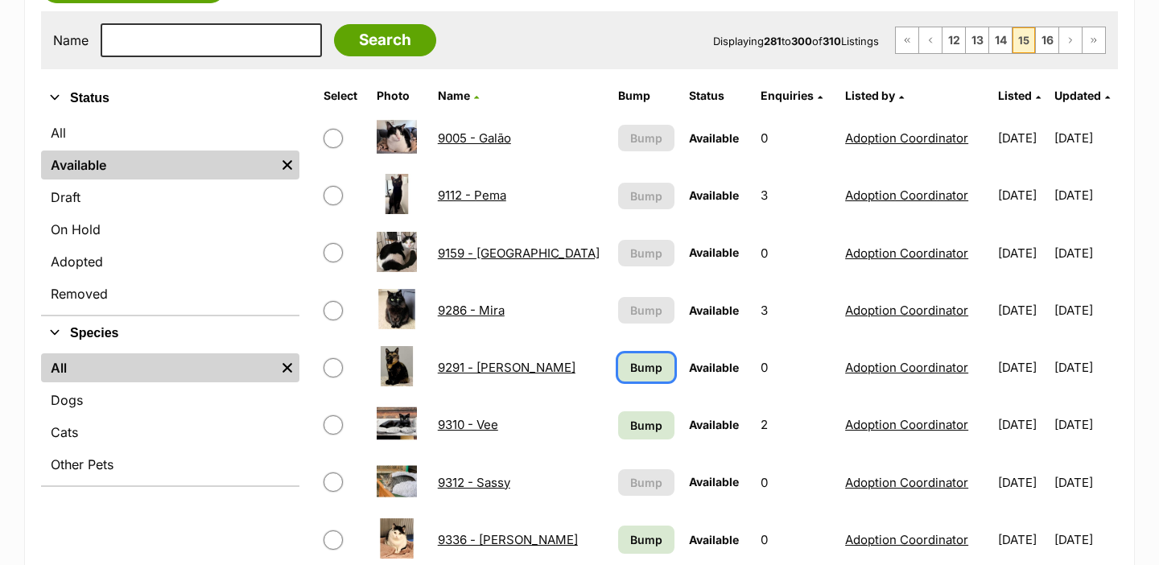
click at [630, 373] on span "Bump" at bounding box center [646, 367] width 32 height 17
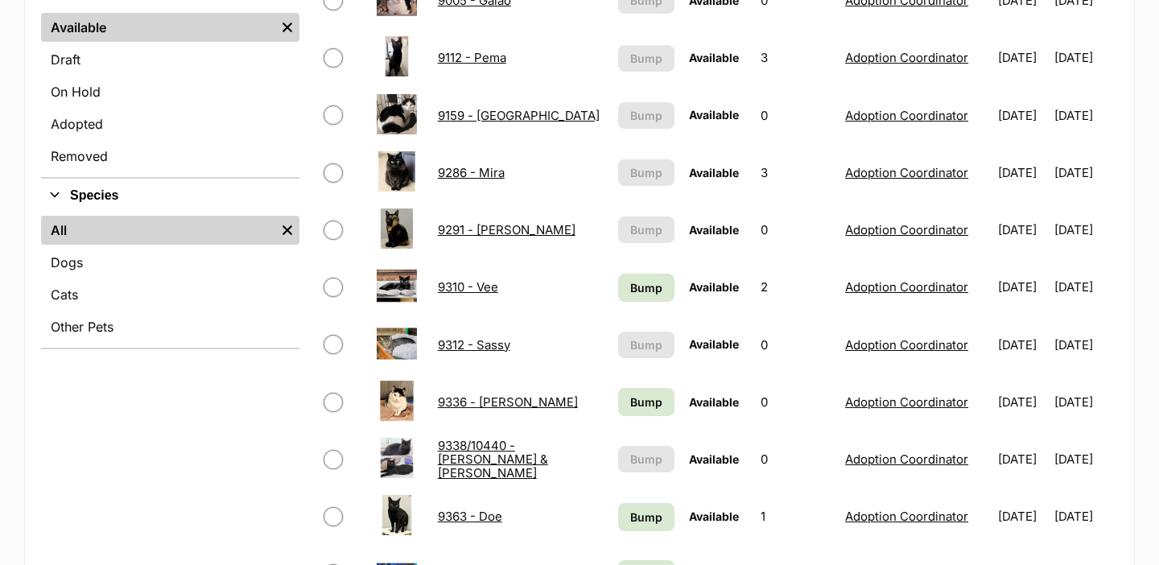
scroll to position [456, 0]
click at [630, 282] on span "Bump" at bounding box center [646, 288] width 32 height 17
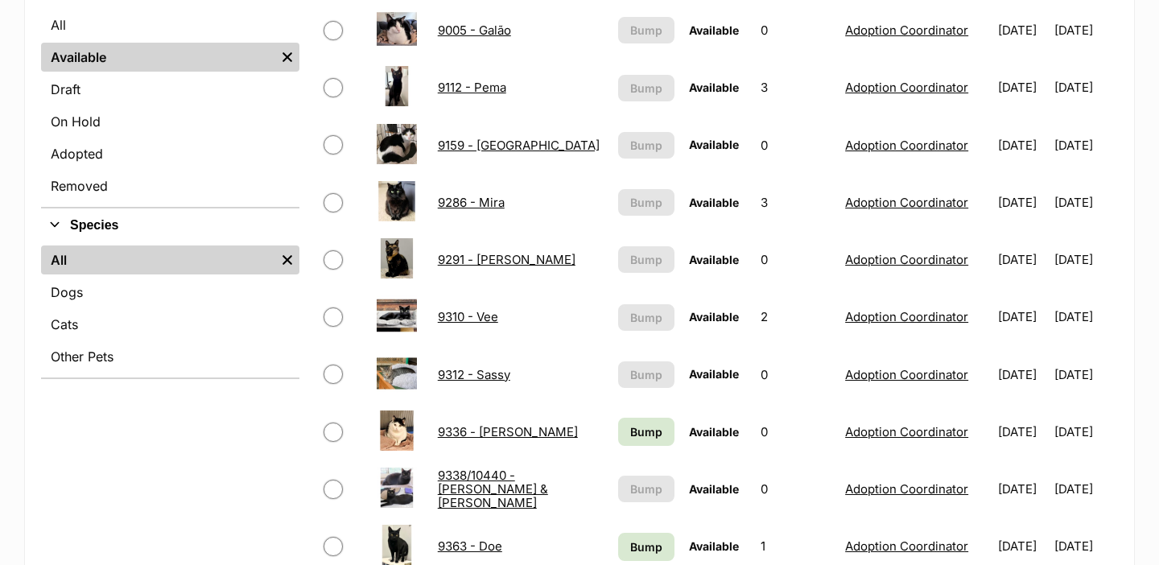
scroll to position [503, 0]
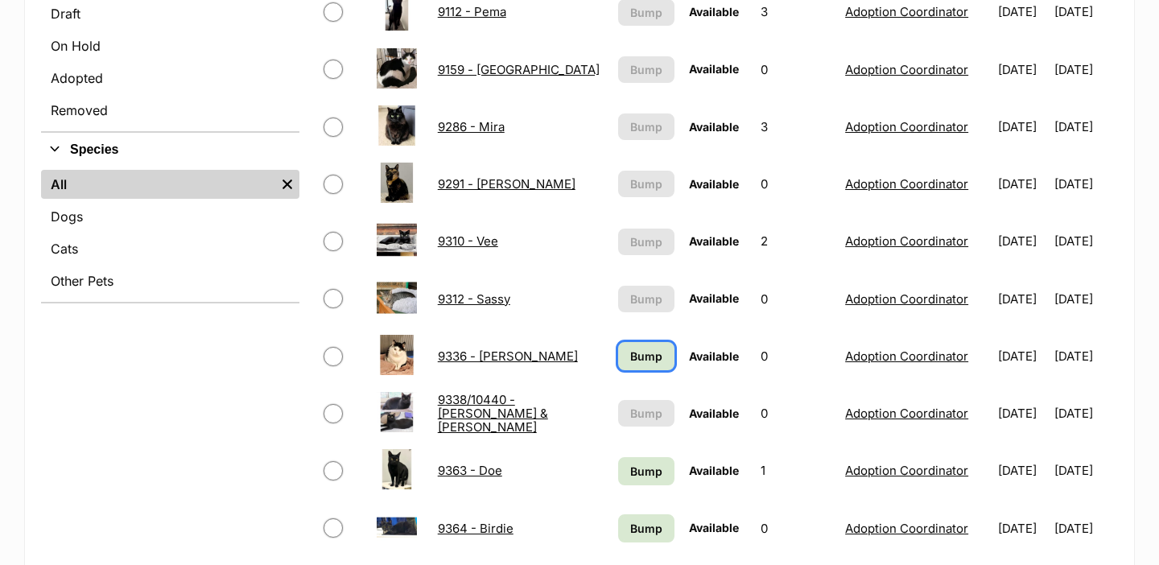
click at [618, 349] on link "Bump" at bounding box center [646, 356] width 57 height 28
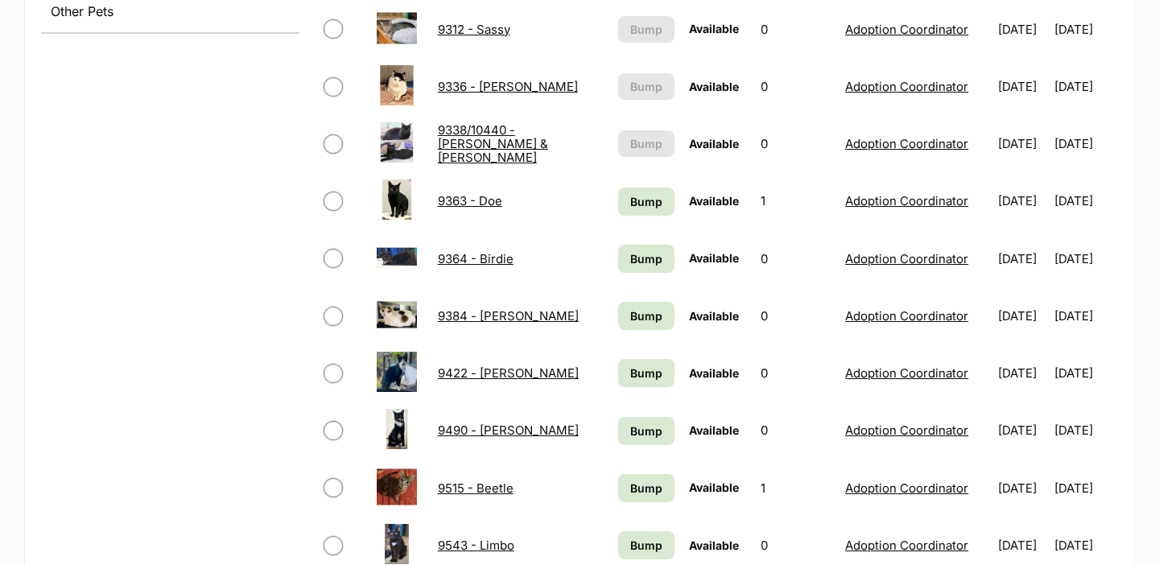
scroll to position [776, 0]
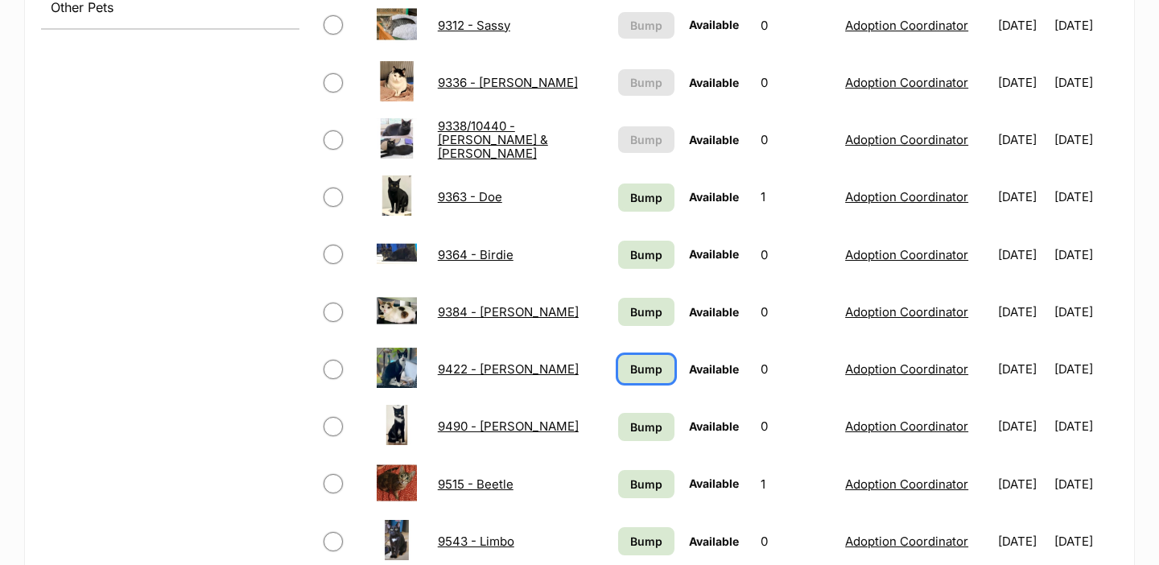
click at [618, 358] on link "Bump" at bounding box center [646, 369] width 57 height 28
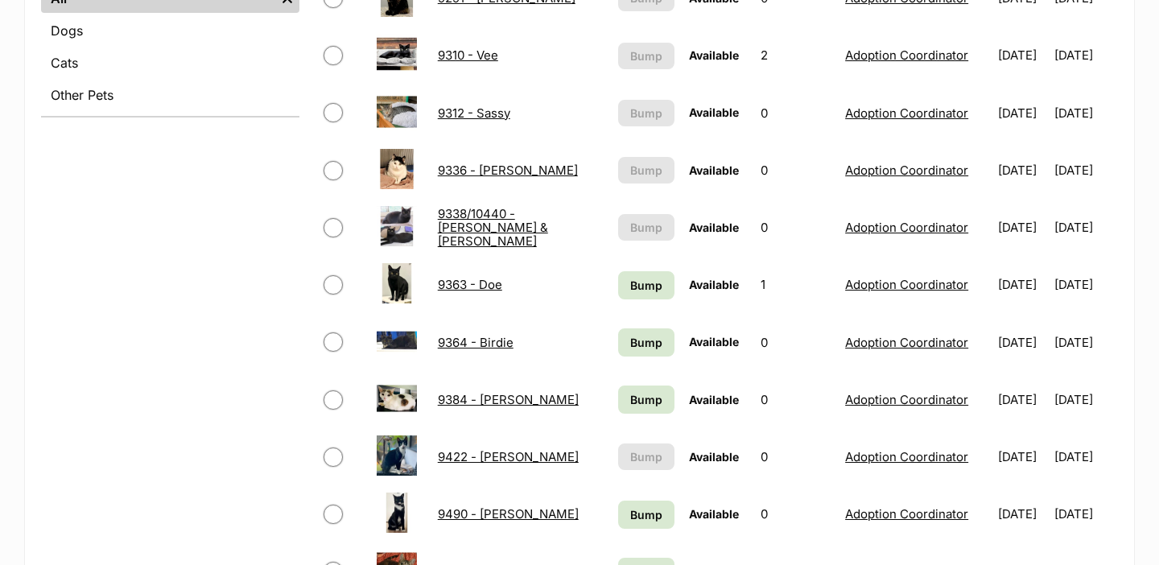
scroll to position [821, 0]
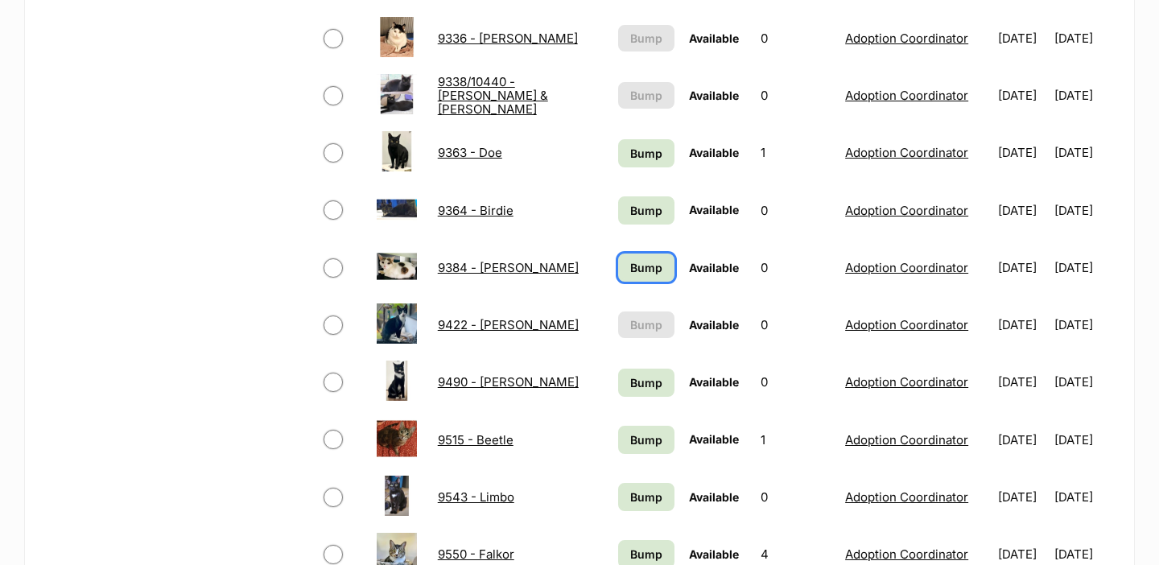
click at [641, 261] on span "Bump" at bounding box center [646, 267] width 32 height 17
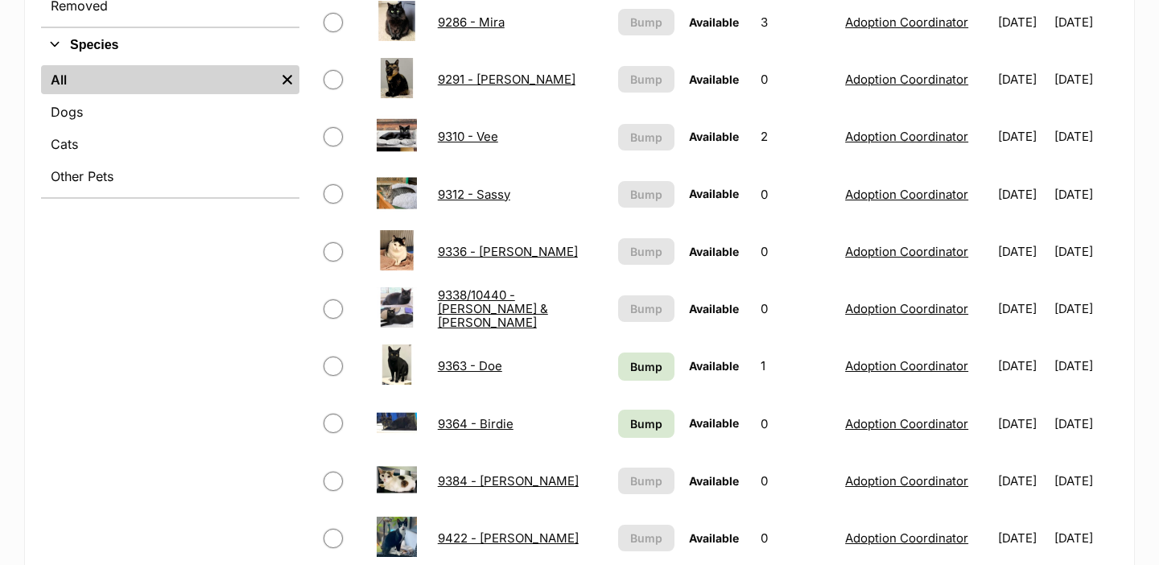
scroll to position [660, 0]
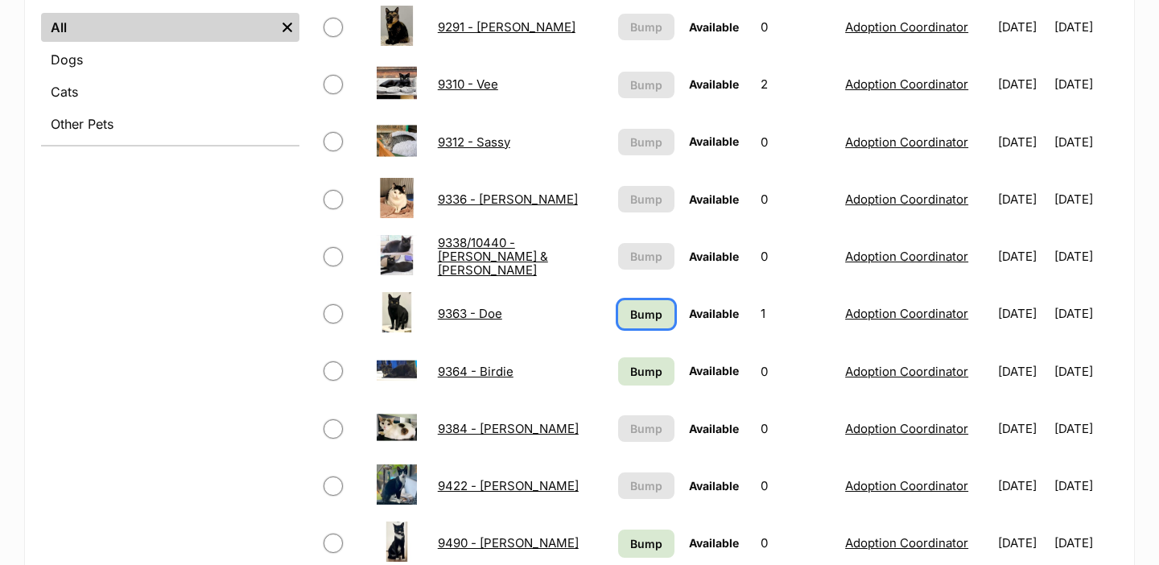
click at [636, 308] on span "Bump" at bounding box center [646, 314] width 32 height 17
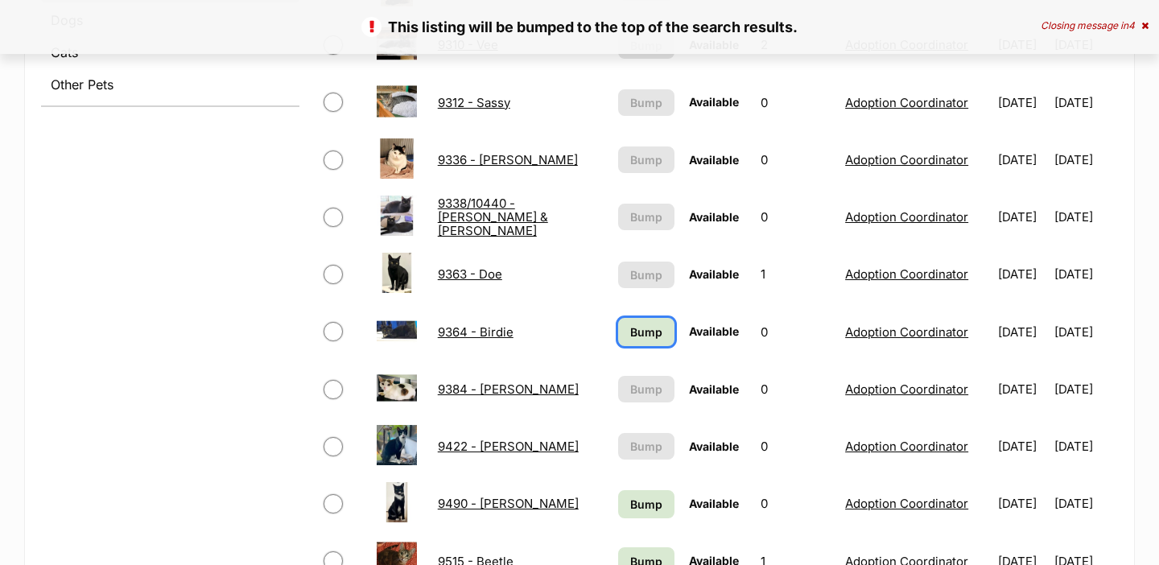
click at [637, 326] on span "Bump" at bounding box center [646, 331] width 32 height 17
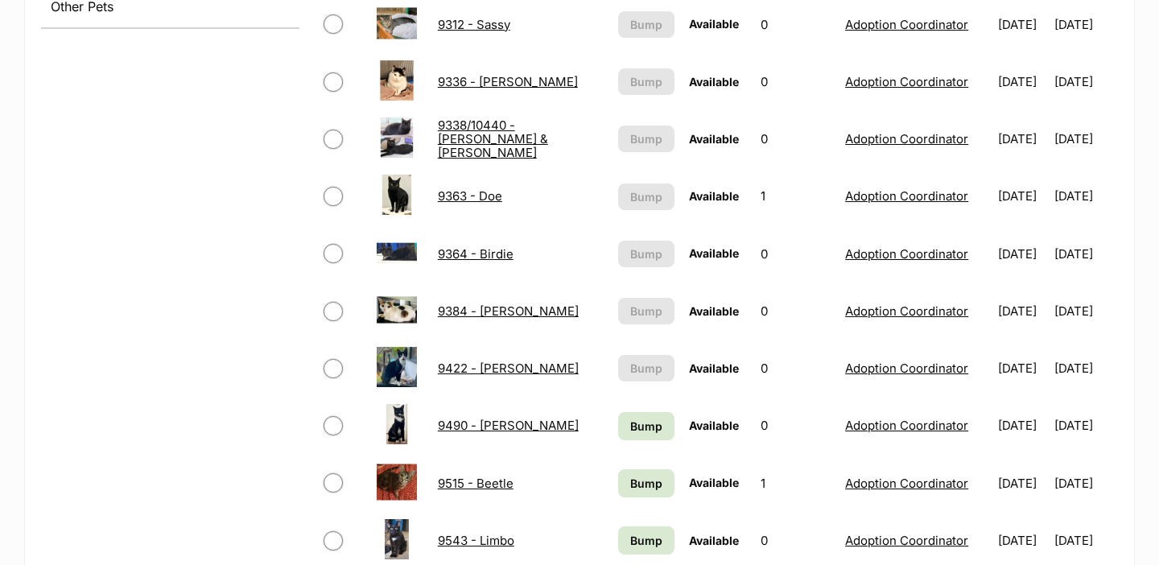
scroll to position [847, 0]
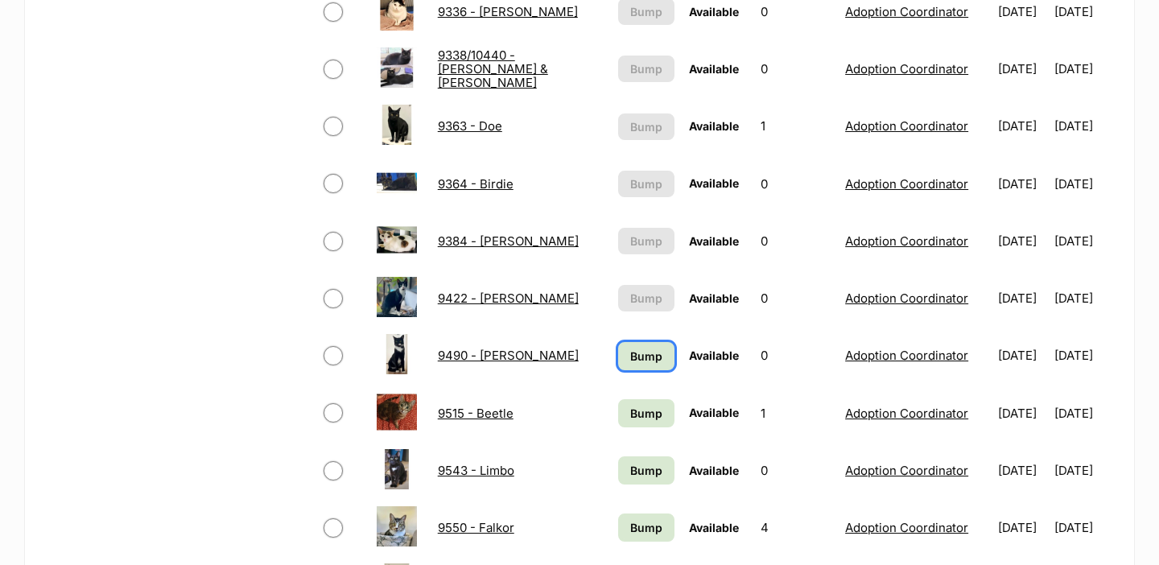
click at [634, 361] on span "Bump" at bounding box center [646, 356] width 32 height 17
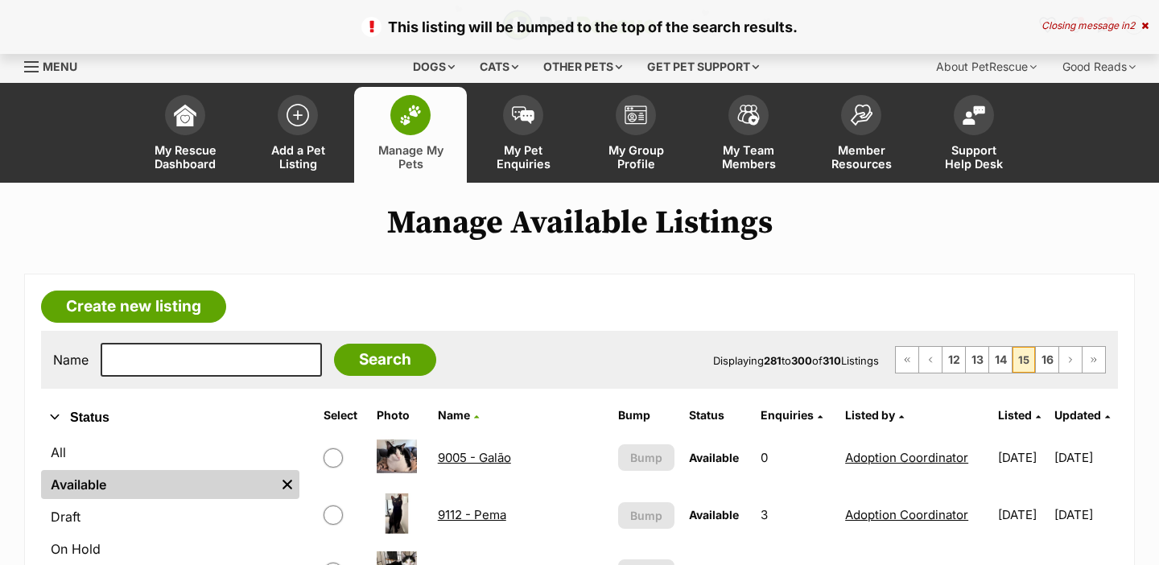
scroll to position [1128, 0]
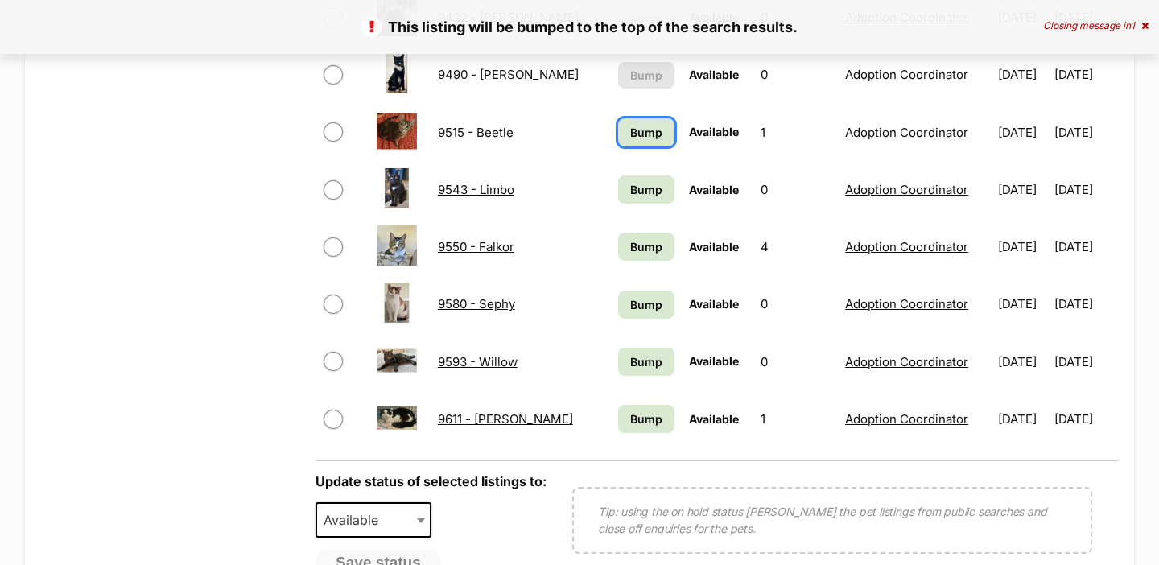
click at [630, 134] on span "Bump" at bounding box center [646, 132] width 32 height 17
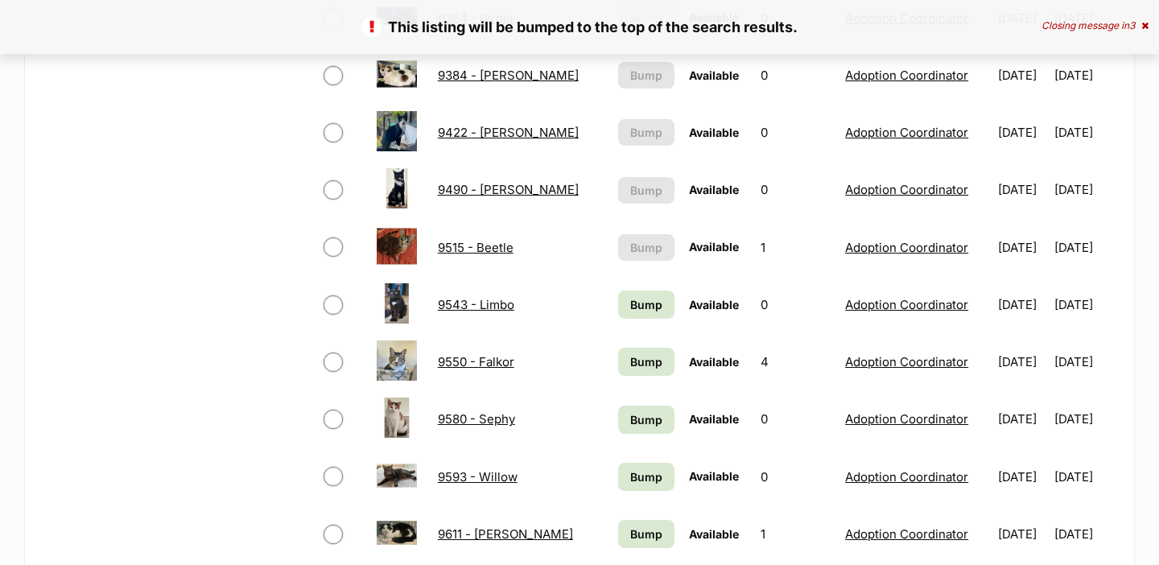
scroll to position [1015, 0]
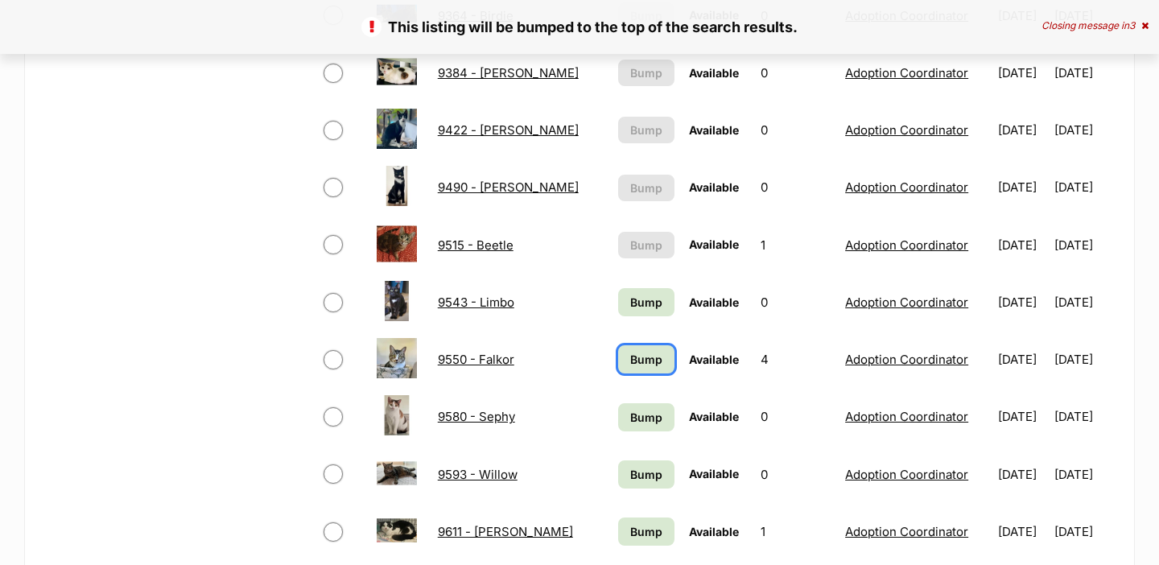
click at [640, 360] on span "Bump" at bounding box center [646, 359] width 32 height 17
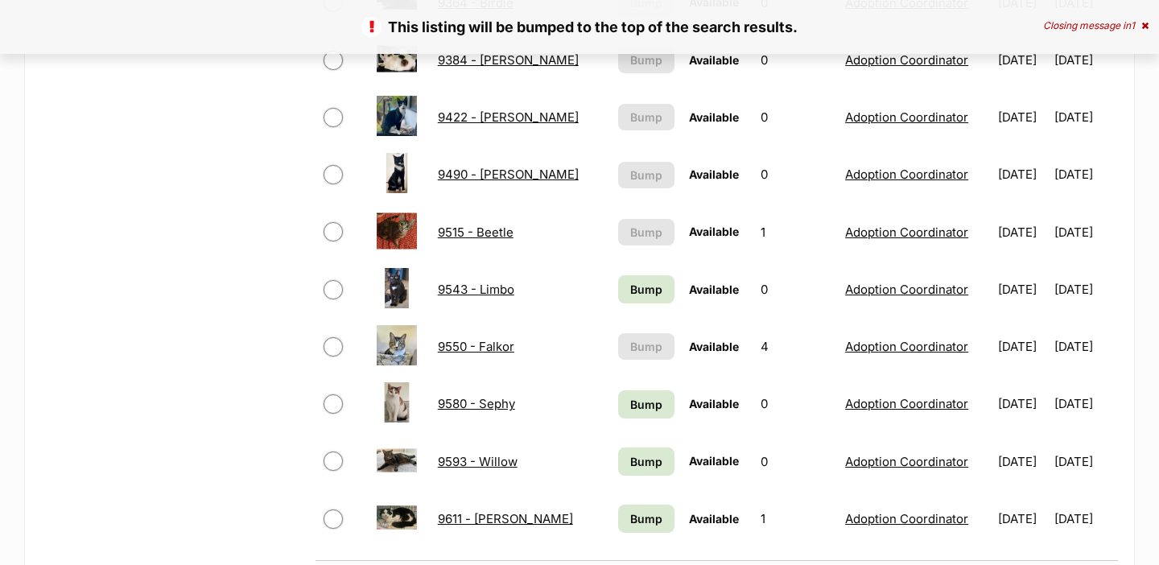
scroll to position [1032, 0]
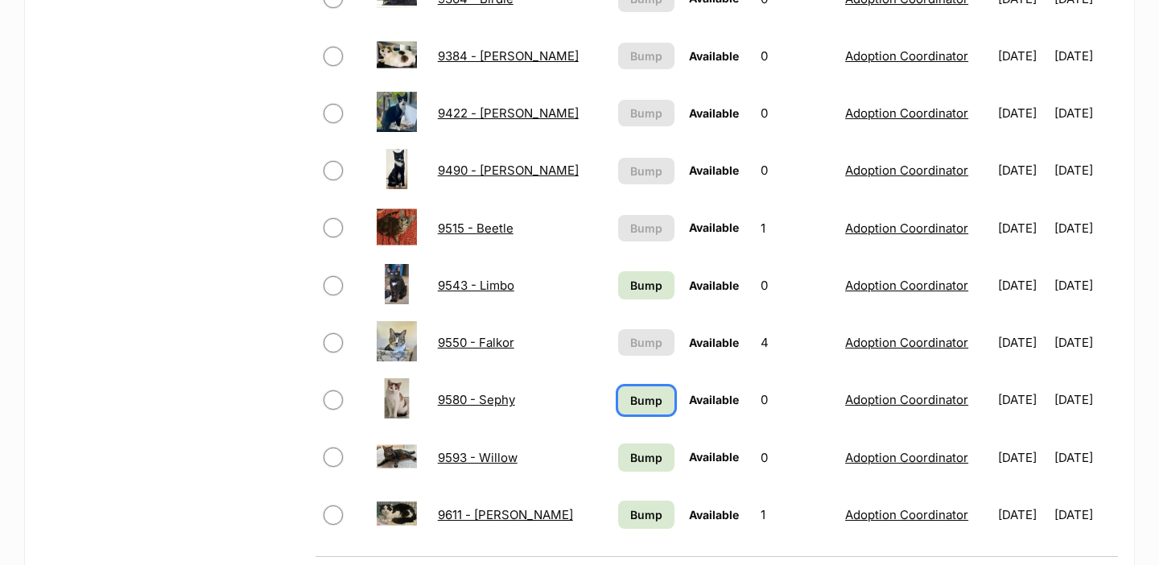
click at [639, 389] on link "Bump" at bounding box center [646, 400] width 57 height 28
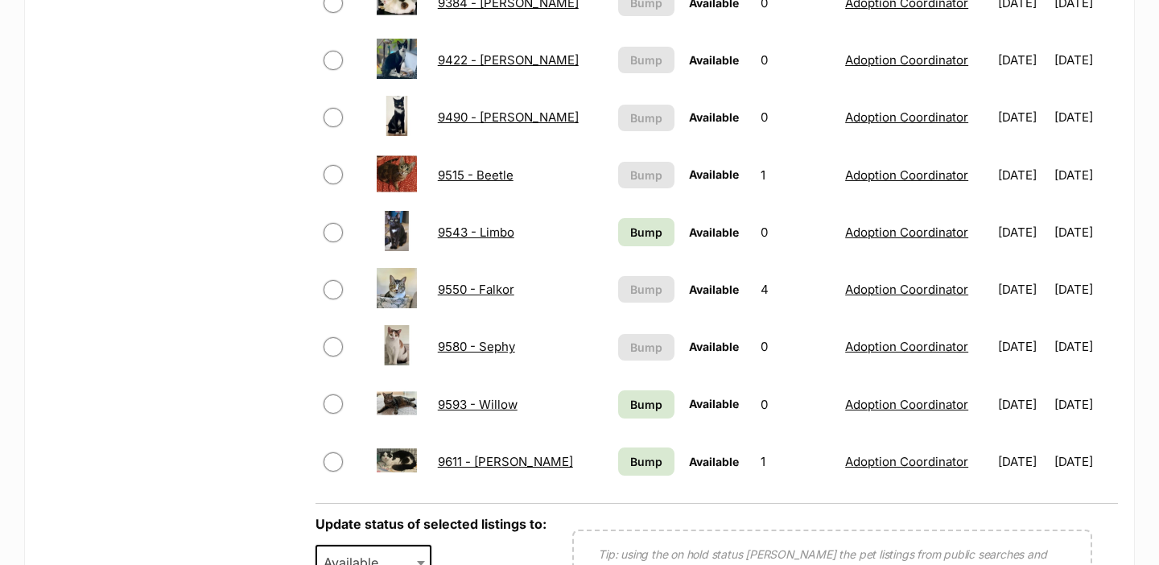
scroll to position [1083, 0]
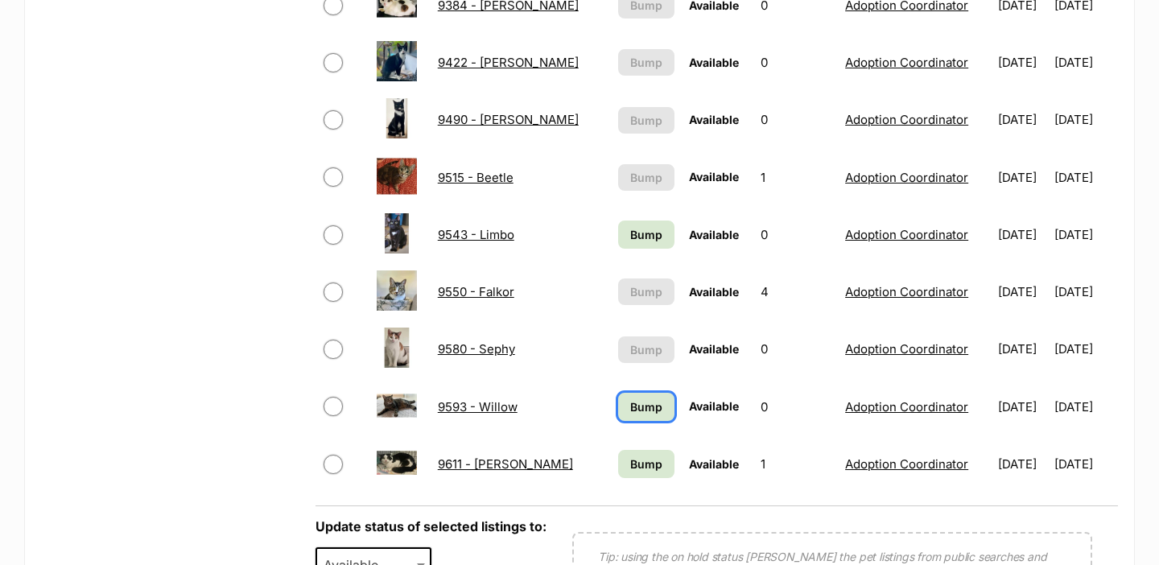
click at [636, 410] on span "Bump" at bounding box center [646, 406] width 32 height 17
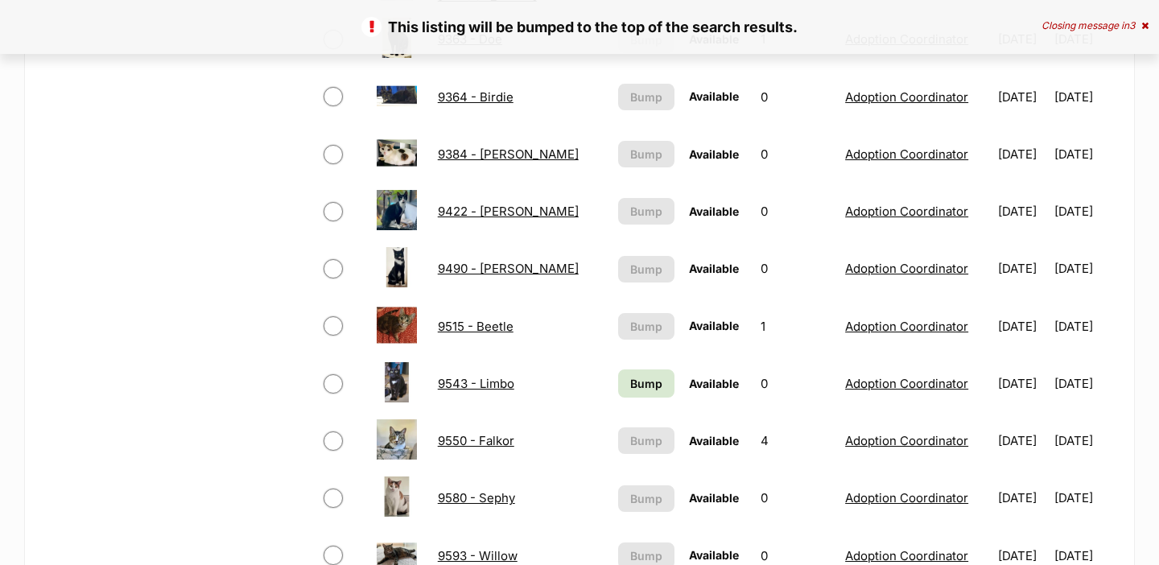
scroll to position [990, 0]
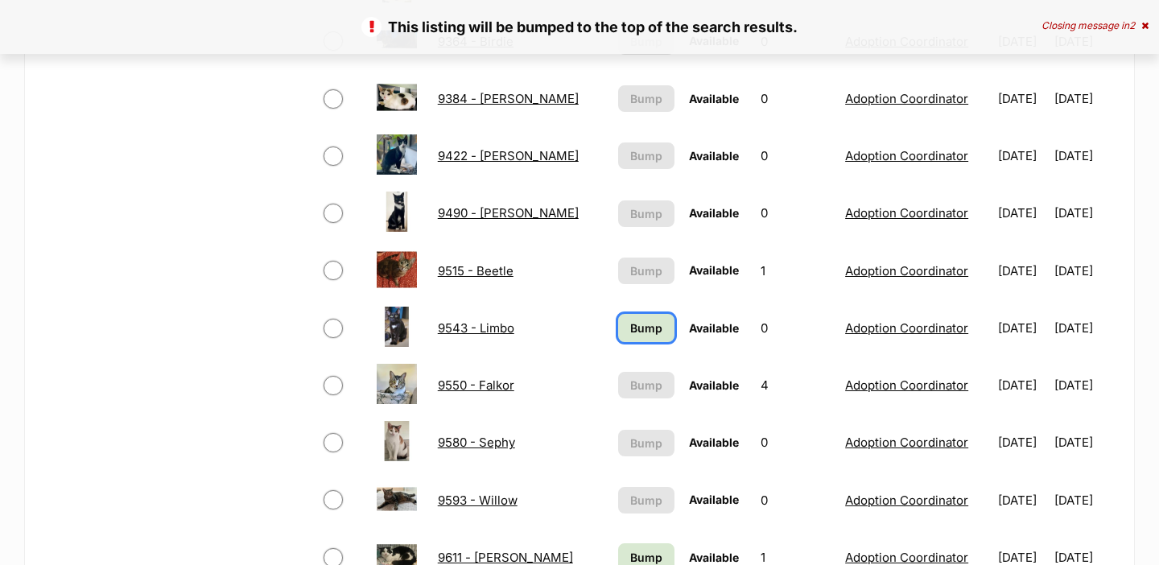
click at [638, 337] on link "Bump" at bounding box center [646, 328] width 57 height 28
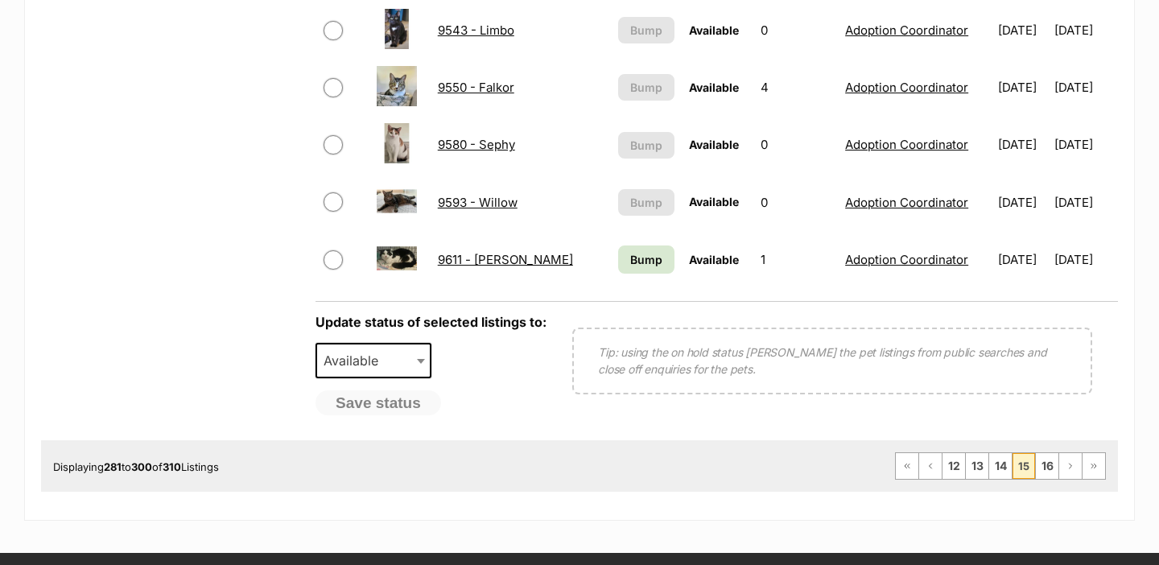
scroll to position [1288, 0]
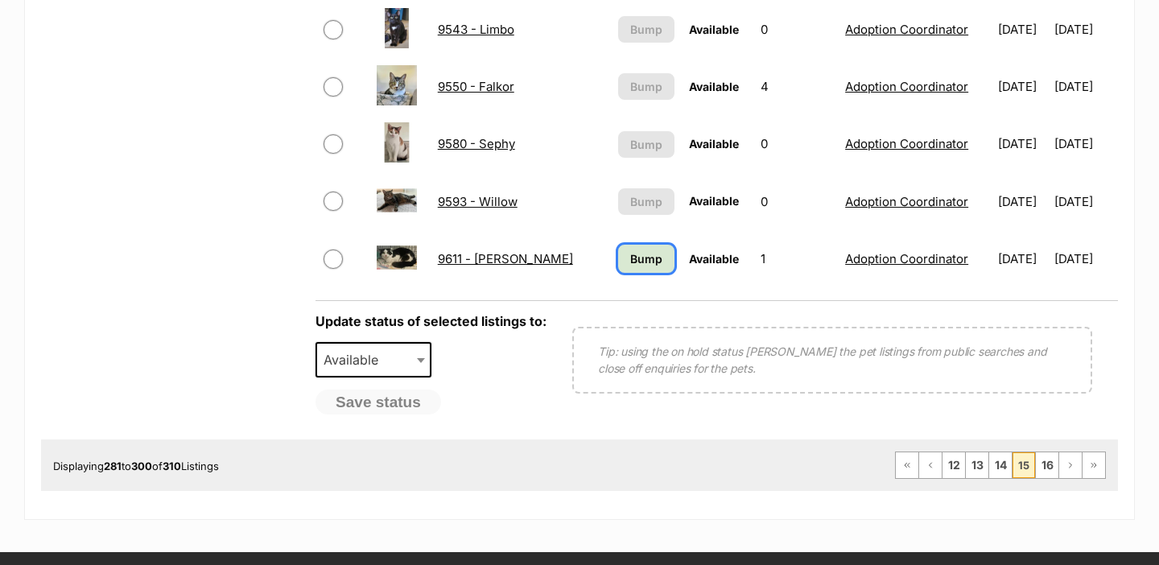
click at [630, 257] on span "Bump" at bounding box center [646, 258] width 32 height 17
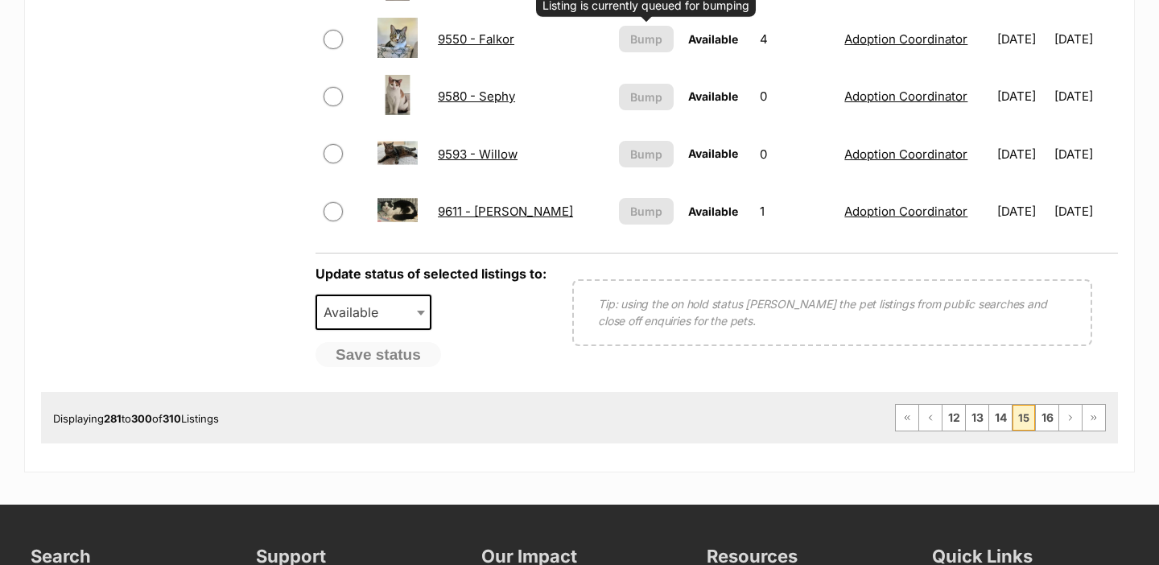
scroll to position [1335, 0]
click at [1051, 426] on link "16" at bounding box center [1047, 419] width 23 height 26
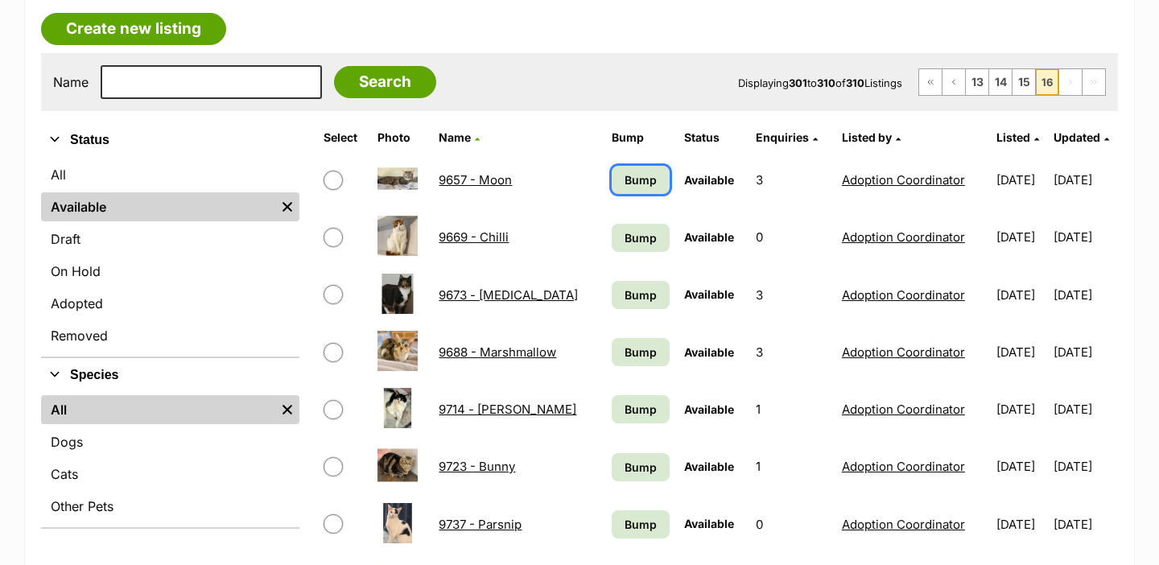
click at [624, 187] on span "Bump" at bounding box center [640, 179] width 32 height 17
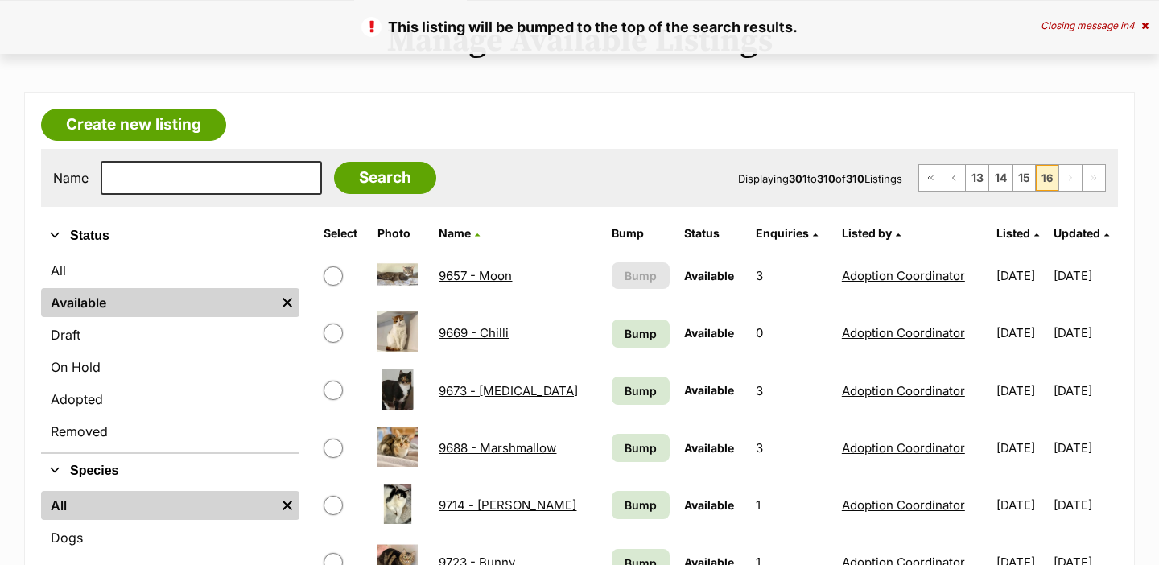
scroll to position [208, 0]
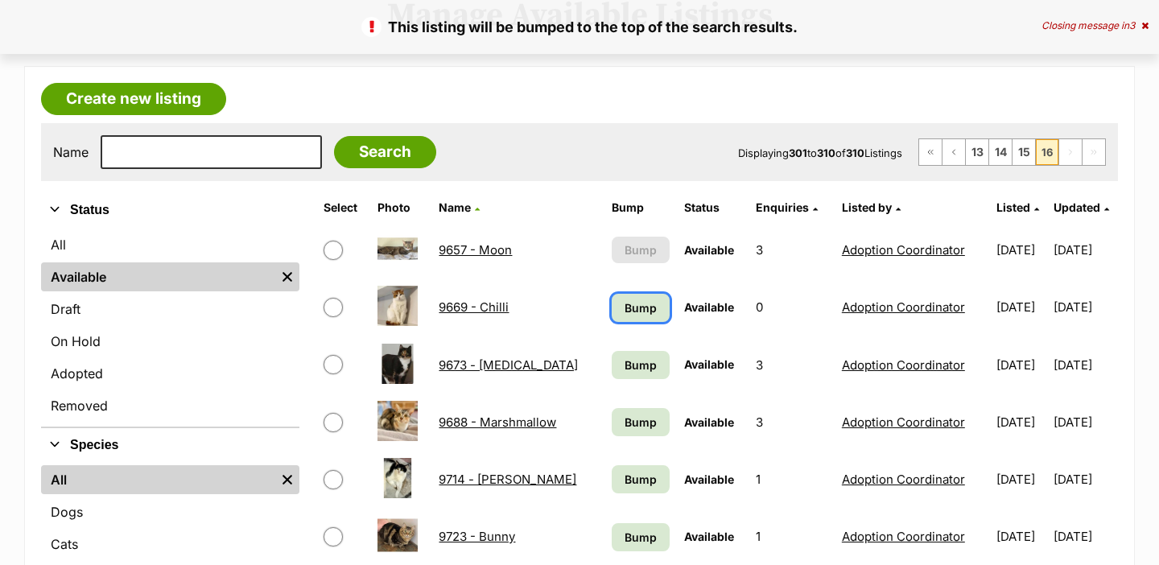
click at [612, 317] on link "Bump" at bounding box center [641, 308] width 58 height 28
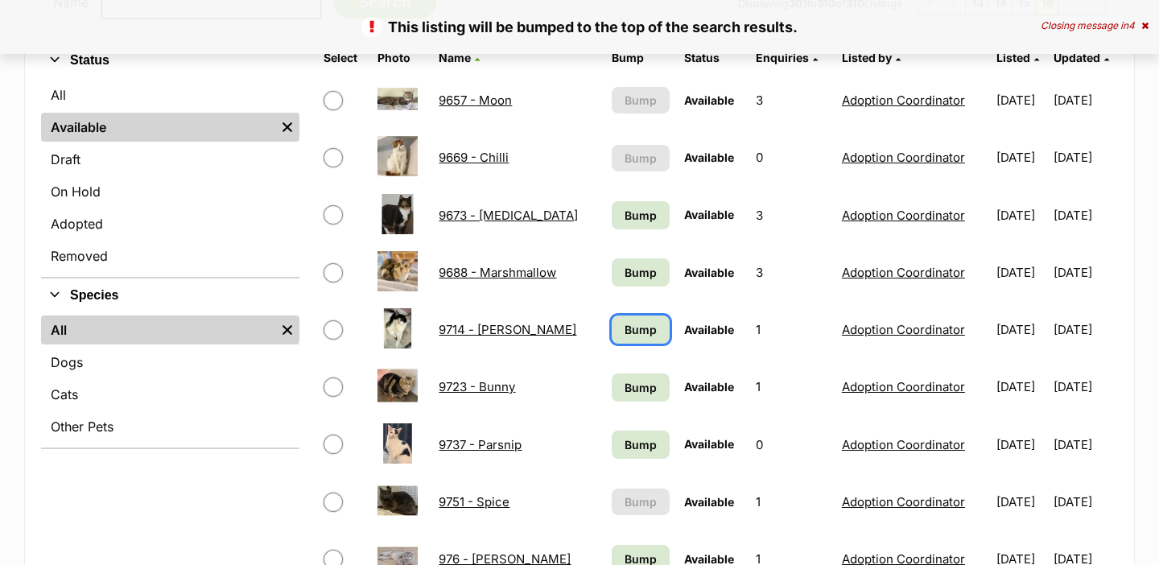
click at [624, 325] on span "Bump" at bounding box center [640, 329] width 32 height 17
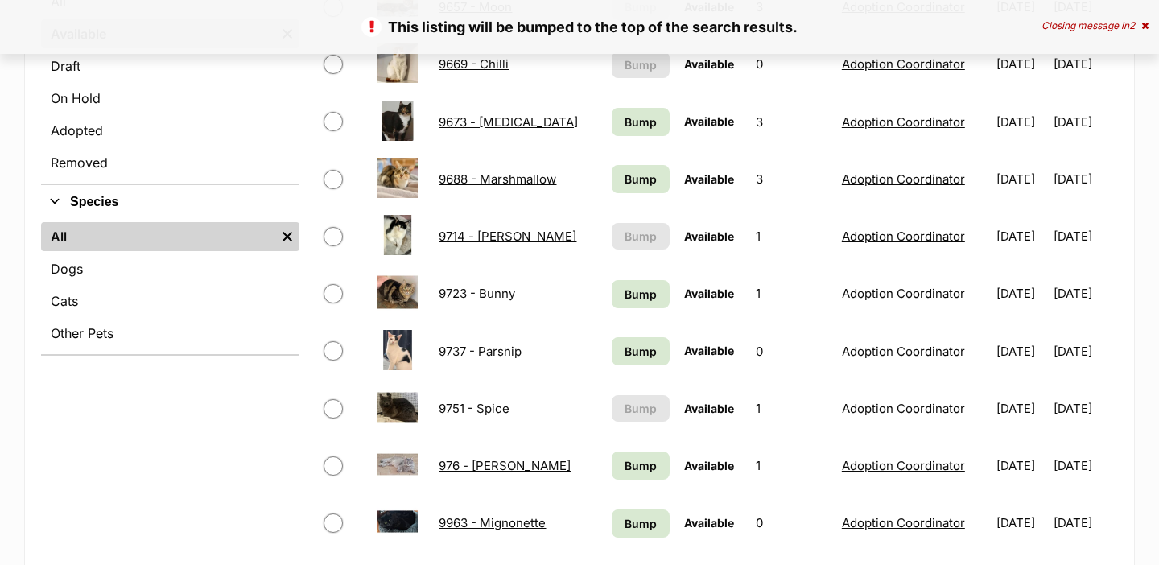
scroll to position [450, 0]
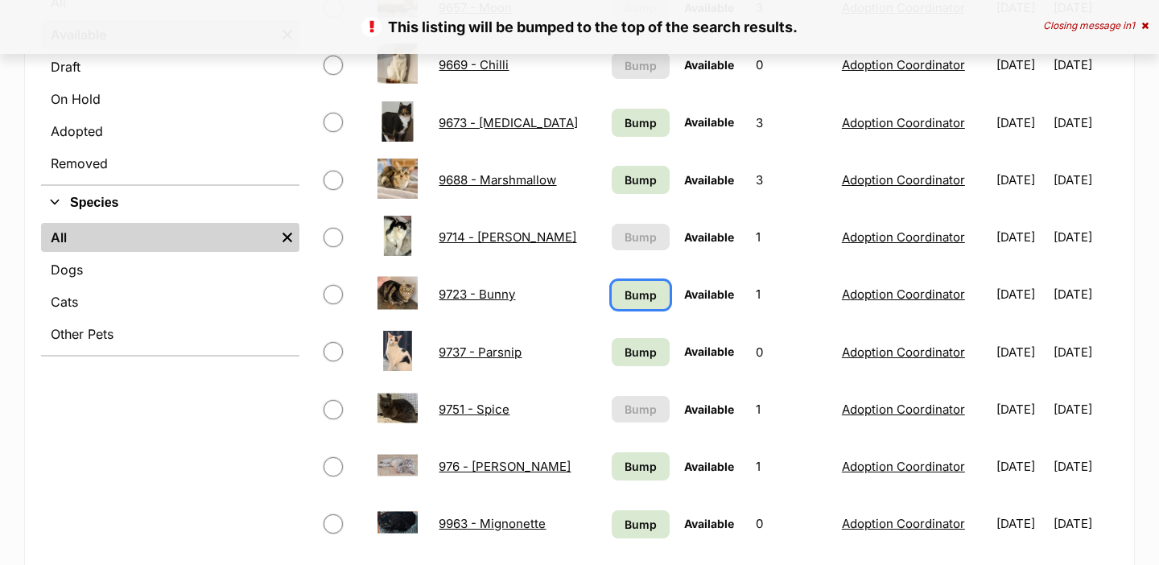
click at [624, 295] on span "Bump" at bounding box center [640, 294] width 32 height 17
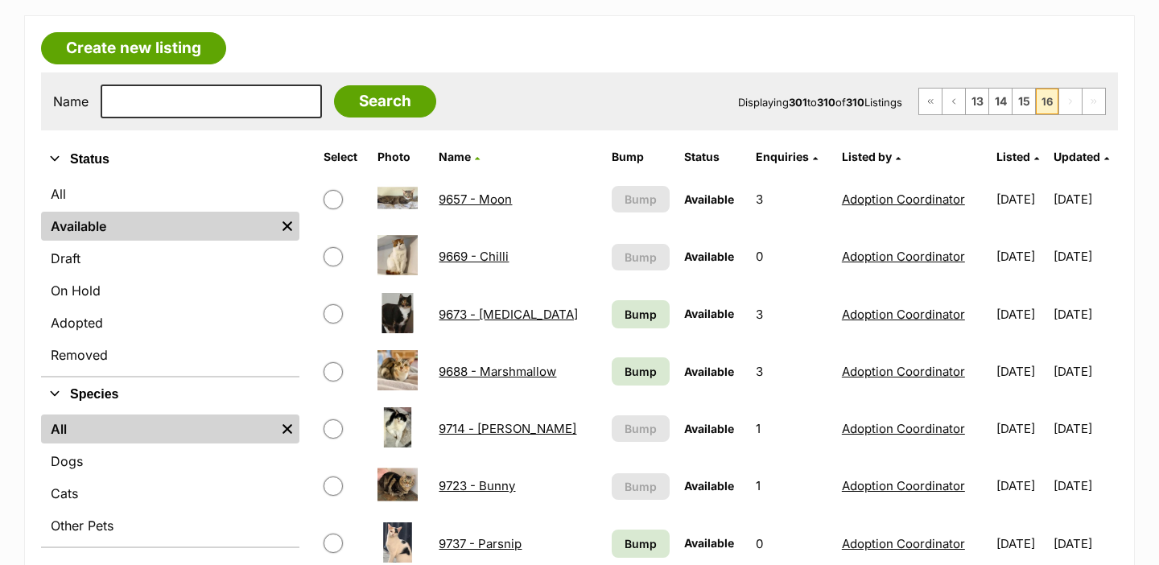
scroll to position [315, 0]
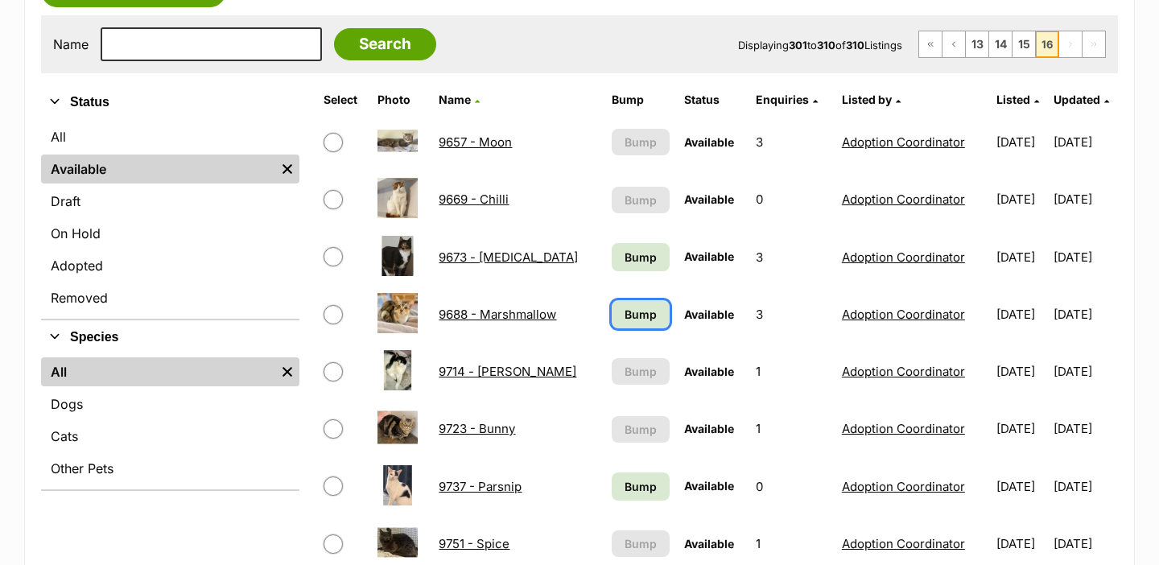
click at [624, 307] on span "Bump" at bounding box center [640, 314] width 32 height 17
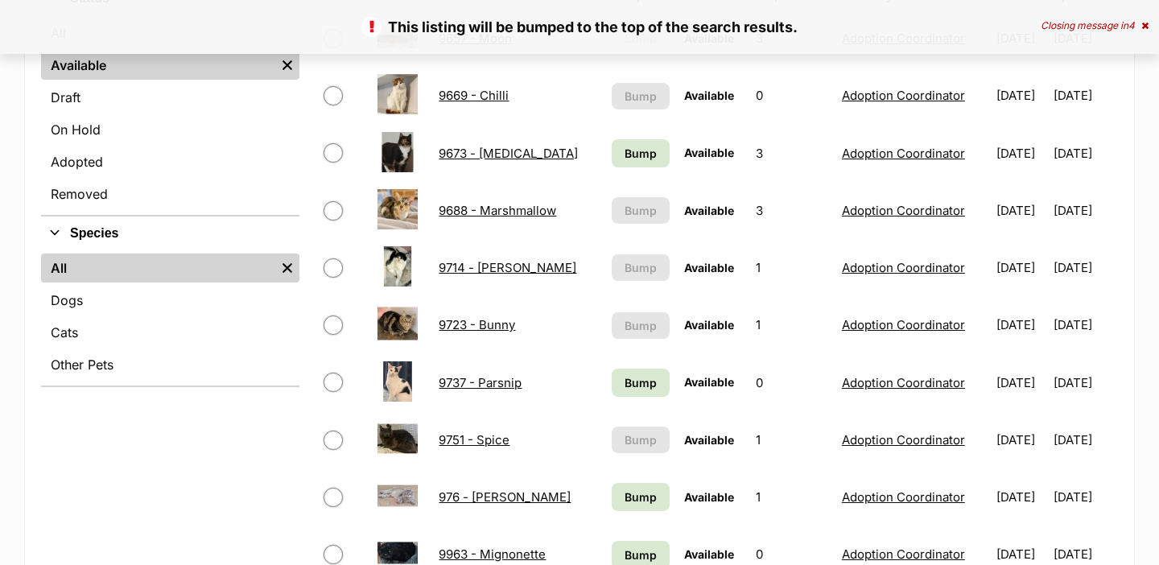
scroll to position [418, 0]
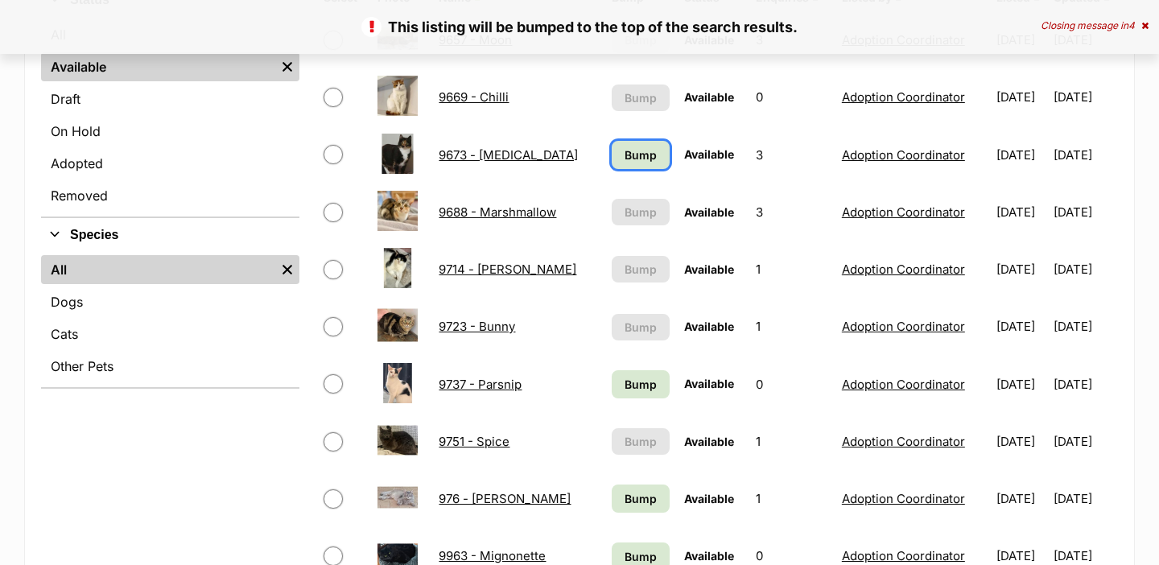
click at [624, 159] on span "Bump" at bounding box center [640, 154] width 32 height 17
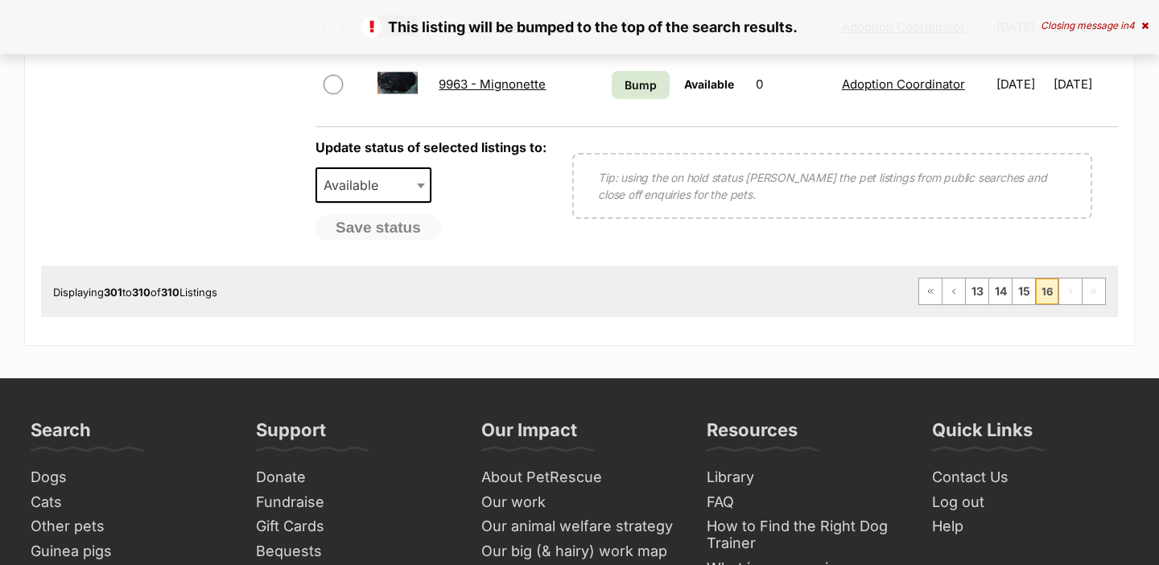
scroll to position [826, 0]
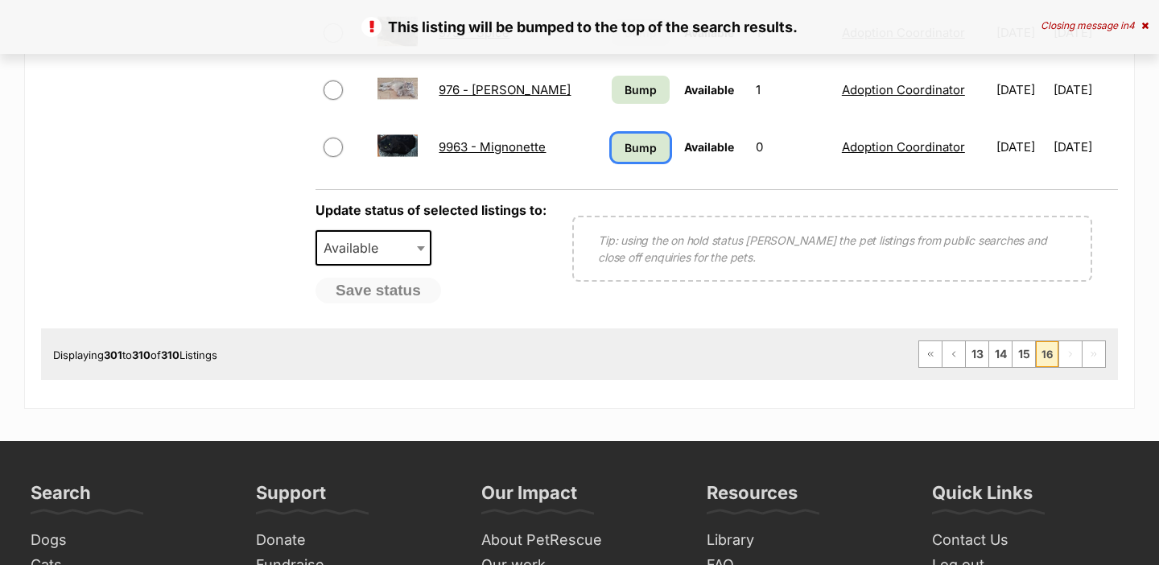
click at [620, 159] on link "Bump" at bounding box center [641, 148] width 58 height 28
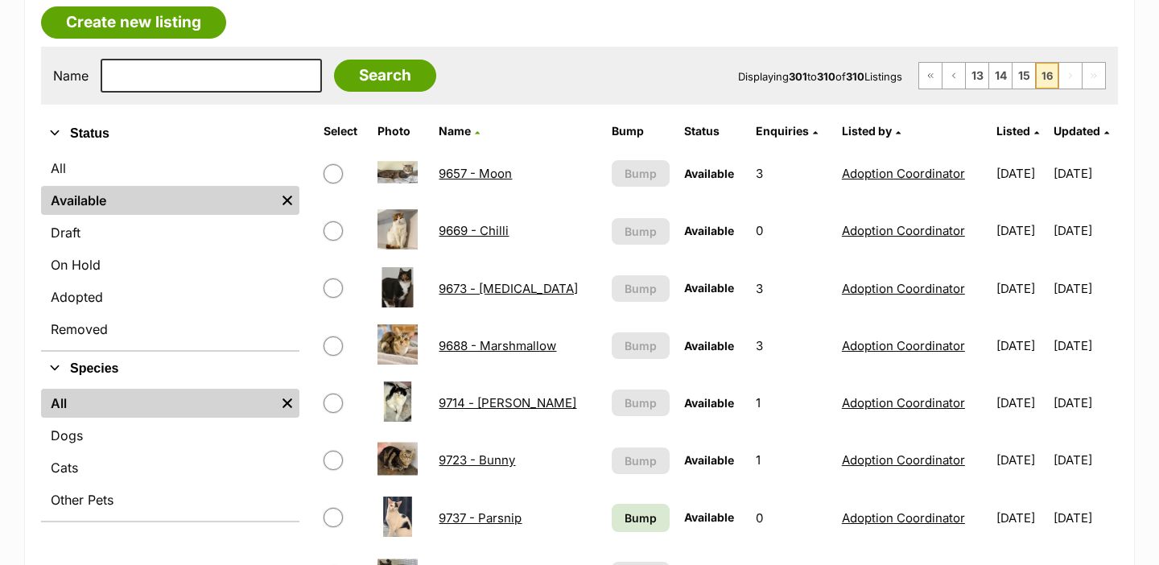
scroll to position [608, 0]
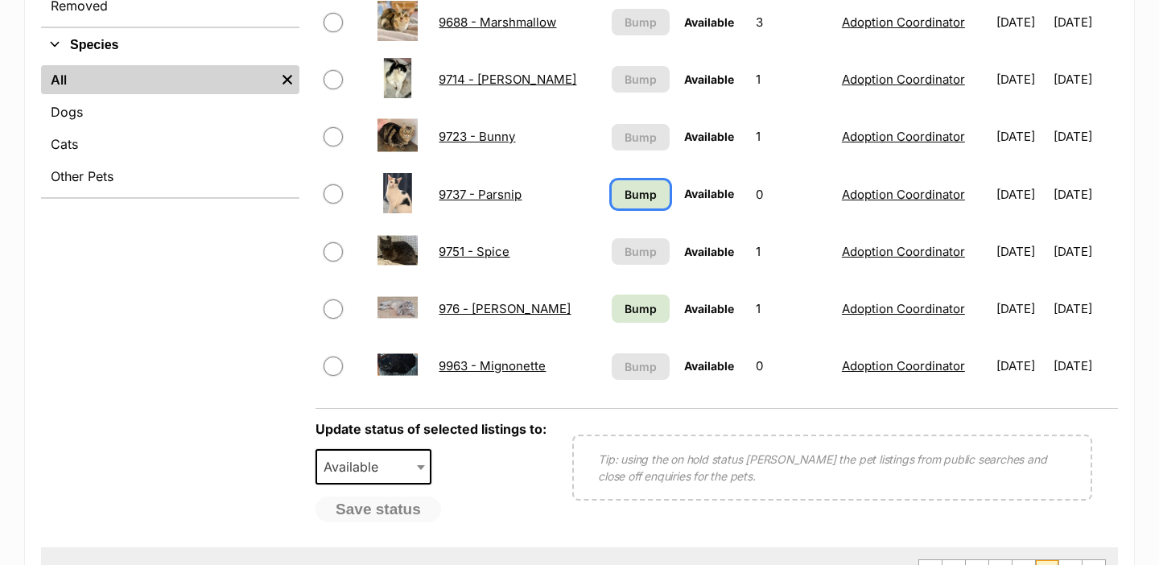
click at [624, 192] on span "Bump" at bounding box center [640, 194] width 32 height 17
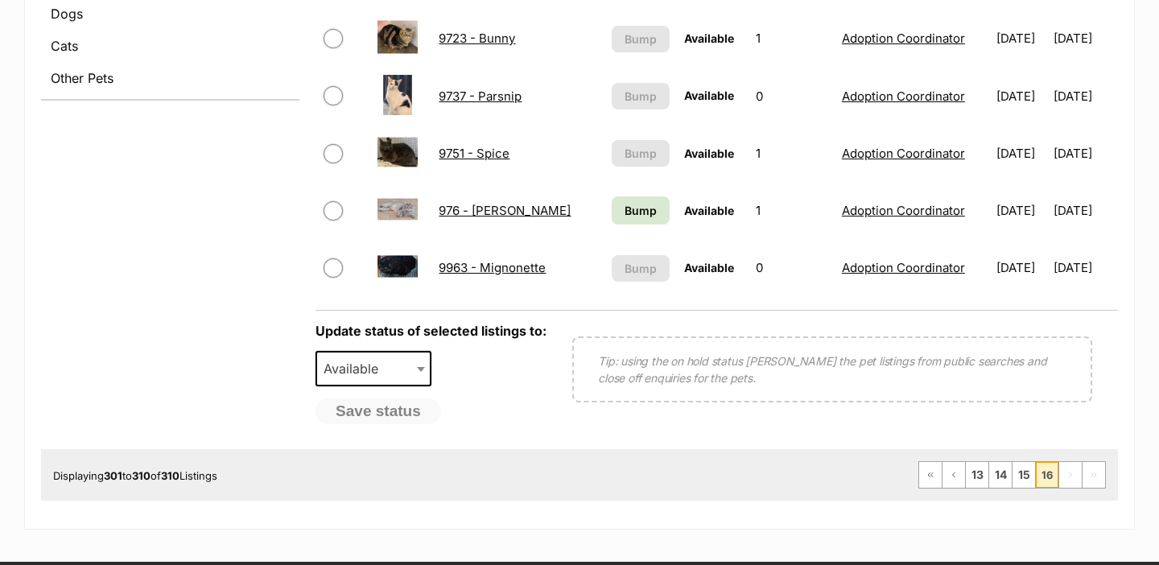
scroll to position [735, 0]
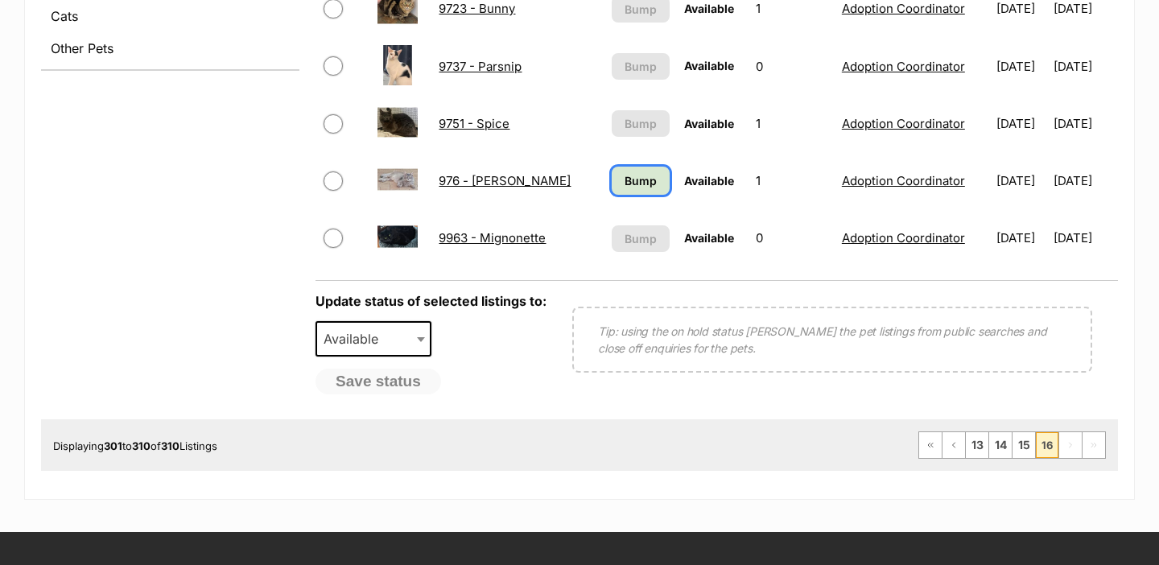
click at [624, 179] on span "Bump" at bounding box center [640, 180] width 32 height 17
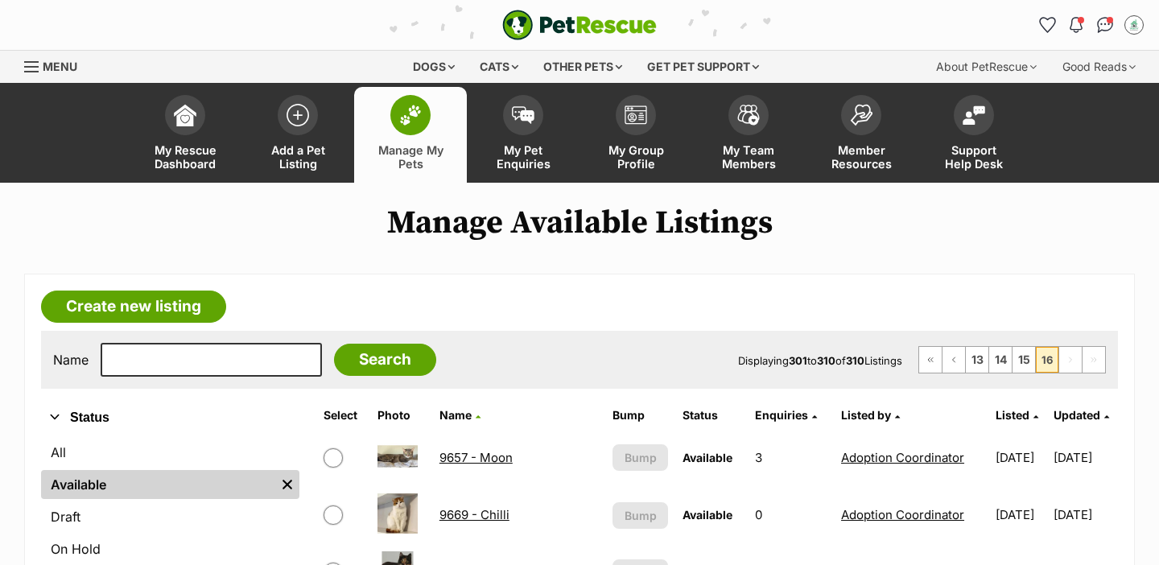
click at [433, 130] on link "Manage My Pets" at bounding box center [410, 135] width 113 height 96
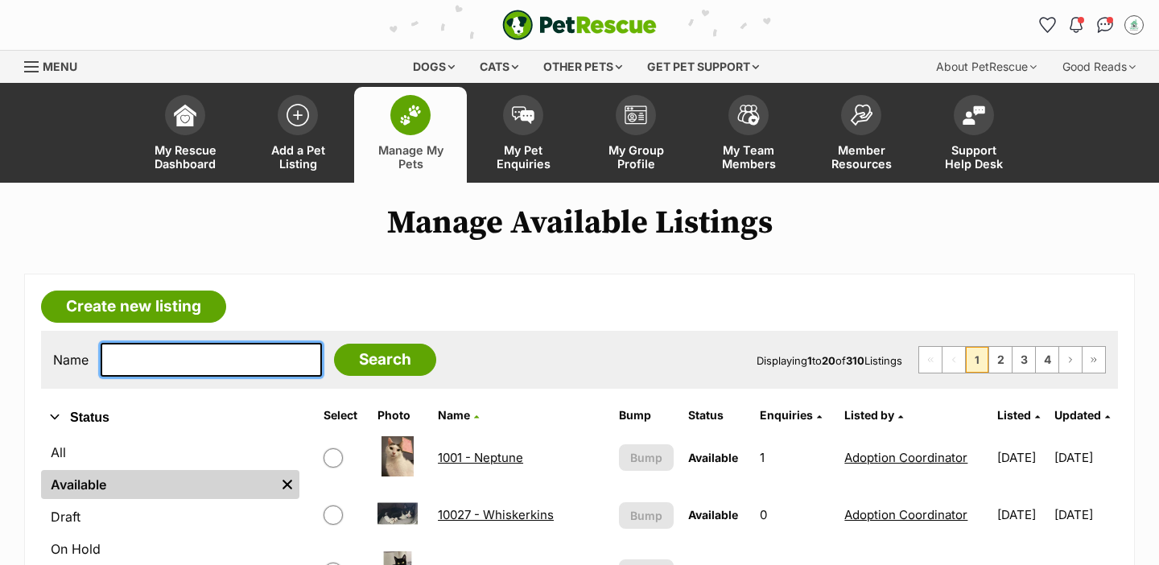
click at [201, 356] on input "text" at bounding box center [211, 360] width 221 height 34
type input "sop"
click at [334, 344] on input "Search" at bounding box center [385, 360] width 102 height 32
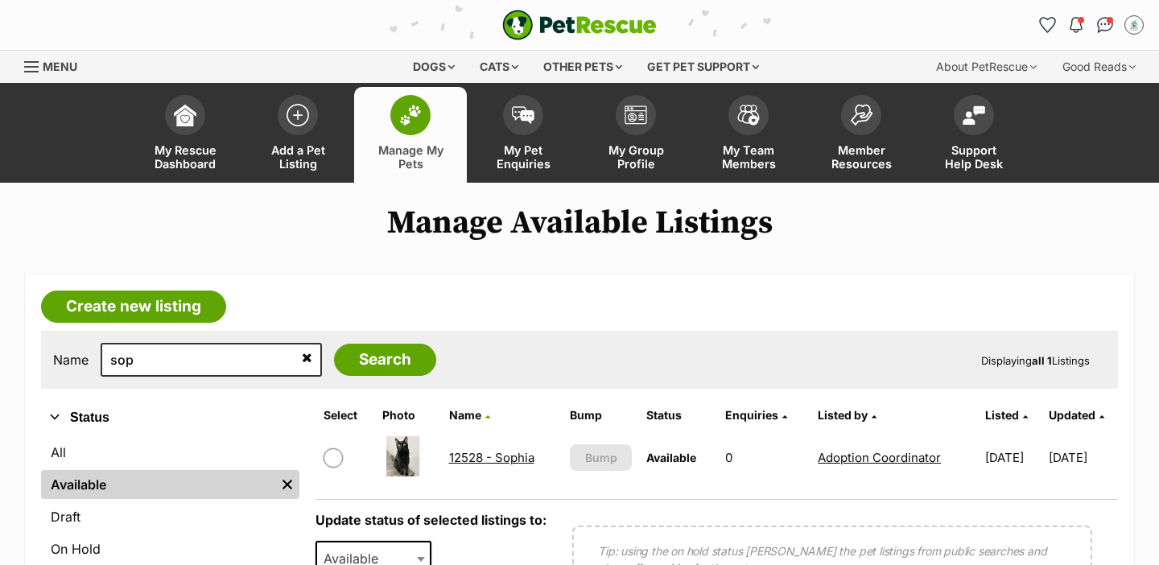
click at [489, 452] on link "12528 - Sophia" at bounding box center [491, 457] width 85 height 15
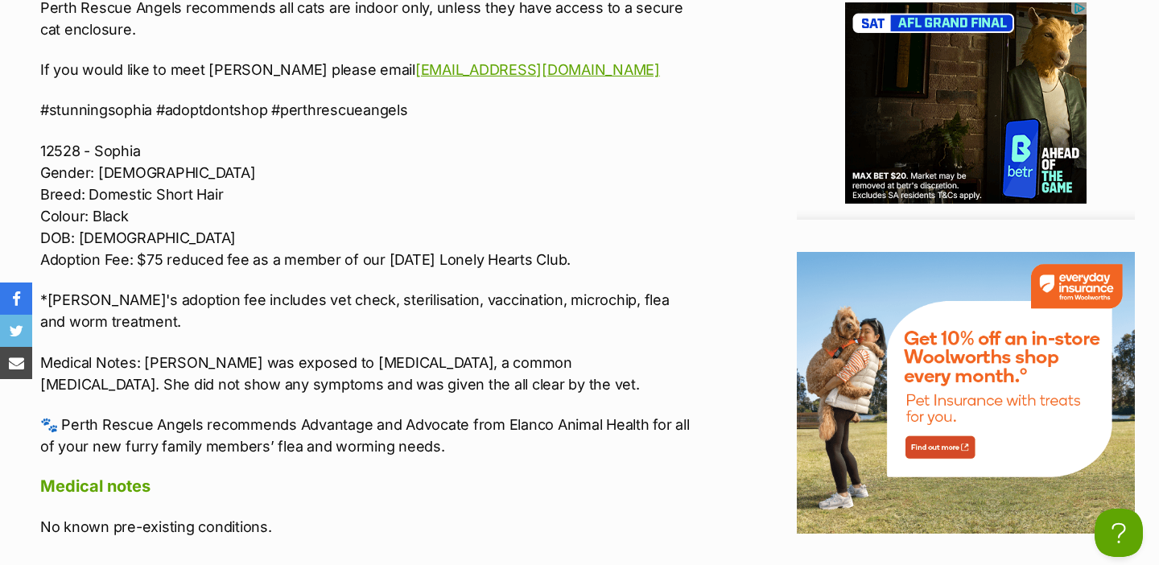
scroll to position [2208, 0]
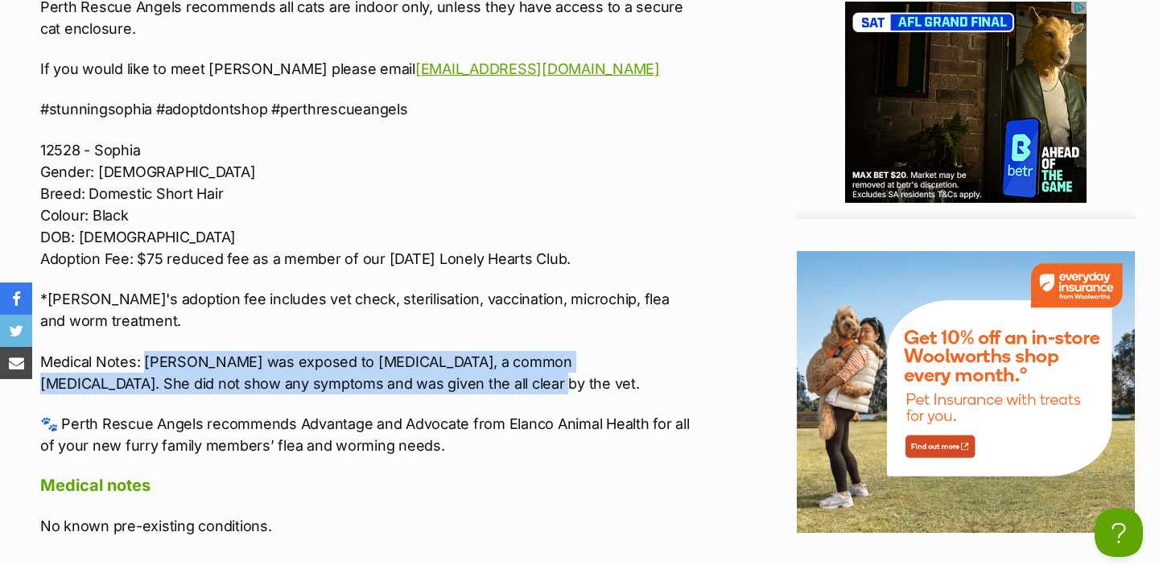
drag, startPoint x: 401, startPoint y: 392, endPoint x: 146, endPoint y: 359, distance: 256.4
click at [146, 359] on p "Medical Notes: Sophia was exposed to Ringworm, a common fungal infection. She d…" at bounding box center [365, 372] width 650 height 43
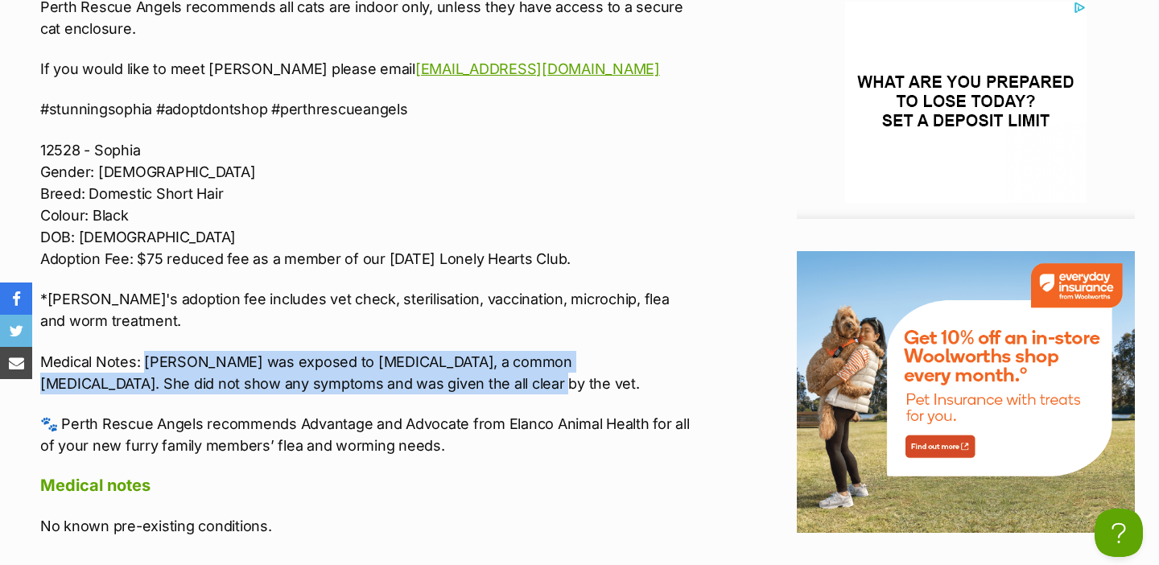
copy p "Sophia was exposed to Ringworm, a common fungal infection. She did not show any…"
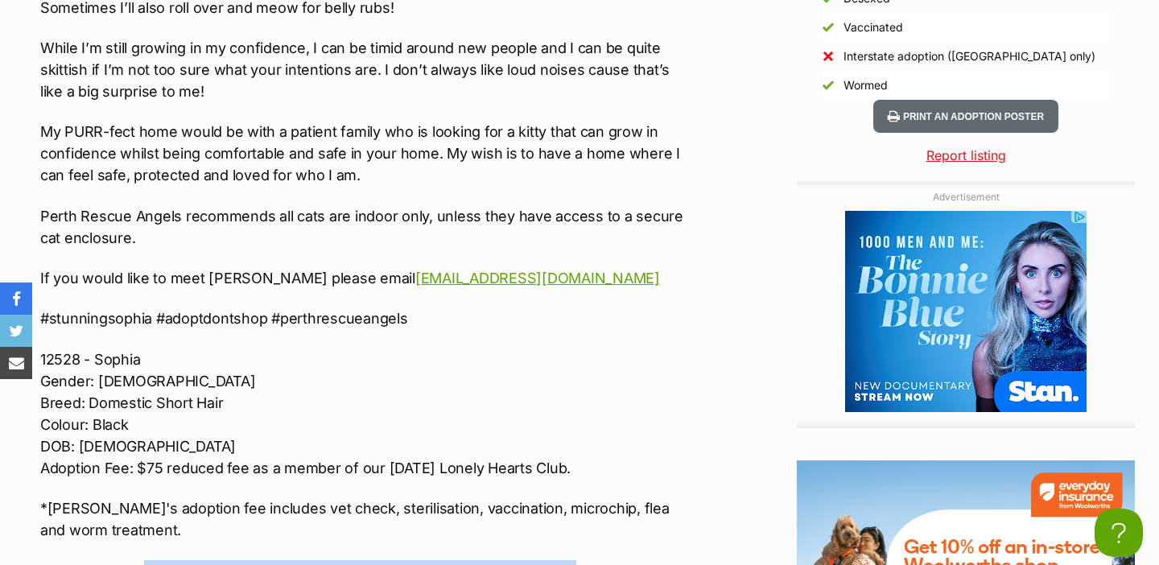
scroll to position [1998, 0]
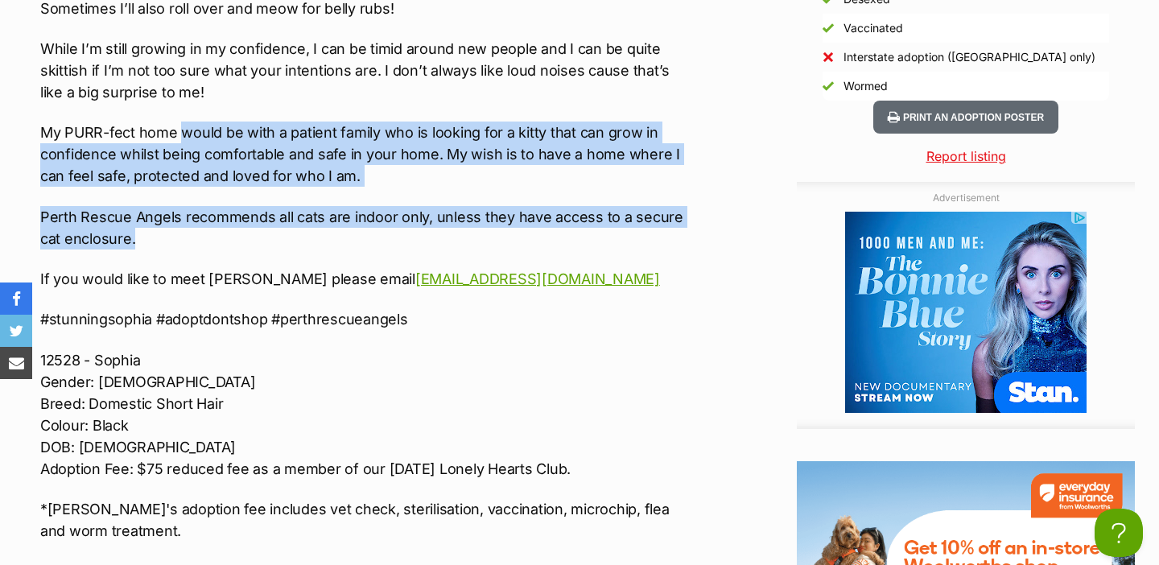
drag, startPoint x: 188, startPoint y: 239, endPoint x: 179, endPoint y: 133, distance: 106.6
click at [179, 133] on div "🌟🌟 SEPTEMBER LONELY HEARTS CLUB STAR 🌟🌟 🥀🎀 MEET SOPHIA 🎀🥀 Nature I am an affect…" at bounding box center [365, 90] width 650 height 1151
copy div "would be with a patient family who is looking for a kitty that can grow in conf…"
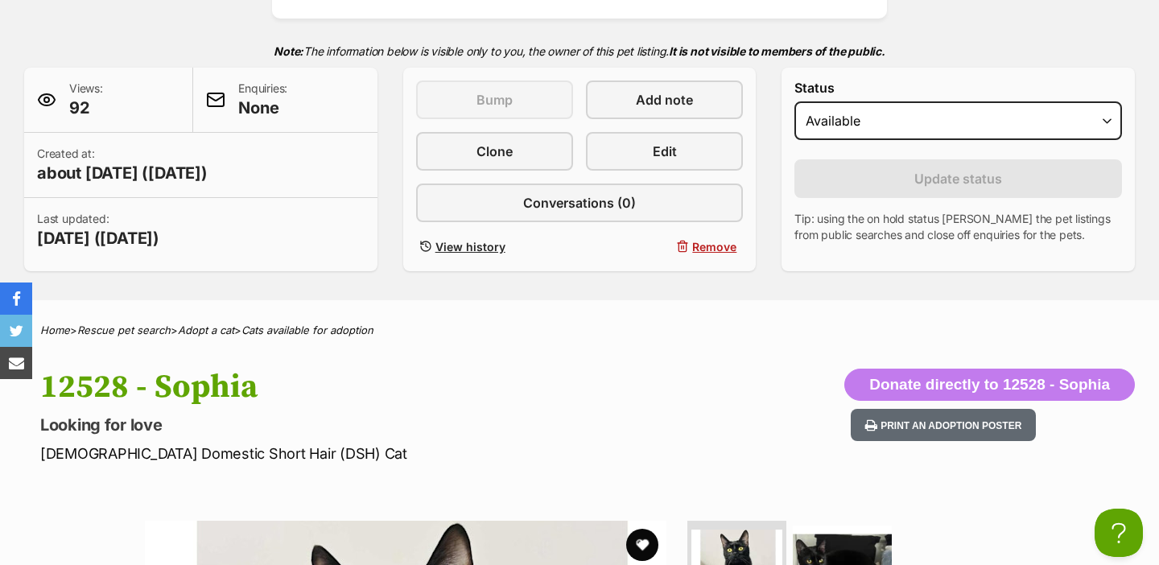
scroll to position [0, 0]
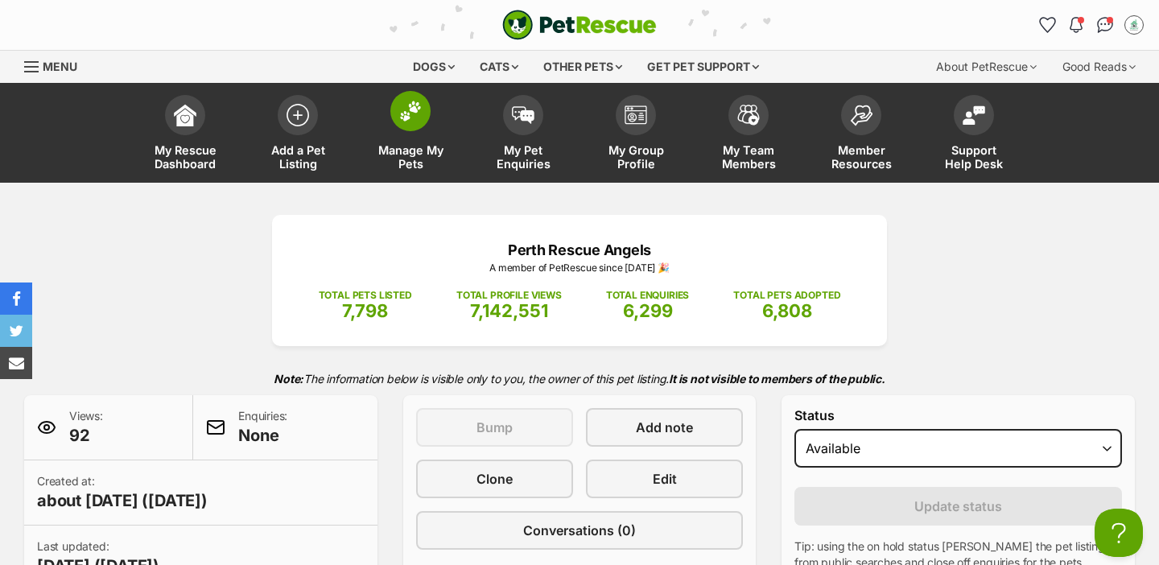
click at [414, 143] on span "Manage My Pets" at bounding box center [410, 156] width 72 height 27
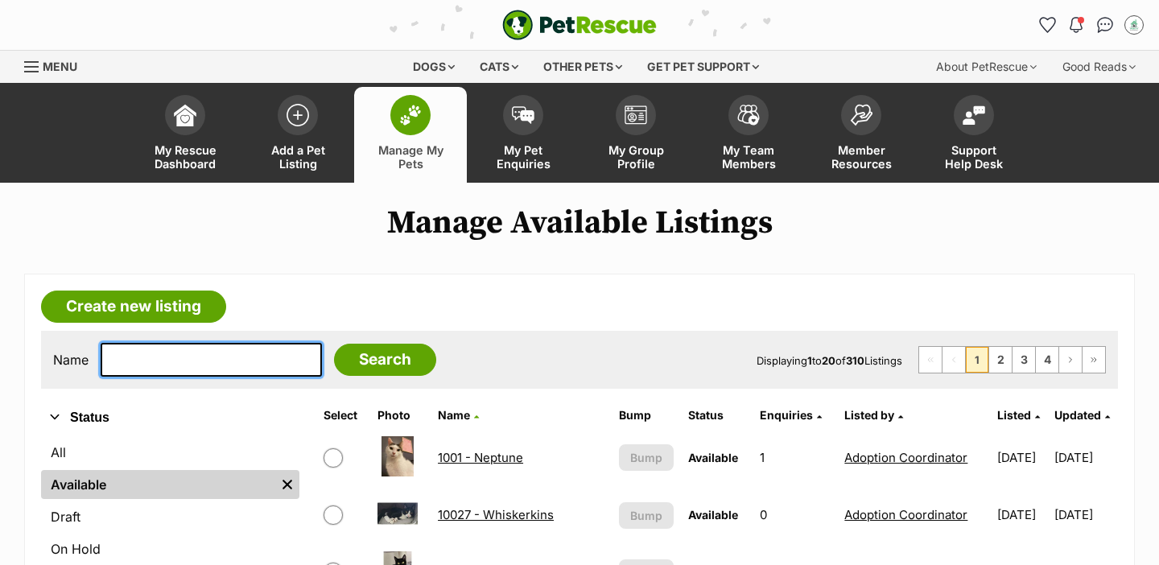
click at [213, 371] on input "text" at bounding box center [211, 360] width 221 height 34
type input "isa"
click at [334, 344] on input "Search" at bounding box center [385, 360] width 102 height 32
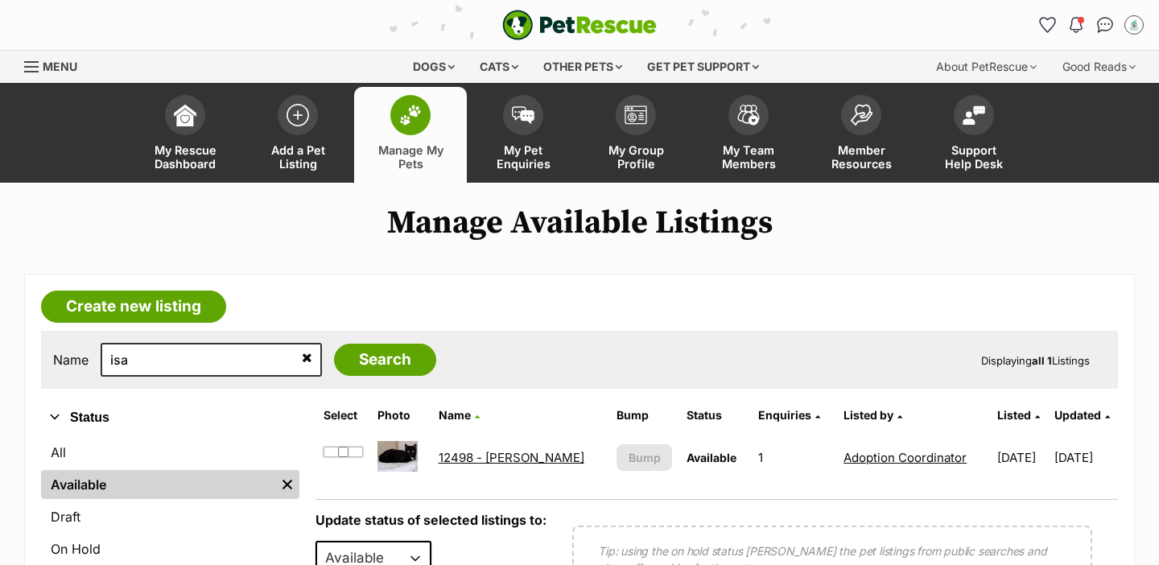
click at [464, 460] on link "12498 - Isabelle" at bounding box center [512, 457] width 146 height 15
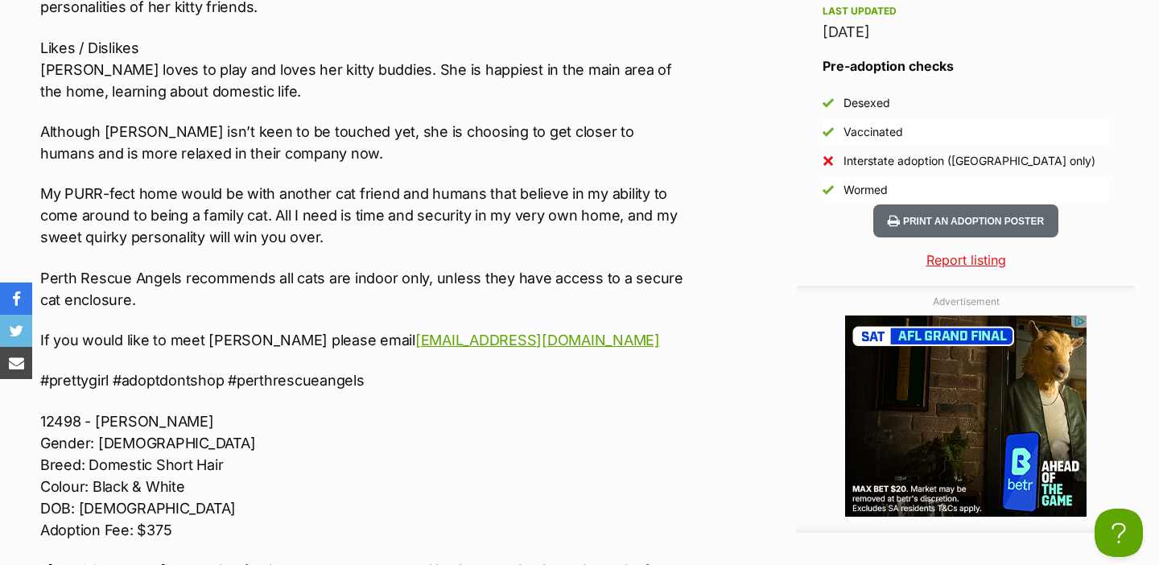
scroll to position [1872, 0]
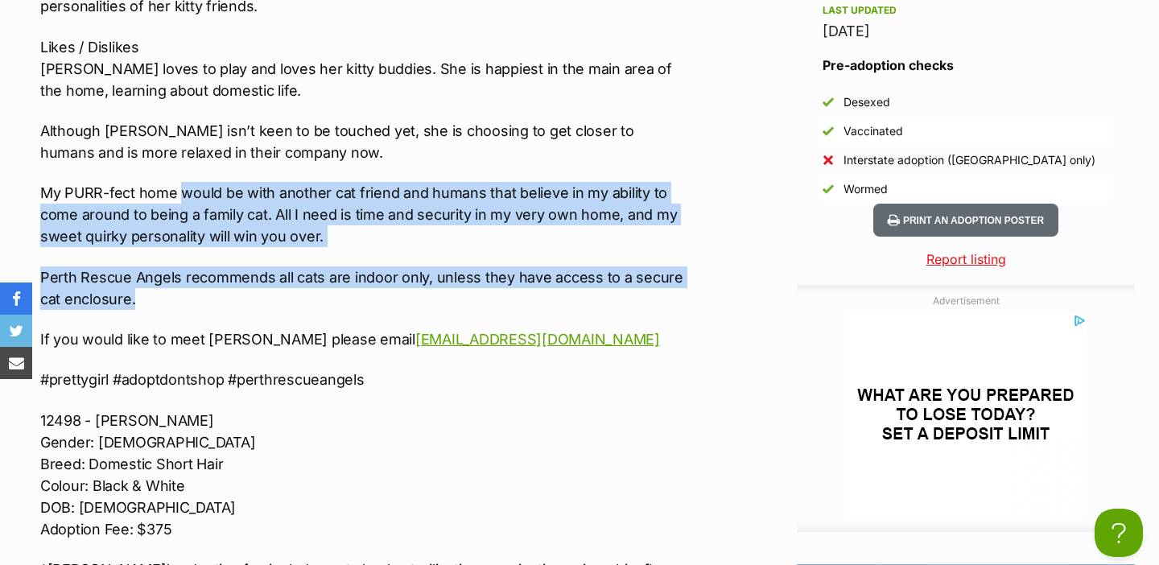
drag, startPoint x: 225, startPoint y: 281, endPoint x: 183, endPoint y: 169, distance: 119.7
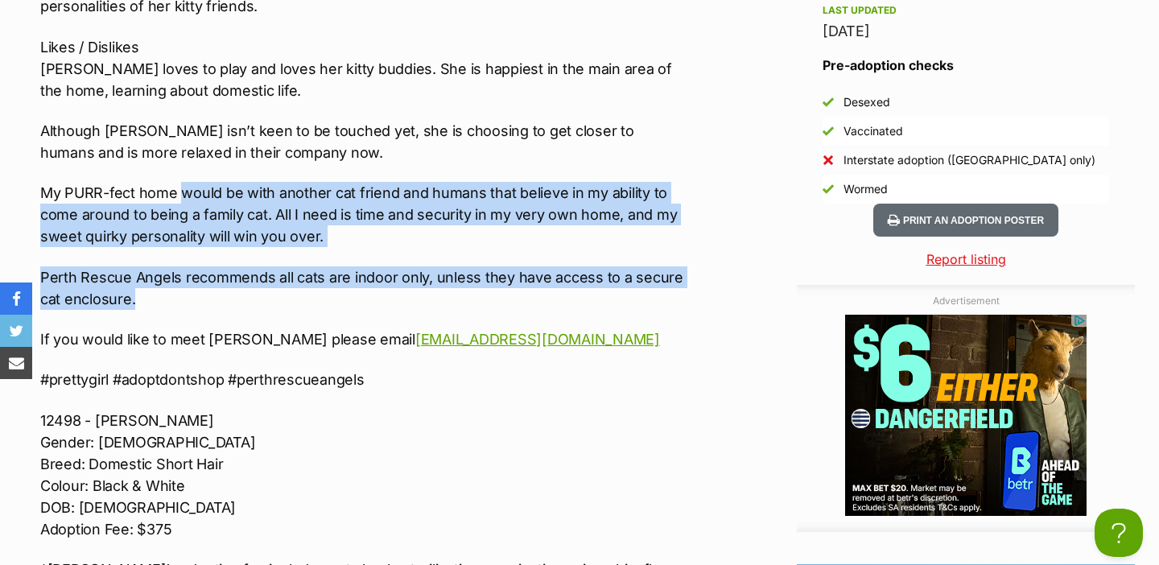
click at [183, 169] on div "🪷🩰 INTRODUCING ISABELLE 🩰🪷 Nature Isabelle is a little girl, who is so pretty a…" at bounding box center [365, 152] width 650 height 1024
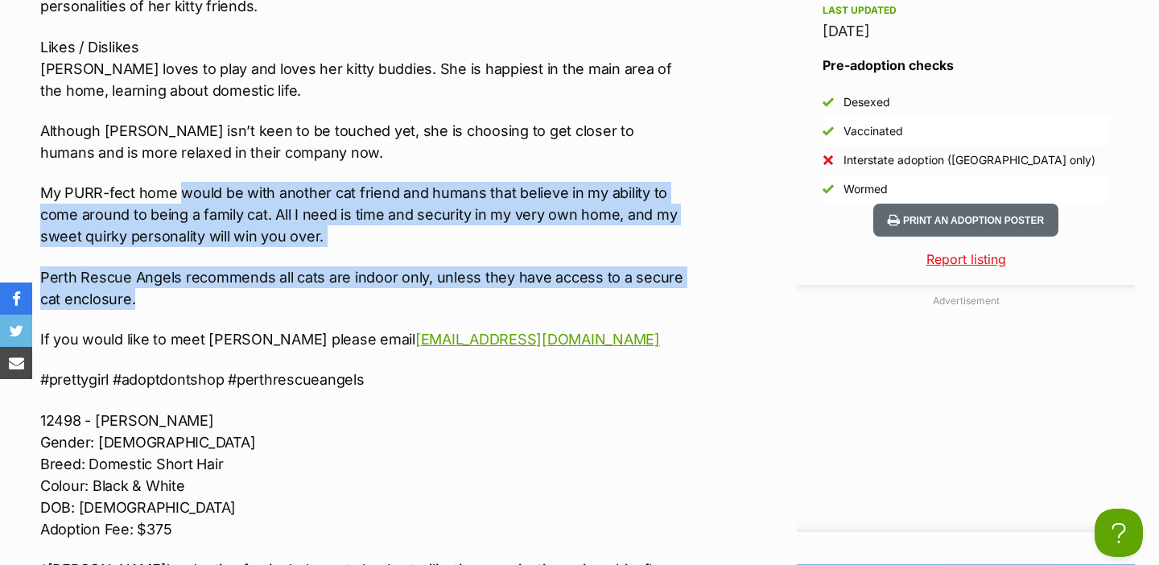
copy div "would be with another cat friend and humans that believe in my ability to come …"
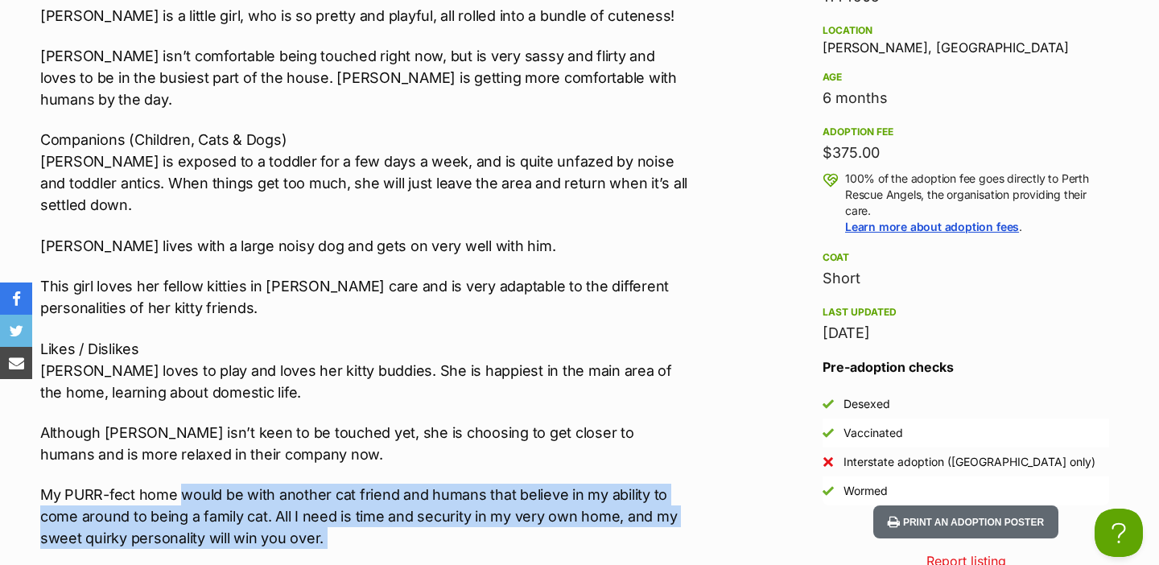
scroll to position [0, 0]
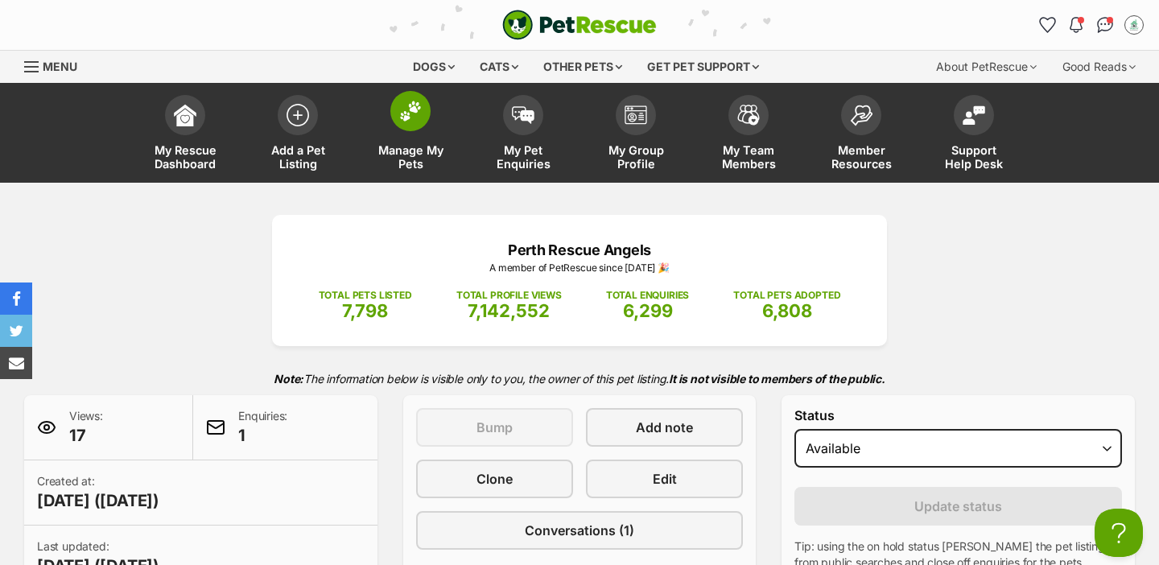
click at [399, 119] on img at bounding box center [410, 111] width 23 height 21
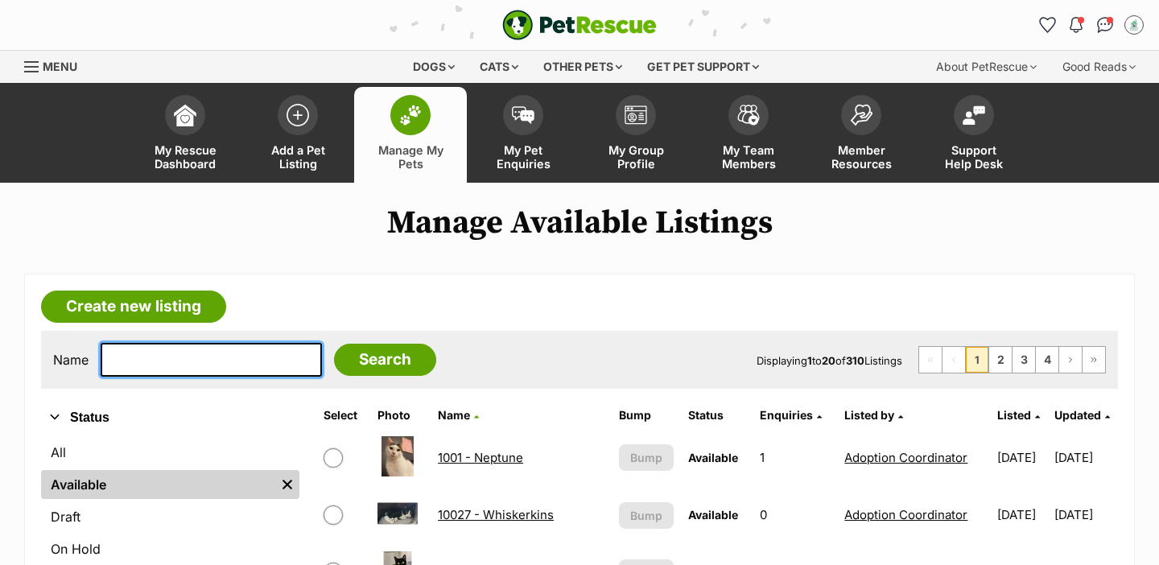
click at [200, 354] on input "text" at bounding box center [211, 360] width 221 height 34
type input "pre"
click at [334, 344] on input "Search" at bounding box center [385, 360] width 102 height 32
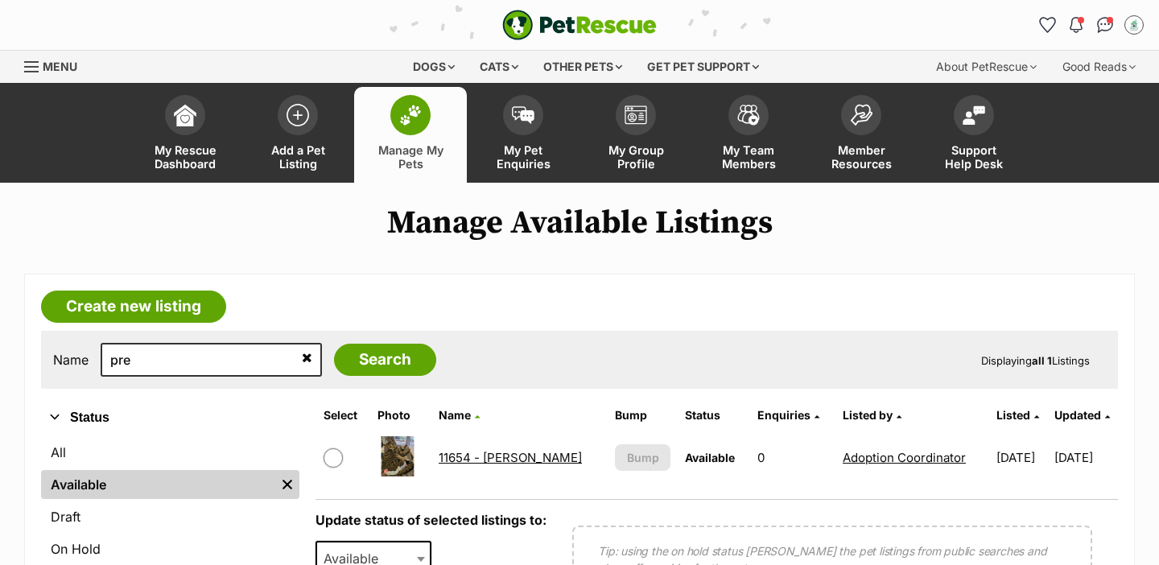
click at [484, 458] on link "11654 - [PERSON_NAME]" at bounding box center [510, 457] width 143 height 15
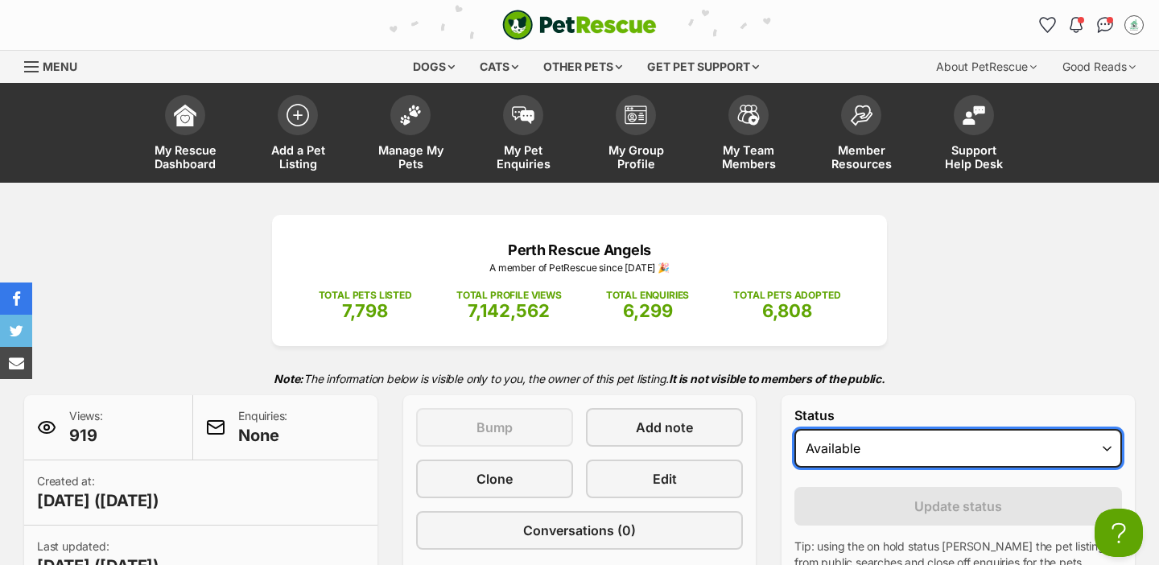
click at [838, 451] on select "Draft Available On hold Adopted" at bounding box center [957, 448] width 327 height 39
select select "rehomed"
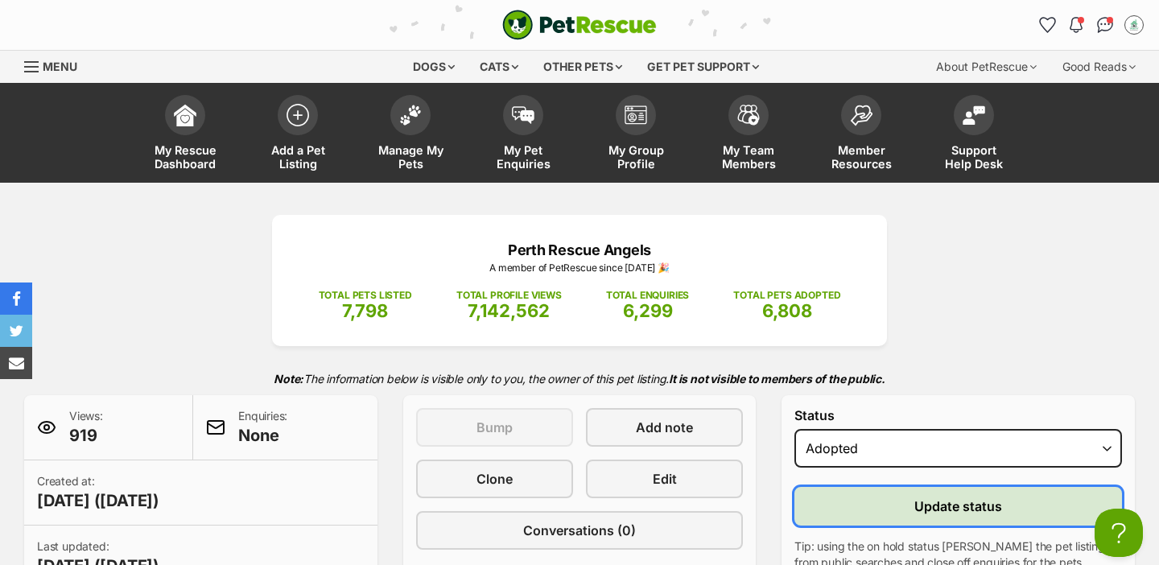
click at [840, 502] on button "Update status" at bounding box center [957, 506] width 327 height 39
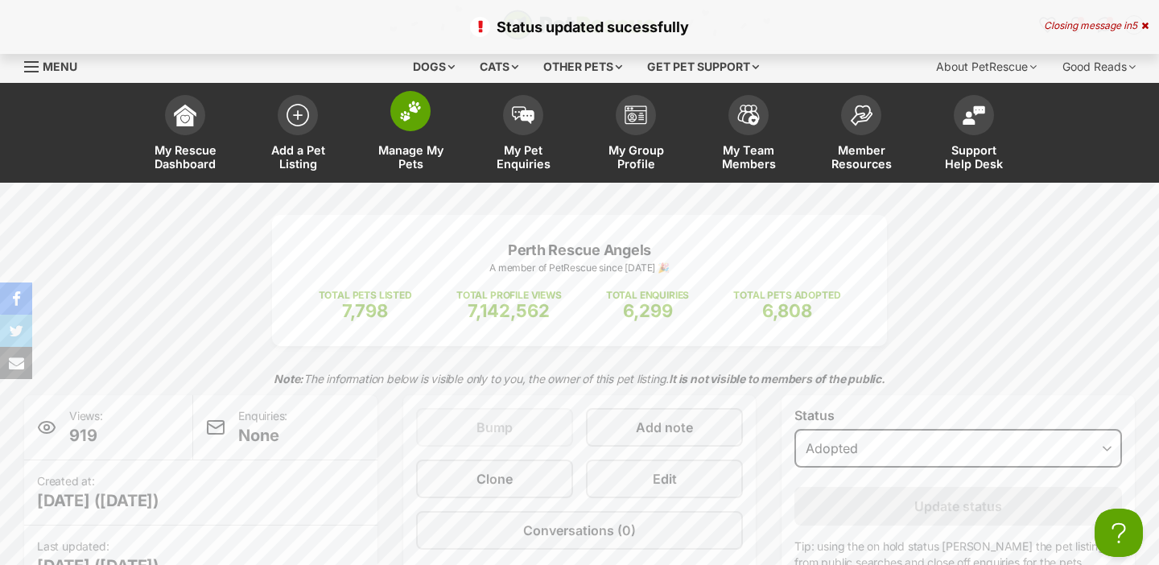
click at [428, 133] on link "Manage My Pets" at bounding box center [410, 135] width 113 height 96
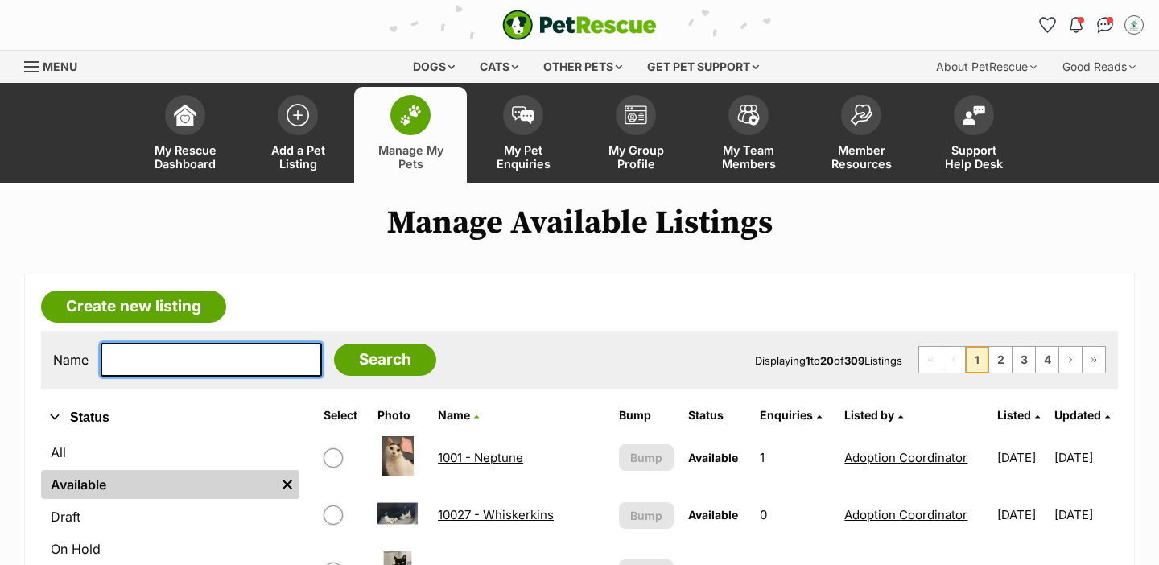
click at [200, 360] on input "text" at bounding box center [211, 360] width 221 height 34
type input "patc"
click at [334, 344] on input "Search" at bounding box center [385, 360] width 102 height 32
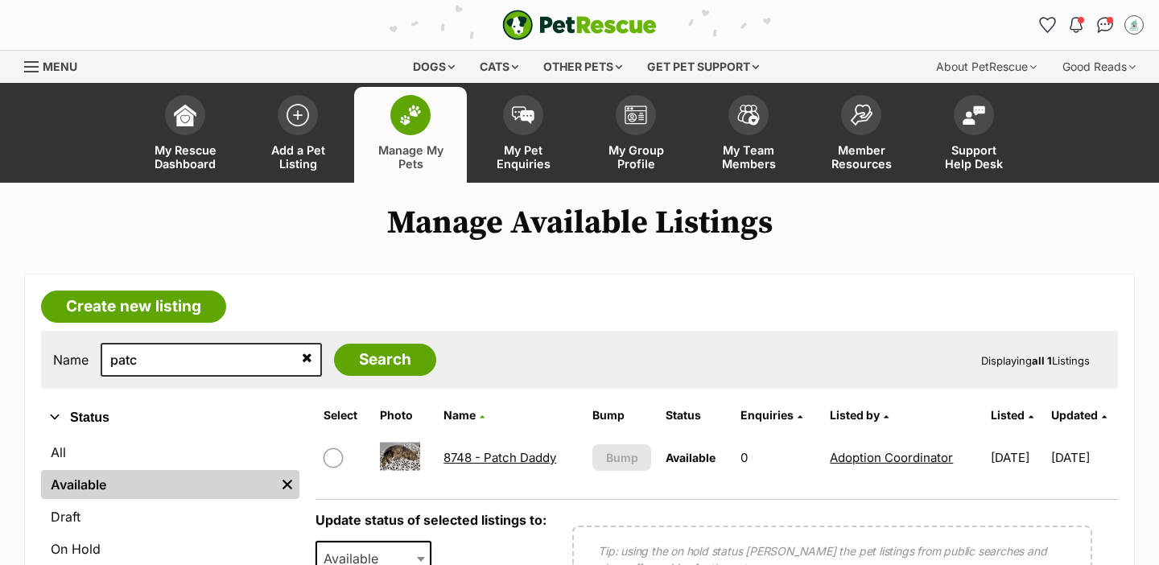
click at [484, 451] on link "8748 - Patch Daddy" at bounding box center [499, 457] width 113 height 15
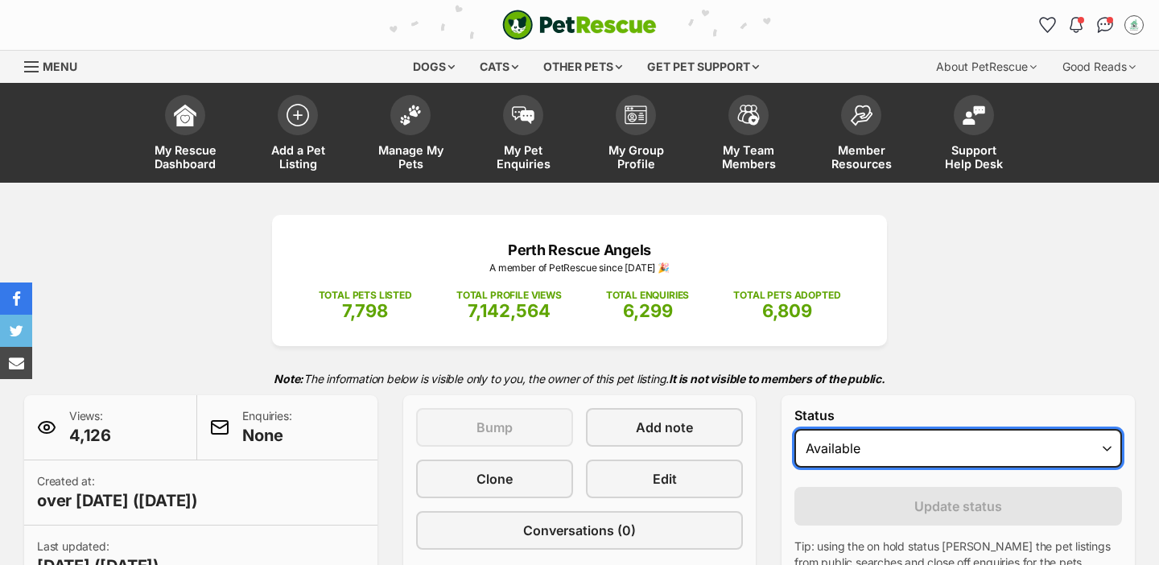
click at [873, 447] on select "Draft Available On hold Adopted" at bounding box center [957, 448] width 327 height 39
select select "rehomed"
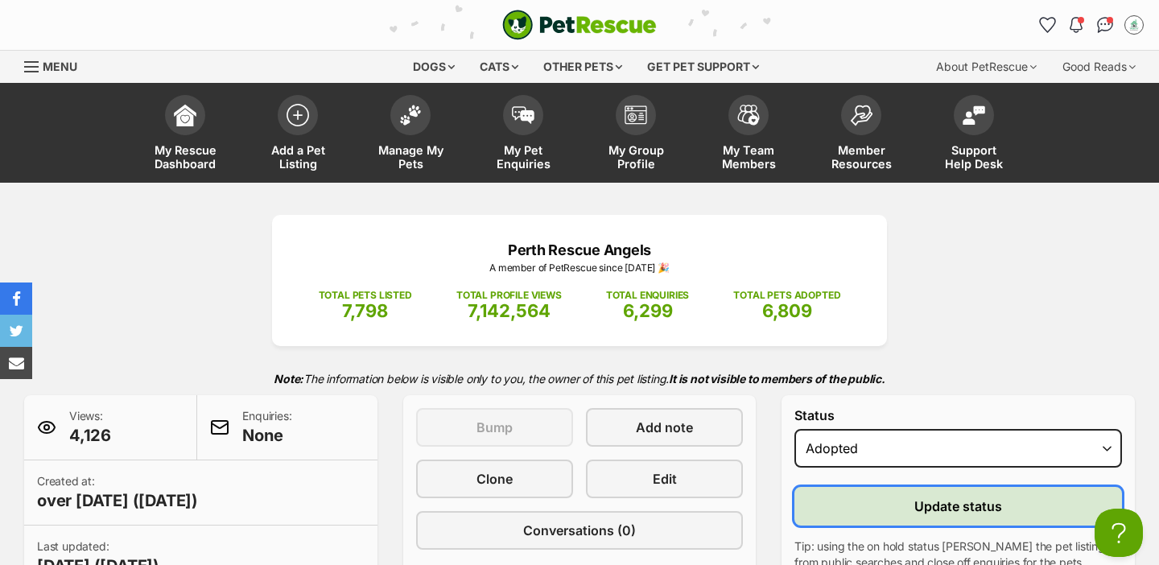
click at [865, 505] on button "Update status" at bounding box center [957, 506] width 327 height 39
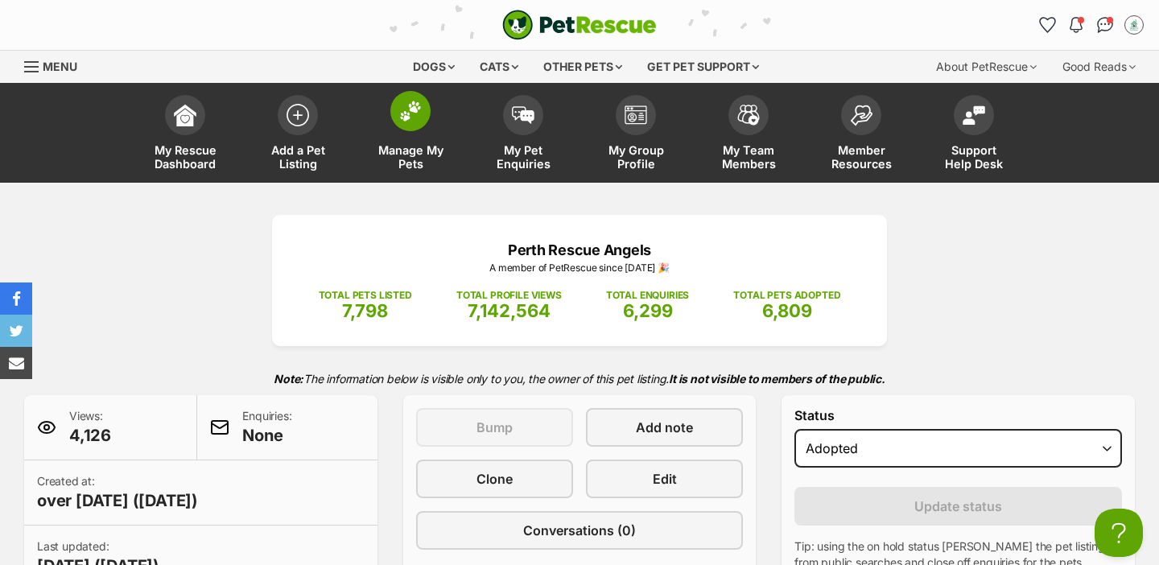
click at [427, 162] on span "Manage My Pets" at bounding box center [410, 156] width 72 height 27
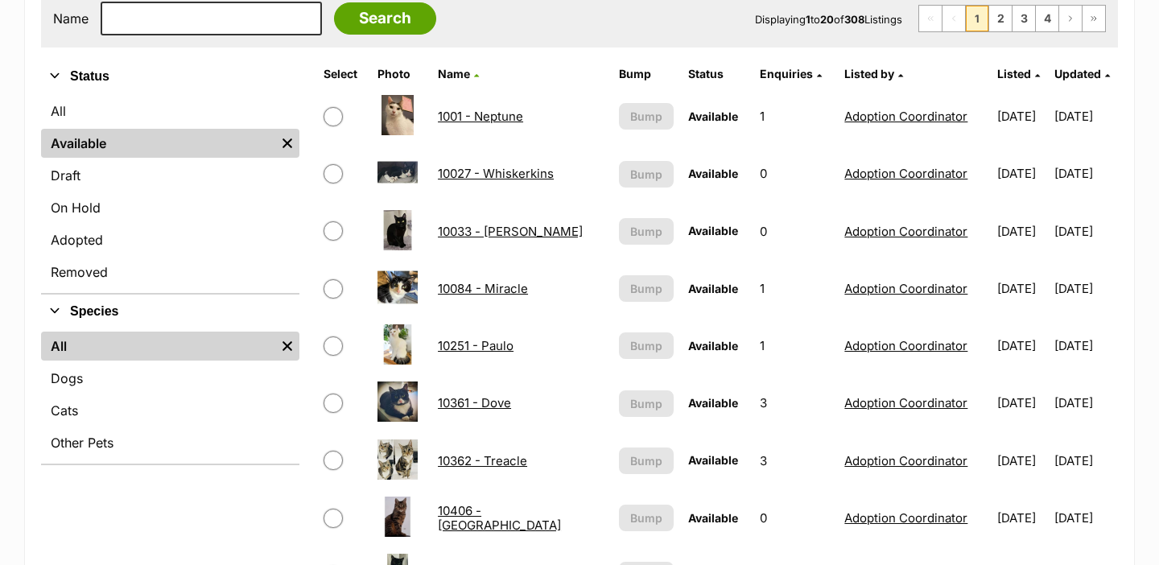
scroll to position [343, 0]
